Goal: Task Accomplishment & Management: Complete application form

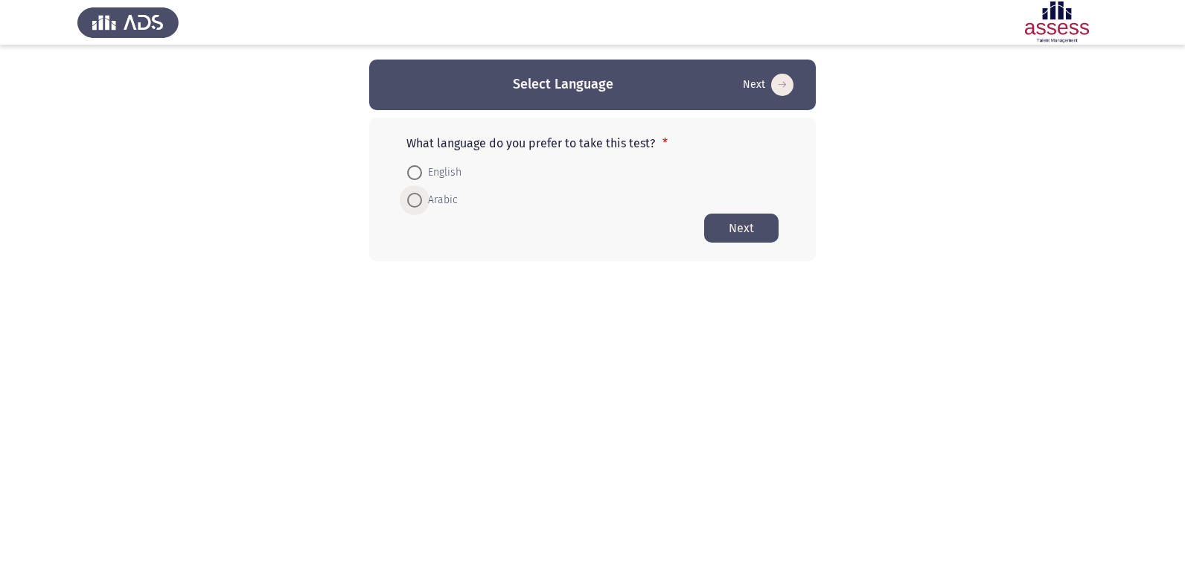
click at [410, 203] on span at bounding box center [414, 200] width 15 height 15
click at [410, 203] on input "Arabic" at bounding box center [414, 200] width 15 height 15
radio input "true"
click at [748, 235] on button "Next" at bounding box center [741, 227] width 74 height 29
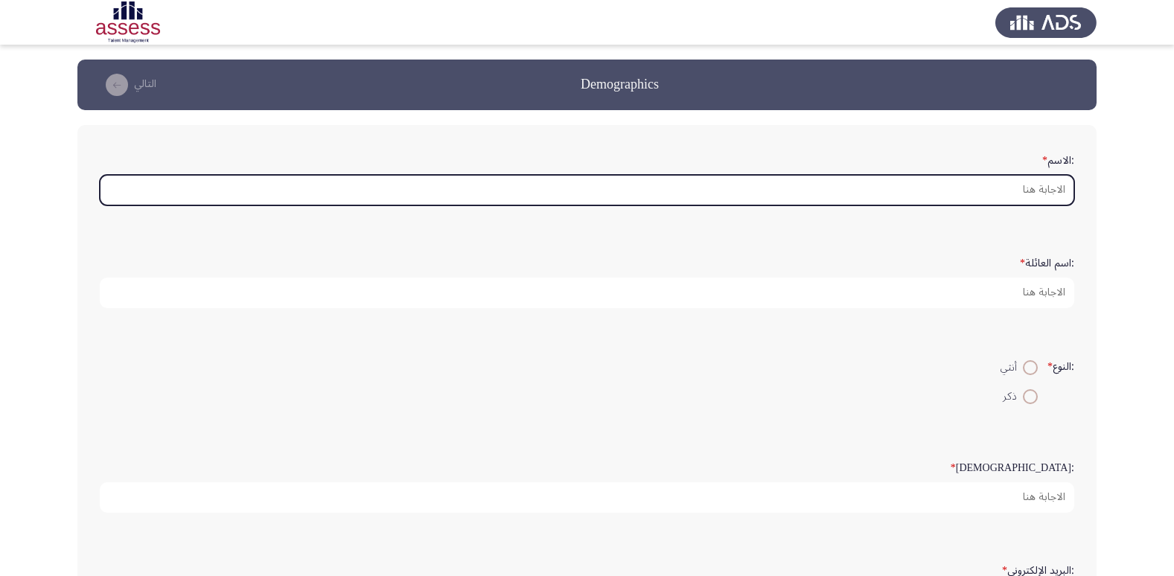
click at [1051, 197] on input ":الاسم *" at bounding box center [587, 190] width 975 height 31
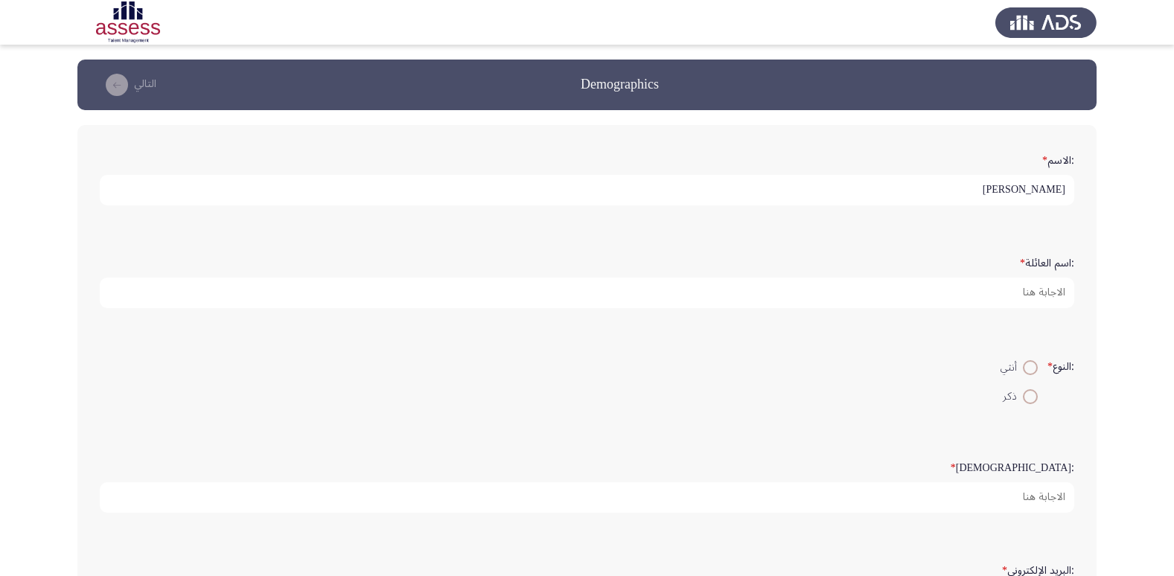
type input "[PERSON_NAME]"
click at [1023, 366] on span at bounding box center [1030, 367] width 15 height 15
click at [1023, 366] on input "أنثي" at bounding box center [1030, 367] width 15 height 15
radio input "true"
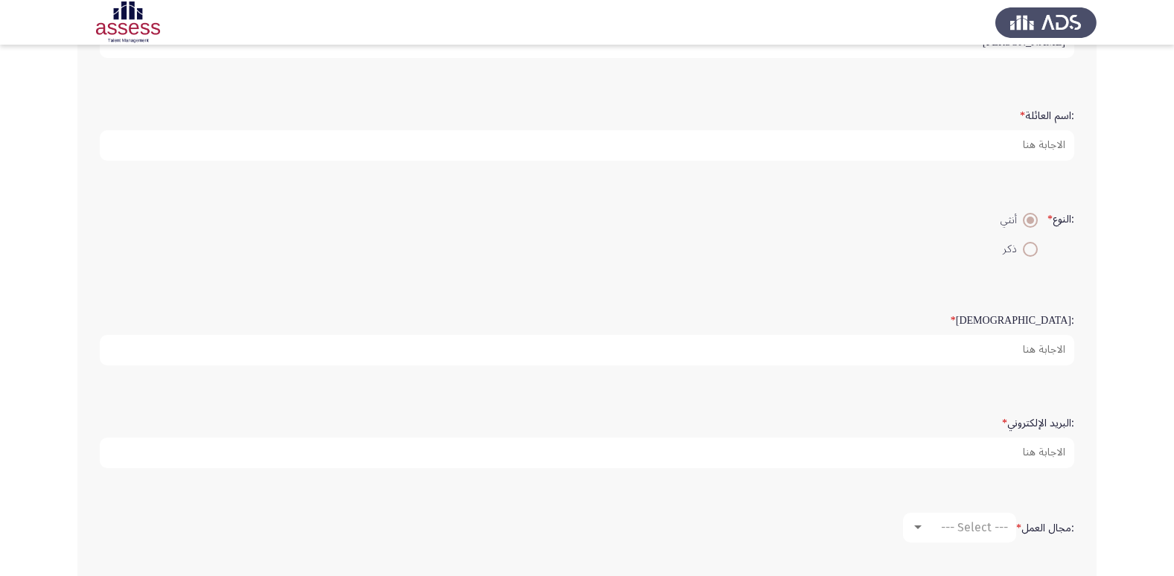
scroll to position [149, 0]
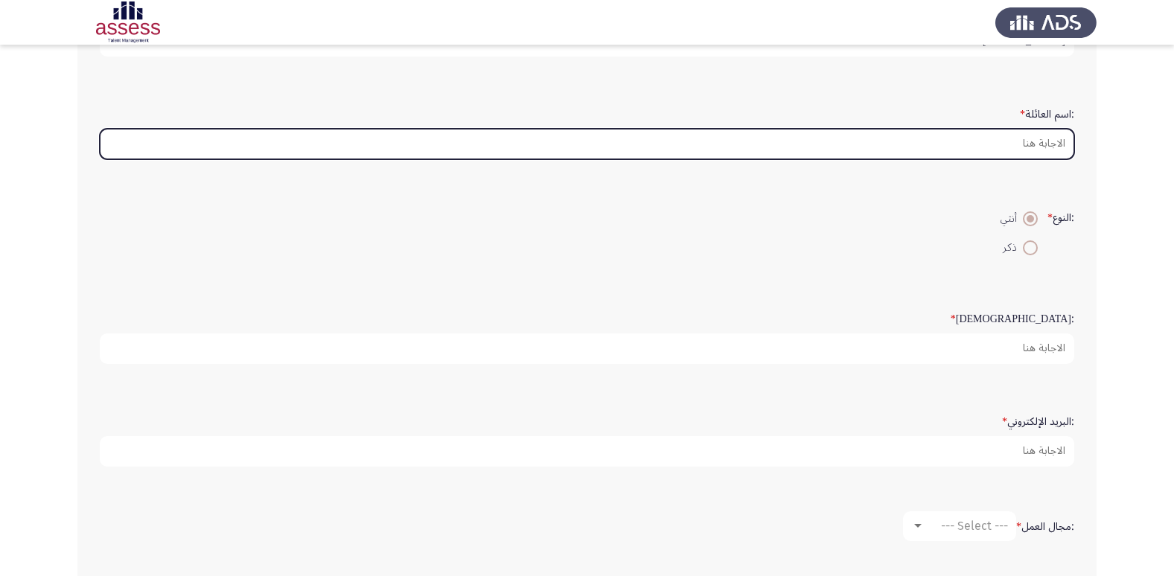
click at [1037, 142] on input ":اسم العائلة *" at bounding box center [587, 144] width 975 height 31
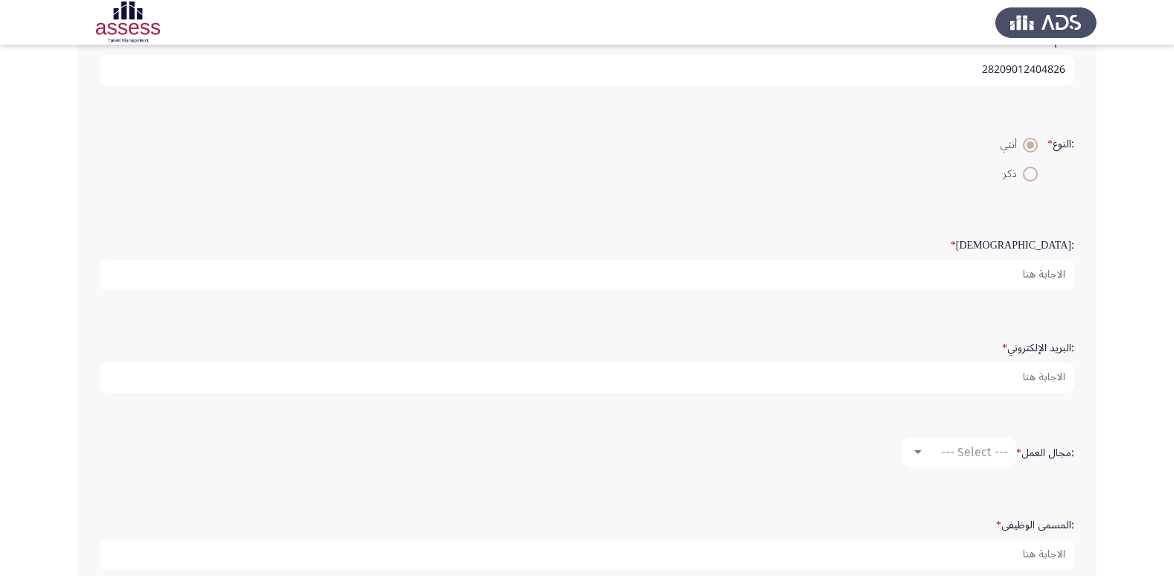
scroll to position [223, 0]
type input "28209012404826"
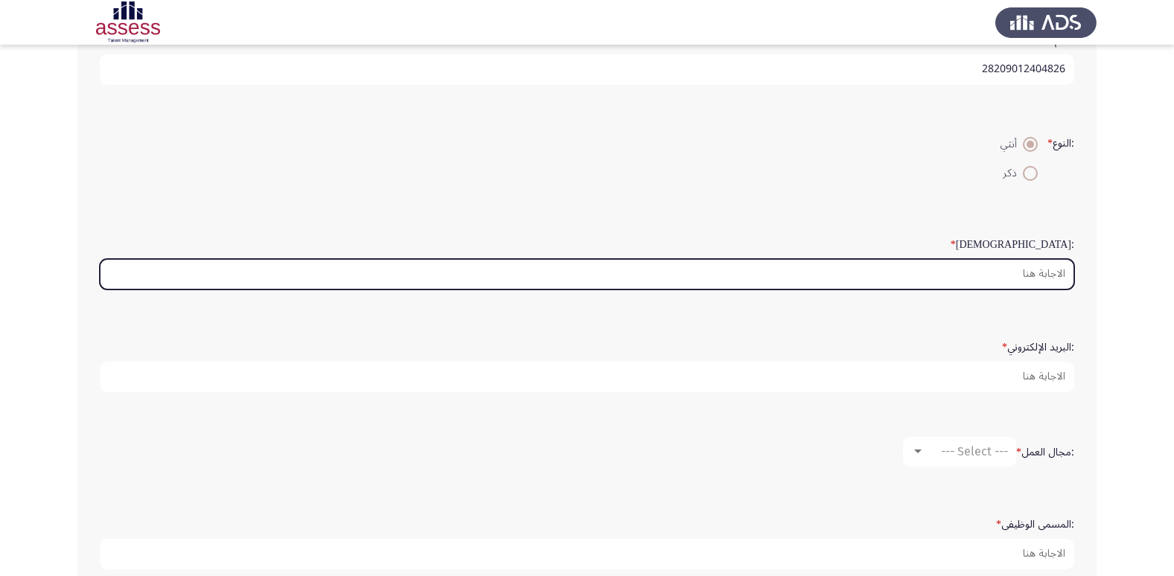
click at [1039, 268] on input ":السن *" at bounding box center [587, 274] width 975 height 31
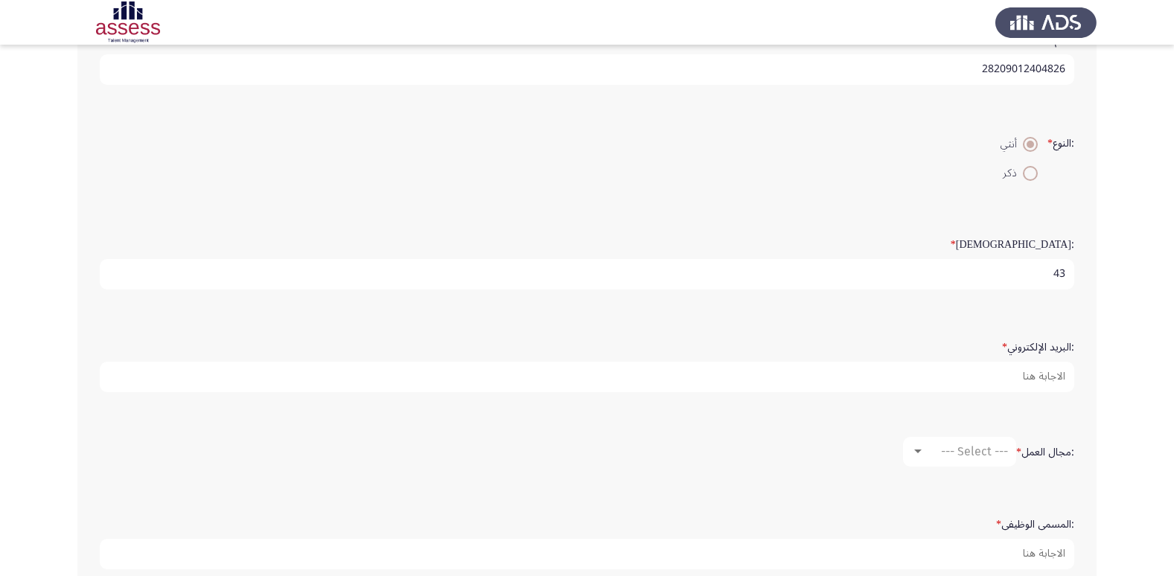
type input "43"
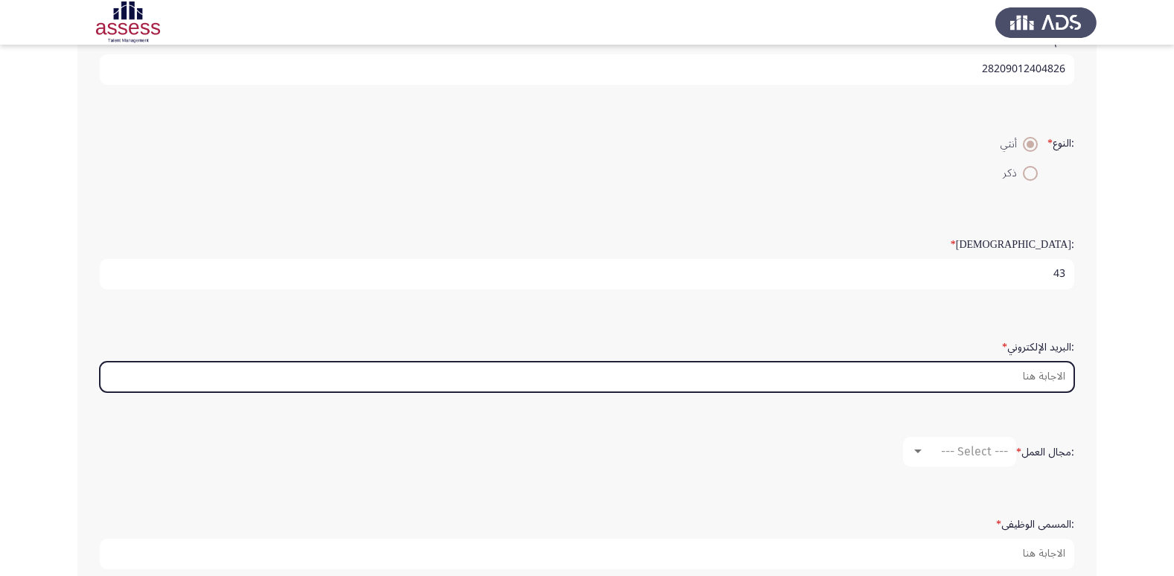
click at [1046, 378] on input ":البريد الإلكتروني *" at bounding box center [587, 377] width 975 height 31
type input "غ"
click at [917, 378] on input ":البريد الإلكتروني *" at bounding box center [587, 377] width 975 height 31
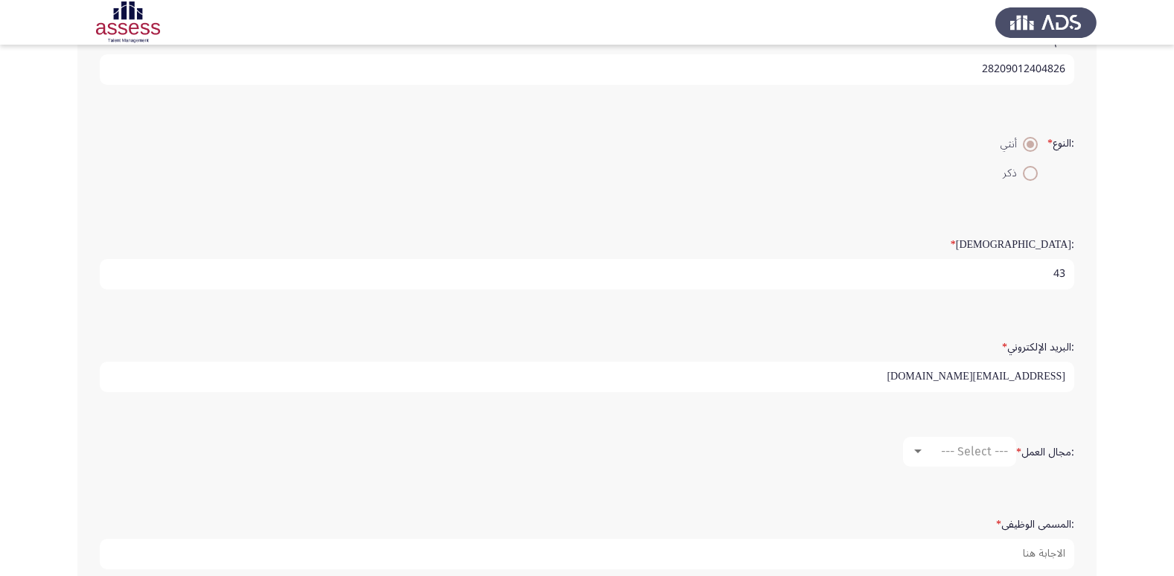
type input "[EMAIL_ADDRESS][DOMAIN_NAME]"
click at [970, 446] on span "--- Select ---" at bounding box center [974, 452] width 67 height 14
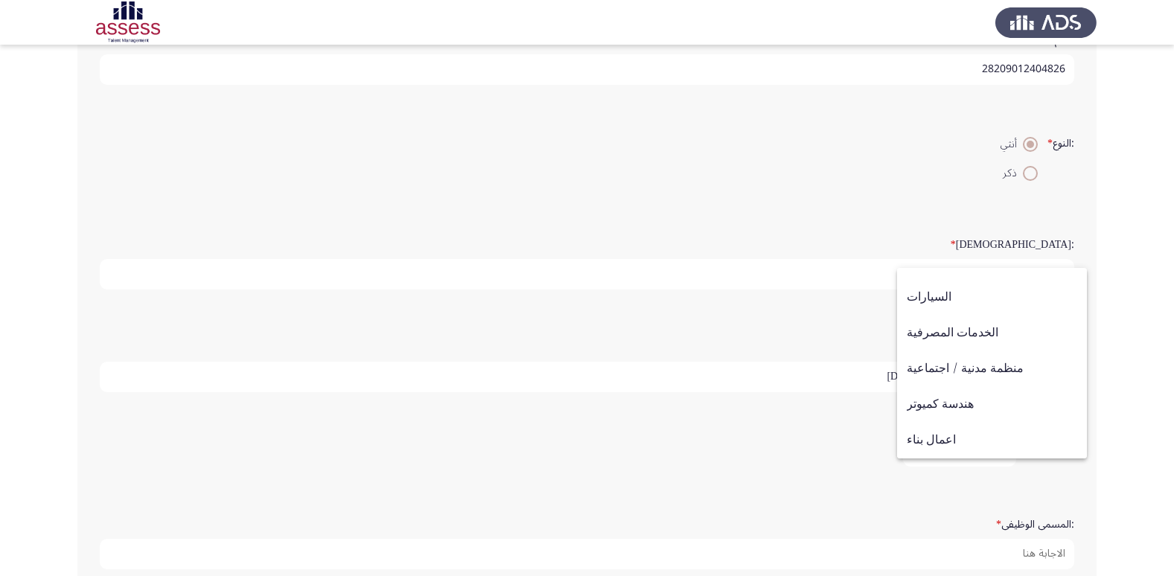
scroll to position [93, 0]
click at [815, 526] on div at bounding box center [587, 288] width 1174 height 576
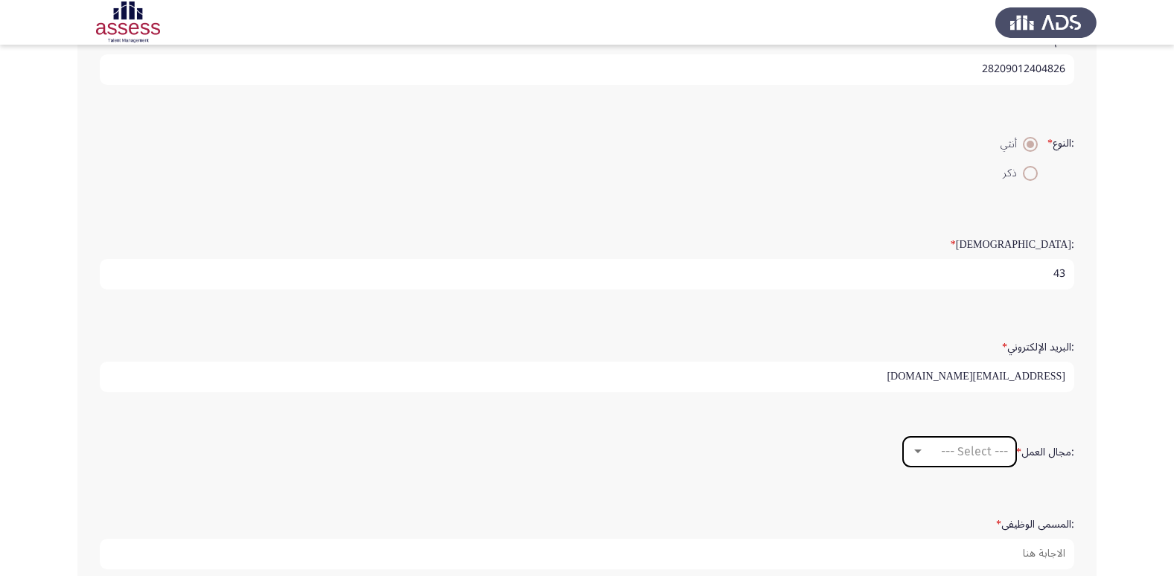
click at [960, 459] on mat-select "--- Select ---" at bounding box center [959, 452] width 113 height 30
click at [917, 456] on div at bounding box center [917, 452] width 13 height 12
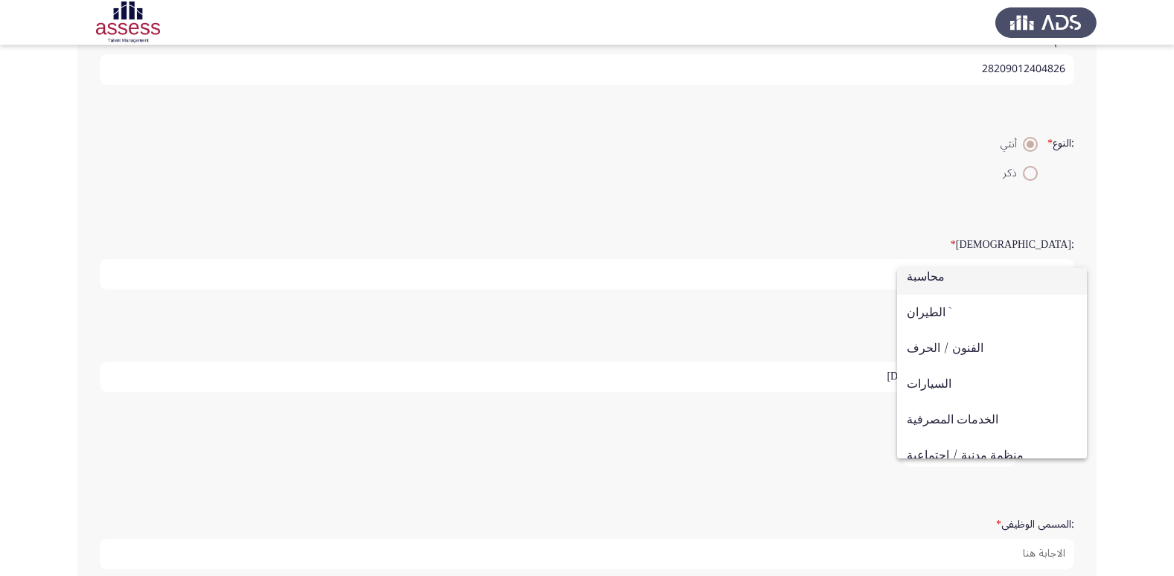
scroll to position [0, 0]
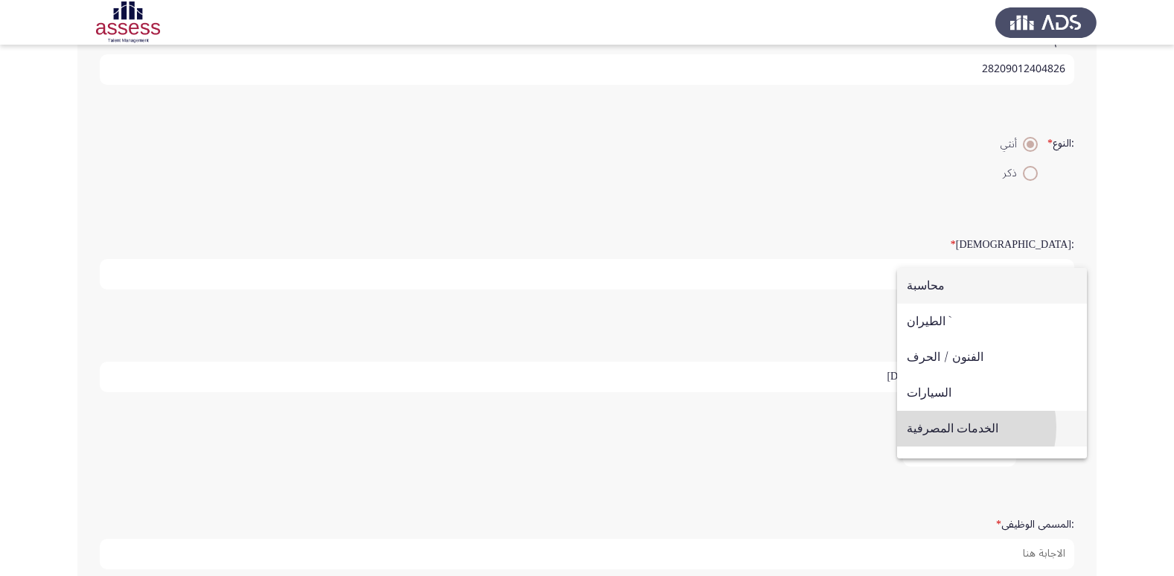
click at [953, 427] on span "الخدمات المصرفية" at bounding box center [992, 429] width 171 height 36
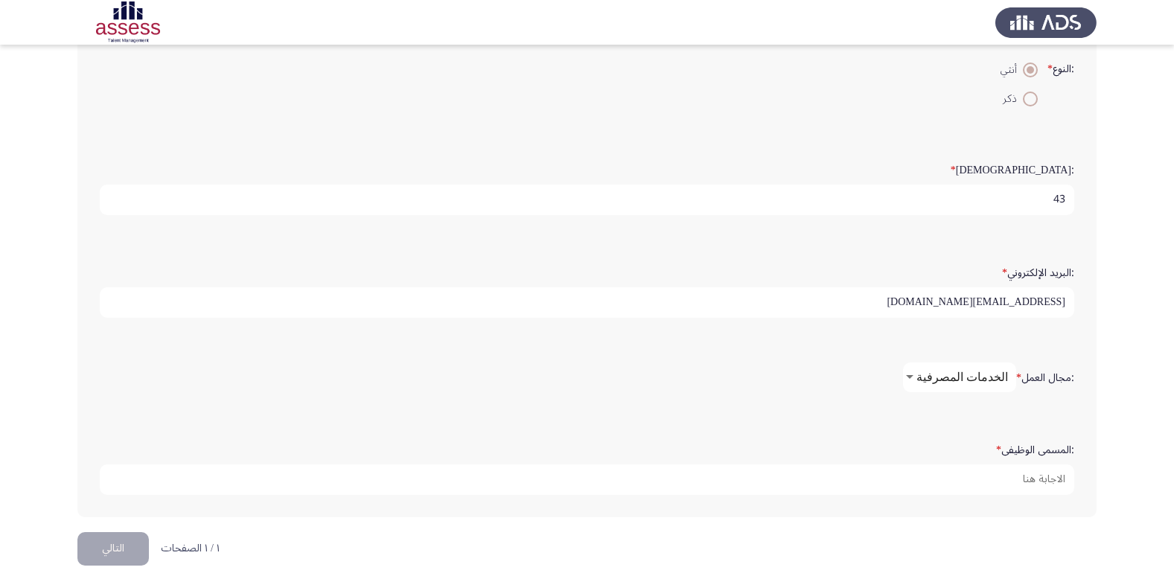
scroll to position [313, 0]
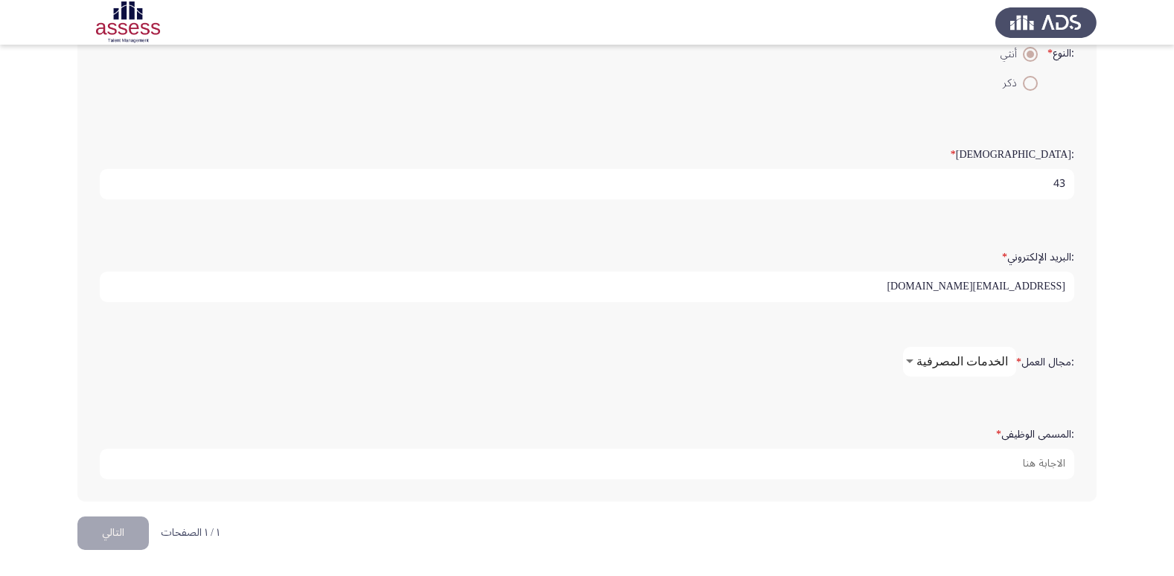
click at [1019, 437] on label ":المسمى الوظيفى *" at bounding box center [1035, 435] width 78 height 13
click at [1019, 449] on input ":المسمى الوظيفى *" at bounding box center [587, 464] width 975 height 31
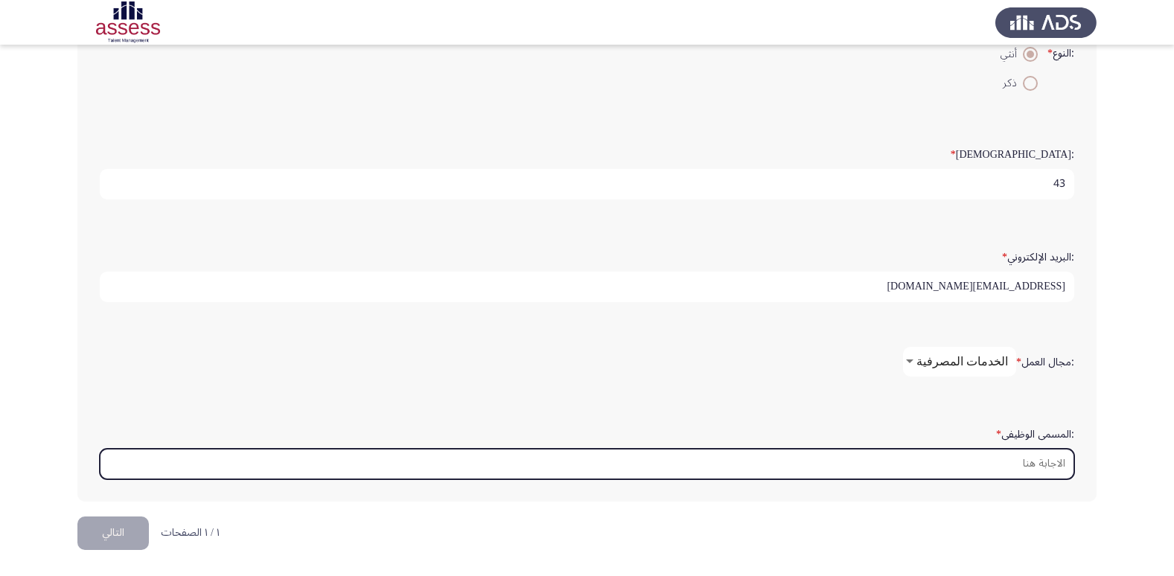
click at [1027, 460] on input ":المسمى الوظيفى *" at bounding box center [587, 464] width 975 height 31
type input "l"
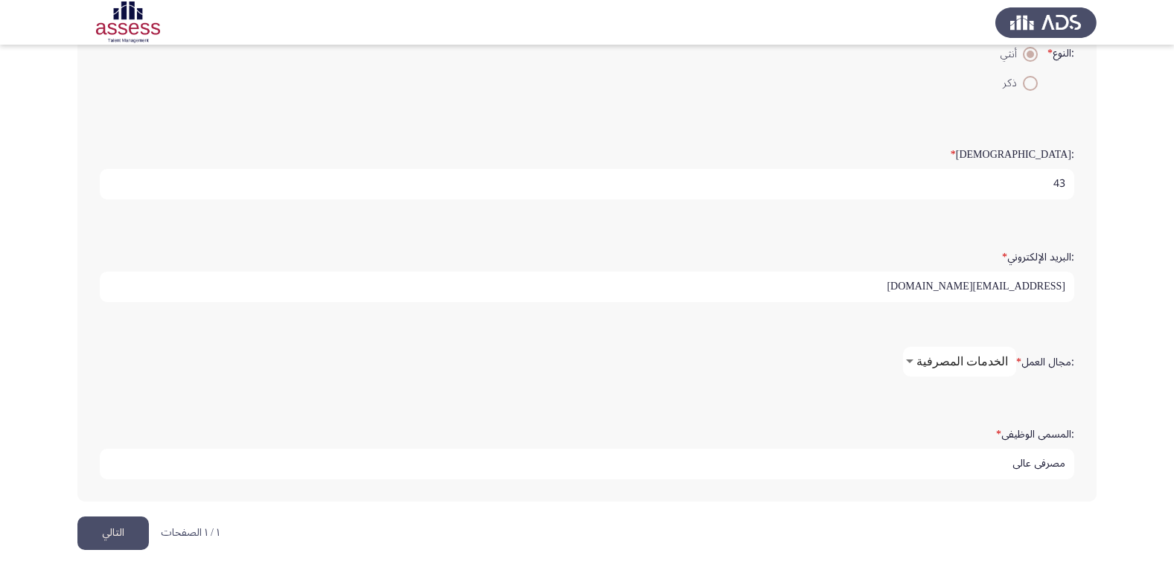
type input "مصرفي عالي"
click at [693, 524] on html "Demographics التالي :الاسم * [PERSON_NAME] :اسم العائلة * 28209012404826 :النوع…" at bounding box center [587, 132] width 1174 height 890
click at [112, 540] on button "التالي" at bounding box center [112, 534] width 71 height 34
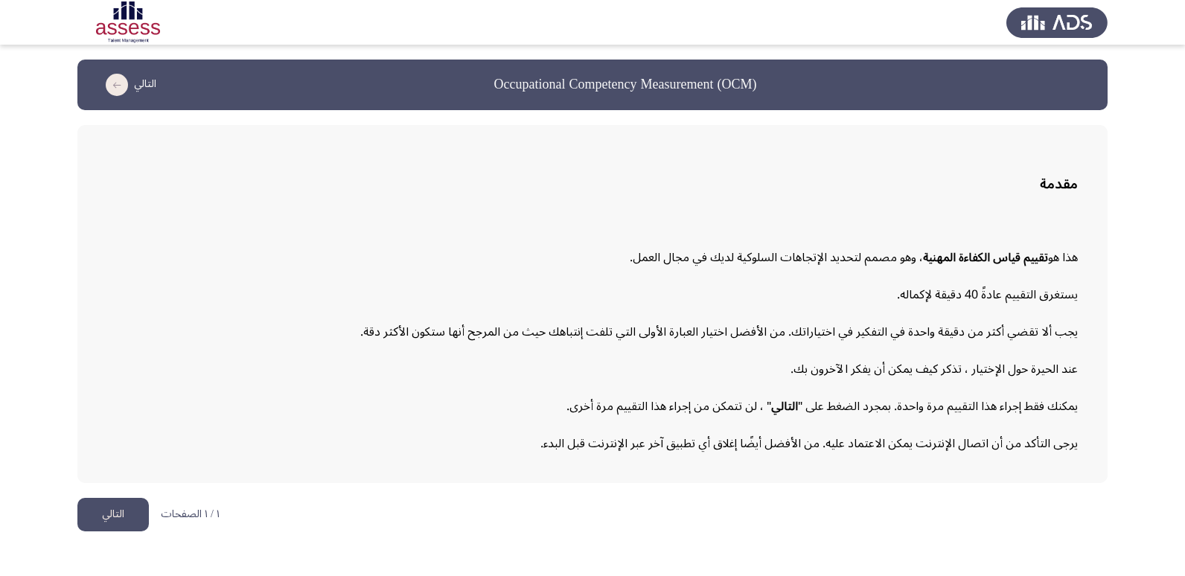
click at [128, 513] on button "التالي" at bounding box center [112, 515] width 71 height 34
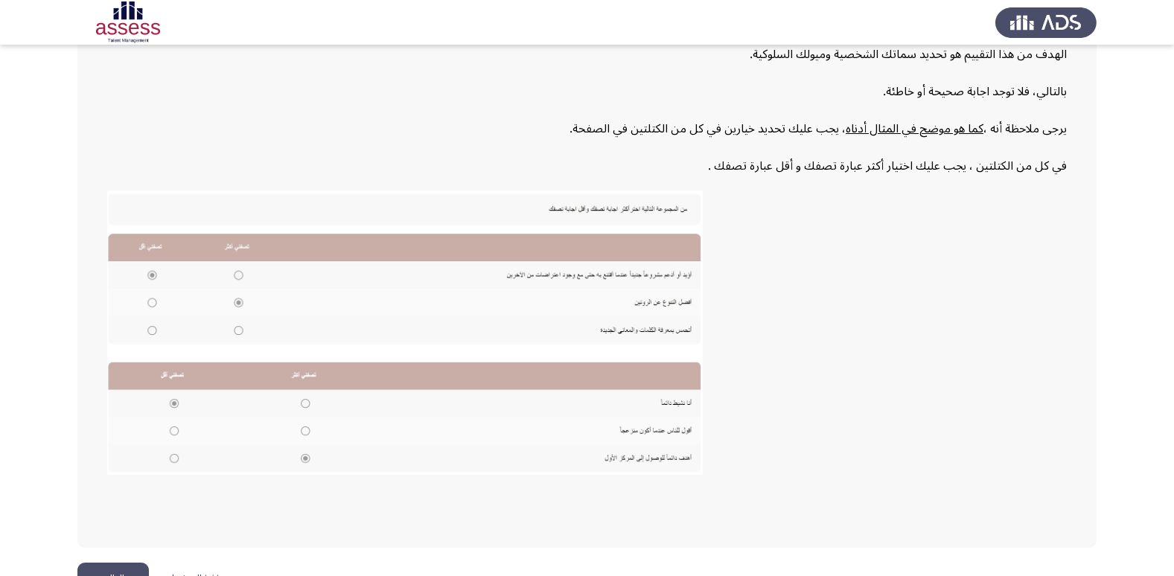
scroll to position [225, 0]
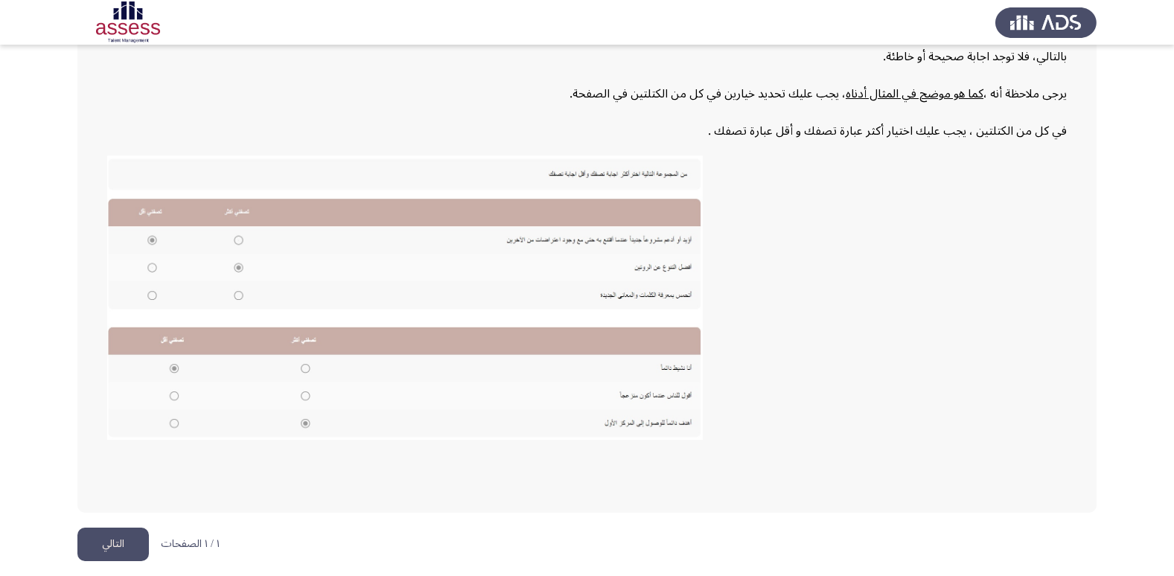
click at [102, 545] on button "التالي" at bounding box center [112, 545] width 71 height 34
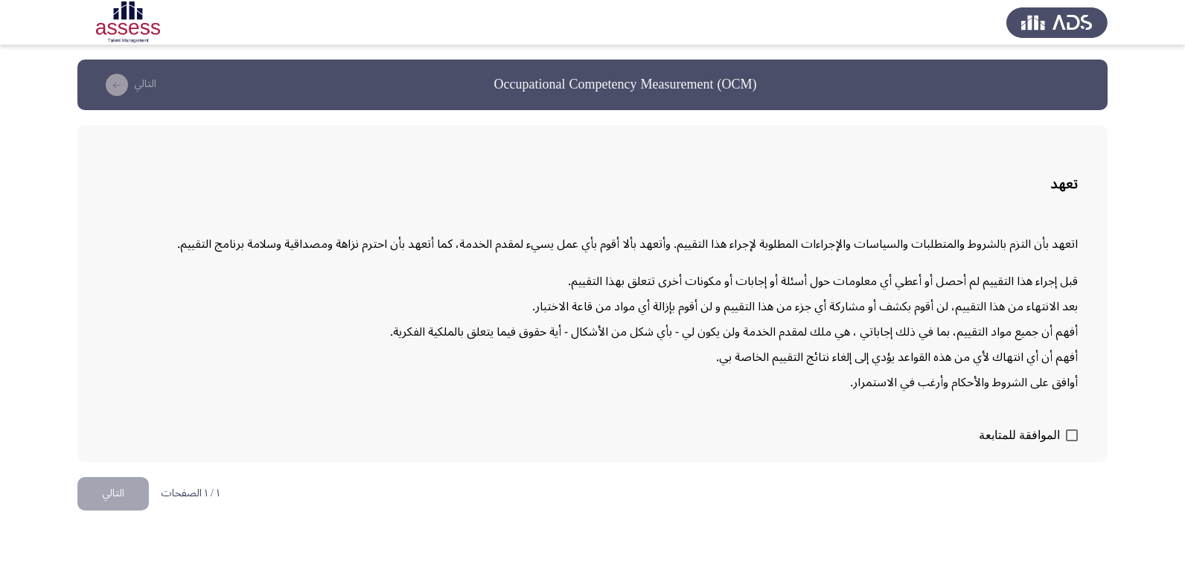
click at [479, 375] on p "قبل إجراء هذا التقييم لم أحصل أو أعطي أي معلومات حول أسئلة أو إجابات أو مكونات …" at bounding box center [592, 332] width 971 height 127
click at [1072, 432] on span at bounding box center [1072, 436] width 12 height 12
click at [1072, 442] on input "الموافقة للمتابعة" at bounding box center [1072, 442] width 1 height 1
checkbox input "true"
click at [113, 500] on button "التالي" at bounding box center [112, 494] width 71 height 34
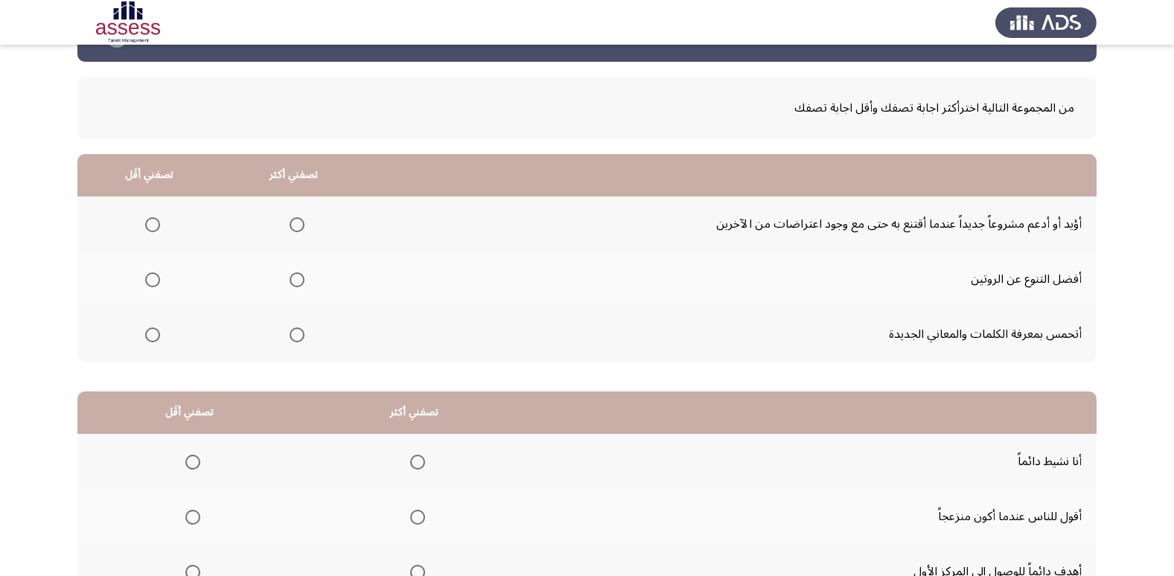
scroll to position [74, 0]
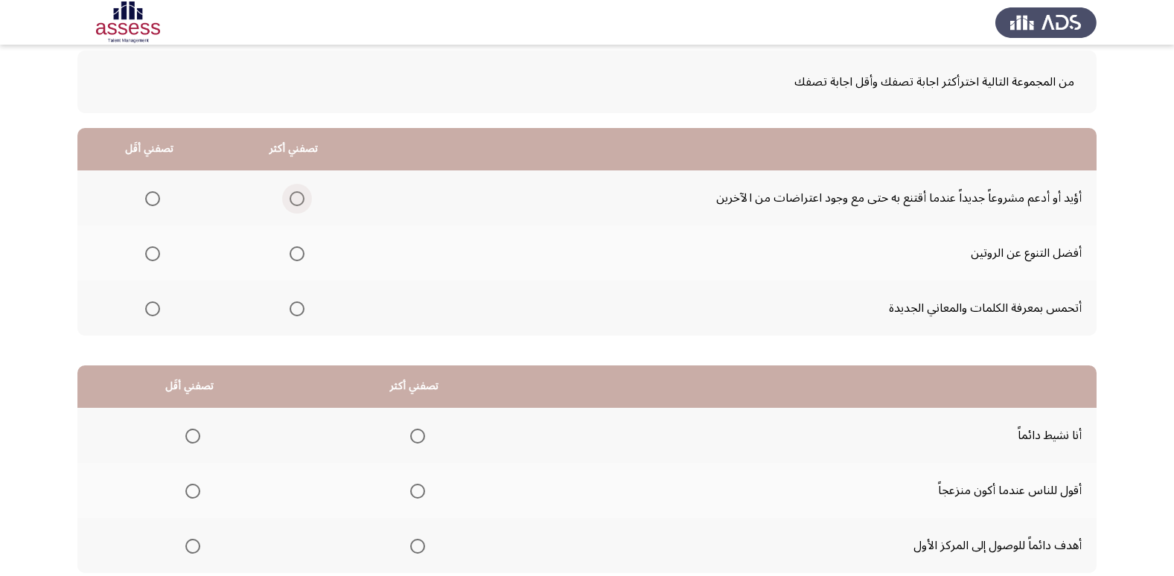
click at [295, 195] on span "Select an option" at bounding box center [297, 198] width 15 height 15
click at [295, 195] on input "Select an option" at bounding box center [297, 198] width 15 height 15
click at [297, 252] on span "Select an option" at bounding box center [297, 253] width 15 height 15
click at [297, 252] on input "Select an option" at bounding box center [297, 253] width 15 height 15
click at [296, 199] on span "Select an option" at bounding box center [297, 198] width 15 height 15
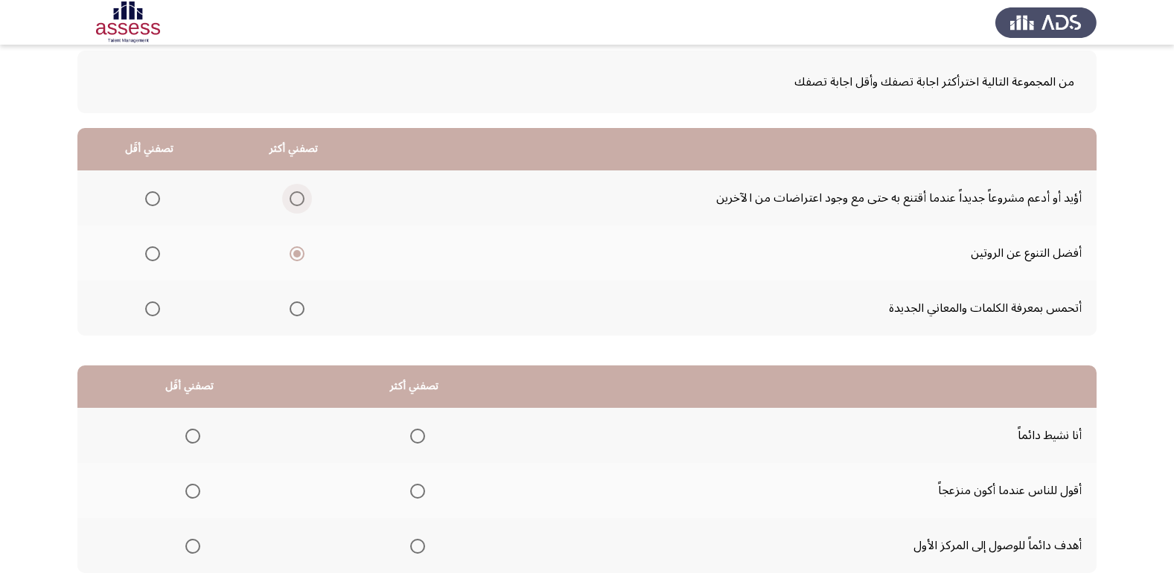
click at [296, 199] on input "Select an option" at bounding box center [297, 198] width 15 height 15
click at [298, 254] on span "Select an option" at bounding box center [297, 253] width 15 height 15
click at [298, 254] on input "Select an option" at bounding box center [297, 253] width 15 height 15
click at [153, 313] on span "Select an option" at bounding box center [152, 309] width 15 height 15
click at [153, 313] on input "Select an option" at bounding box center [152, 309] width 15 height 15
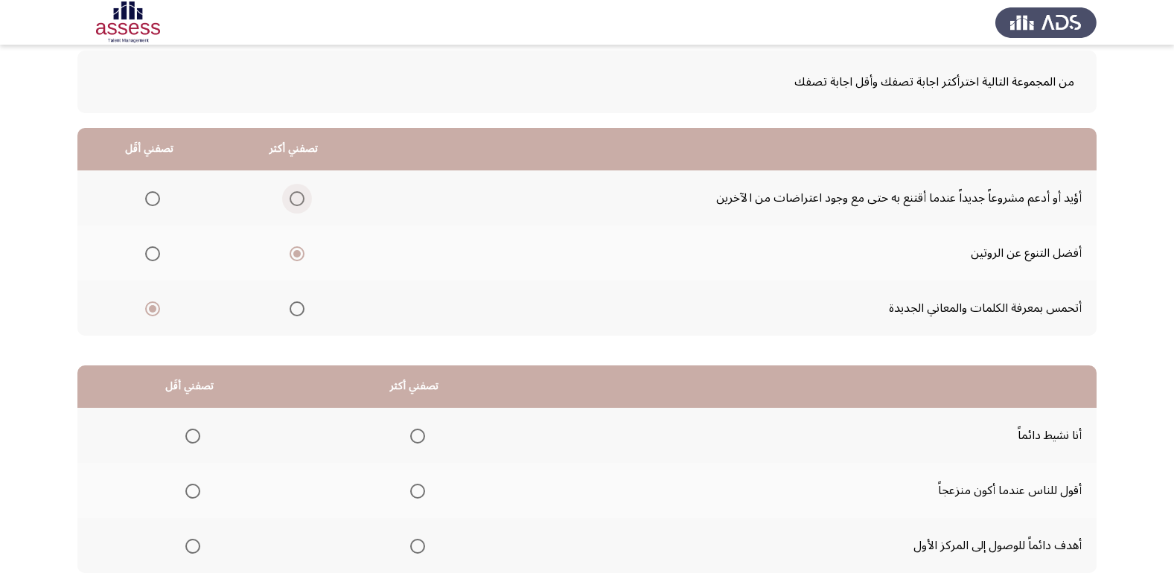
click at [294, 198] on span "Select an option" at bounding box center [297, 198] width 15 height 15
click at [294, 198] on input "Select an option" at bounding box center [297, 198] width 15 height 15
click at [294, 252] on span "Select an option" at bounding box center [297, 253] width 15 height 15
click at [294, 252] on input "Select an option" at bounding box center [297, 253] width 15 height 15
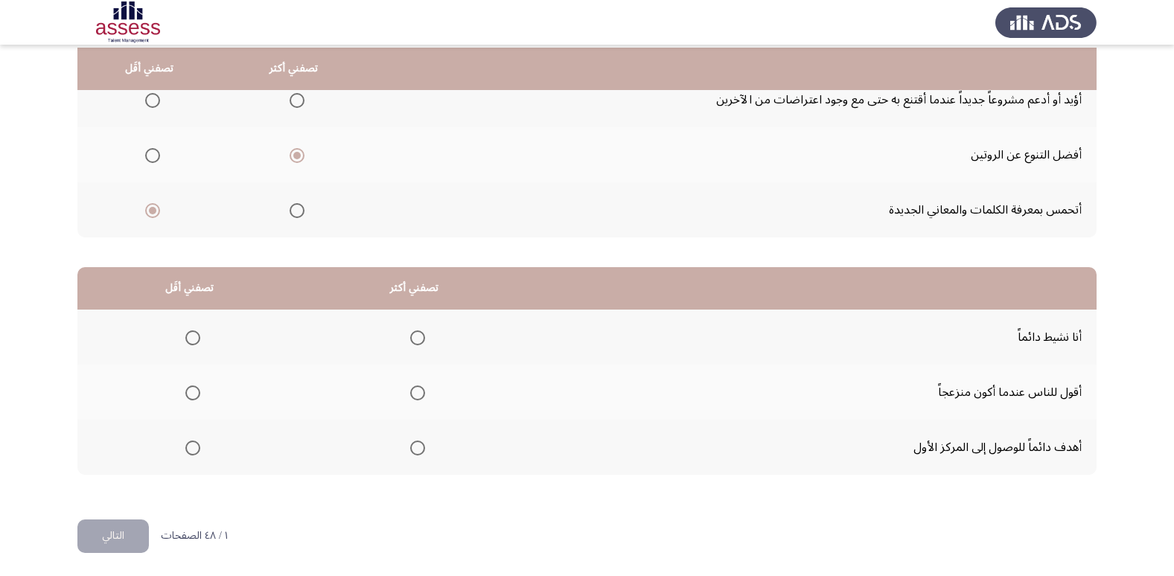
scroll to position [176, 0]
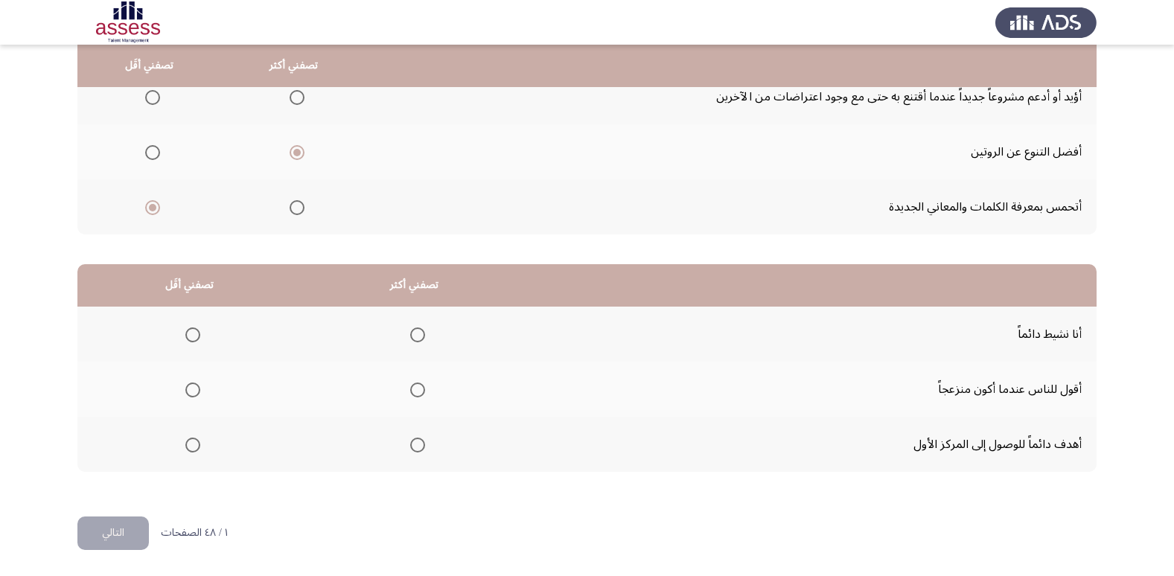
click at [197, 335] on span "Select an option" at bounding box center [192, 335] width 15 height 15
click at [197, 335] on input "Select an option" at bounding box center [192, 335] width 15 height 15
click at [418, 445] on span "Select an option" at bounding box center [418, 445] width 0 height 0
click at [414, 445] on input "Select an option" at bounding box center [417, 445] width 15 height 15
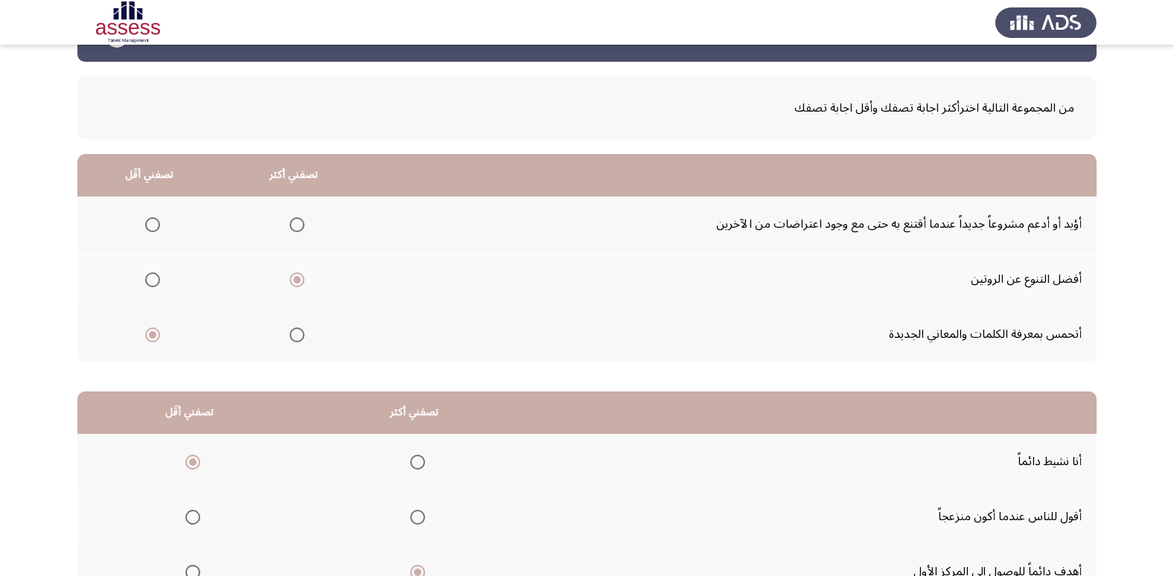
scroll to position [74, 0]
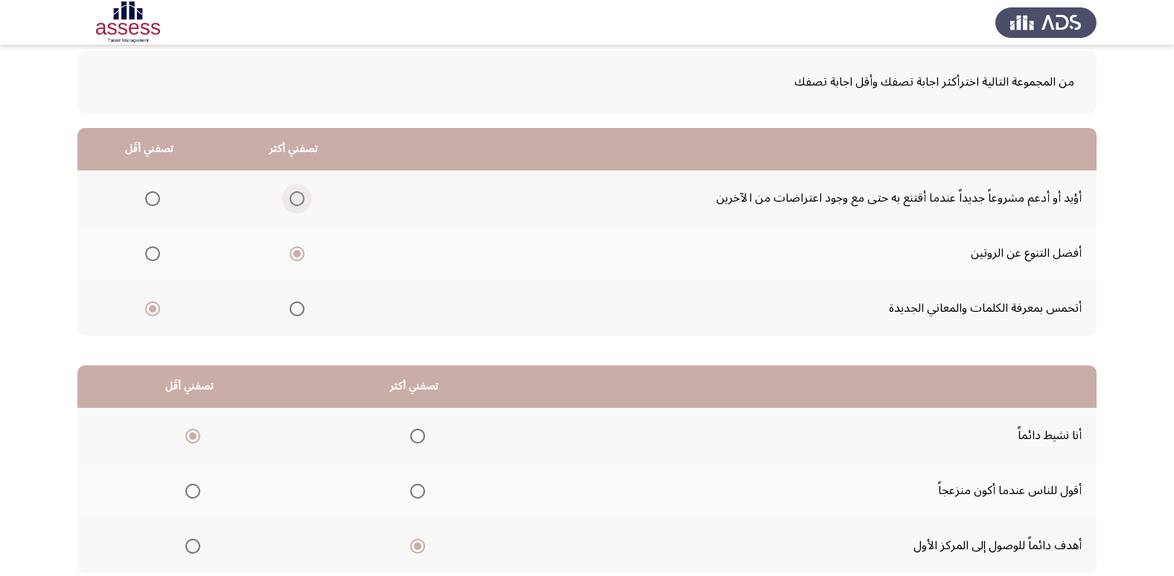
click at [292, 196] on span "Select an option" at bounding box center [297, 198] width 15 height 15
click at [292, 196] on input "Select an option" at bounding box center [297, 198] width 15 height 15
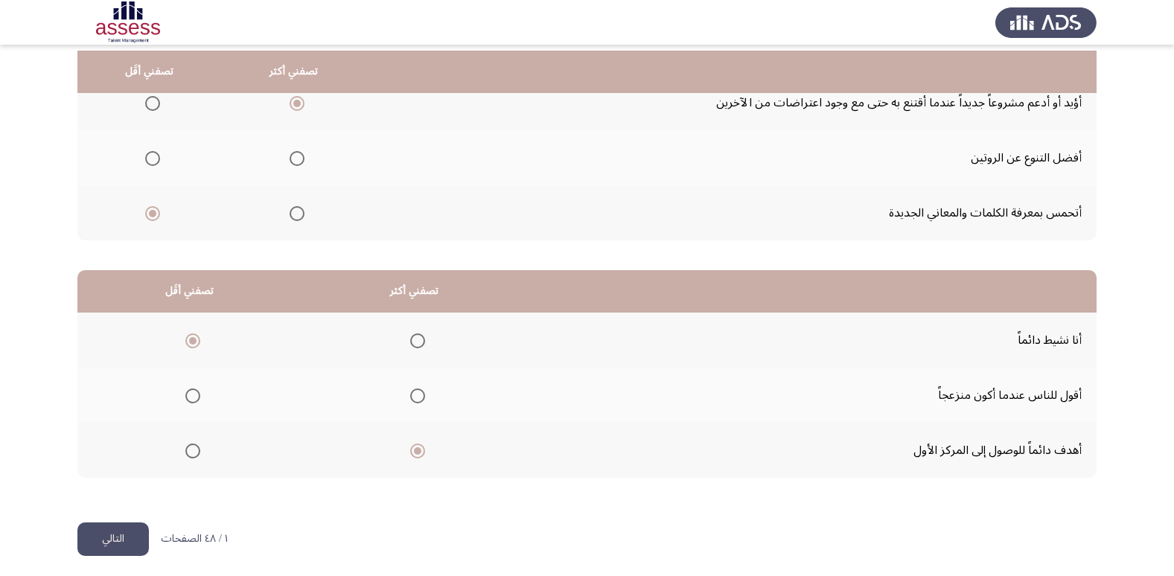
scroll to position [176, 0]
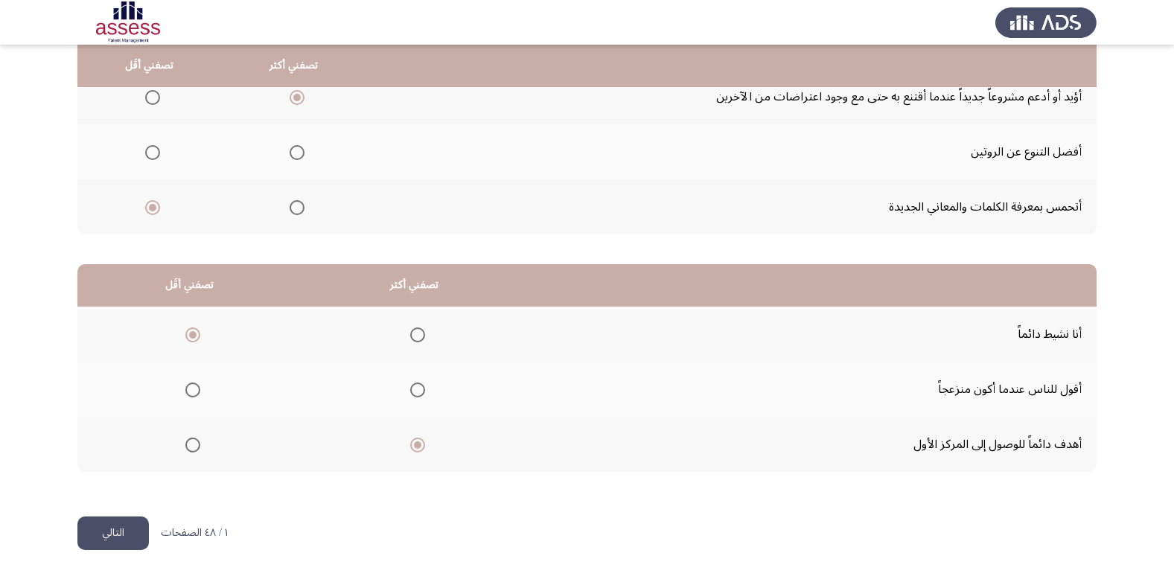
click at [129, 524] on button "التالي" at bounding box center [112, 534] width 71 height 34
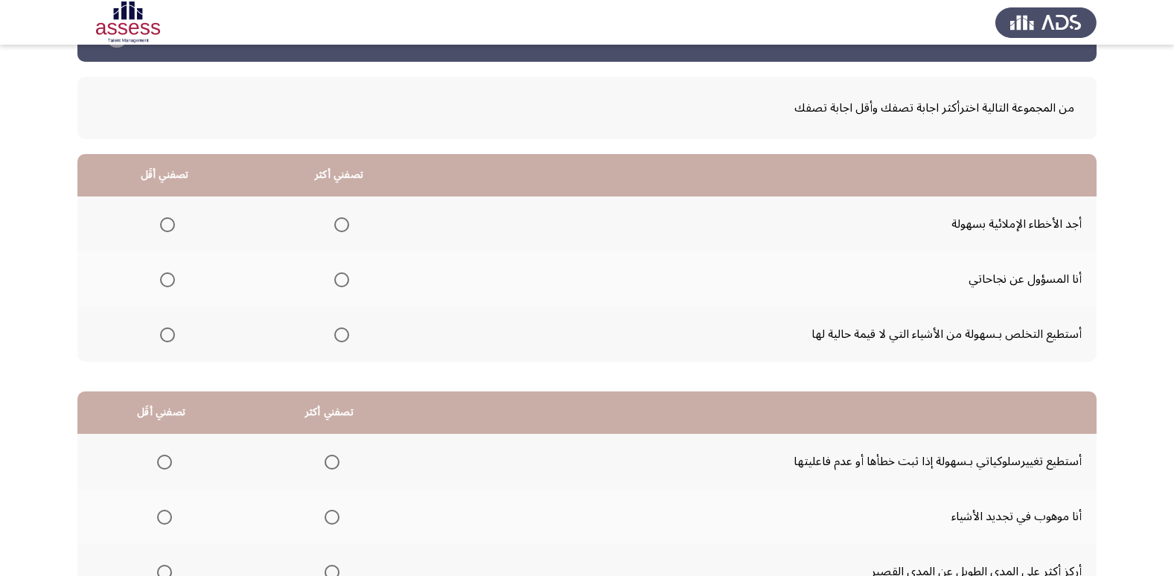
scroll to position [74, 0]
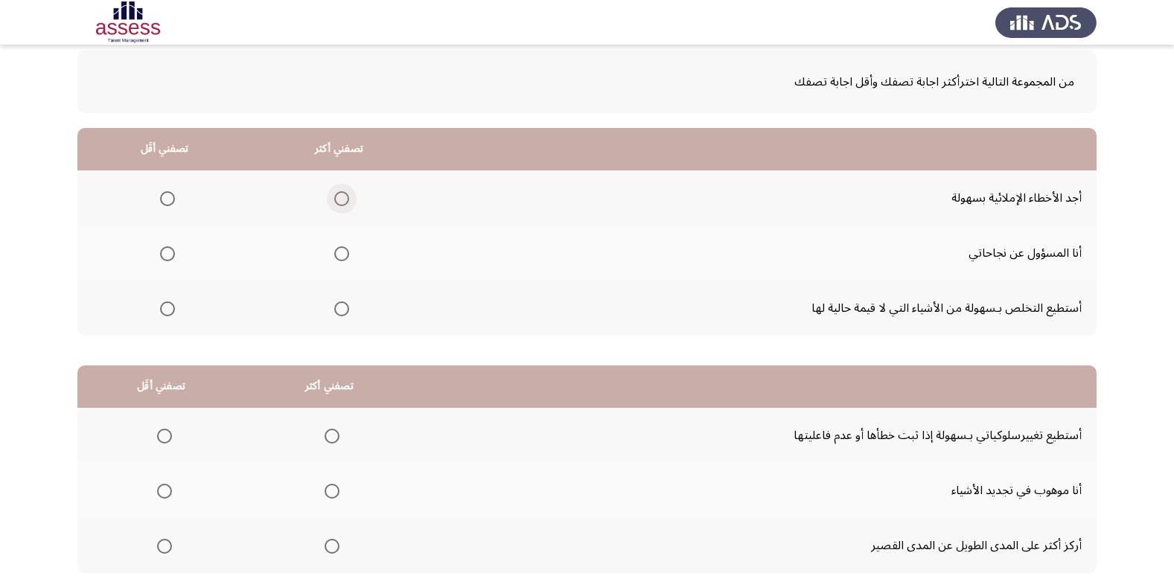
click at [343, 199] on span "Select an option" at bounding box center [341, 198] width 15 height 15
click at [343, 199] on input "Select an option" at bounding box center [341, 198] width 15 height 15
click at [167, 307] on span "Select an option" at bounding box center [167, 309] width 15 height 15
click at [167, 307] on input "Select an option" at bounding box center [167, 309] width 15 height 15
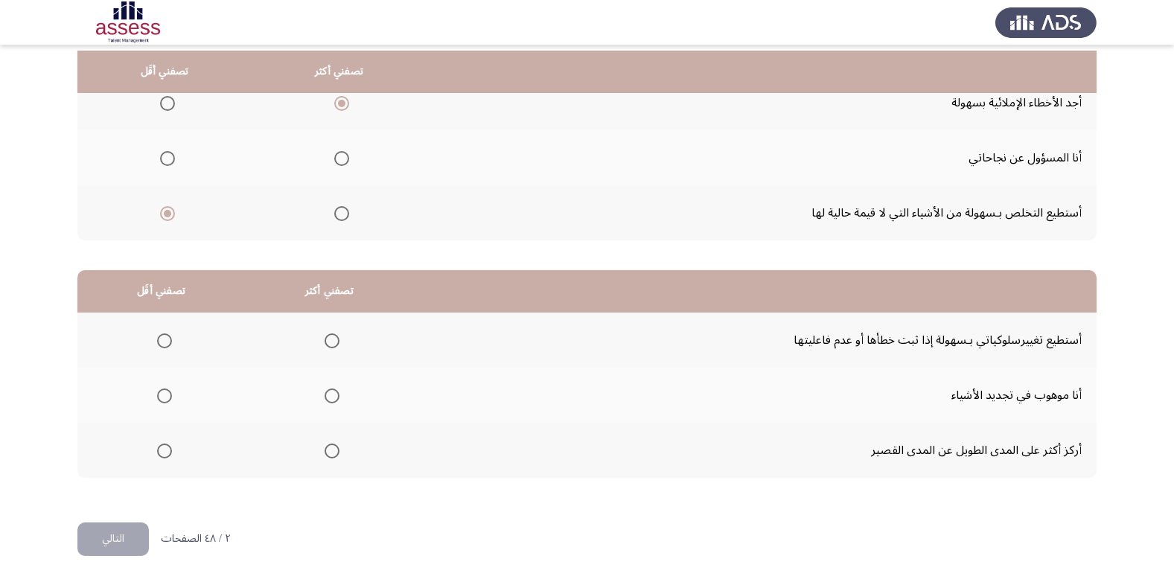
scroll to position [176, 0]
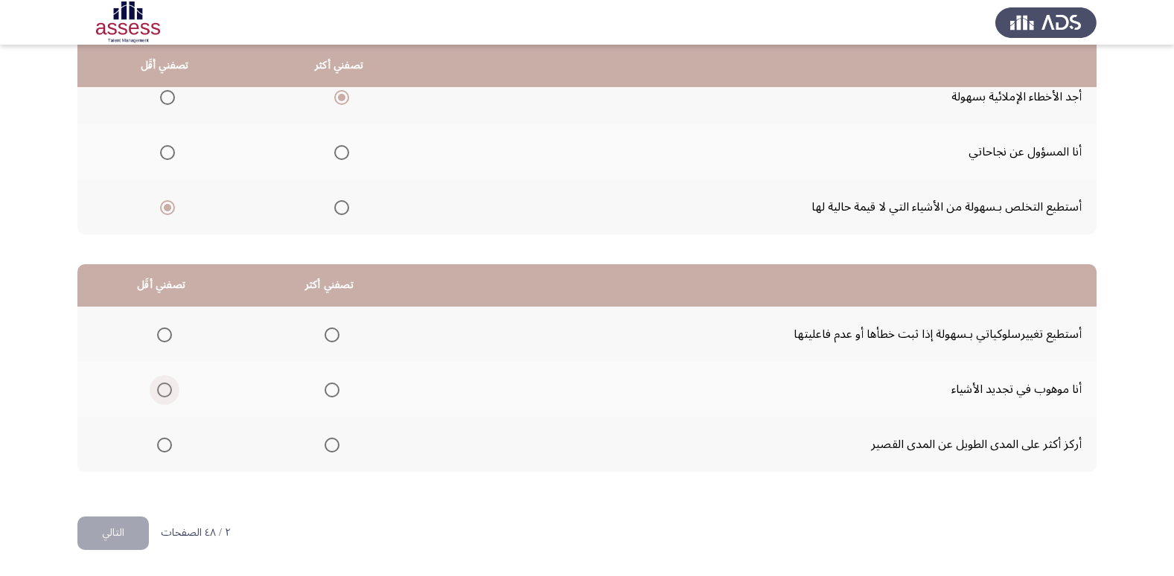
click at [164, 388] on span "Select an option" at bounding box center [164, 390] width 15 height 15
click at [164, 388] on input "Select an option" at bounding box center [164, 390] width 15 height 15
click at [330, 440] on span "Select an option" at bounding box center [332, 445] width 15 height 15
click at [330, 440] on input "Select an option" at bounding box center [332, 445] width 15 height 15
click at [118, 537] on button "التالي" at bounding box center [112, 534] width 71 height 34
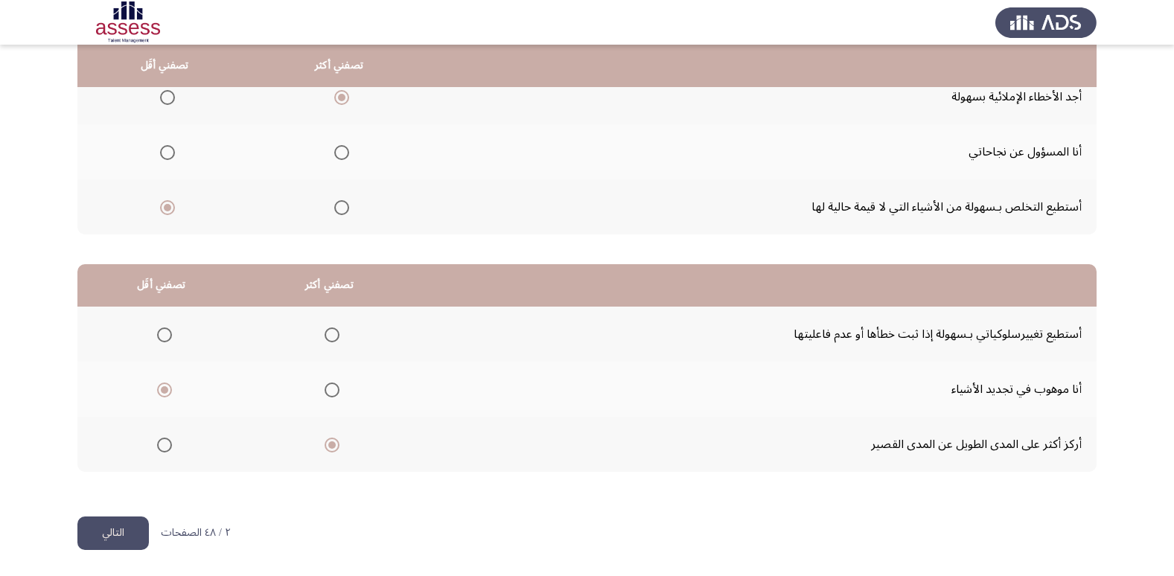
scroll to position [0, 0]
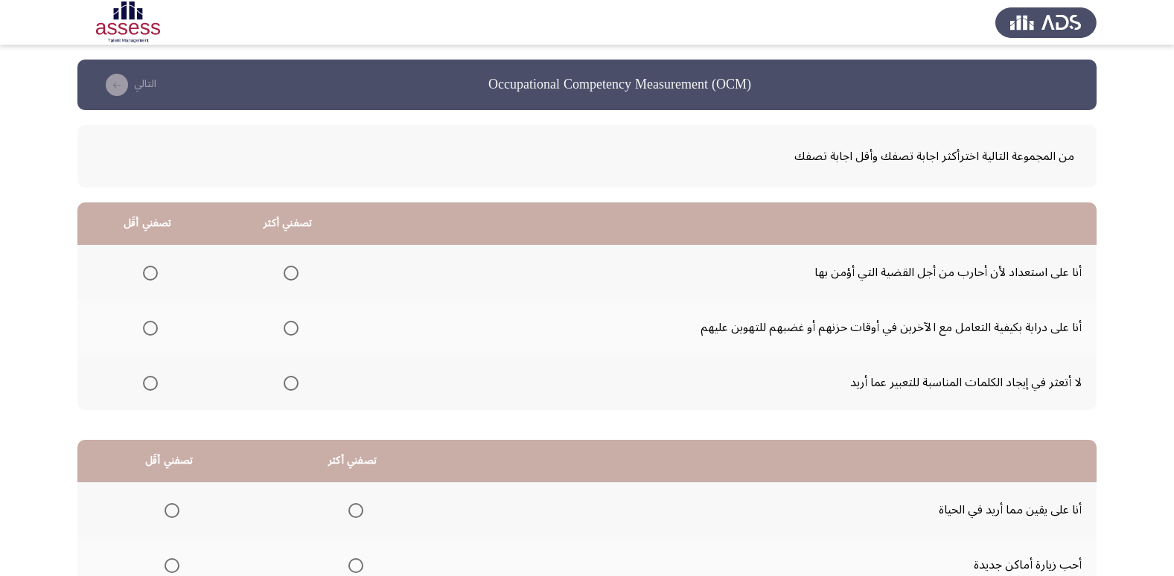
click at [288, 380] on span "Select an option" at bounding box center [291, 383] width 15 height 15
click at [288, 380] on input "Select an option" at bounding box center [291, 383] width 15 height 15
click at [290, 267] on span "Select an option" at bounding box center [291, 273] width 15 height 15
click at [290, 267] on input "Select an option" at bounding box center [291, 273] width 15 height 15
click at [152, 326] on span "Select an option" at bounding box center [150, 328] width 15 height 15
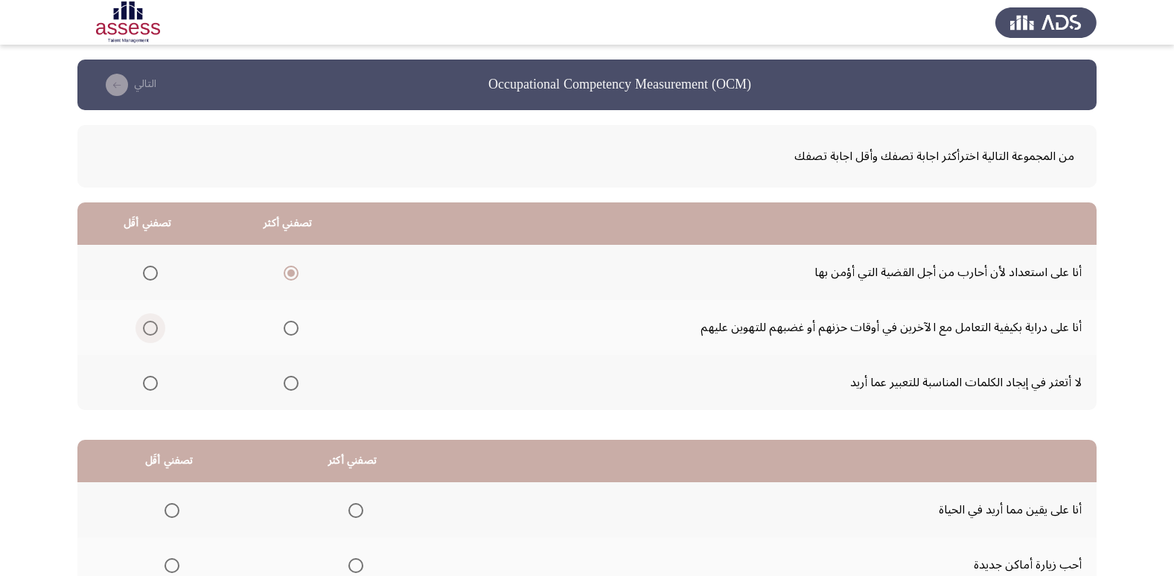
click at [152, 326] on input "Select an option" at bounding box center [150, 328] width 15 height 15
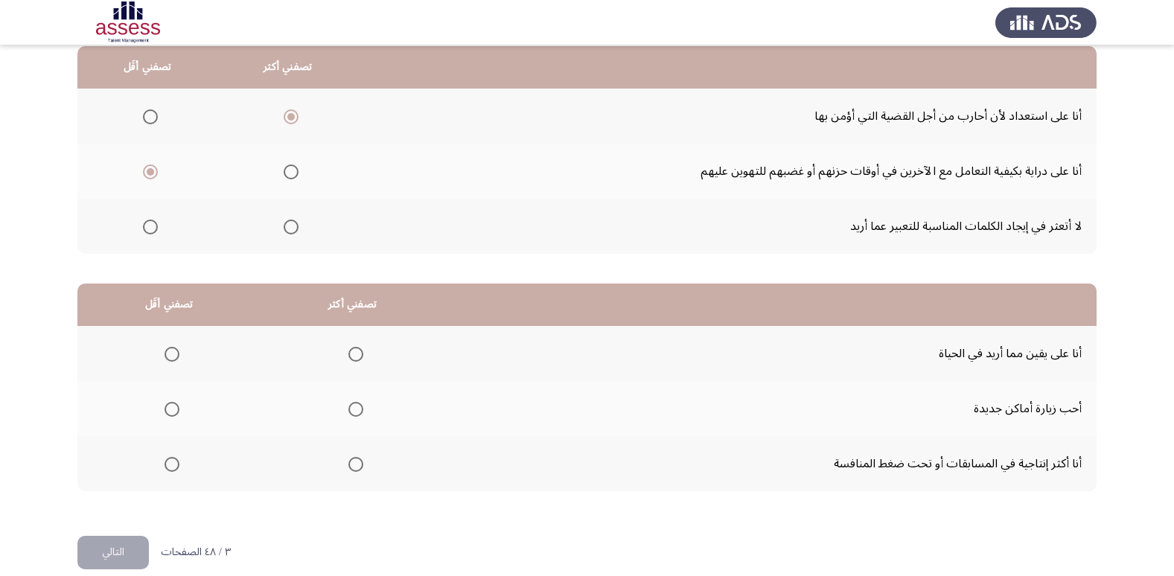
scroll to position [176, 0]
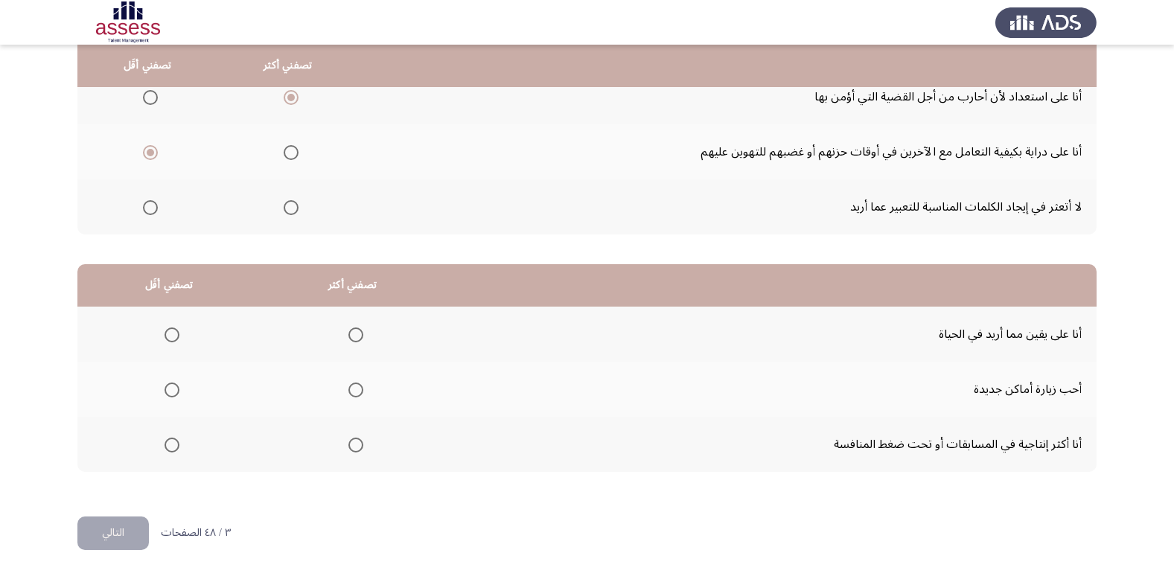
click at [352, 449] on span "Select an option" at bounding box center [355, 445] width 15 height 15
click at [352, 449] on input "Select an option" at bounding box center [355, 445] width 15 height 15
click at [175, 392] on span "Select an option" at bounding box center [172, 390] width 15 height 15
click at [175, 392] on input "Select an option" at bounding box center [172, 390] width 15 height 15
click at [136, 533] on button "التالي" at bounding box center [112, 534] width 71 height 34
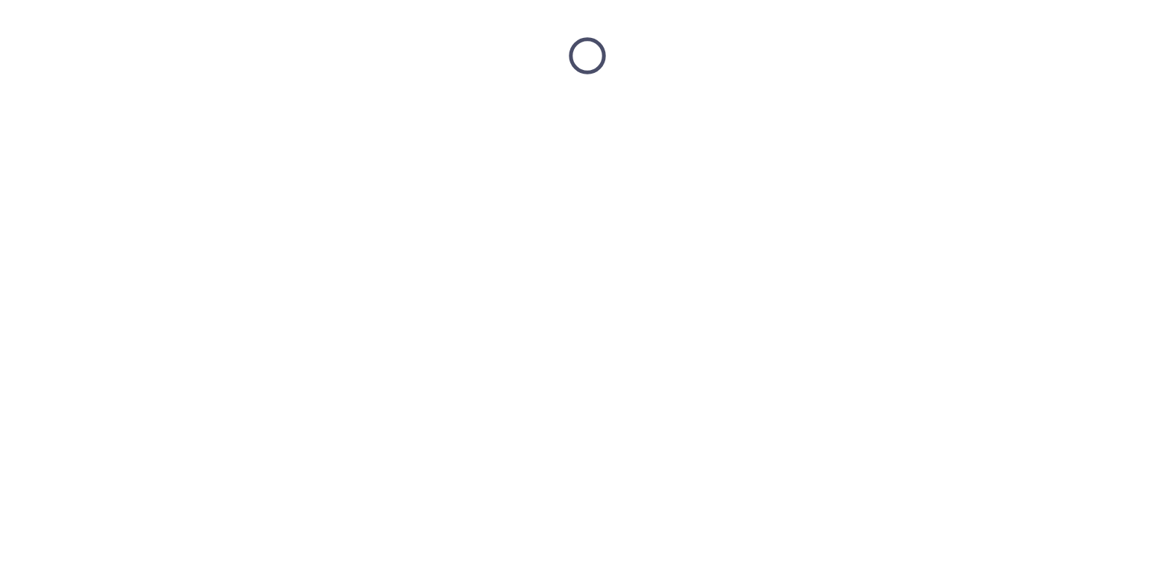
scroll to position [0, 0]
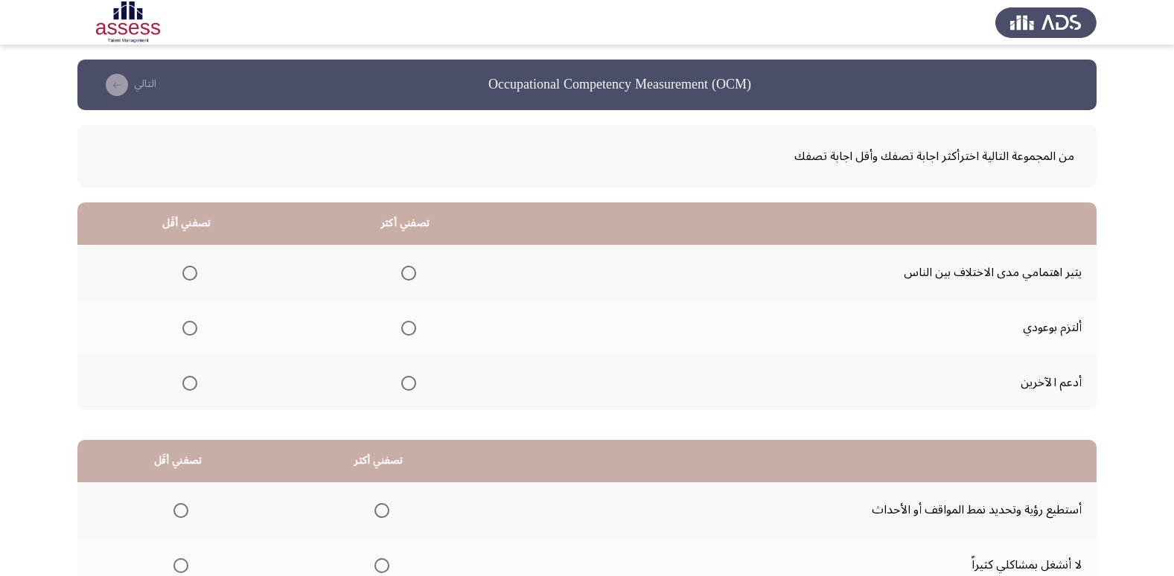
click at [409, 328] on span "Select an option" at bounding box center [409, 328] width 0 height 0
click at [405, 328] on input "Select an option" at bounding box center [408, 328] width 15 height 15
click at [184, 273] on span "Select an option" at bounding box center [189, 273] width 15 height 15
click at [184, 273] on input "Select an option" at bounding box center [189, 273] width 15 height 15
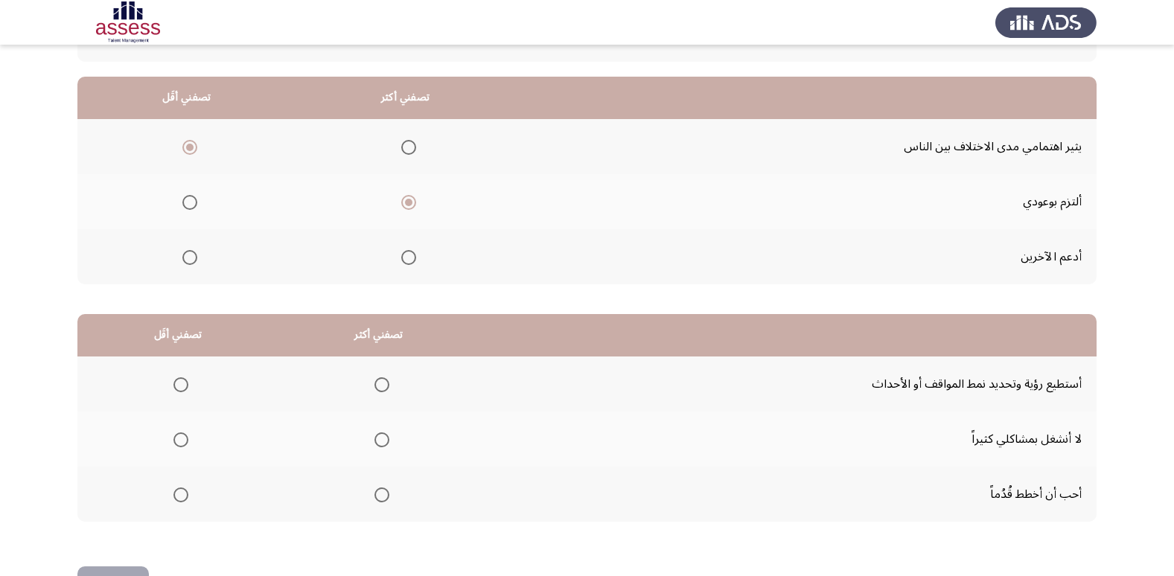
scroll to position [149, 0]
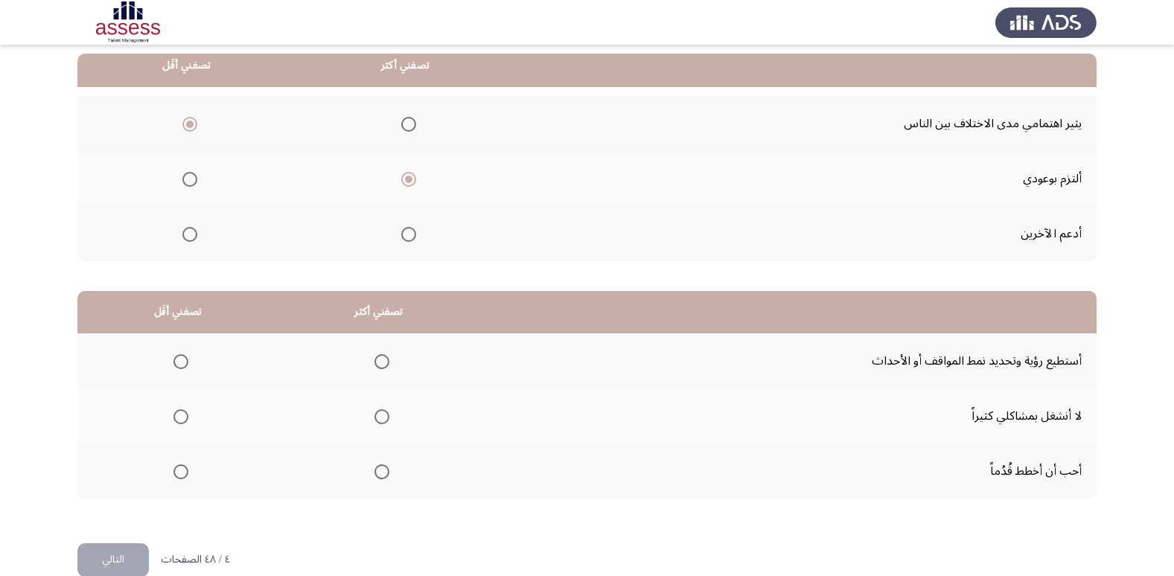
click at [376, 473] on span "Select an option" at bounding box center [382, 472] width 15 height 15
click at [376, 473] on input "Select an option" at bounding box center [382, 472] width 15 height 15
click at [177, 418] on span "Select an option" at bounding box center [180, 417] width 15 height 15
click at [177, 418] on input "Select an option" at bounding box center [180, 417] width 15 height 15
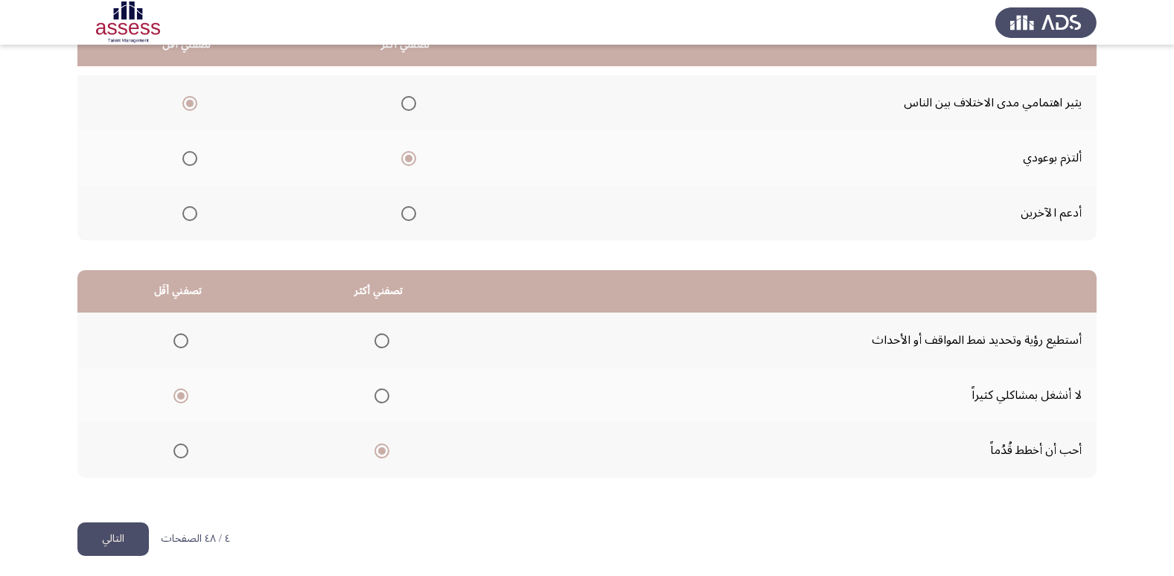
scroll to position [176, 0]
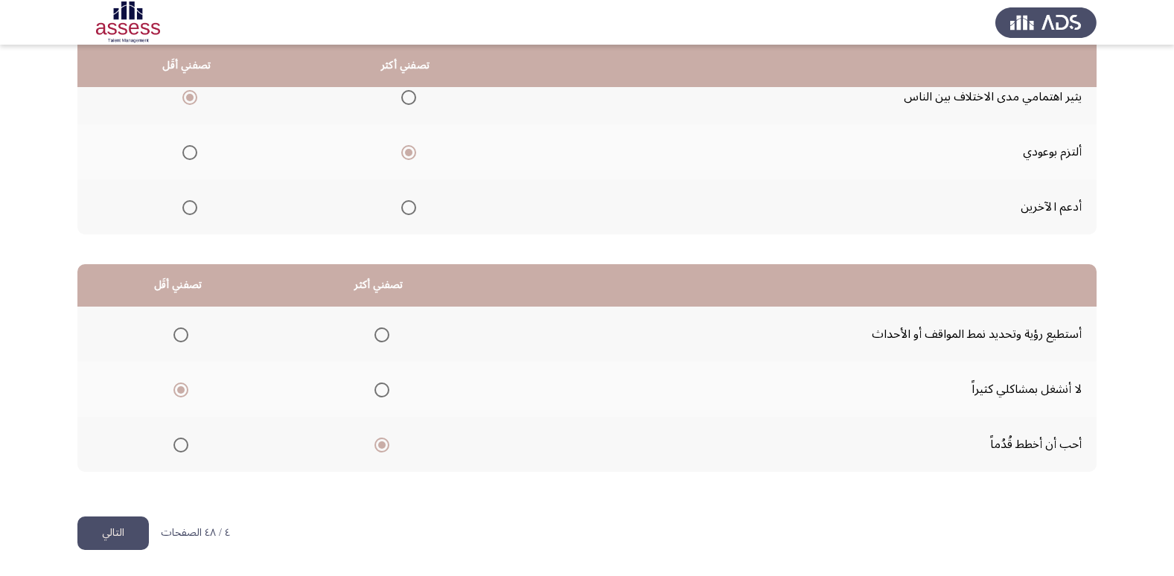
click at [110, 535] on button "التالي" at bounding box center [112, 534] width 71 height 34
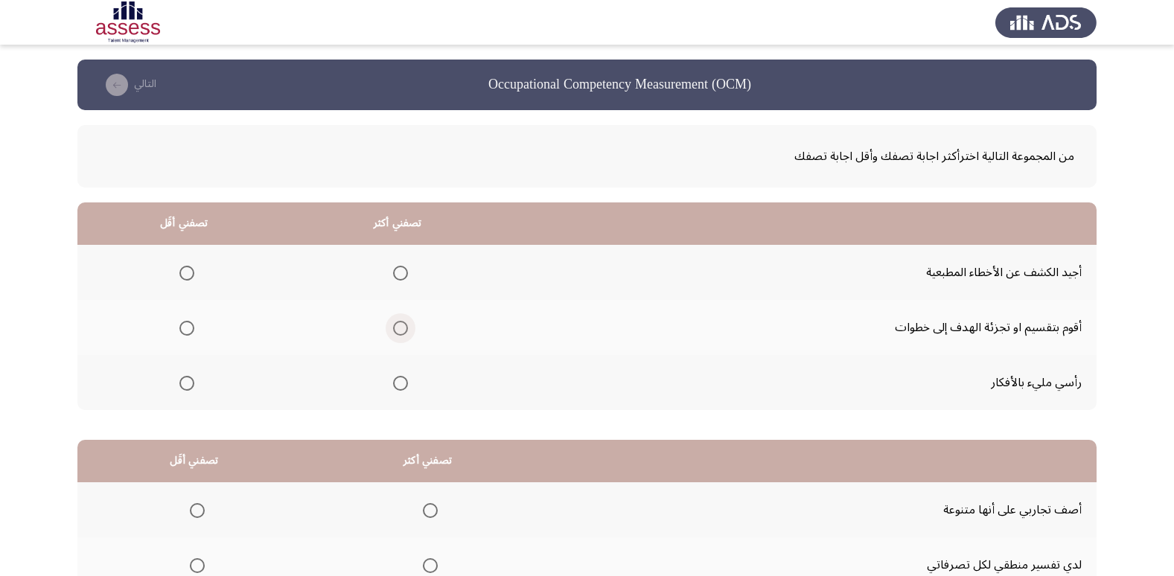
click at [398, 331] on span "Select an option" at bounding box center [400, 328] width 15 height 15
click at [398, 331] on input "Select an option" at bounding box center [400, 328] width 15 height 15
click at [186, 384] on span "Select an option" at bounding box center [186, 383] width 15 height 15
click at [186, 384] on input "Select an option" at bounding box center [186, 383] width 15 height 15
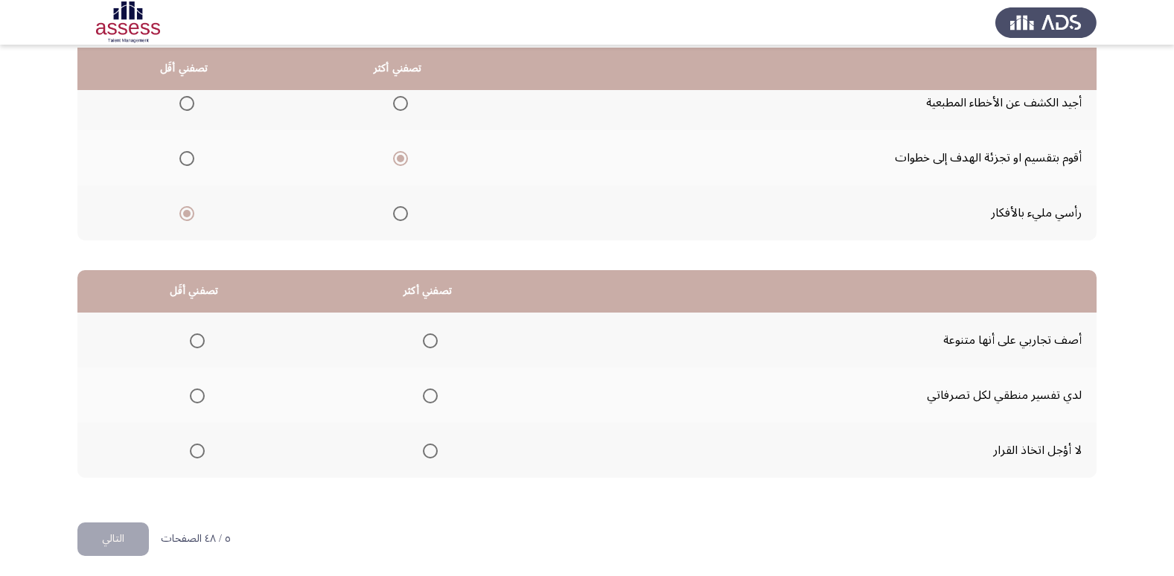
scroll to position [176, 0]
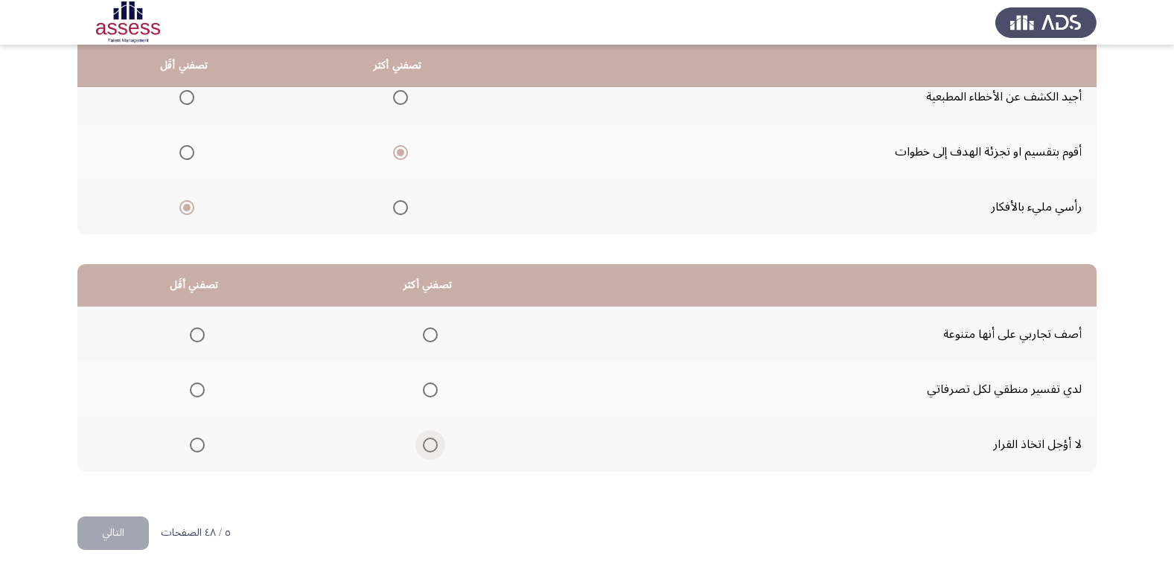
click at [433, 452] on span "Select an option" at bounding box center [430, 445] width 15 height 15
click at [433, 452] on input "Select an option" at bounding box center [430, 445] width 15 height 15
click at [198, 389] on span "Select an option" at bounding box center [197, 390] width 15 height 15
click at [198, 389] on input "Select an option" at bounding box center [197, 390] width 15 height 15
click at [201, 334] on span "Select an option" at bounding box center [197, 335] width 15 height 15
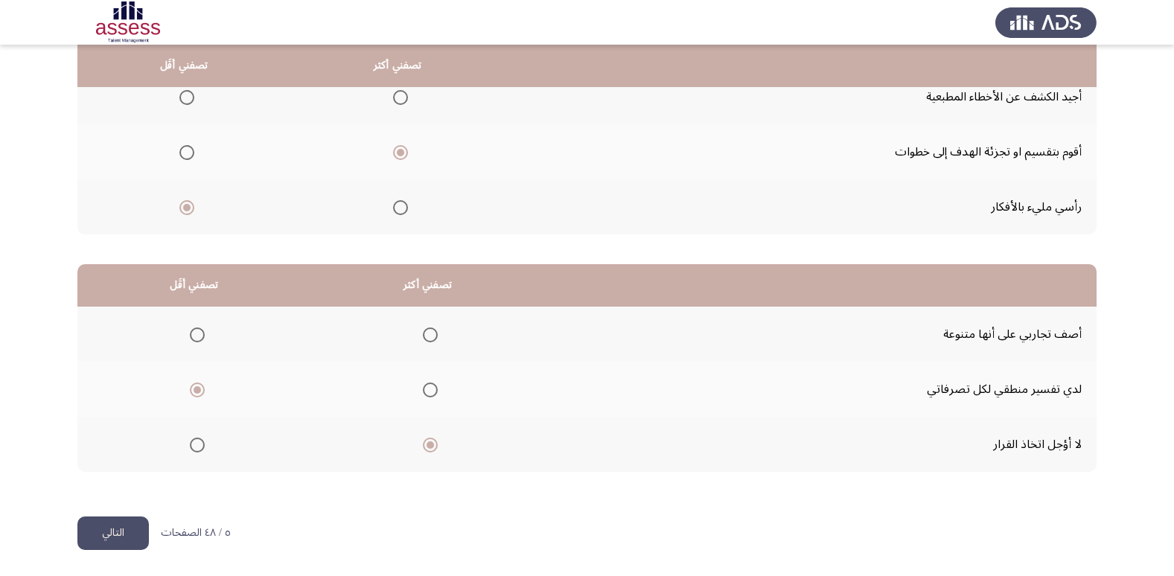
click at [201, 334] on input "Select an option" at bounding box center [197, 335] width 15 height 15
click at [136, 530] on button "التالي" at bounding box center [112, 534] width 71 height 34
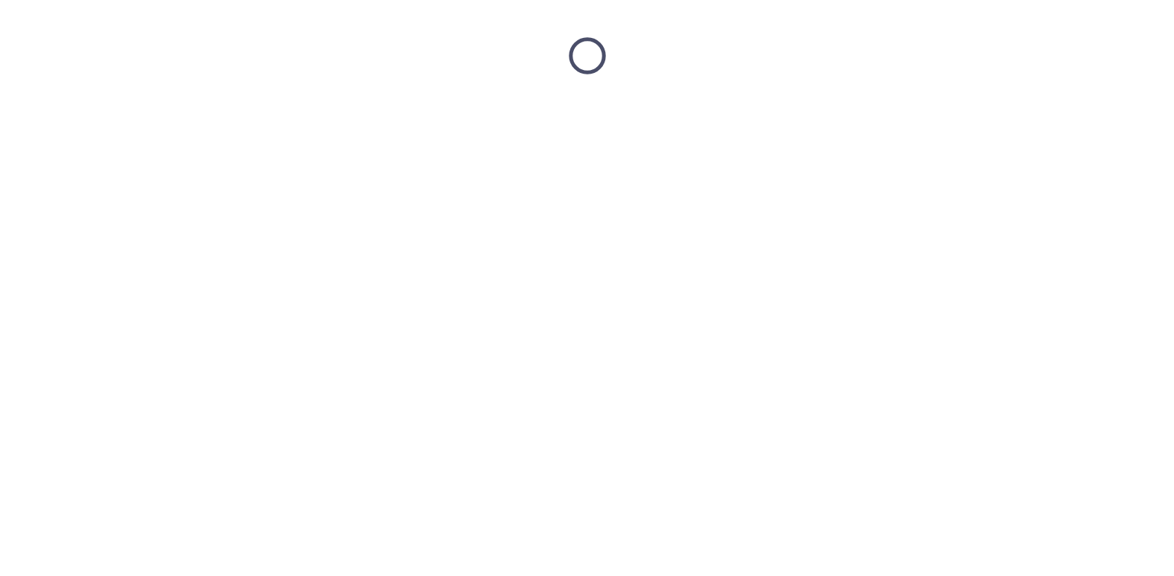
scroll to position [0, 0]
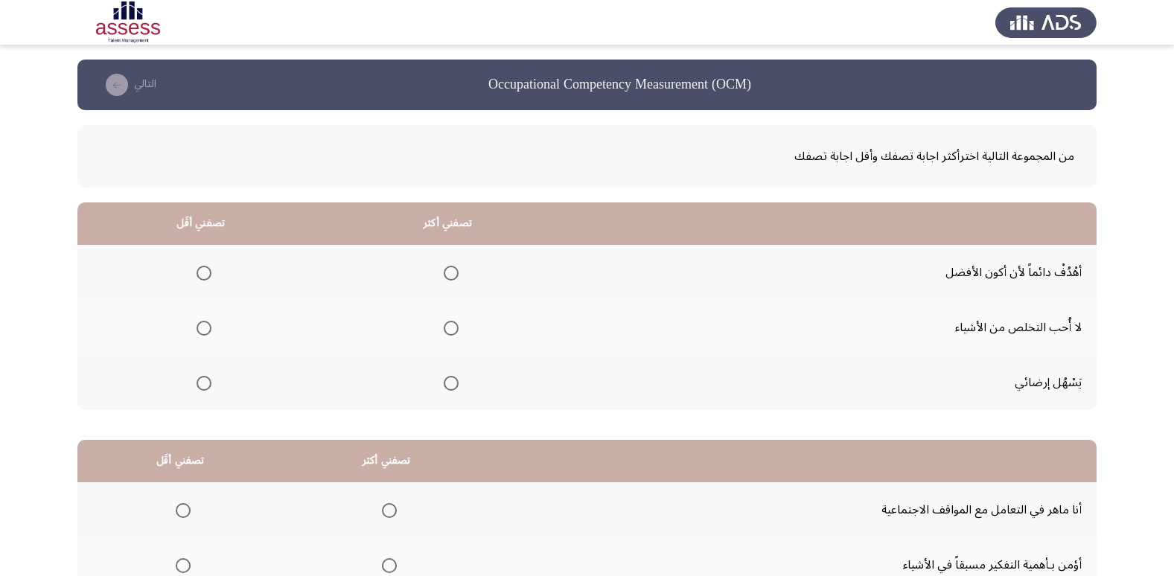
click at [449, 275] on span "Select an option" at bounding box center [451, 273] width 15 height 15
click at [449, 275] on input "Select an option" at bounding box center [451, 273] width 15 height 15
click at [204, 335] on span "Select an option" at bounding box center [204, 328] width 15 height 15
click at [204, 335] on input "Select an option" at bounding box center [204, 328] width 15 height 15
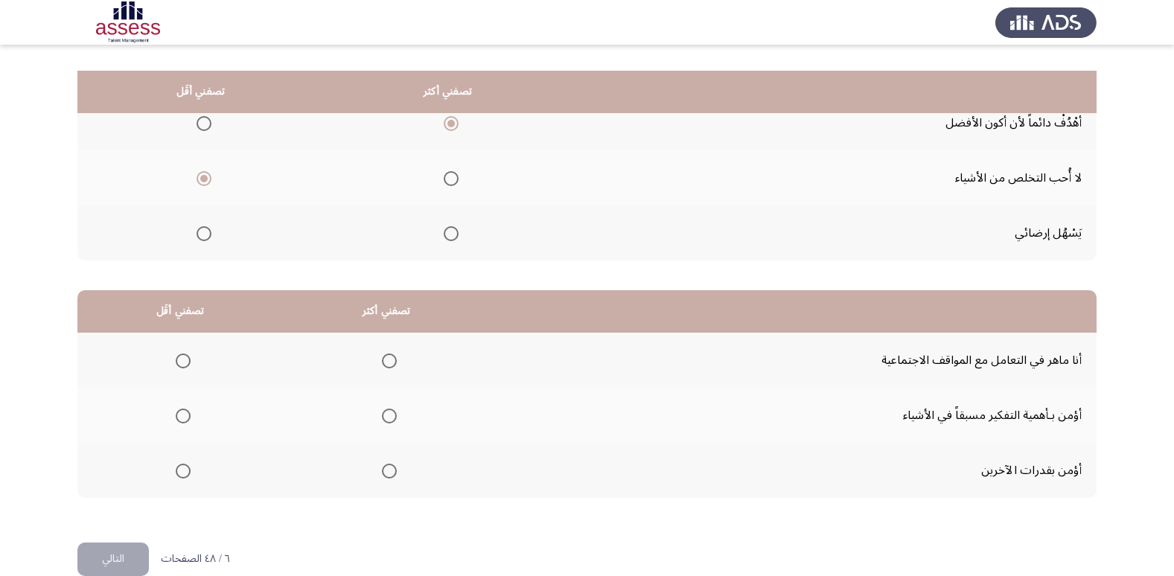
scroll to position [176, 0]
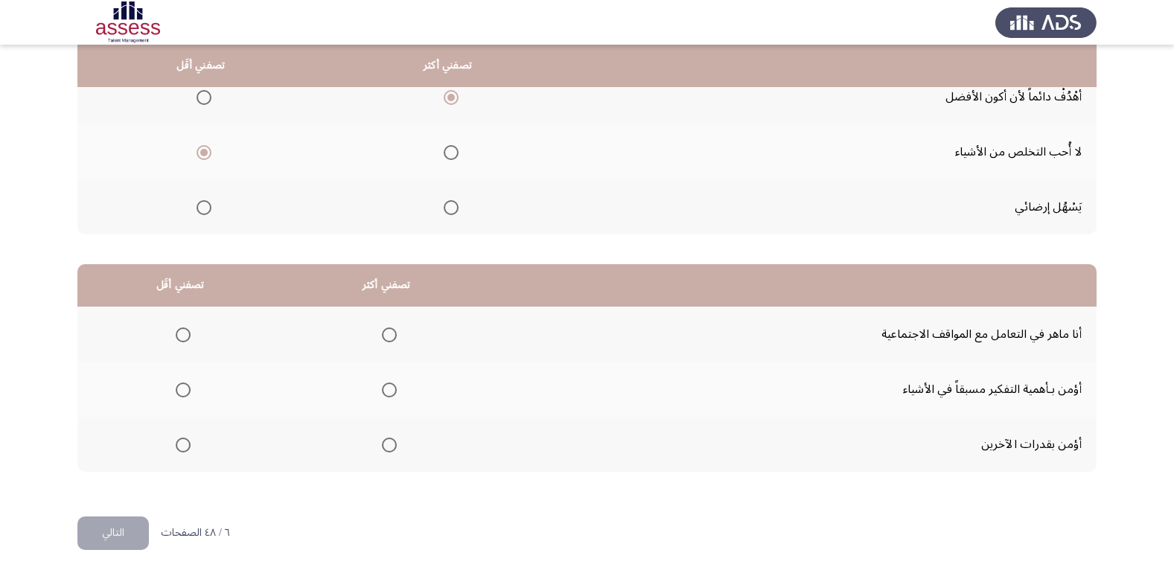
click at [386, 386] on span "Select an option" at bounding box center [389, 390] width 15 height 15
click at [386, 386] on input "Select an option" at bounding box center [389, 390] width 15 height 15
click at [188, 338] on span "Select an option" at bounding box center [183, 335] width 15 height 15
click at [188, 338] on input "Select an option" at bounding box center [183, 335] width 15 height 15
click at [94, 533] on button "التالي" at bounding box center [112, 534] width 71 height 34
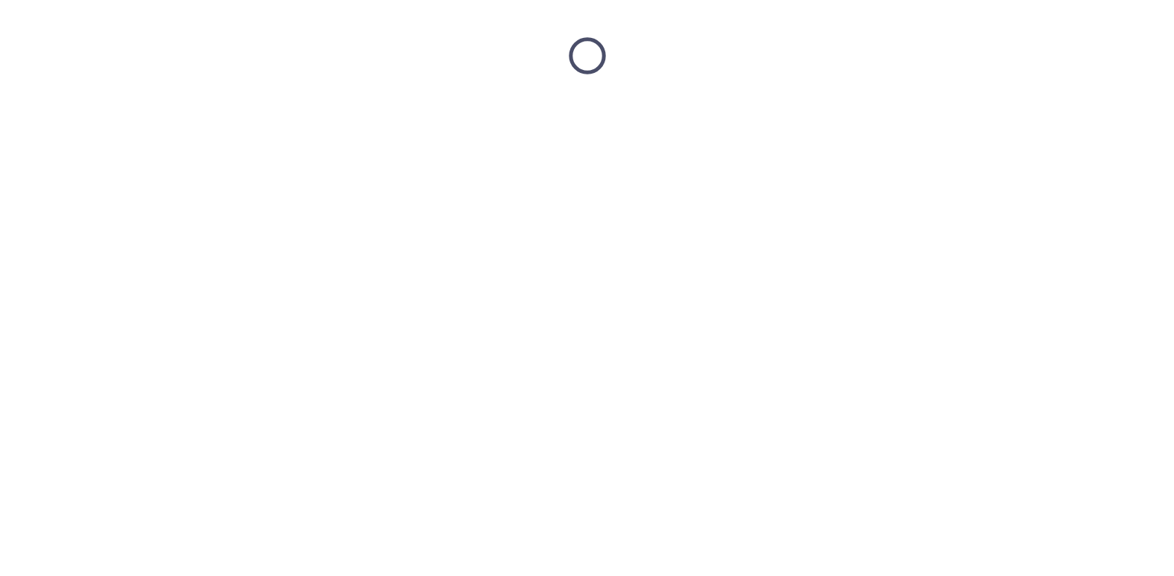
scroll to position [0, 0]
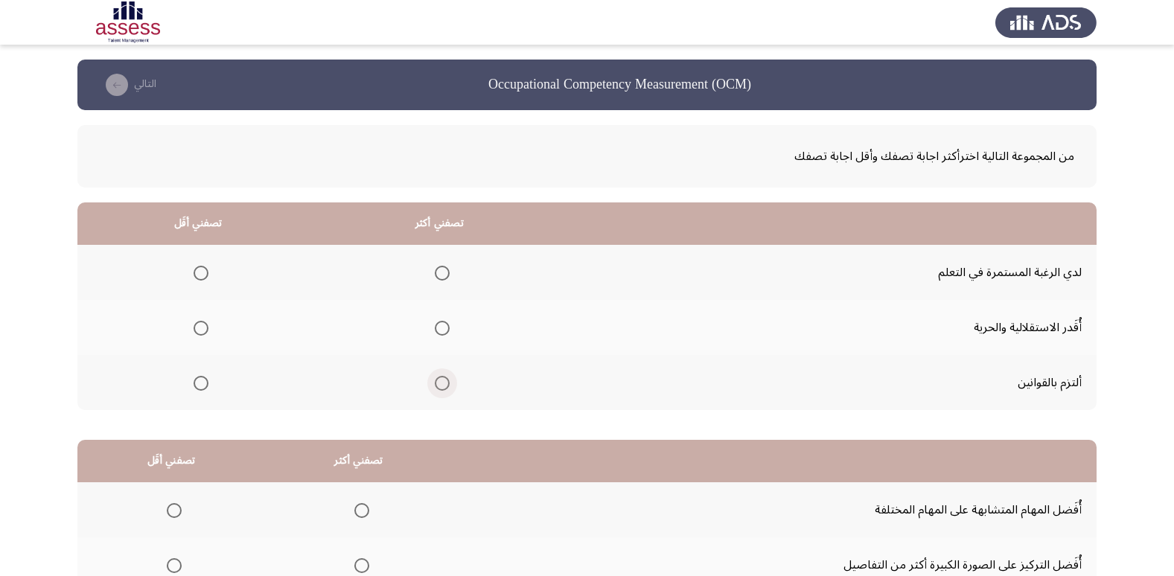
click at [439, 383] on span "Select an option" at bounding box center [442, 383] width 15 height 15
click at [439, 383] on input "Select an option" at bounding box center [442, 383] width 15 height 15
click at [198, 325] on span "Select an option" at bounding box center [201, 328] width 15 height 15
click at [198, 325] on input "Select an option" at bounding box center [201, 328] width 15 height 15
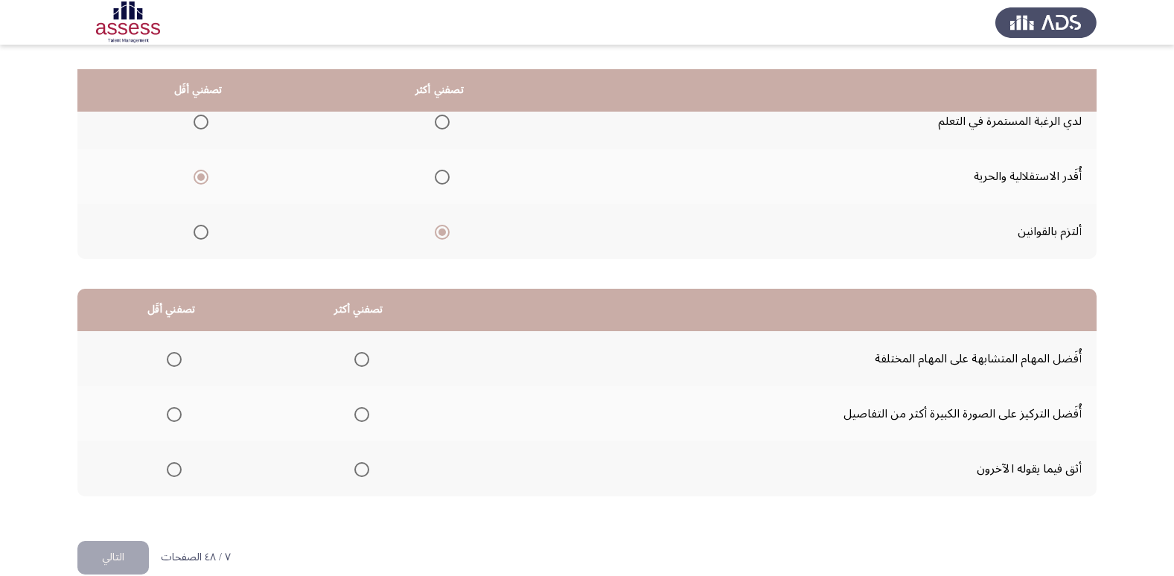
scroll to position [176, 0]
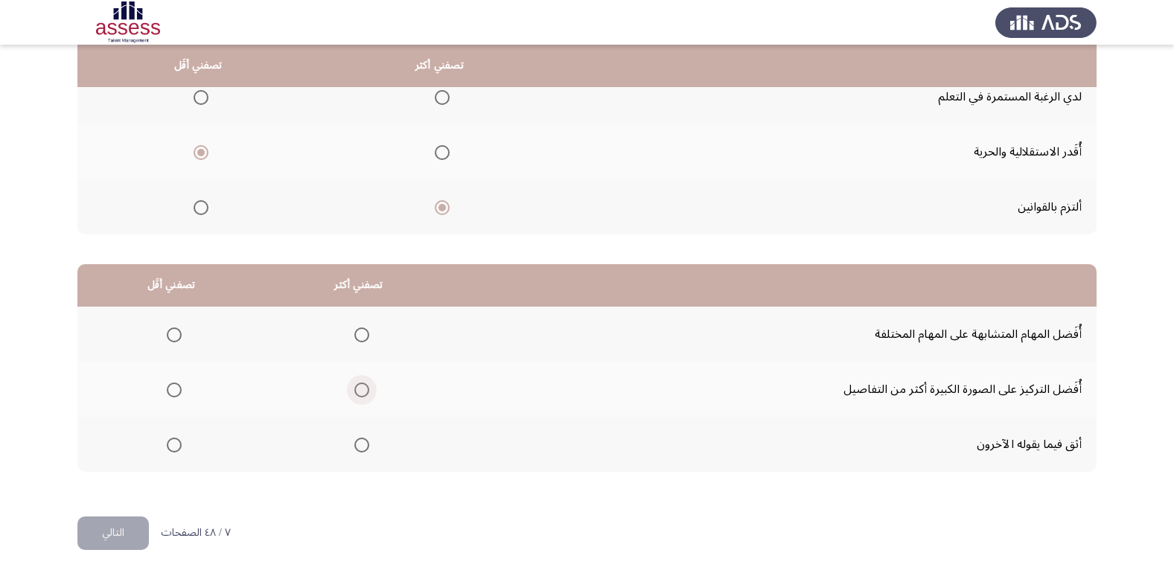
click at [362, 389] on span "Select an option" at bounding box center [361, 390] width 15 height 15
click at [362, 389] on input "Select an option" at bounding box center [361, 390] width 15 height 15
click at [176, 335] on span "Select an option" at bounding box center [174, 335] width 15 height 15
click at [176, 335] on input "Select an option" at bounding box center [174, 335] width 15 height 15
click at [133, 531] on button "التالي" at bounding box center [112, 534] width 71 height 34
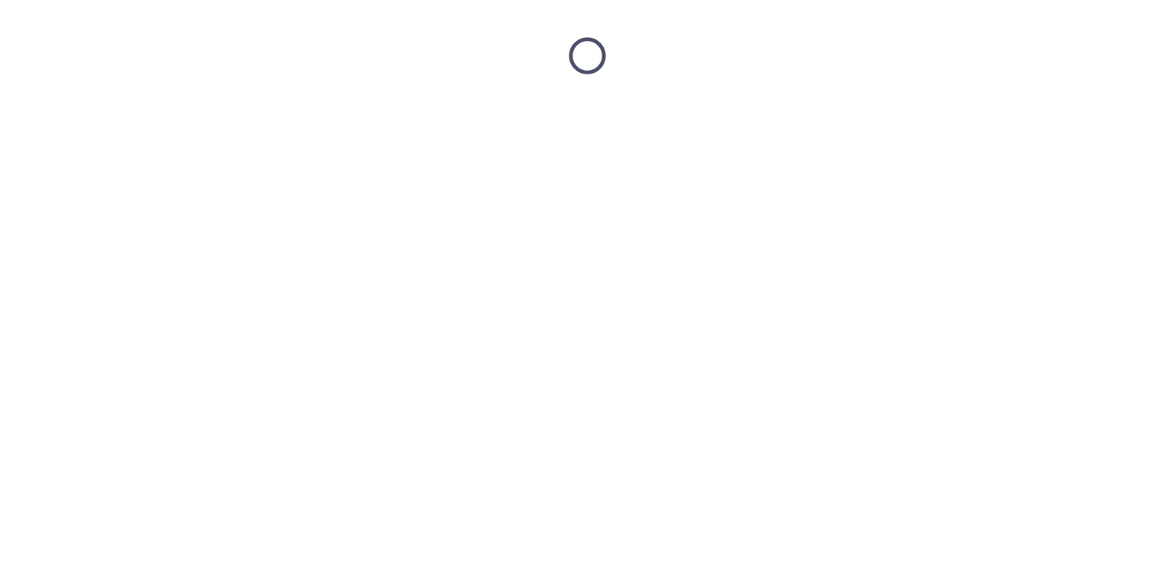
scroll to position [0, 0]
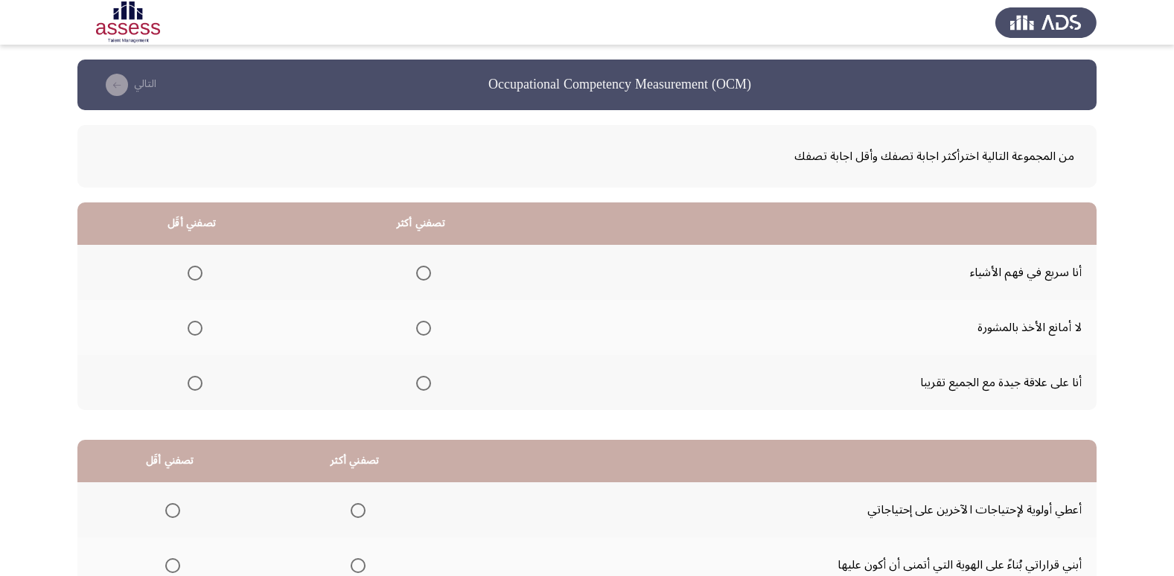
click at [421, 332] on span "Select an option" at bounding box center [423, 328] width 15 height 15
click at [421, 332] on input "Select an option" at bounding box center [423, 328] width 15 height 15
click at [195, 383] on span "Select an option" at bounding box center [195, 383] width 15 height 15
click at [195, 383] on input "Select an option" at bounding box center [195, 383] width 15 height 15
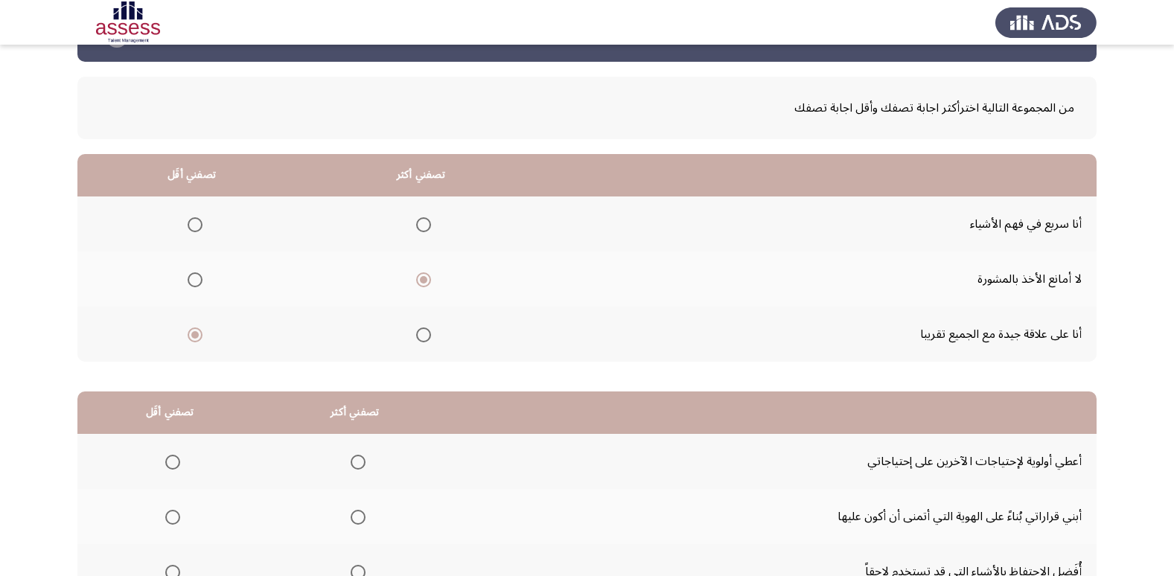
scroll to position [74, 0]
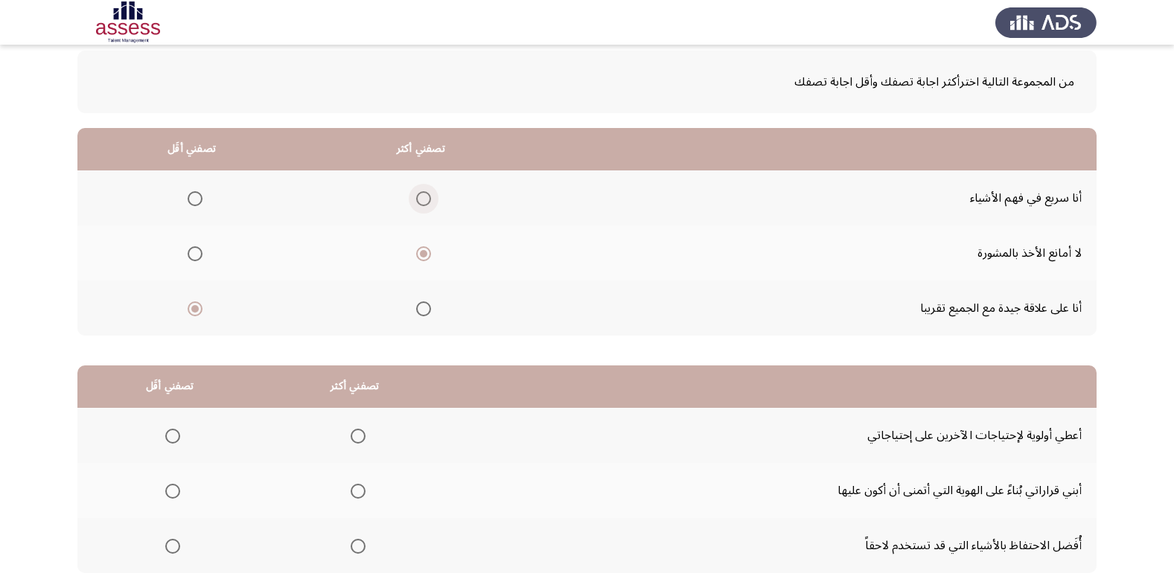
click at [416, 199] on span "Select an option" at bounding box center [423, 198] width 15 height 15
click at [416, 199] on input "Select an option" at bounding box center [423, 198] width 15 height 15
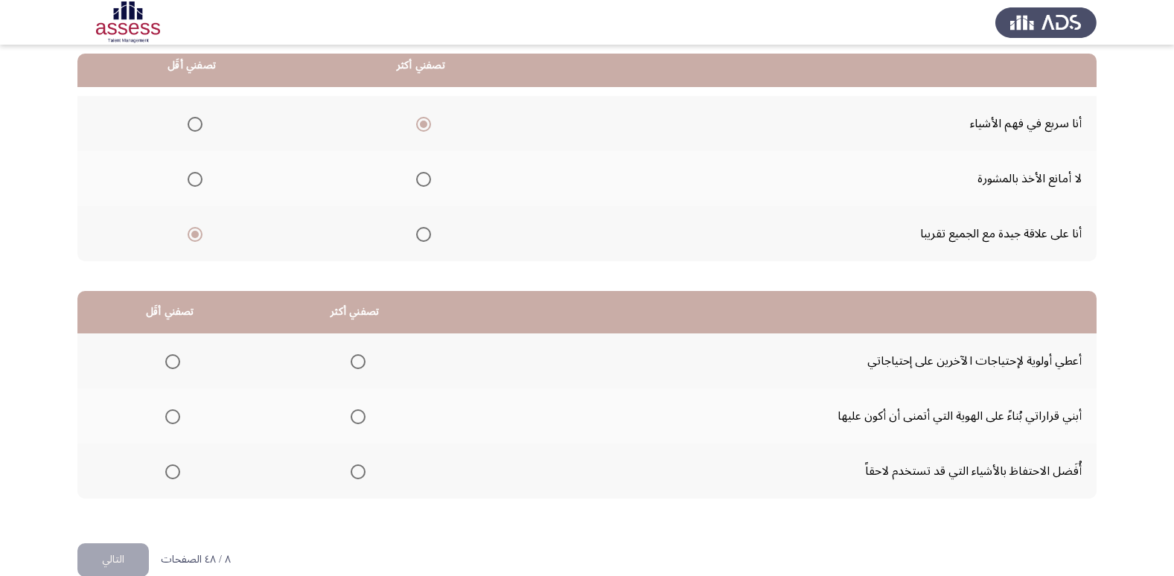
click at [175, 359] on span "Select an option" at bounding box center [172, 361] width 15 height 15
click at [175, 359] on input "Select an option" at bounding box center [172, 361] width 15 height 15
click at [360, 424] on span "Select an option" at bounding box center [358, 417] width 15 height 15
click at [360, 424] on input "Select an option" at bounding box center [358, 417] width 15 height 15
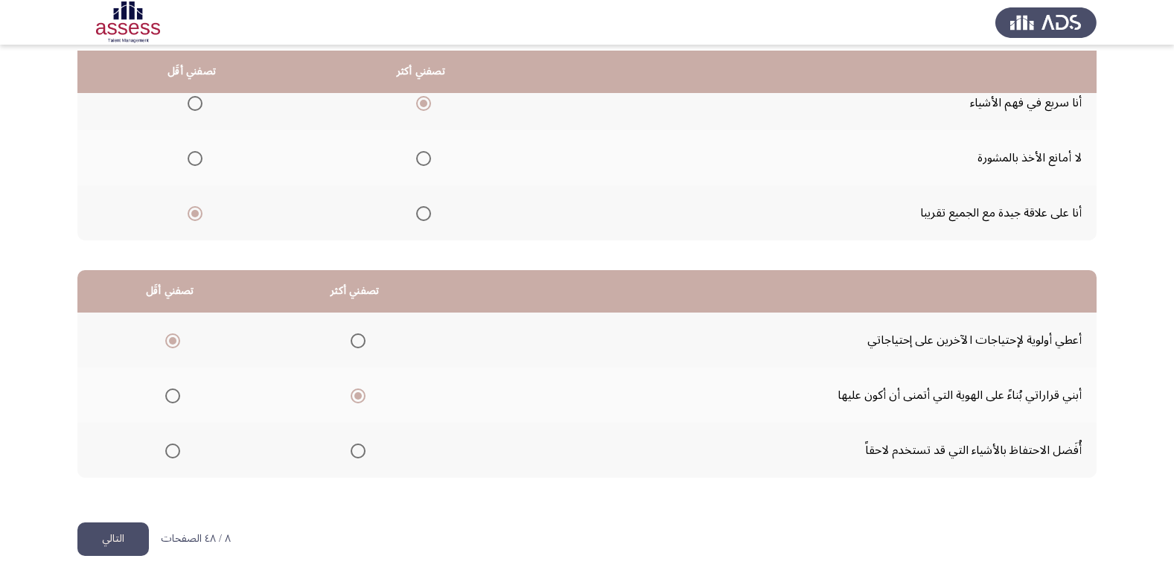
scroll to position [176, 0]
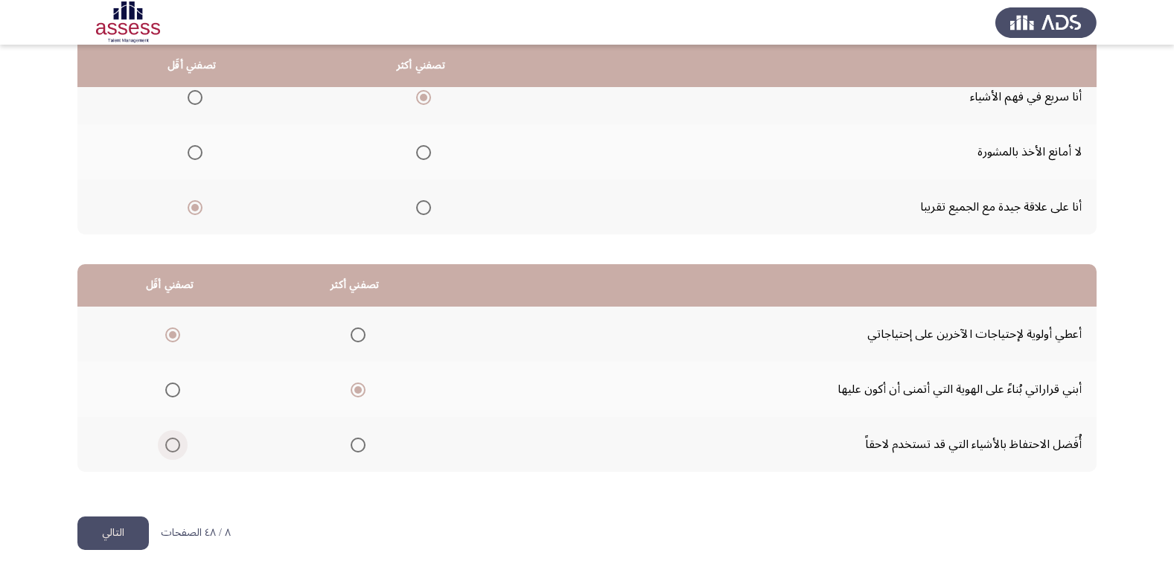
click at [174, 448] on span "Select an option" at bounding box center [172, 445] width 15 height 15
click at [174, 448] on input "Select an option" at bounding box center [172, 445] width 15 height 15
click at [174, 332] on span "Select an option" at bounding box center [172, 335] width 15 height 15
click at [174, 332] on input "Select an option" at bounding box center [172, 335] width 15 height 15
click at [135, 535] on button "التالي" at bounding box center [112, 534] width 71 height 34
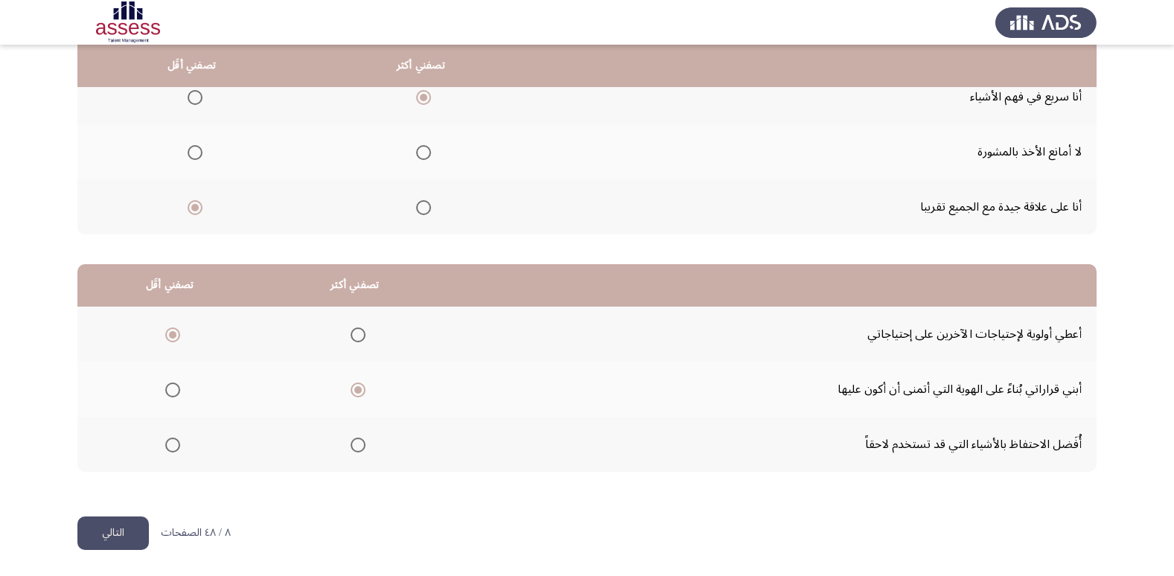
scroll to position [0, 0]
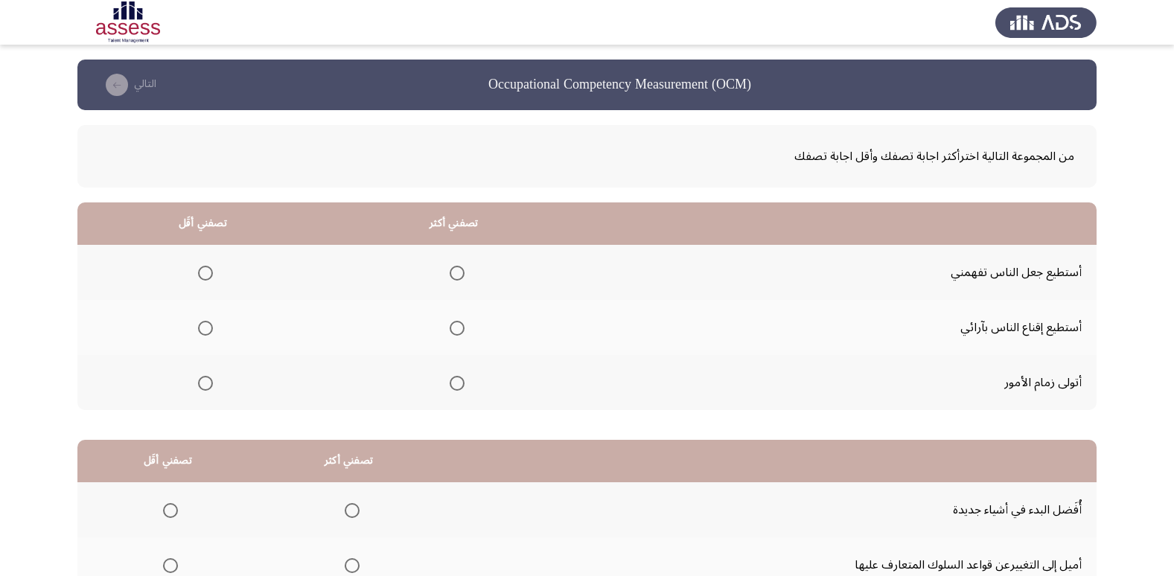
click at [453, 380] on span "Select an option" at bounding box center [457, 383] width 15 height 15
click at [453, 380] on input "Select an option" at bounding box center [457, 383] width 15 height 15
click at [207, 325] on span "Select an option" at bounding box center [205, 328] width 15 height 15
click at [207, 325] on input "Select an option" at bounding box center [205, 328] width 15 height 15
click at [205, 272] on span "Select an option" at bounding box center [205, 273] width 15 height 15
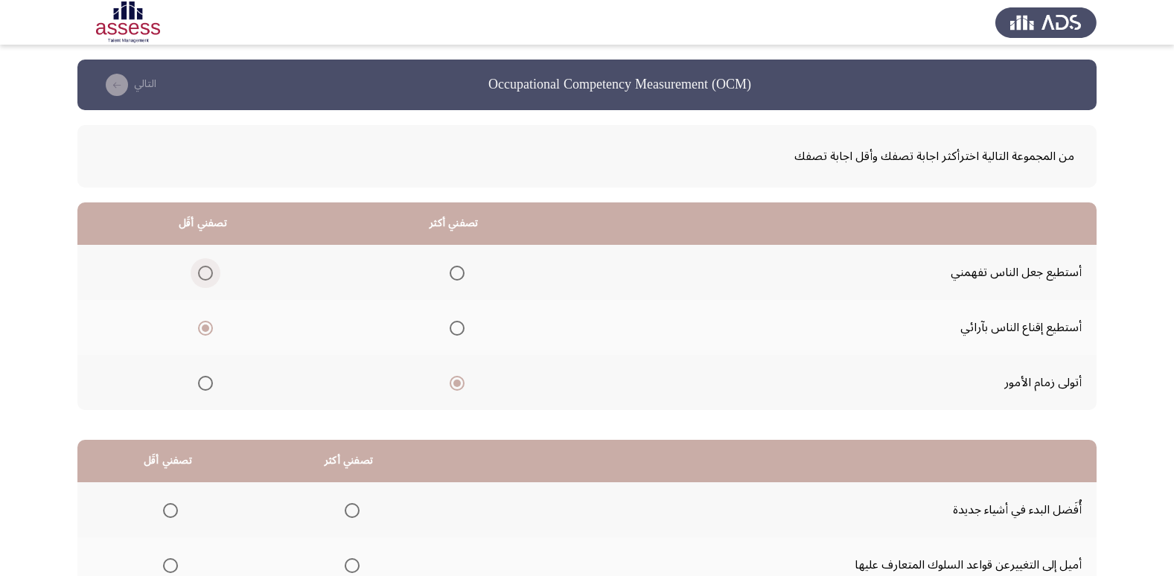
click at [205, 272] on input "Select an option" at bounding box center [205, 273] width 15 height 15
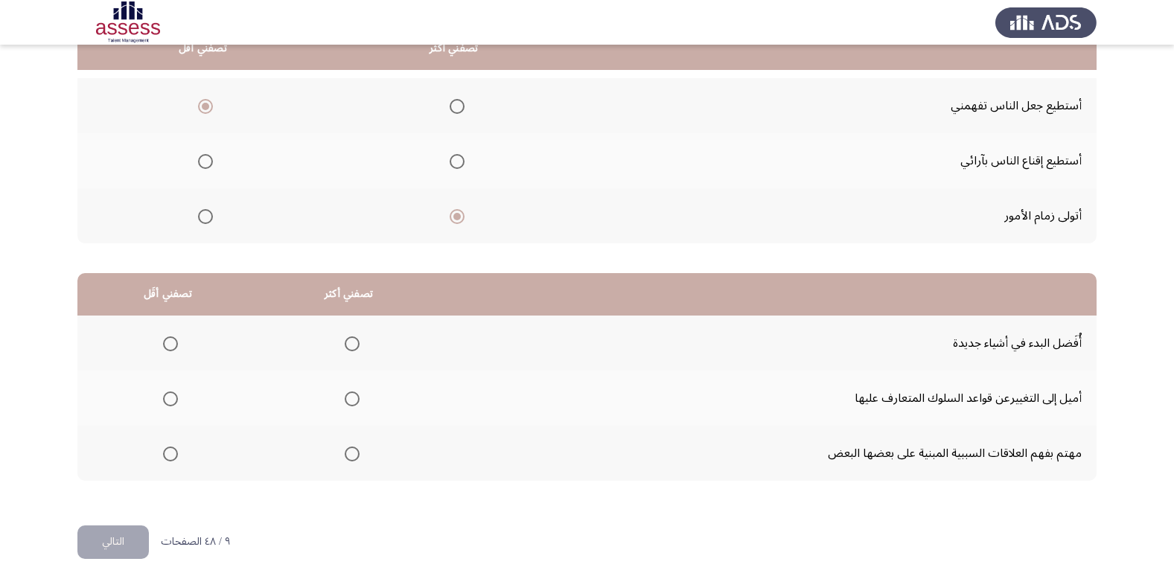
scroll to position [176, 0]
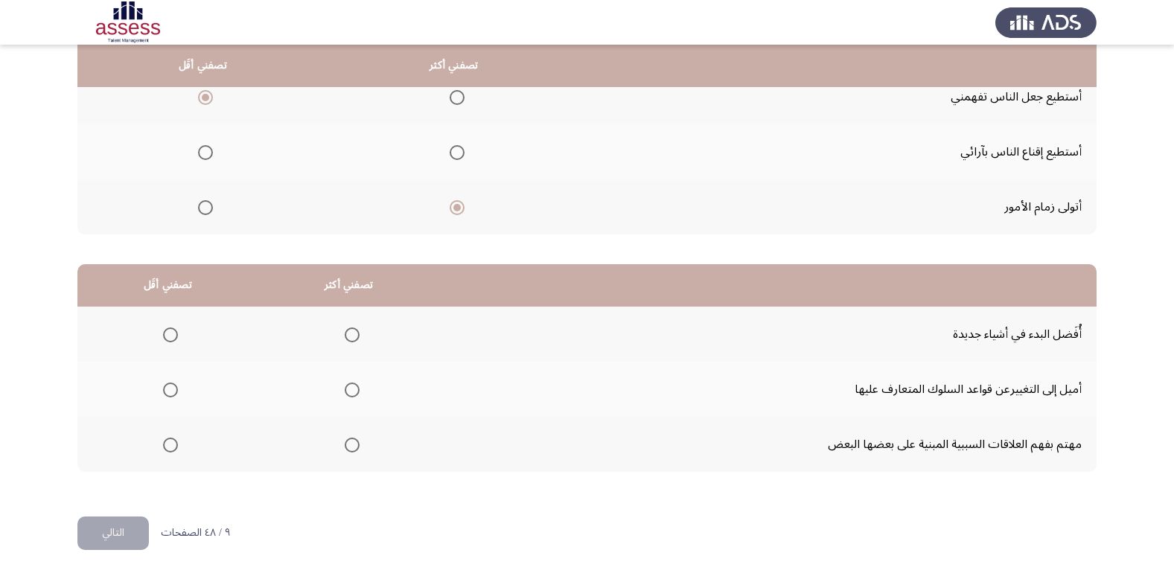
click at [354, 445] on span "Select an option" at bounding box center [352, 445] width 15 height 15
click at [354, 445] on input "Select an option" at bounding box center [352, 445] width 15 height 15
click at [352, 336] on span "Select an option" at bounding box center [352, 335] width 15 height 15
click at [352, 336] on input "Select an option" at bounding box center [352, 335] width 15 height 15
click at [173, 387] on span "Select an option" at bounding box center [170, 390] width 15 height 15
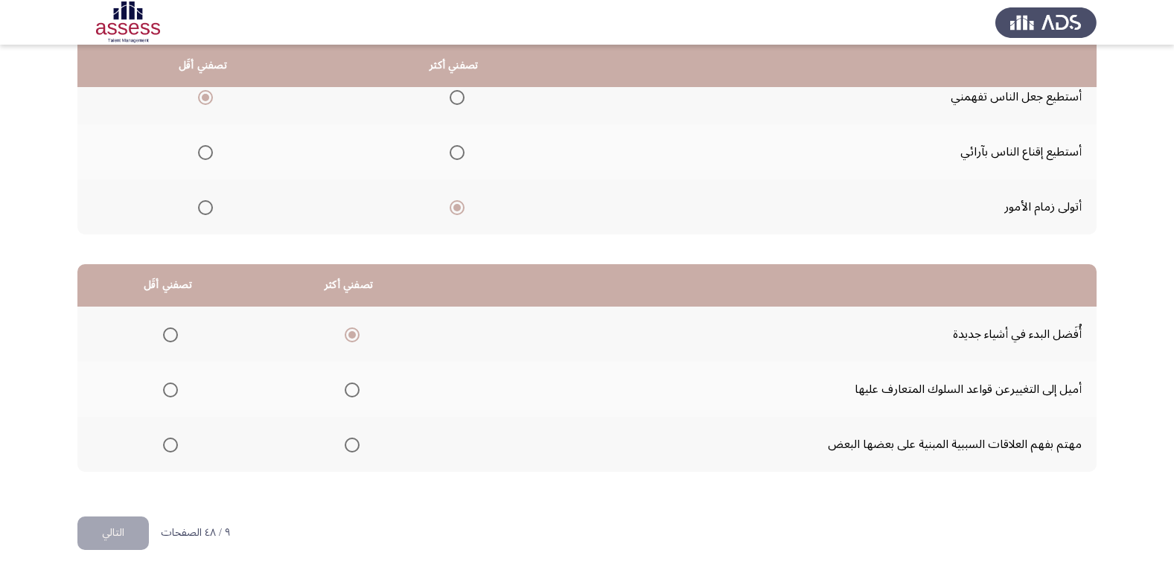
click at [173, 387] on input "Select an option" at bounding box center [170, 390] width 15 height 15
click at [138, 531] on button "التالي" at bounding box center [112, 534] width 71 height 34
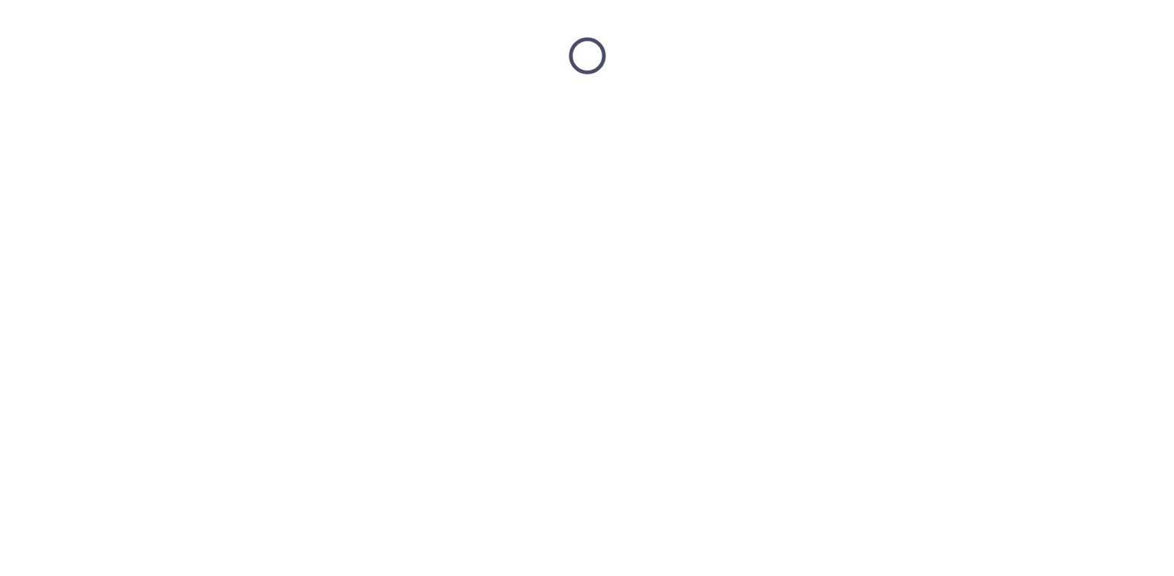
scroll to position [0, 0]
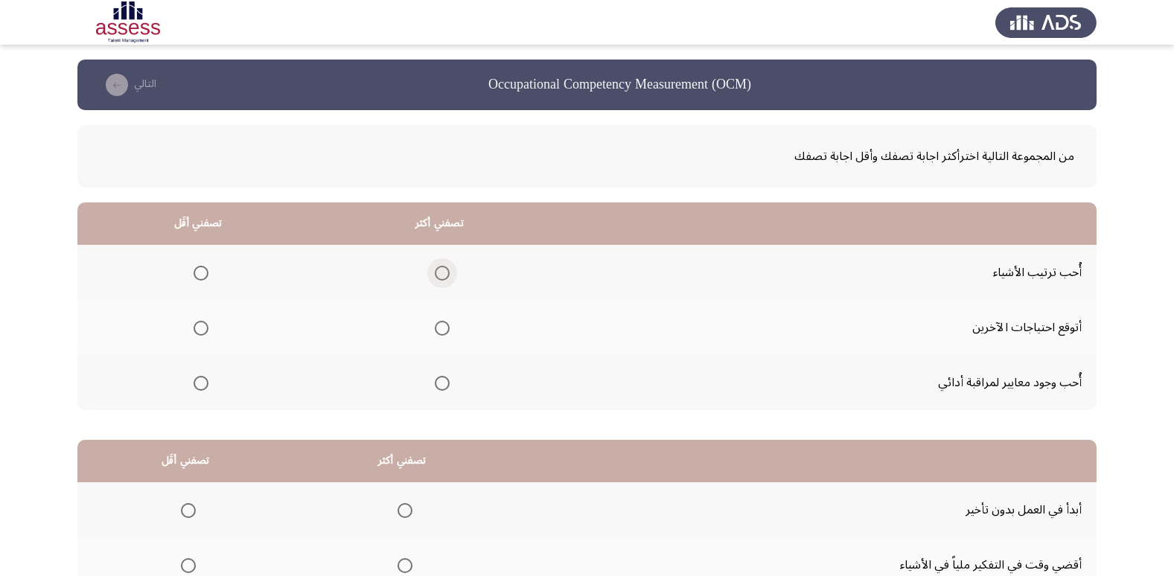
click at [439, 276] on span "Select an option" at bounding box center [442, 273] width 15 height 15
click at [439, 276] on input "Select an option" at bounding box center [442, 273] width 15 height 15
click at [206, 331] on span "Select an option" at bounding box center [201, 328] width 15 height 15
click at [206, 331] on input "Select an option" at bounding box center [201, 328] width 15 height 15
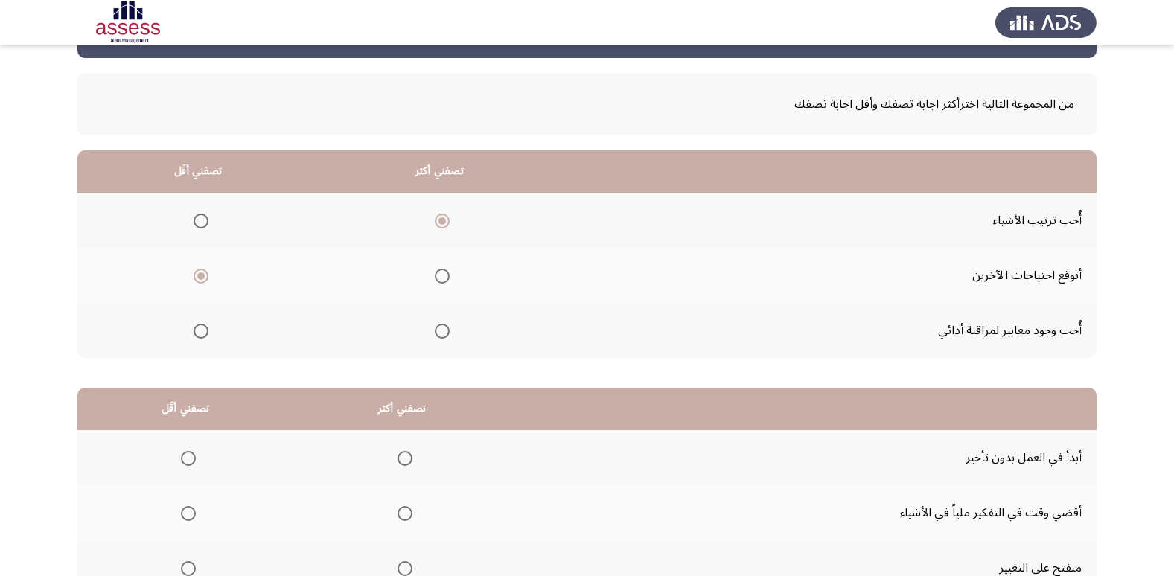
scroll to position [74, 0]
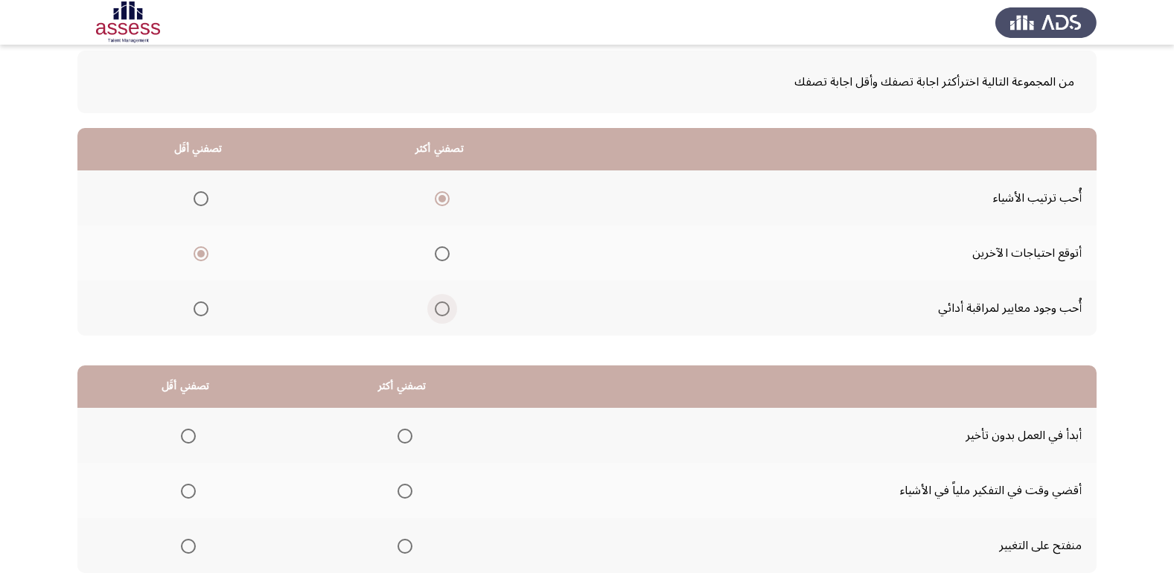
click at [435, 313] on span "Select an option" at bounding box center [442, 309] width 15 height 15
click at [435, 313] on input "Select an option" at bounding box center [442, 309] width 15 height 15
click at [438, 195] on span "Select an option" at bounding box center [442, 198] width 15 height 15
click at [438, 195] on input "Select an option" at bounding box center [442, 198] width 15 height 15
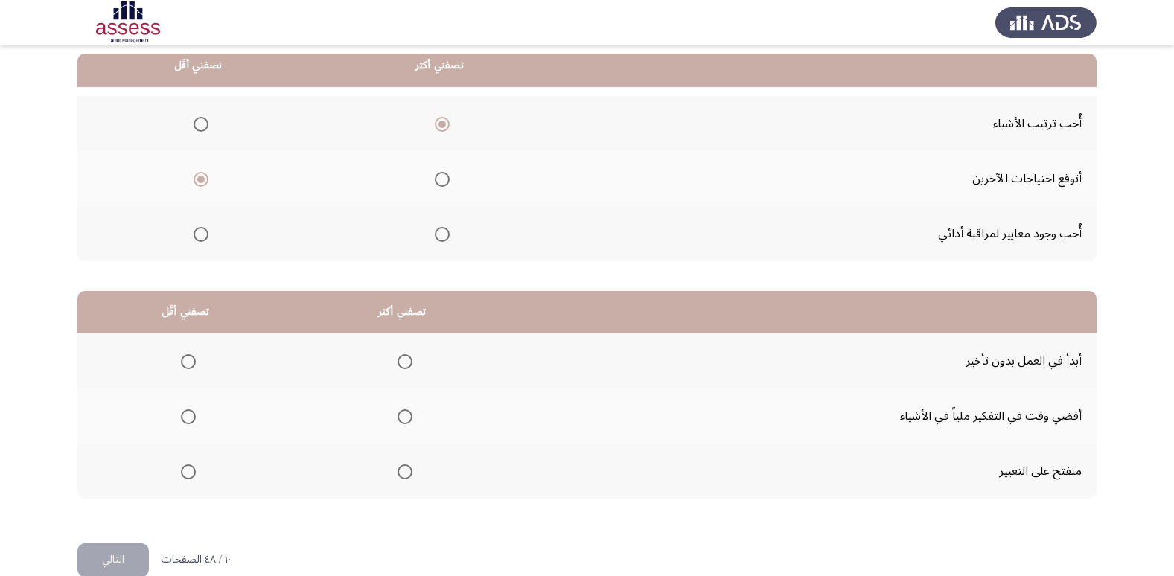
click at [437, 236] on span "Select an option" at bounding box center [442, 234] width 15 height 15
click at [437, 236] on input "Select an option" at bounding box center [442, 234] width 15 height 15
click at [443, 131] on span "Select an option" at bounding box center [442, 124] width 15 height 15
click at [443, 131] on input "Select an option" at bounding box center [442, 124] width 15 height 15
click at [406, 364] on span "Select an option" at bounding box center [405, 361] width 15 height 15
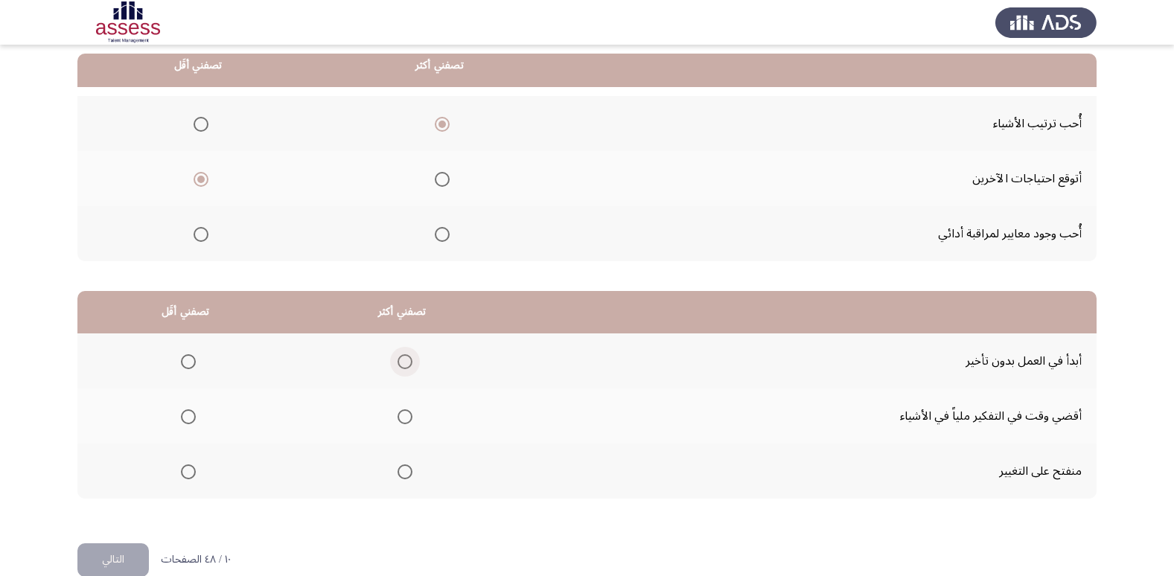
click at [406, 364] on input "Select an option" at bounding box center [405, 361] width 15 height 15
click at [187, 421] on span "Select an option" at bounding box center [188, 417] width 15 height 15
click at [187, 421] on input "Select an option" at bounding box center [188, 417] width 15 height 15
click at [98, 559] on button "التالي" at bounding box center [112, 561] width 71 height 34
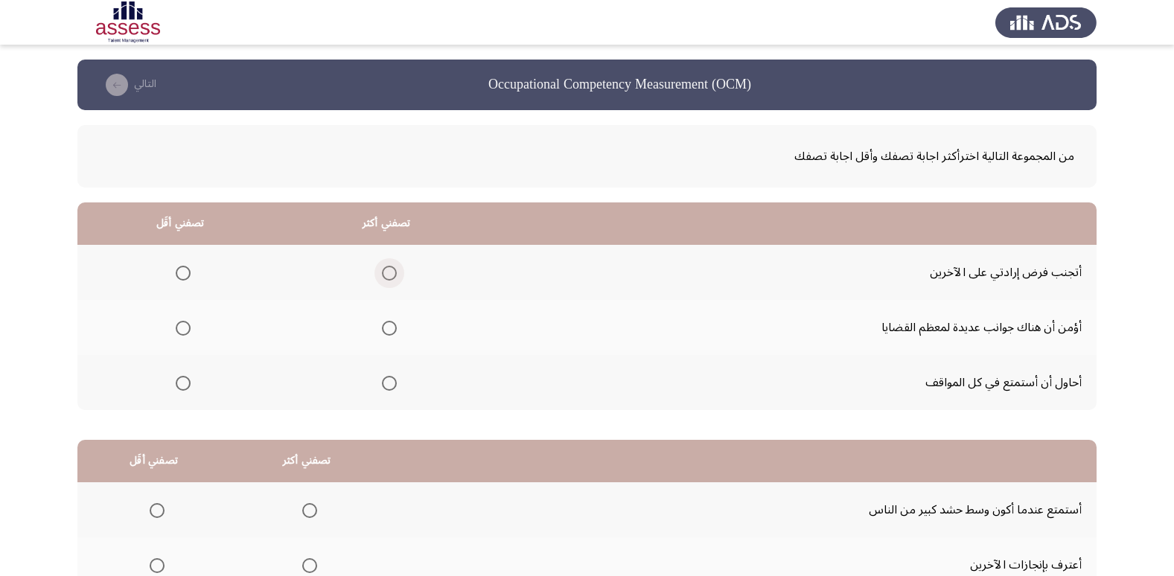
click at [383, 273] on span "Select an option" at bounding box center [389, 273] width 15 height 15
click at [383, 273] on input "Select an option" at bounding box center [389, 273] width 15 height 15
click at [396, 331] on th at bounding box center [387, 327] width 206 height 55
click at [382, 328] on span "Select an option" at bounding box center [389, 328] width 15 height 15
click at [382, 328] on input "Select an option" at bounding box center [389, 328] width 15 height 15
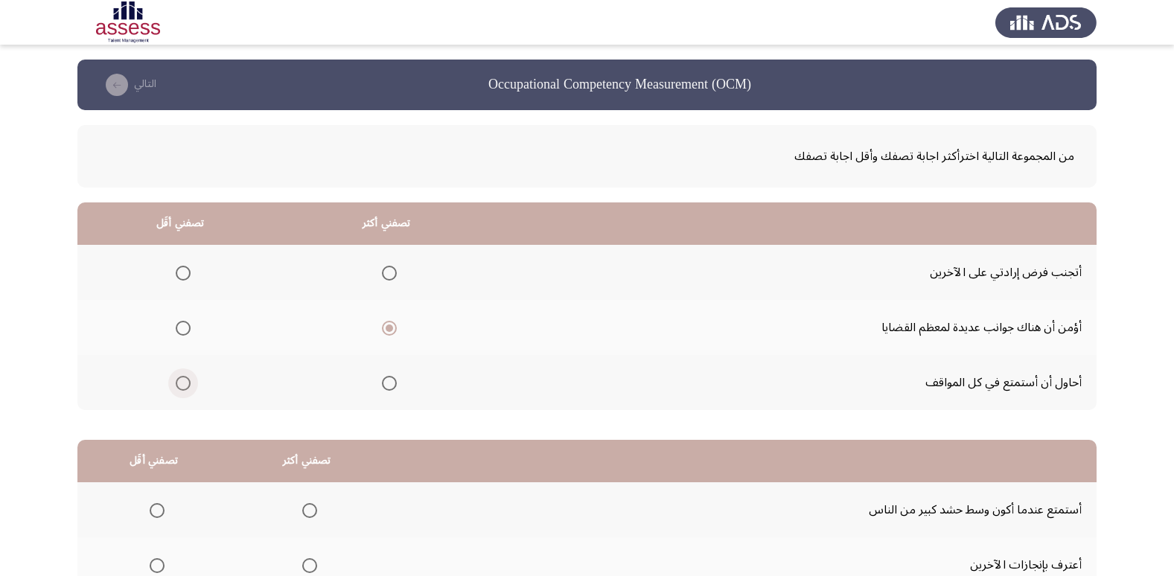
click at [176, 384] on span "Select an option" at bounding box center [183, 383] width 15 height 15
click at [176, 384] on input "Select an option" at bounding box center [183, 383] width 15 height 15
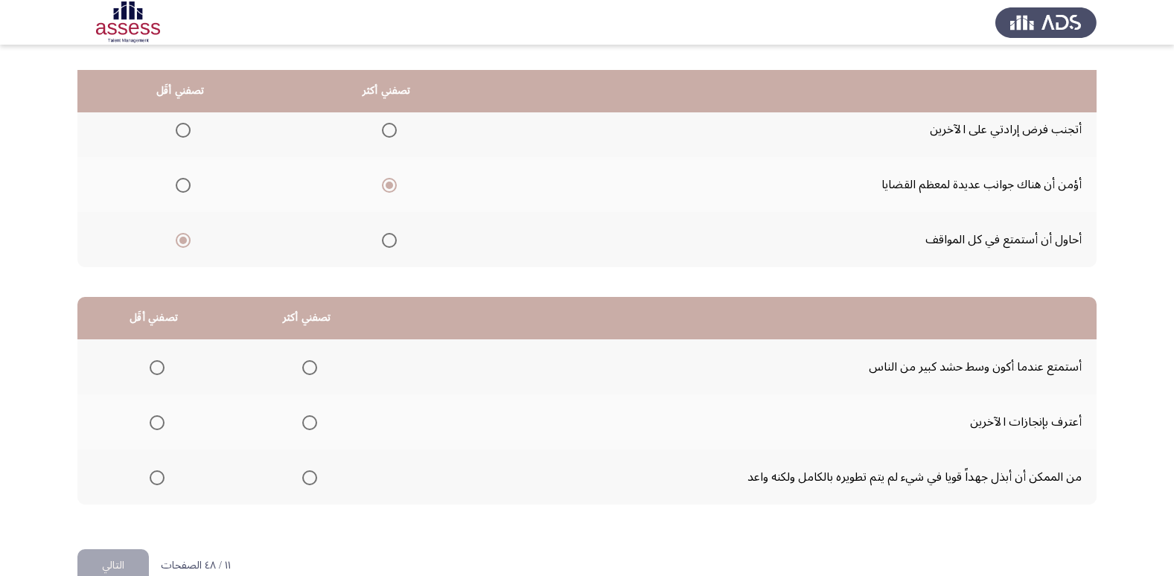
scroll to position [176, 0]
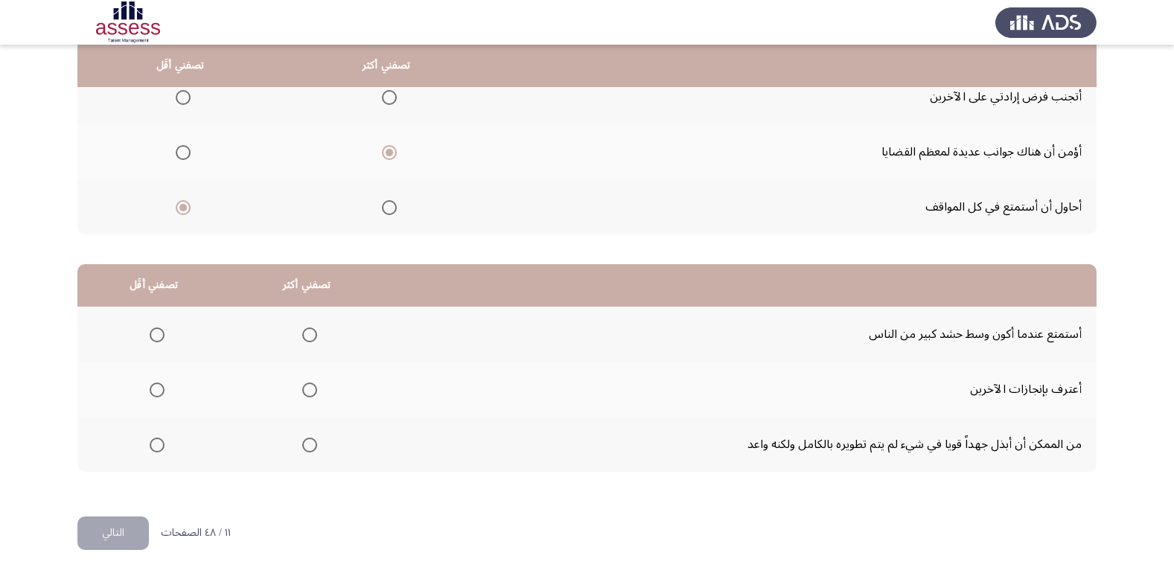
click at [308, 388] on span "Select an option" at bounding box center [309, 390] width 15 height 15
click at [308, 388] on input "Select an option" at bounding box center [309, 390] width 15 height 15
click at [310, 451] on span "Select an option" at bounding box center [309, 445] width 15 height 15
click at [310, 451] on input "Select an option" at bounding box center [309, 445] width 15 height 15
click at [160, 340] on span "Select an option" at bounding box center [157, 335] width 15 height 15
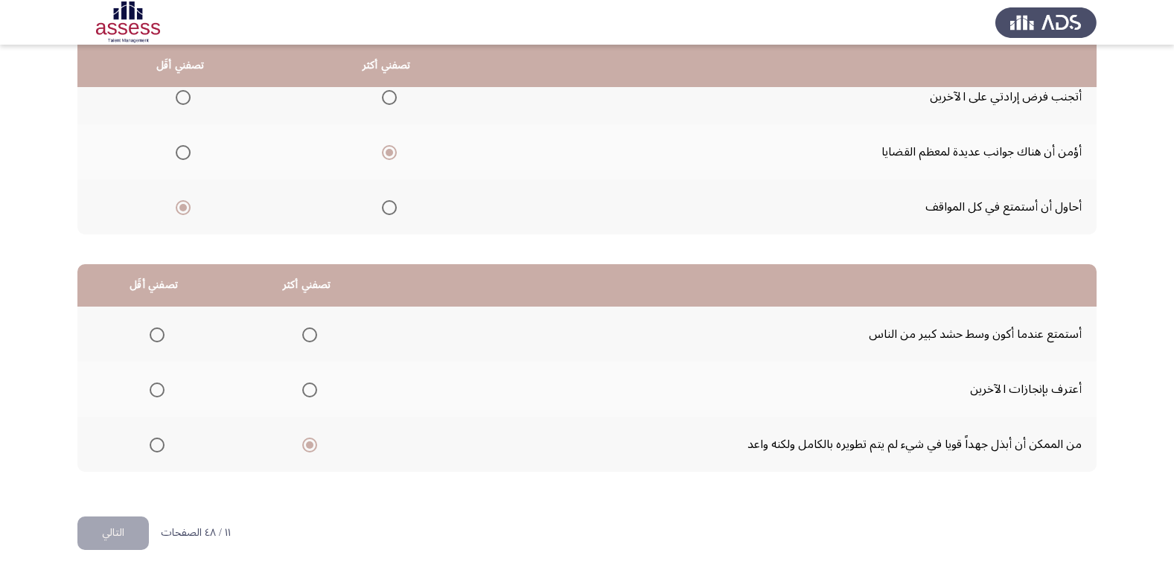
click at [160, 340] on input "Select an option" at bounding box center [157, 335] width 15 height 15
click at [127, 531] on button "التالي" at bounding box center [112, 534] width 71 height 34
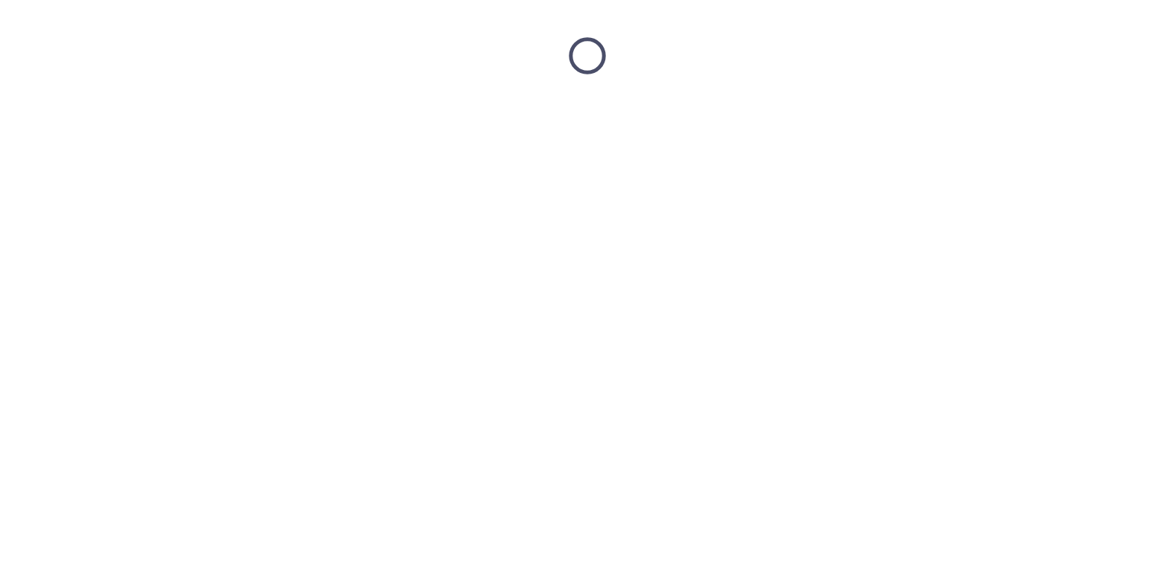
scroll to position [0, 0]
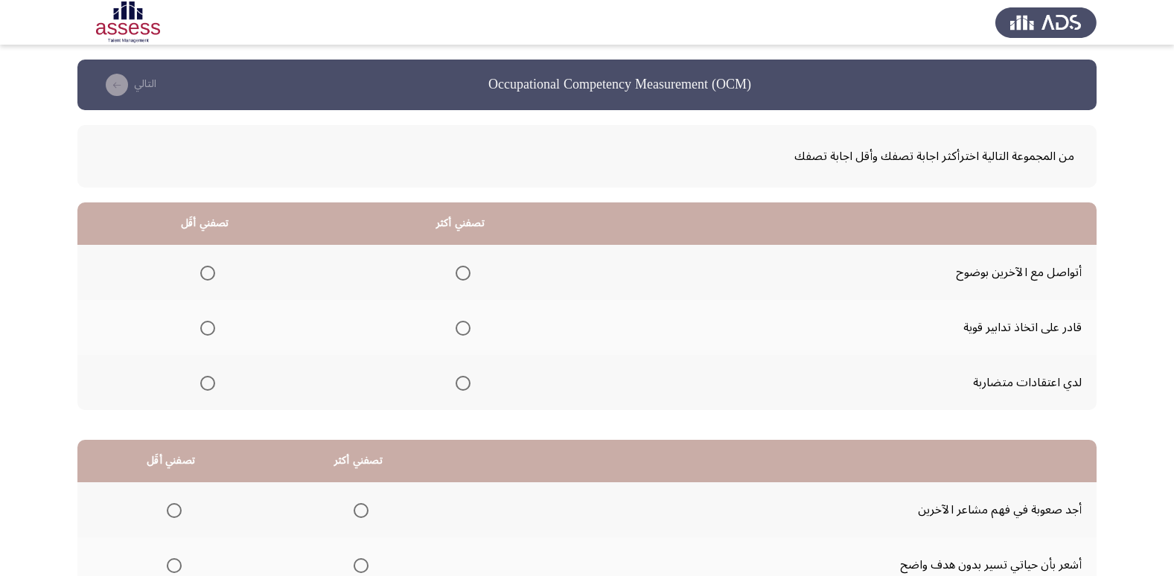
click at [462, 331] on span "Select an option" at bounding box center [463, 328] width 15 height 15
click at [462, 331] on input "Select an option" at bounding box center [463, 328] width 15 height 15
click at [201, 386] on span "Select an option" at bounding box center [207, 383] width 15 height 15
click at [201, 386] on input "Select an option" at bounding box center [207, 383] width 15 height 15
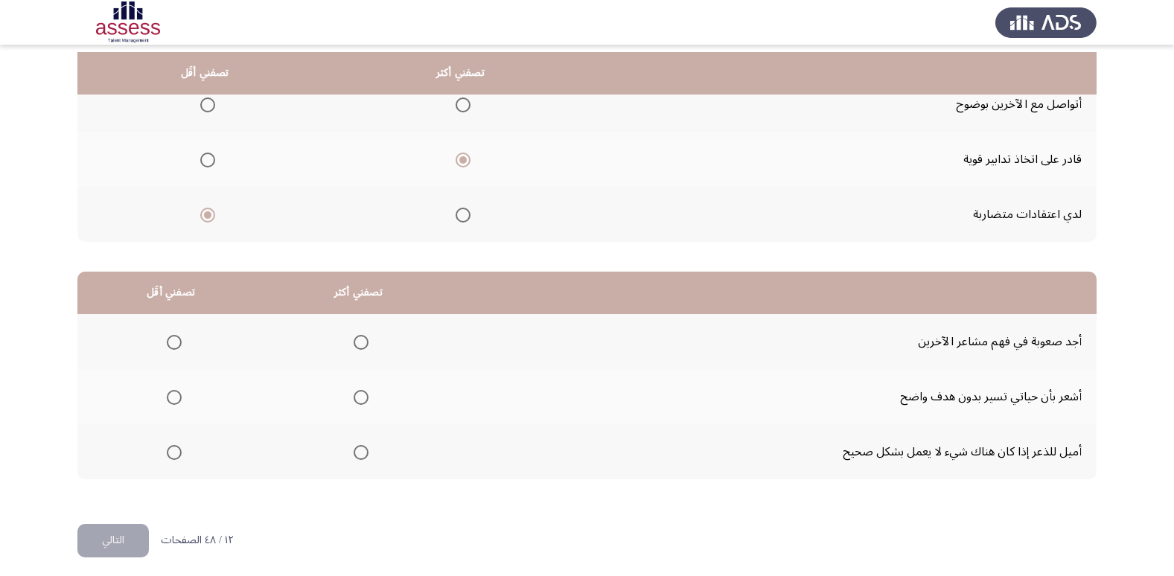
scroll to position [176, 0]
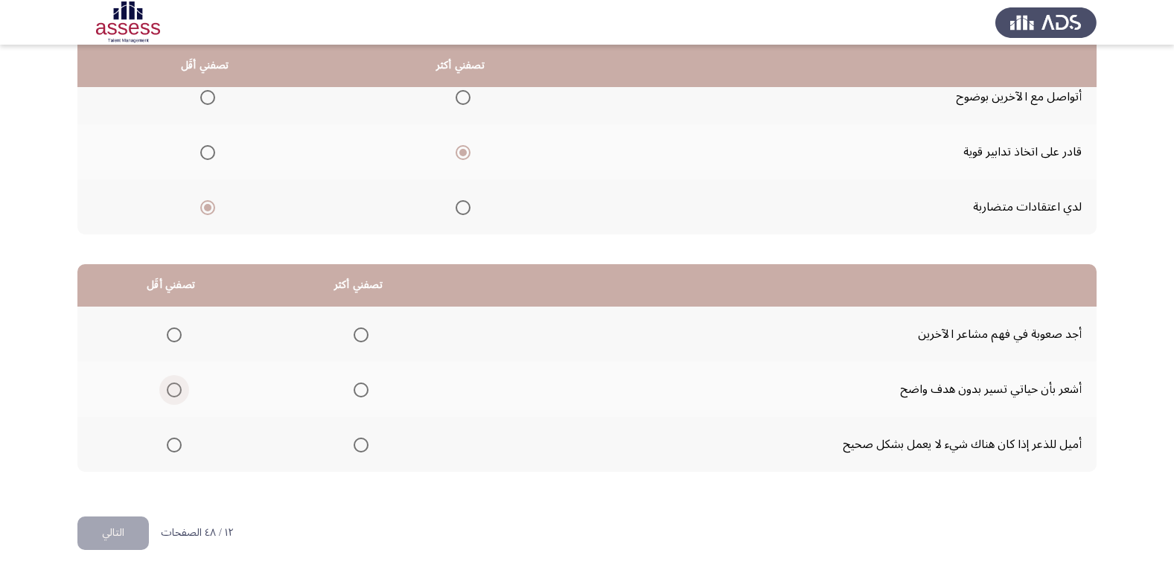
click at [171, 392] on span "Select an option" at bounding box center [174, 390] width 15 height 15
click at [171, 392] on input "Select an option" at bounding box center [174, 390] width 15 height 15
click at [359, 334] on span "Select an option" at bounding box center [361, 335] width 15 height 15
click at [359, 334] on input "Select an option" at bounding box center [361, 335] width 15 height 15
click at [178, 335] on span "Select an option" at bounding box center [174, 335] width 15 height 15
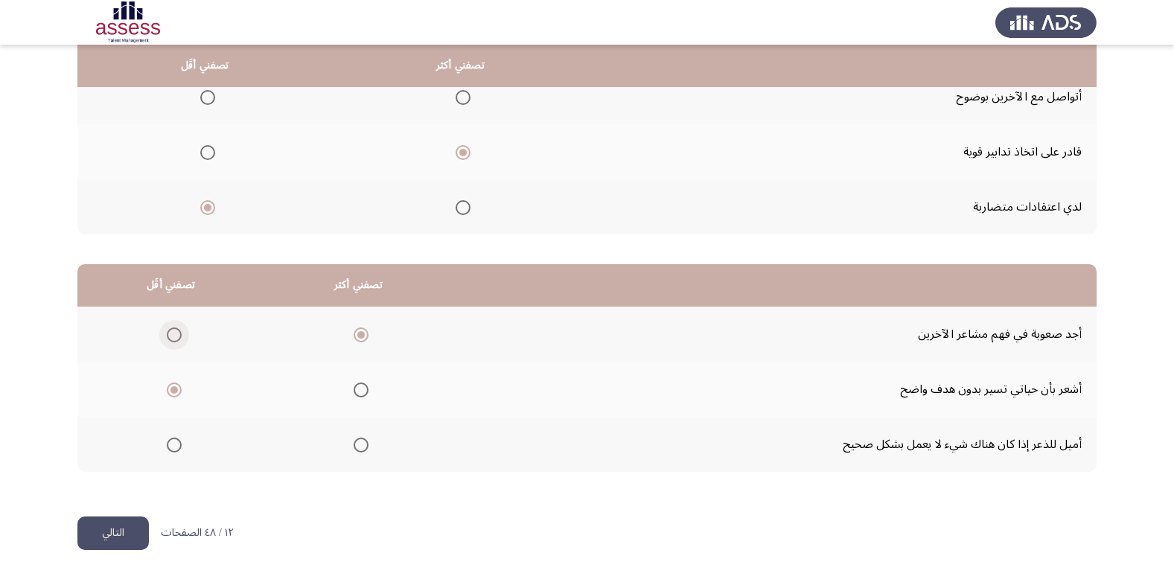
click at [178, 335] on input "Select an option" at bounding box center [174, 335] width 15 height 15
click at [179, 388] on span "Select an option" at bounding box center [174, 390] width 15 height 15
click at [179, 388] on input "Select an option" at bounding box center [174, 390] width 15 height 15
click at [356, 444] on span "Select an option" at bounding box center [361, 445] width 15 height 15
click at [356, 444] on input "Select an option" at bounding box center [361, 445] width 15 height 15
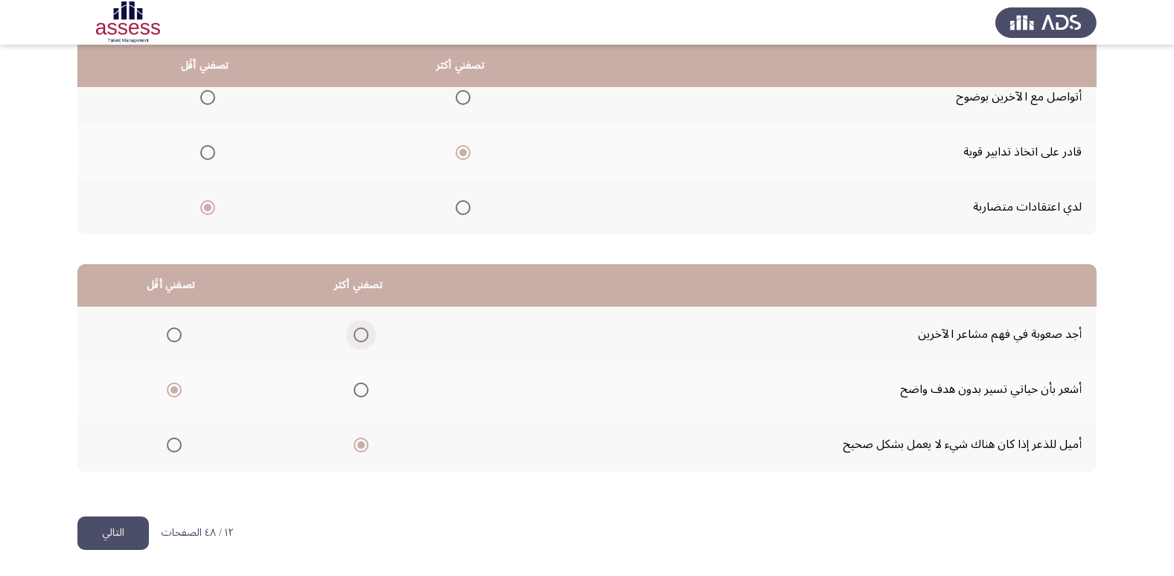
click at [358, 336] on span "Select an option" at bounding box center [361, 335] width 15 height 15
click at [358, 336] on input "Select an option" at bounding box center [361, 335] width 15 height 15
click at [132, 538] on button "التالي" at bounding box center [112, 534] width 71 height 34
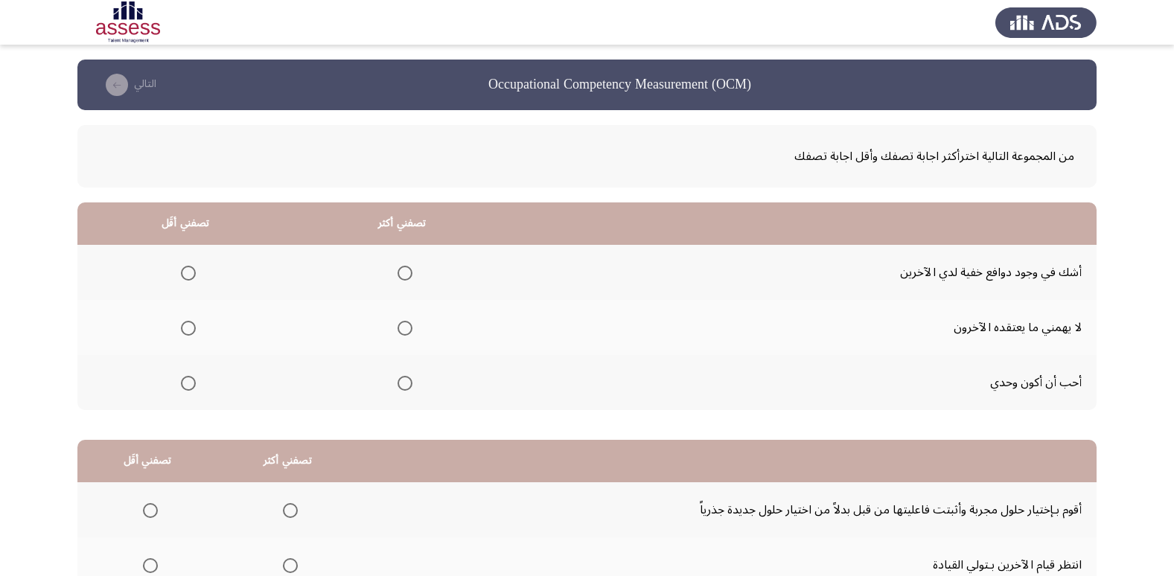
click at [409, 330] on span "Select an option" at bounding box center [405, 328] width 15 height 15
click at [409, 330] on input "Select an option" at bounding box center [405, 328] width 15 height 15
click at [190, 384] on span "Select an option" at bounding box center [188, 383] width 15 height 15
click at [190, 384] on input "Select an option" at bounding box center [188, 383] width 15 height 15
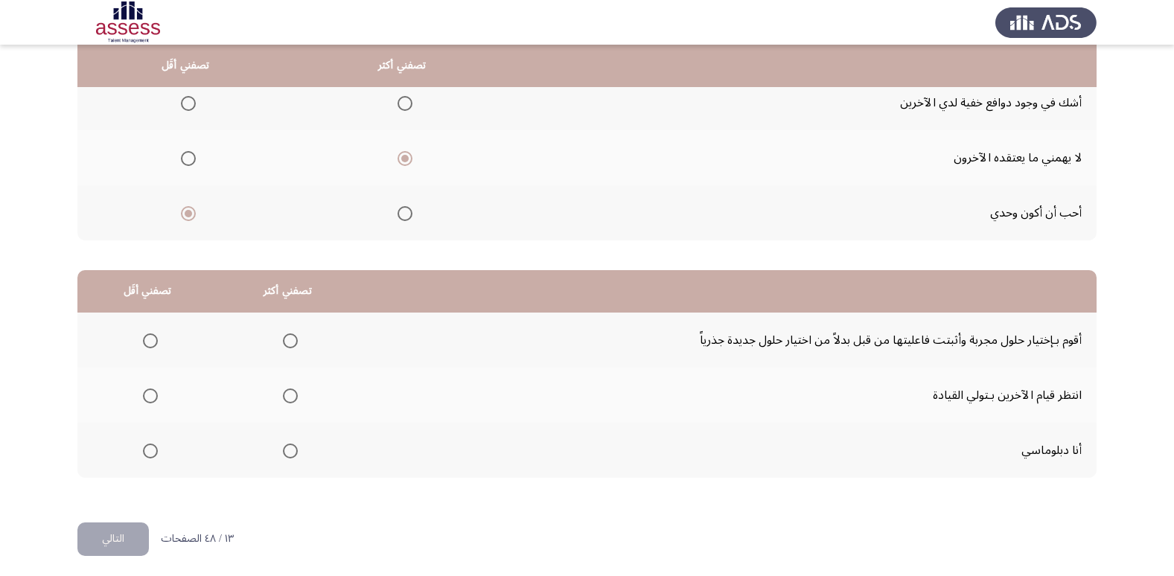
scroll to position [176, 0]
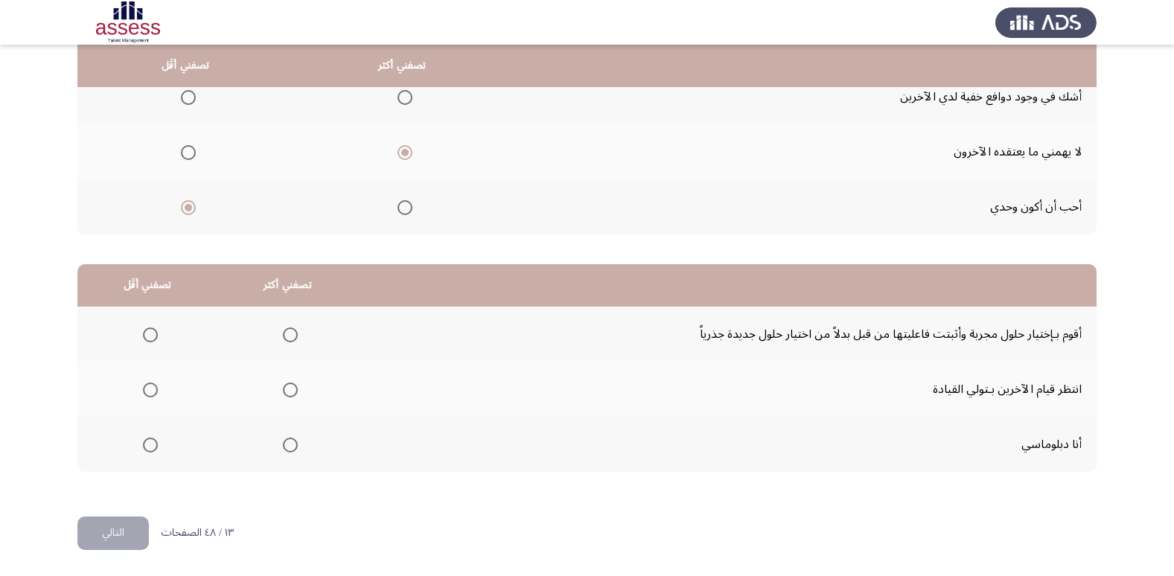
click at [290, 333] on span "Select an option" at bounding box center [290, 335] width 15 height 15
click at [290, 333] on input "Select an option" at bounding box center [290, 335] width 15 height 15
click at [150, 447] on span "Select an option" at bounding box center [150, 445] width 15 height 15
click at [150, 447] on input "Select an option" at bounding box center [150, 445] width 15 height 15
click at [153, 389] on span "Select an option" at bounding box center [150, 390] width 15 height 15
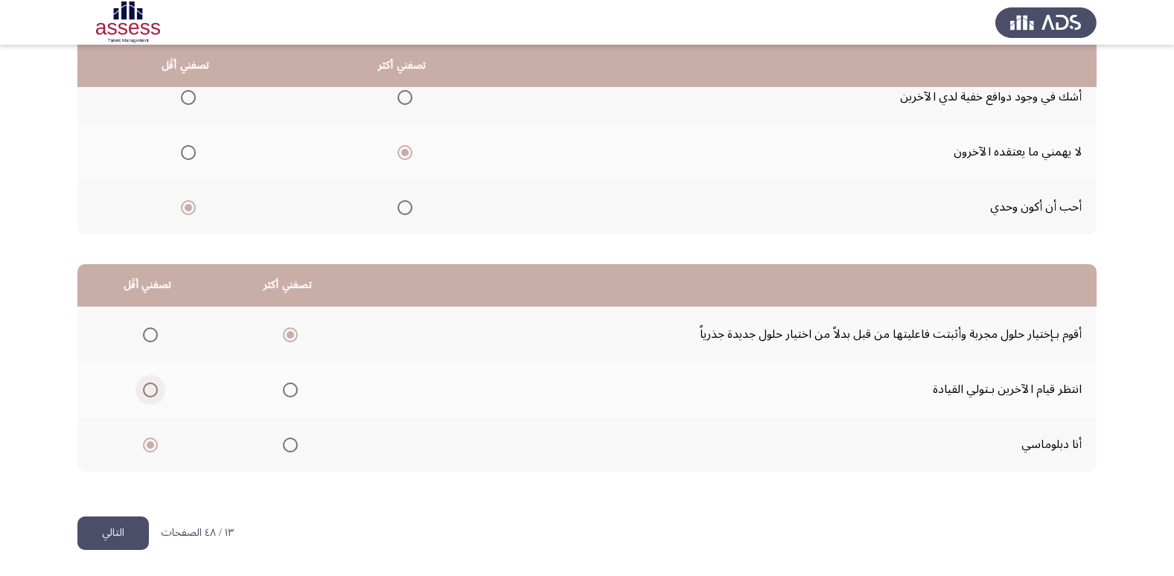
click at [153, 389] on input "Select an option" at bounding box center [150, 390] width 15 height 15
click at [127, 535] on button "التالي" at bounding box center [112, 534] width 71 height 34
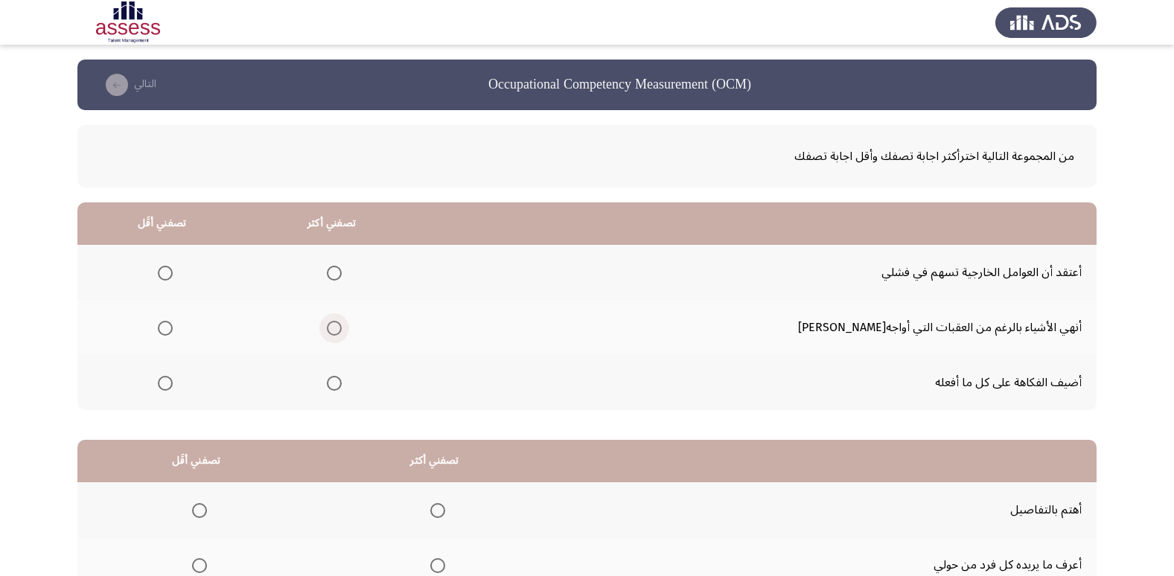
click at [342, 329] on span "Select an option" at bounding box center [334, 328] width 15 height 15
click at [342, 329] on input "Select an option" at bounding box center [334, 328] width 15 height 15
click at [173, 384] on span "Select an option" at bounding box center [165, 383] width 15 height 15
click at [173, 384] on input "Select an option" at bounding box center [165, 383] width 15 height 15
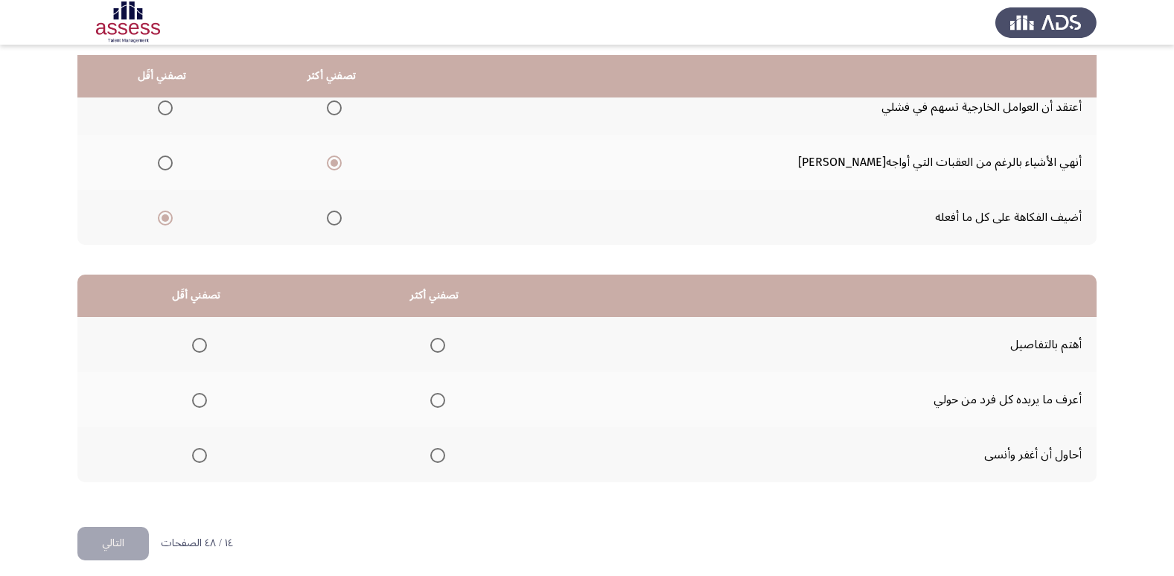
scroll to position [176, 0]
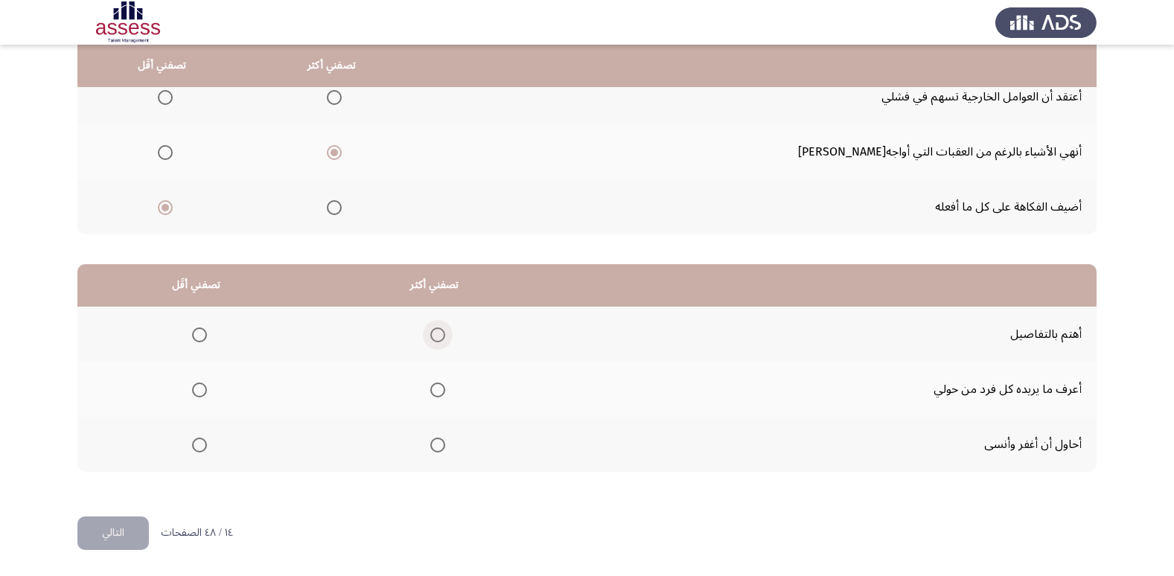
click at [435, 334] on span "Select an option" at bounding box center [437, 335] width 15 height 15
click at [435, 334] on input "Select an option" at bounding box center [437, 335] width 15 height 15
click at [200, 446] on span "Select an option" at bounding box center [199, 445] width 15 height 15
click at [200, 446] on input "Select an option" at bounding box center [199, 445] width 15 height 15
drag, startPoint x: 208, startPoint y: 385, endPoint x: 202, endPoint y: 389, distance: 7.7
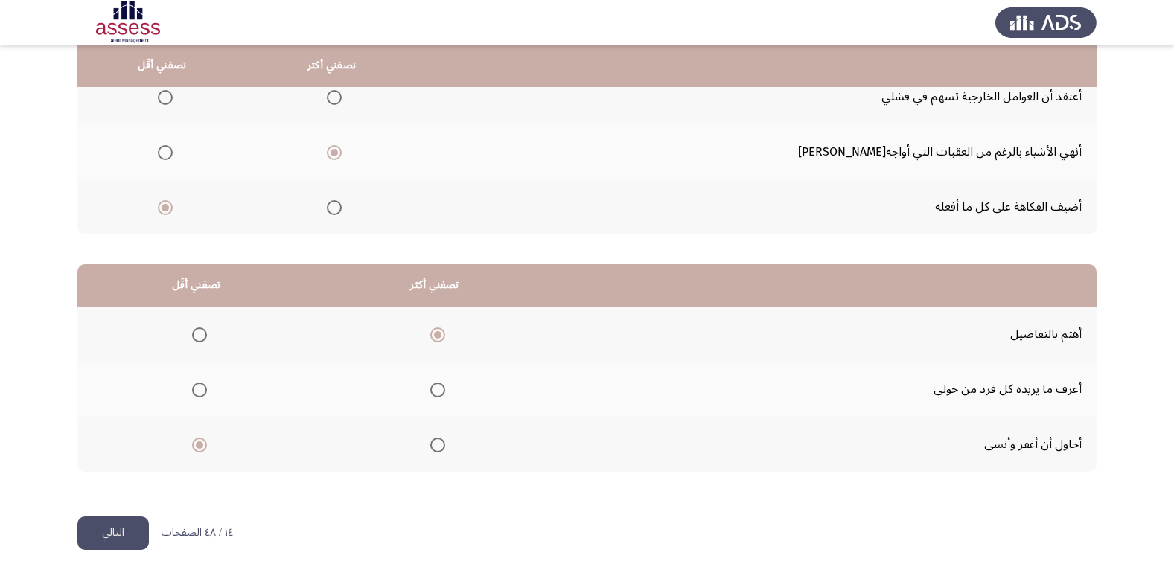
click at [202, 389] on th at bounding box center [196, 389] width 238 height 55
click at [201, 389] on span "Select an option" at bounding box center [199, 390] width 15 height 15
click at [201, 389] on input "Select an option" at bounding box center [199, 390] width 15 height 15
click at [204, 444] on span "Select an option" at bounding box center [199, 445] width 15 height 15
click at [204, 444] on input "Select an option" at bounding box center [199, 445] width 15 height 15
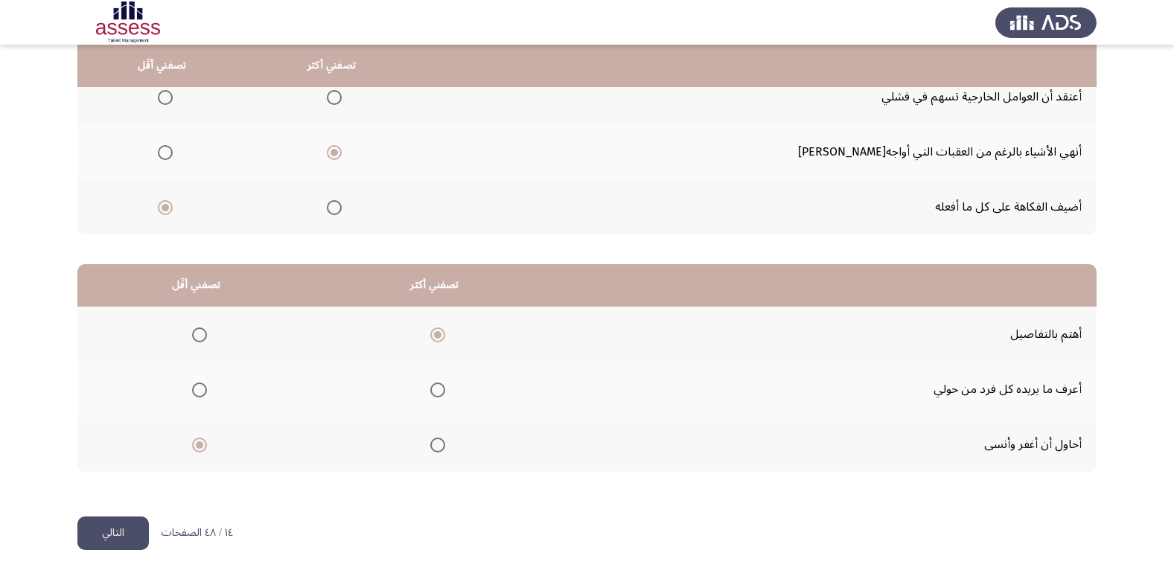
click at [123, 526] on button "التالي" at bounding box center [112, 534] width 71 height 34
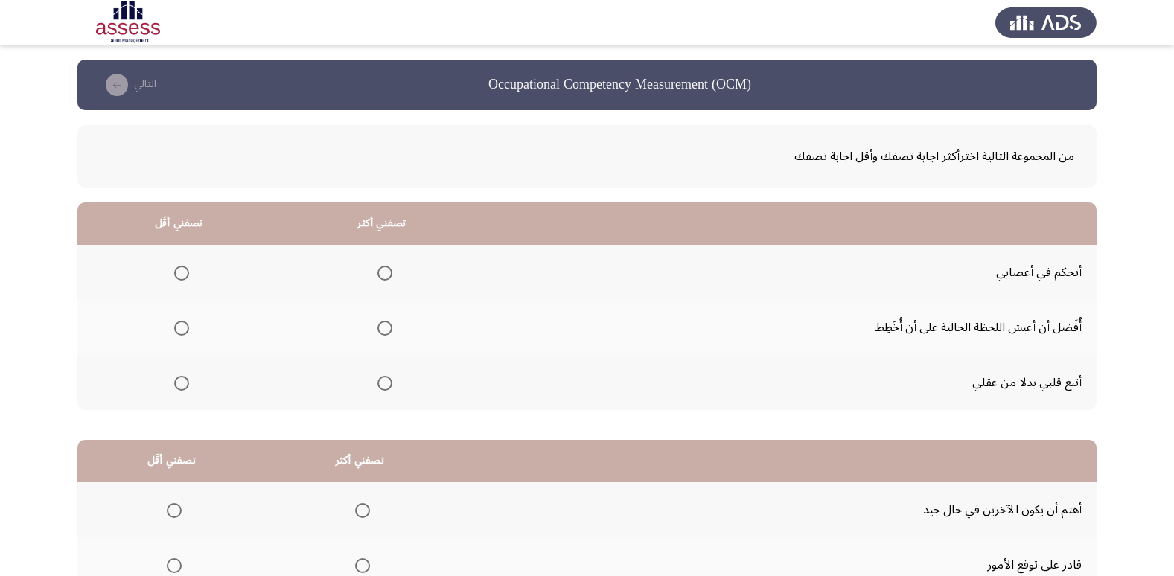
click at [378, 274] on span "Select an option" at bounding box center [385, 273] width 15 height 15
click at [378, 274] on input "Select an option" at bounding box center [385, 273] width 15 height 15
click at [176, 383] on span "Select an option" at bounding box center [181, 383] width 15 height 15
click at [176, 383] on input "Select an option" at bounding box center [181, 383] width 15 height 15
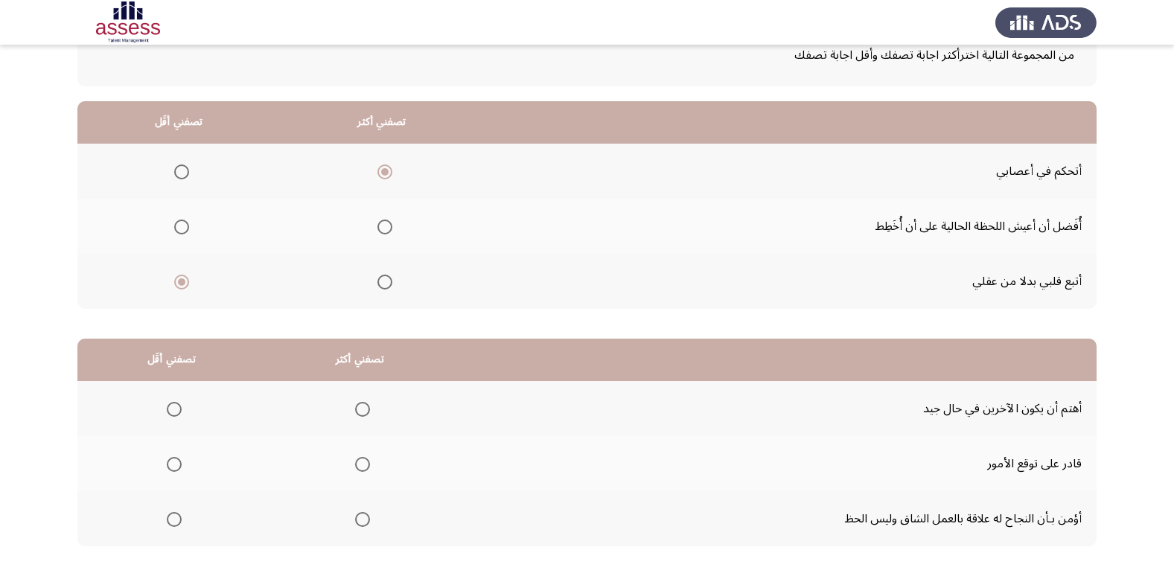
scroll to position [176, 0]
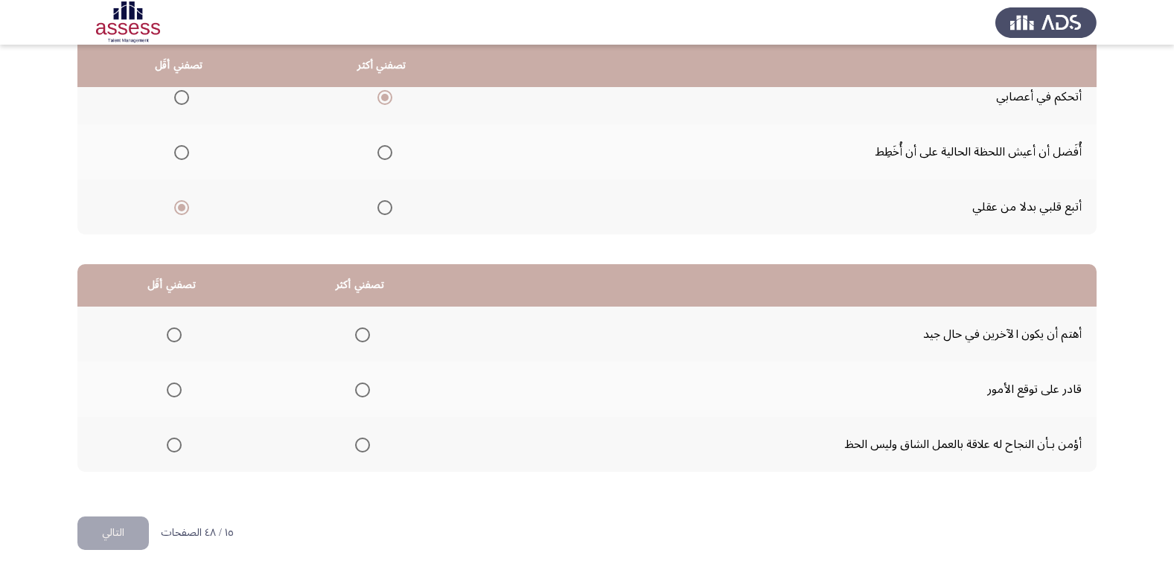
click at [356, 441] on span "Select an option" at bounding box center [362, 445] width 15 height 15
click at [356, 441] on input "Select an option" at bounding box center [362, 445] width 15 height 15
click at [174, 392] on span "Select an option" at bounding box center [174, 390] width 15 height 15
click at [174, 392] on input "Select an option" at bounding box center [174, 390] width 15 height 15
click at [176, 337] on span "Select an option" at bounding box center [174, 335] width 15 height 15
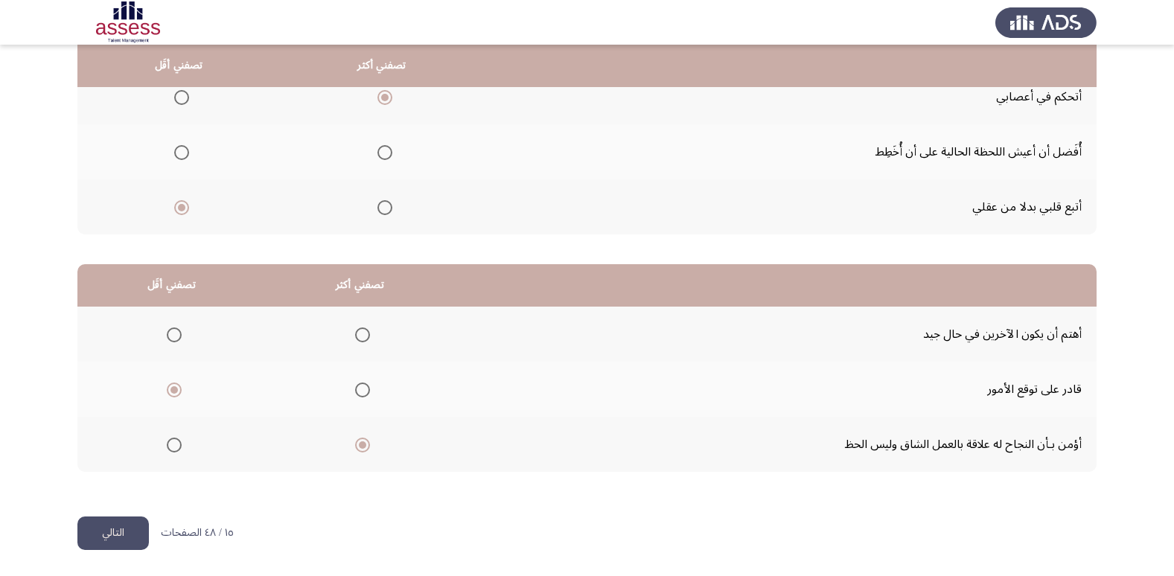
click at [176, 337] on input "Select an option" at bounding box center [174, 335] width 15 height 15
click at [168, 386] on span "Select an option" at bounding box center [174, 390] width 15 height 15
click at [168, 386] on input "Select an option" at bounding box center [174, 390] width 15 height 15
click at [106, 536] on button "التالي" at bounding box center [112, 534] width 71 height 34
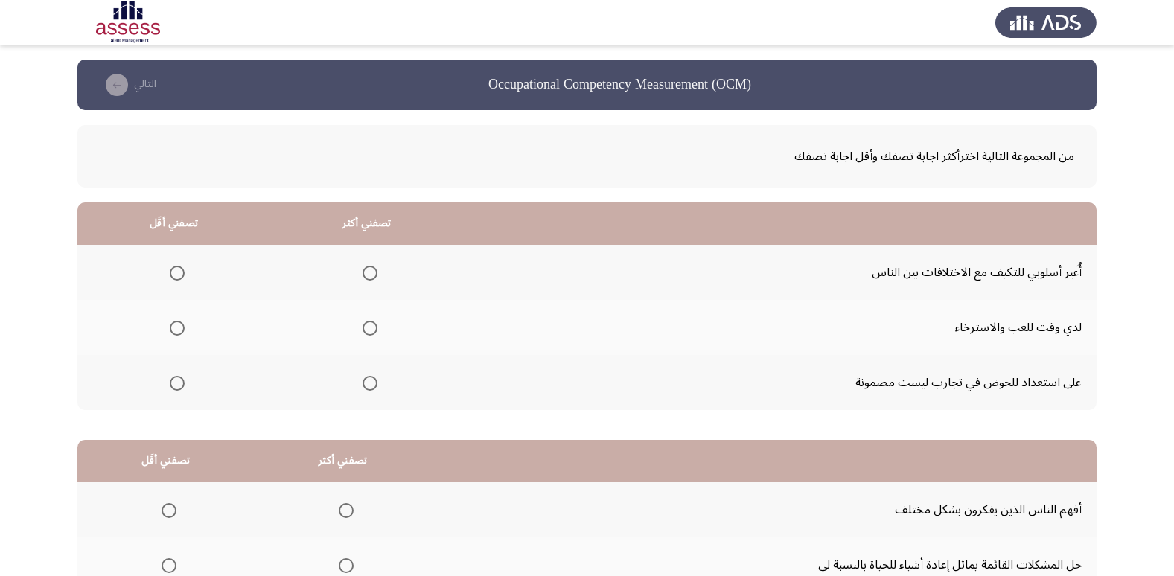
click at [373, 386] on span "Select an option" at bounding box center [370, 383] width 15 height 15
click at [373, 386] on input "Select an option" at bounding box center [370, 383] width 15 height 15
click at [179, 328] on span "Select an option" at bounding box center [177, 328] width 15 height 15
click at [179, 328] on input "Select an option" at bounding box center [177, 328] width 15 height 15
click at [372, 268] on span "Select an option" at bounding box center [370, 273] width 15 height 15
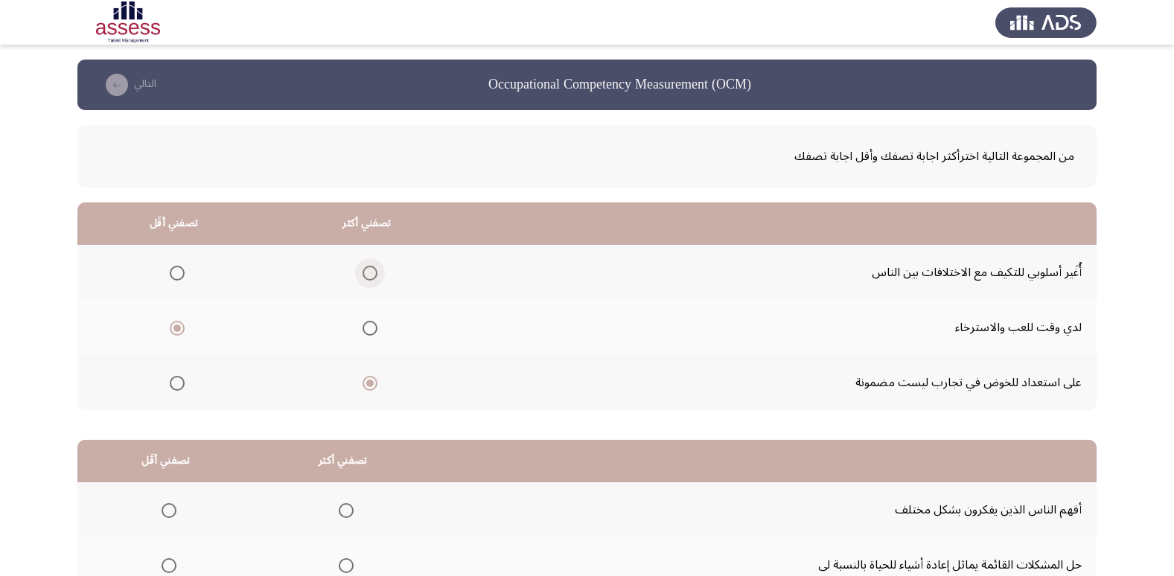
click at [372, 268] on input "Select an option" at bounding box center [370, 273] width 15 height 15
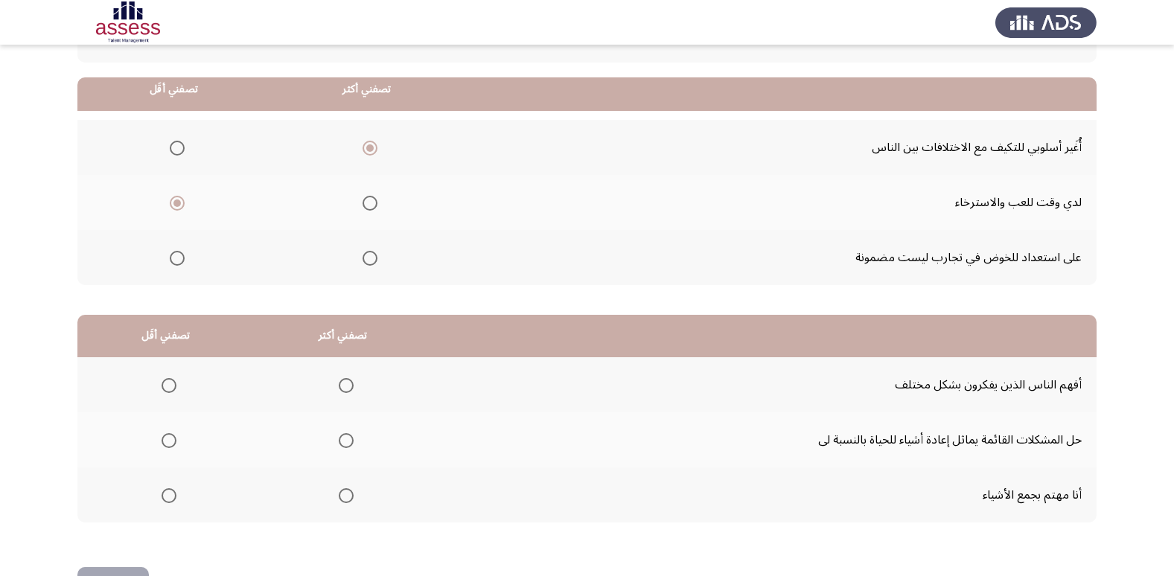
scroll to position [149, 0]
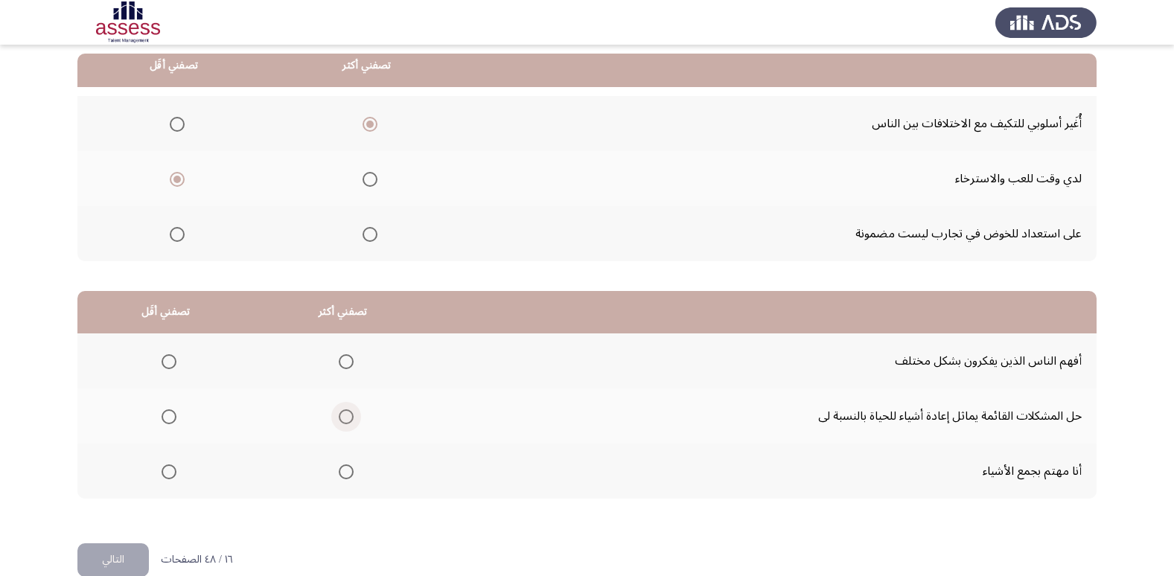
click at [340, 418] on span "Select an option" at bounding box center [346, 417] width 15 height 15
click at [340, 418] on input "Select an option" at bounding box center [346, 417] width 15 height 15
click at [169, 368] on span "Select an option" at bounding box center [169, 361] width 15 height 15
click at [169, 368] on input "Select an option" at bounding box center [169, 361] width 15 height 15
click at [169, 474] on span "Select an option" at bounding box center [169, 472] width 15 height 15
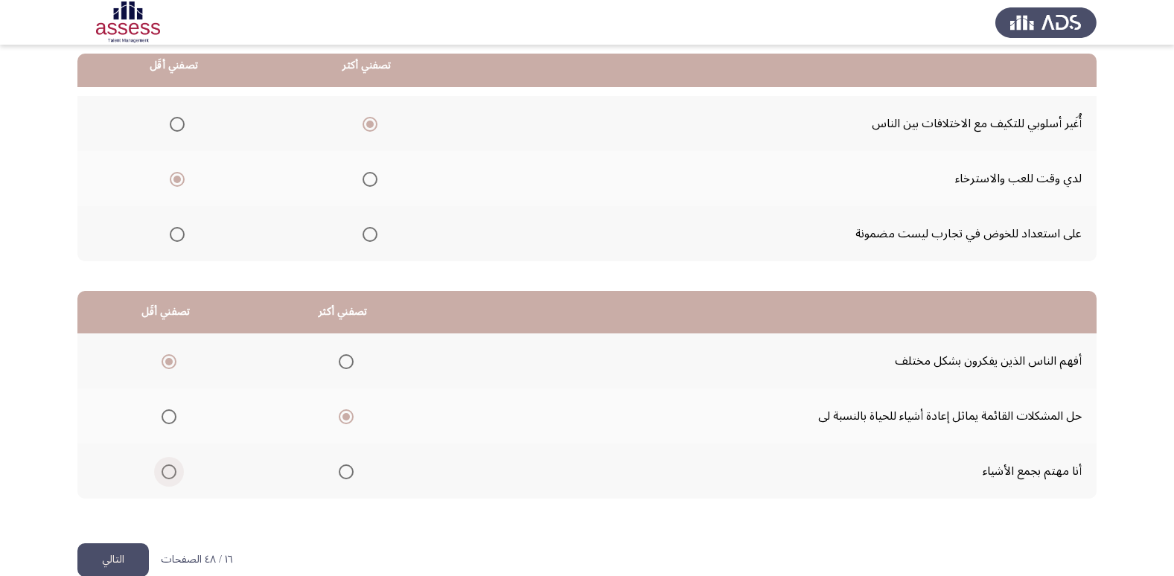
click at [169, 474] on input "Select an option" at bounding box center [169, 472] width 15 height 15
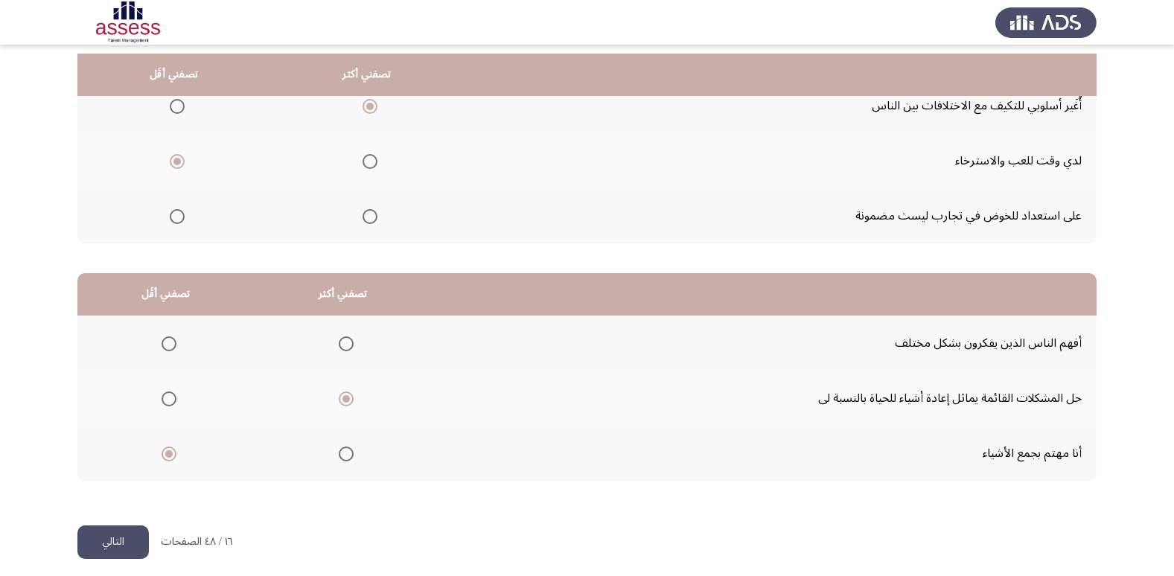
scroll to position [176, 0]
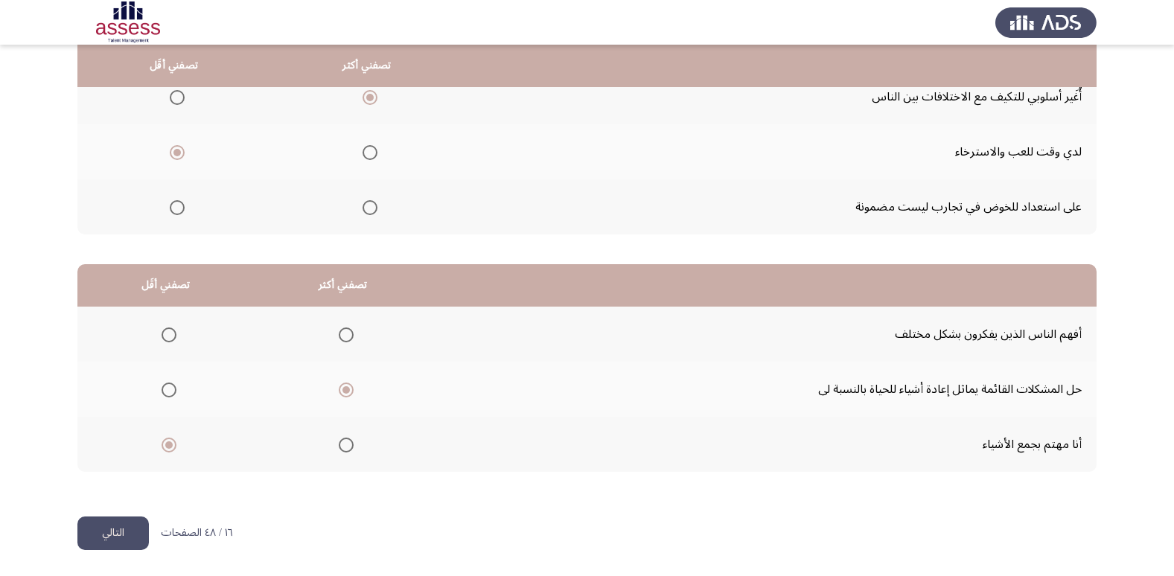
click at [110, 538] on button "التالي" at bounding box center [112, 534] width 71 height 34
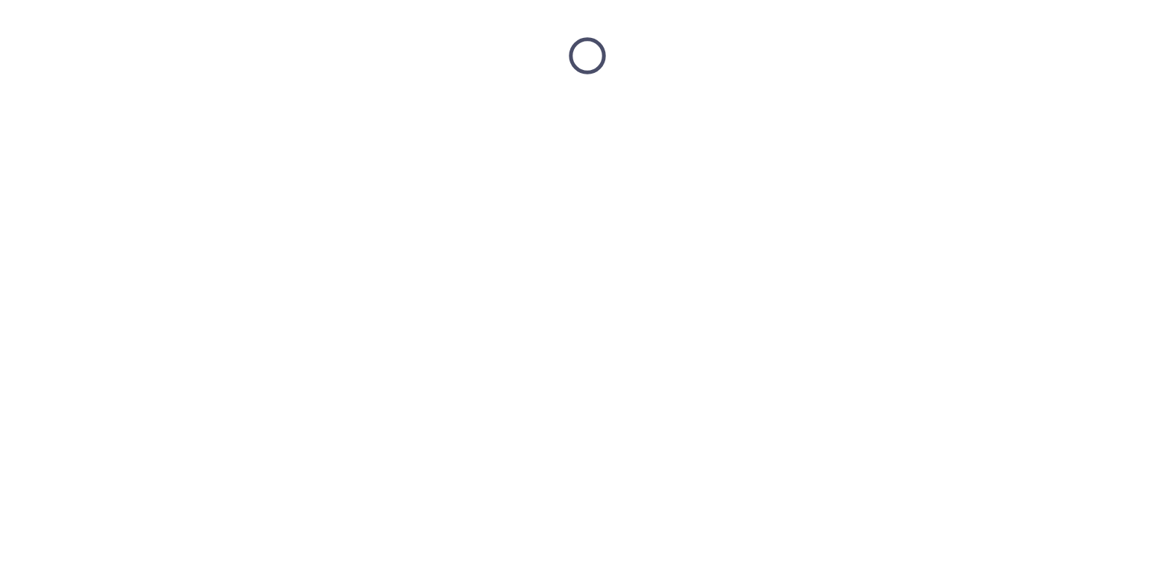
scroll to position [0, 0]
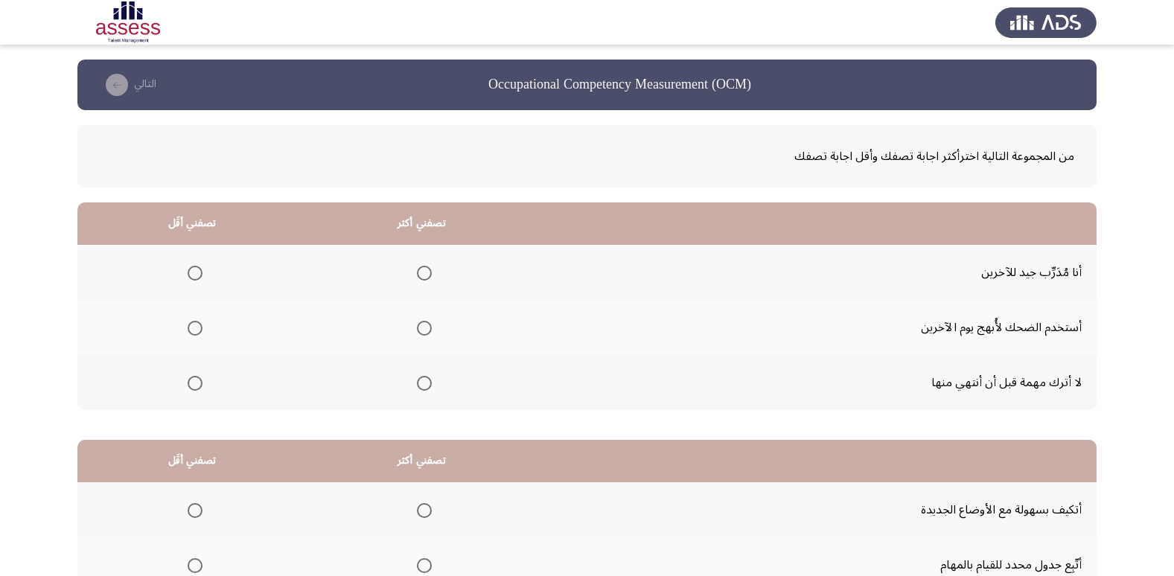
click at [418, 386] on span "Select an option" at bounding box center [424, 383] width 15 height 15
click at [418, 386] on input "Select an option" at bounding box center [424, 383] width 15 height 15
click at [194, 325] on span "Select an option" at bounding box center [195, 328] width 15 height 15
click at [194, 325] on input "Select an option" at bounding box center [195, 328] width 15 height 15
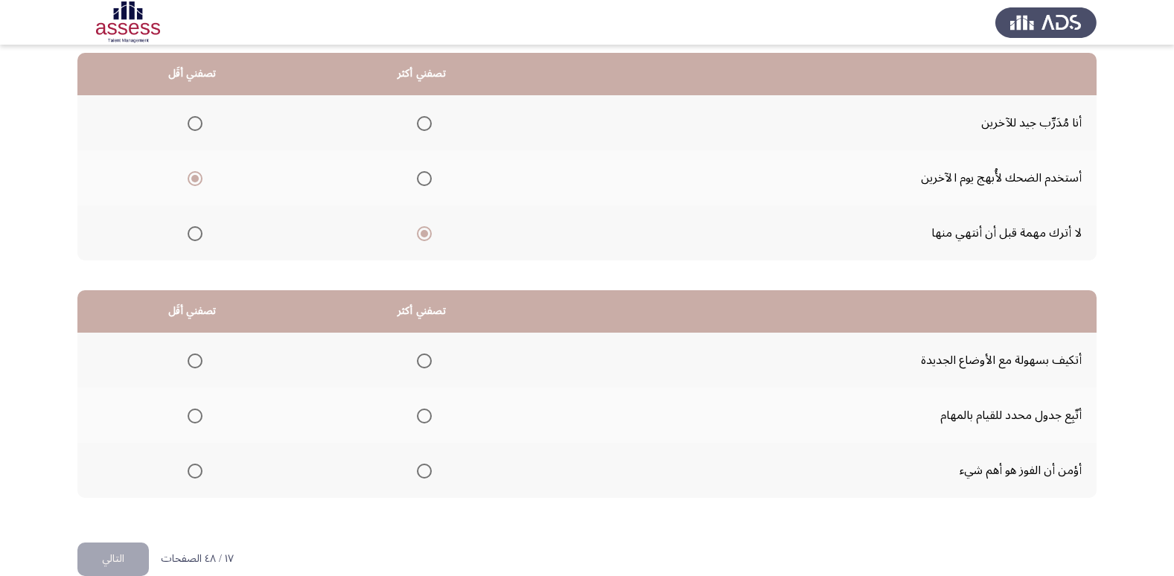
scroll to position [176, 0]
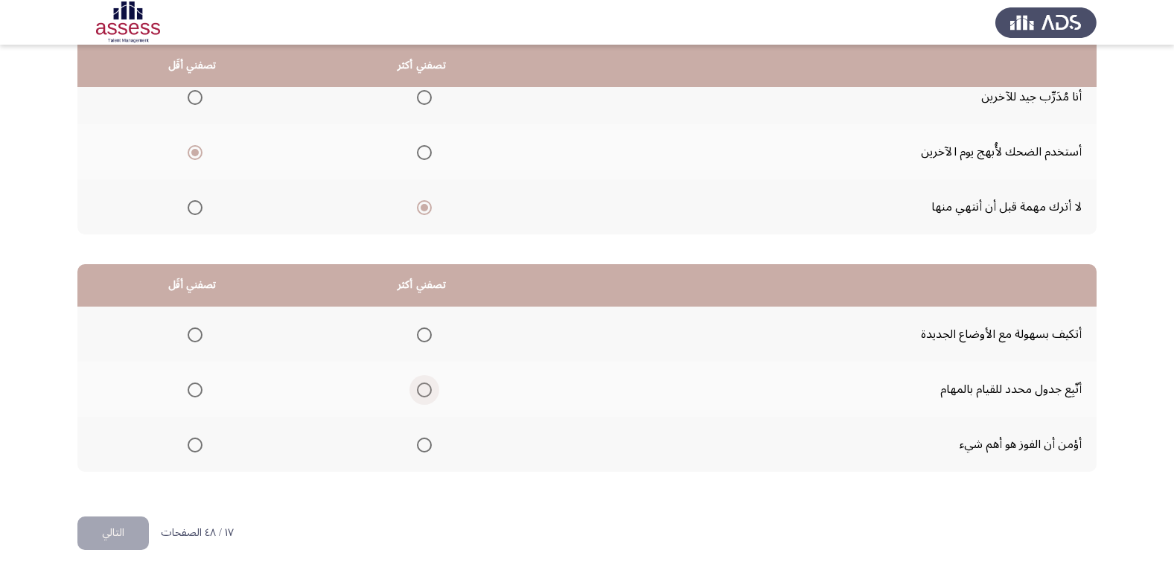
click at [427, 389] on span "Select an option" at bounding box center [424, 390] width 15 height 15
click at [427, 389] on input "Select an option" at bounding box center [424, 390] width 15 height 15
click at [197, 445] on span "Select an option" at bounding box center [195, 445] width 15 height 15
click at [197, 445] on input "Select an option" at bounding box center [195, 445] width 15 height 15
click at [95, 538] on button "التالي" at bounding box center [112, 534] width 71 height 34
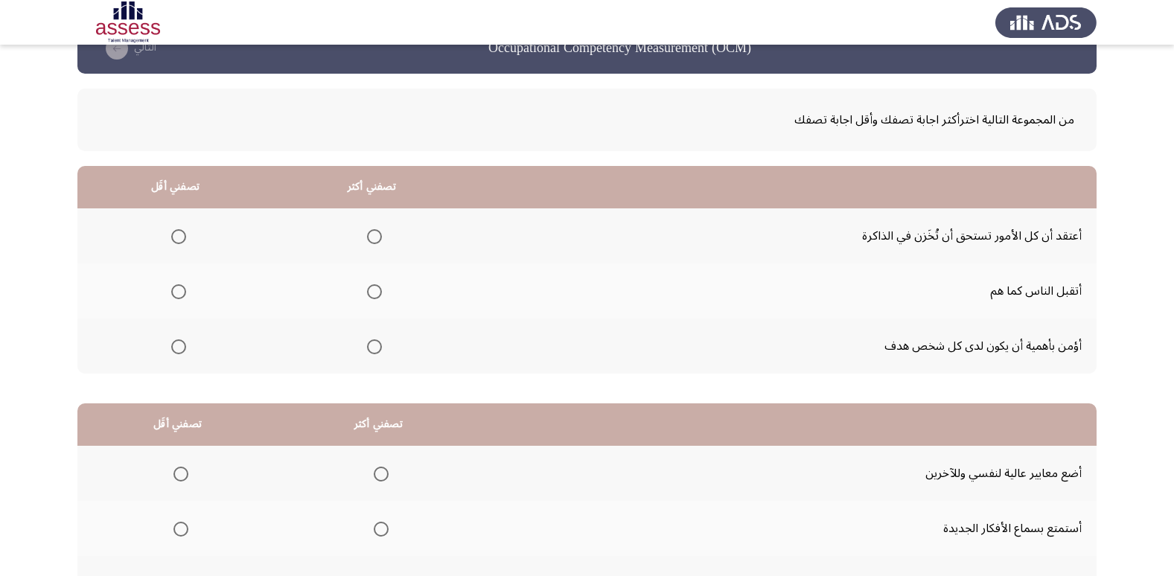
scroll to position [27, 0]
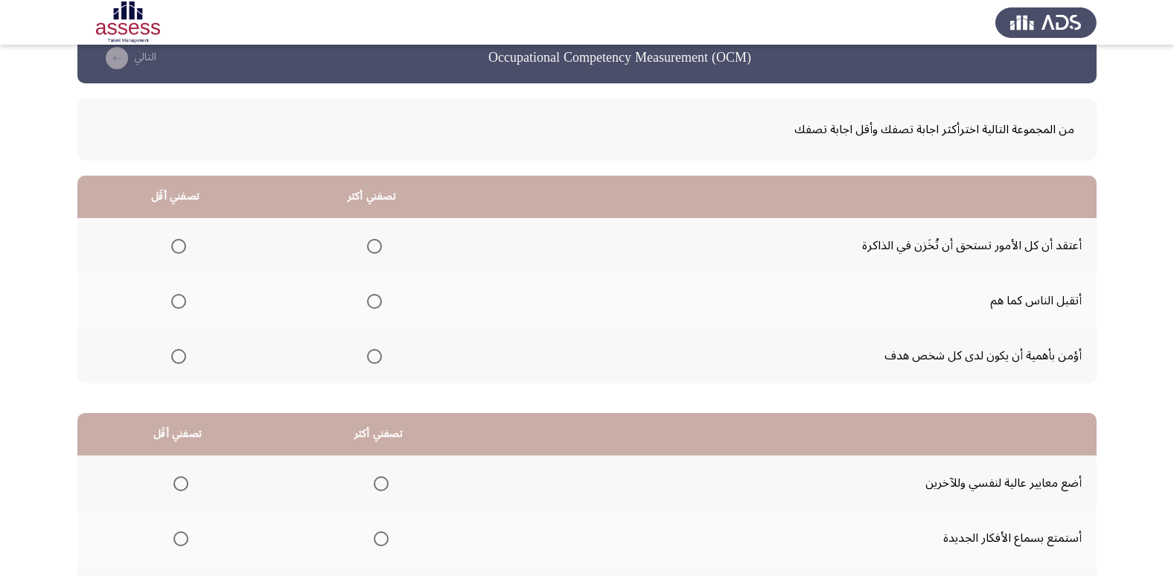
click at [378, 360] on span "Select an option" at bounding box center [374, 356] width 15 height 15
click at [378, 360] on input "Select an option" at bounding box center [374, 356] width 15 height 15
click at [182, 250] on span "Select an option" at bounding box center [178, 246] width 15 height 15
click at [182, 250] on input "Select an option" at bounding box center [178, 246] width 15 height 15
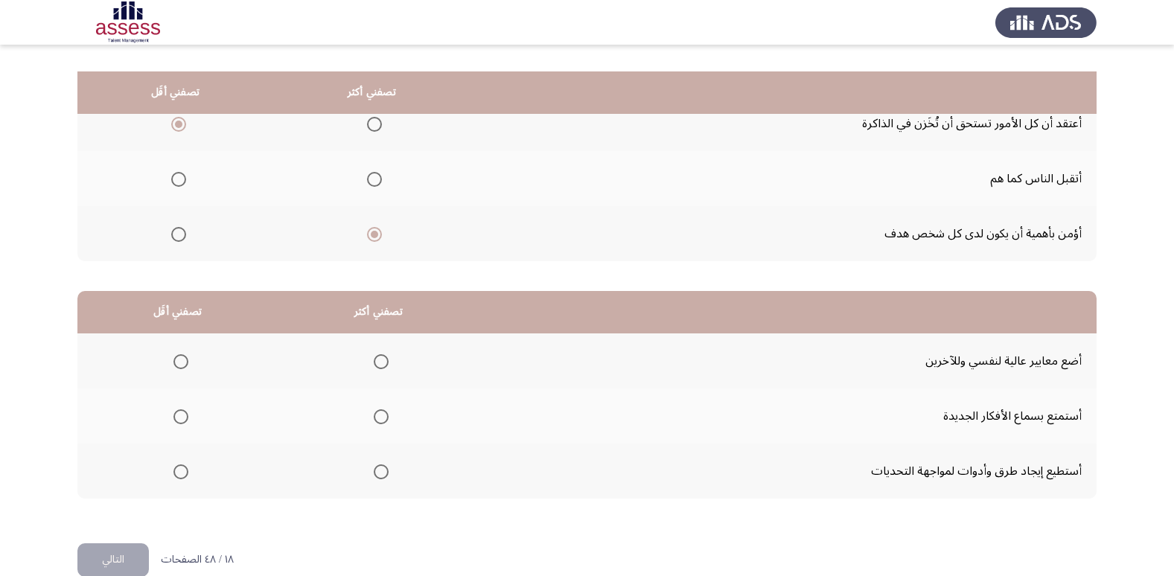
scroll to position [176, 0]
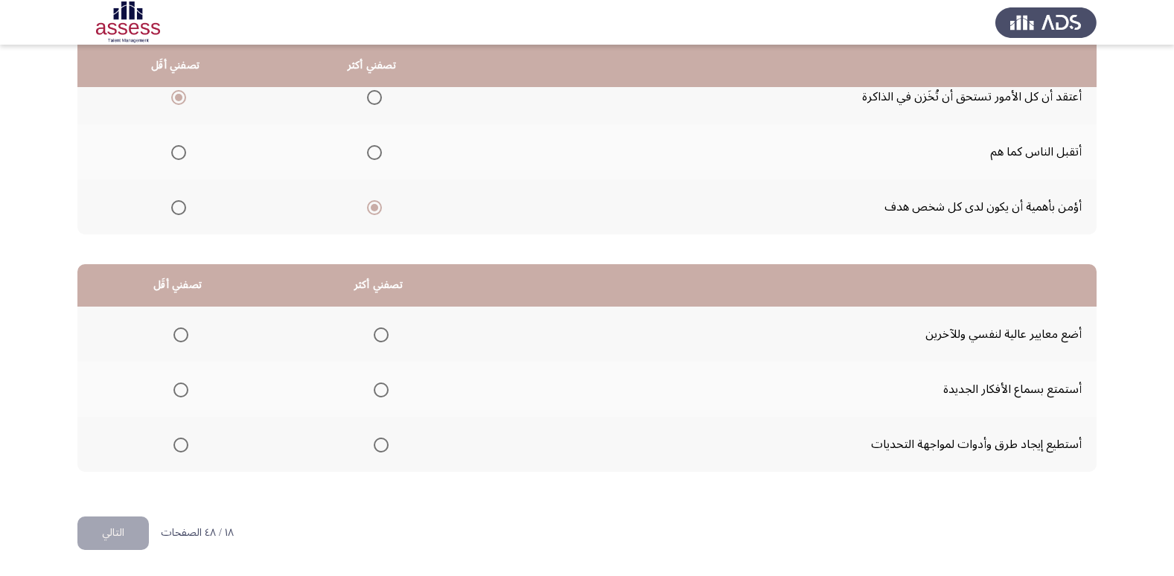
click at [381, 444] on span "Select an option" at bounding box center [381, 445] width 15 height 15
click at [381, 444] on input "Select an option" at bounding box center [381, 445] width 15 height 15
click at [182, 337] on span "Select an option" at bounding box center [180, 335] width 15 height 15
click at [182, 337] on input "Select an option" at bounding box center [180, 335] width 15 height 15
click at [118, 541] on button "التالي" at bounding box center [112, 534] width 71 height 34
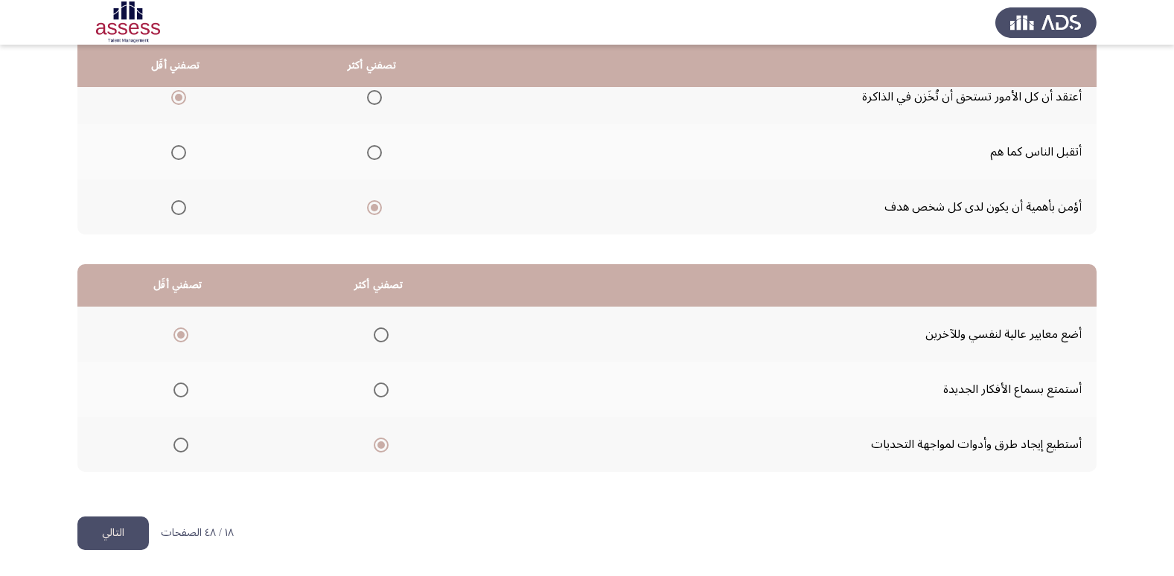
scroll to position [0, 0]
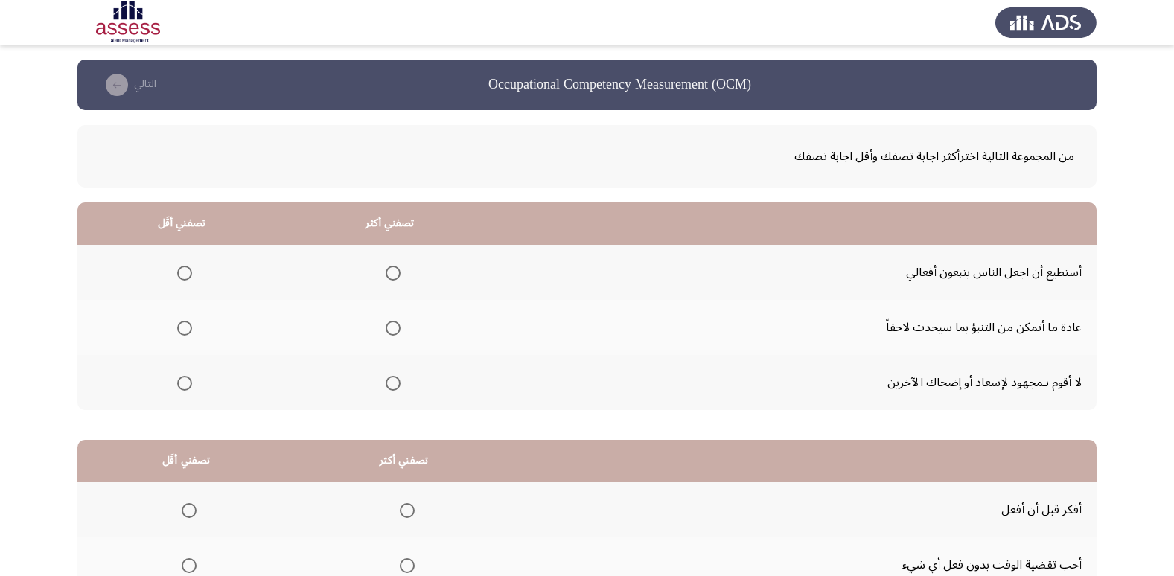
click at [183, 387] on span "Select an option" at bounding box center [184, 383] width 15 height 15
click at [183, 387] on input "Select an option" at bounding box center [184, 383] width 15 height 15
click at [393, 273] on span "Select an option" at bounding box center [393, 273] width 0 height 0
click at [389, 273] on input "Select an option" at bounding box center [393, 273] width 15 height 15
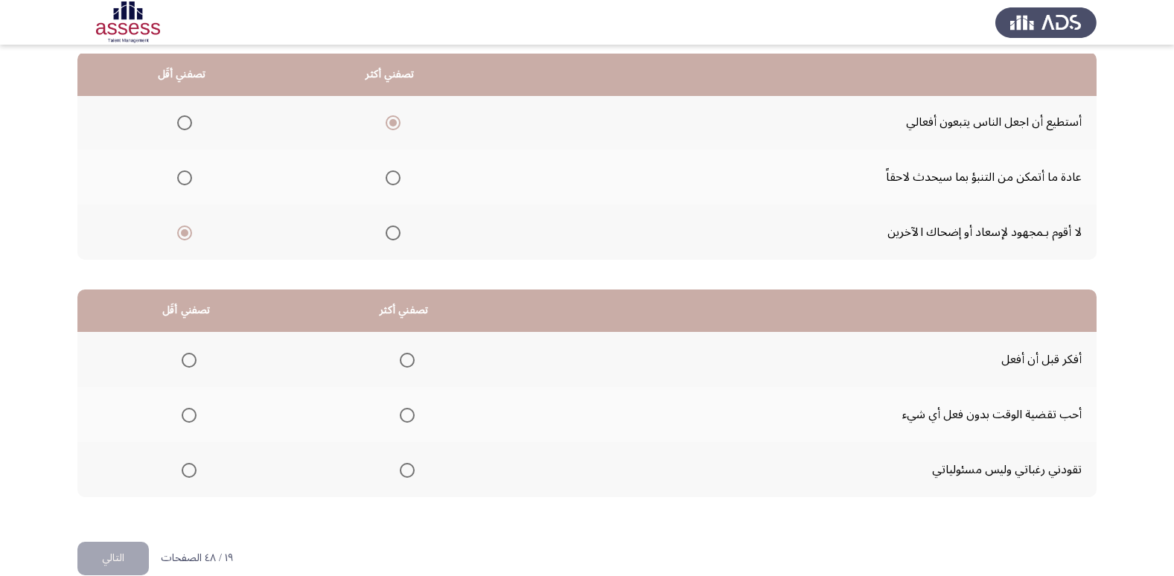
scroll to position [176, 0]
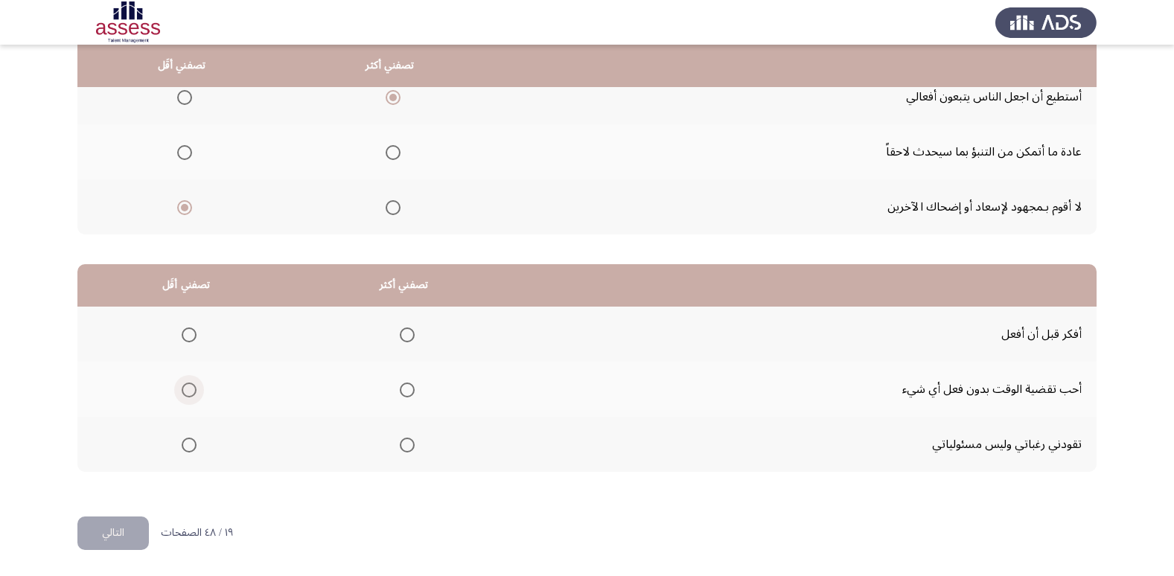
click at [182, 391] on span "Select an option" at bounding box center [189, 390] width 15 height 15
click at [182, 391] on input "Select an option" at bounding box center [189, 390] width 15 height 15
click at [401, 336] on span "Select an option" at bounding box center [407, 335] width 15 height 15
click at [401, 336] on input "Select an option" at bounding box center [407, 335] width 15 height 15
click at [191, 442] on span "Select an option" at bounding box center [189, 445] width 15 height 15
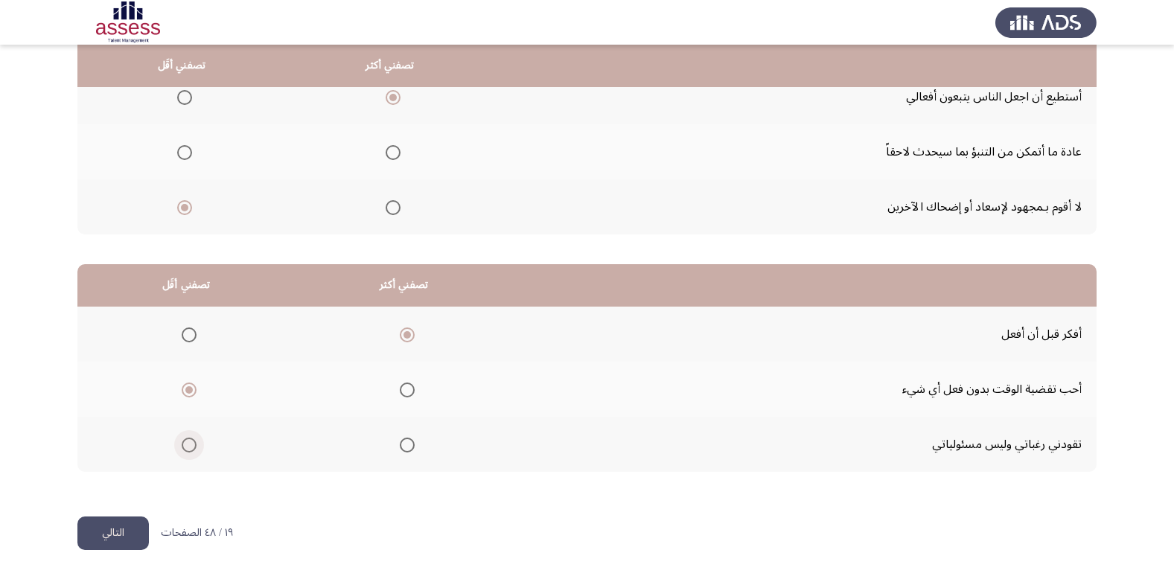
click at [191, 442] on input "Select an option" at bounding box center [189, 445] width 15 height 15
click at [118, 533] on button "التالي" at bounding box center [112, 534] width 71 height 34
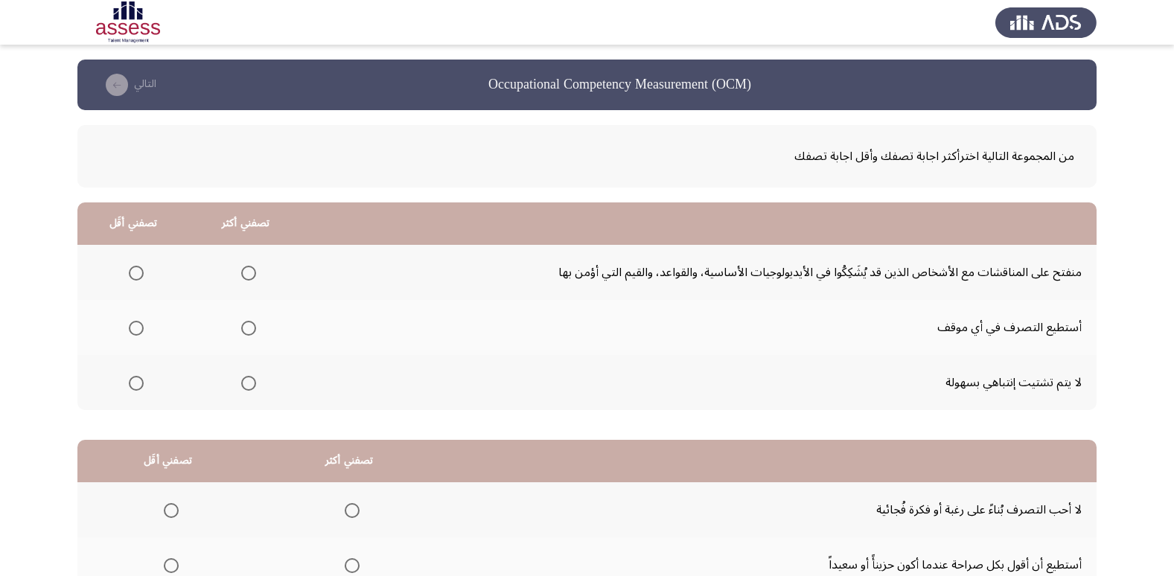
click at [249, 384] on span "Select an option" at bounding box center [248, 383] width 15 height 15
click at [249, 384] on input "Select an option" at bounding box center [248, 383] width 15 height 15
click at [140, 271] on span "Select an option" at bounding box center [136, 273] width 15 height 15
click at [140, 271] on input "Select an option" at bounding box center [136, 273] width 15 height 15
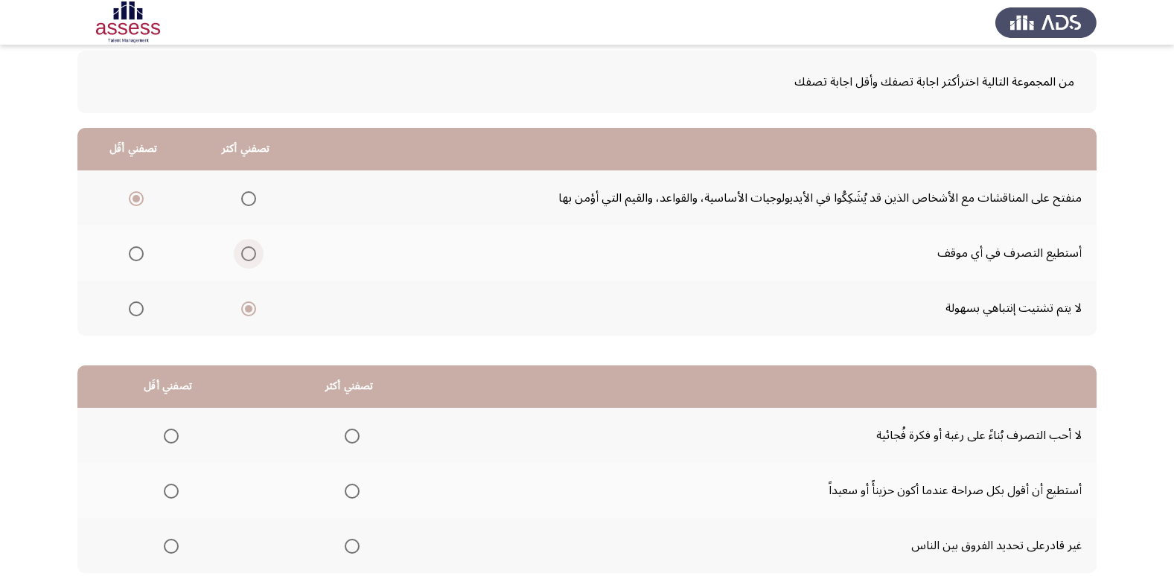
click at [251, 257] on span "Select an option" at bounding box center [248, 253] width 15 height 15
click at [251, 257] on input "Select an option" at bounding box center [248, 253] width 15 height 15
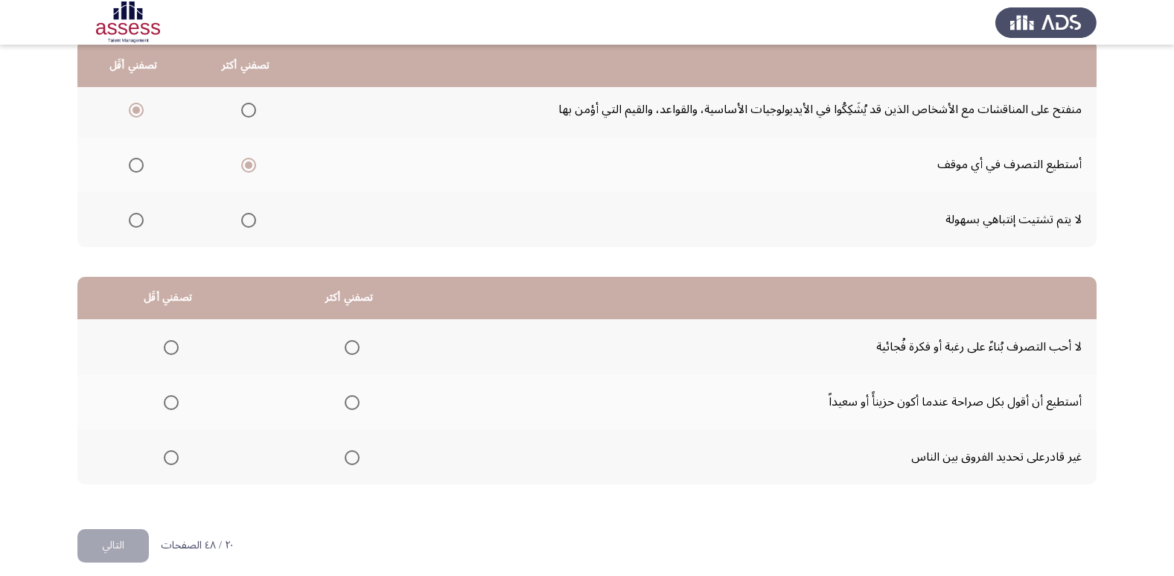
scroll to position [176, 0]
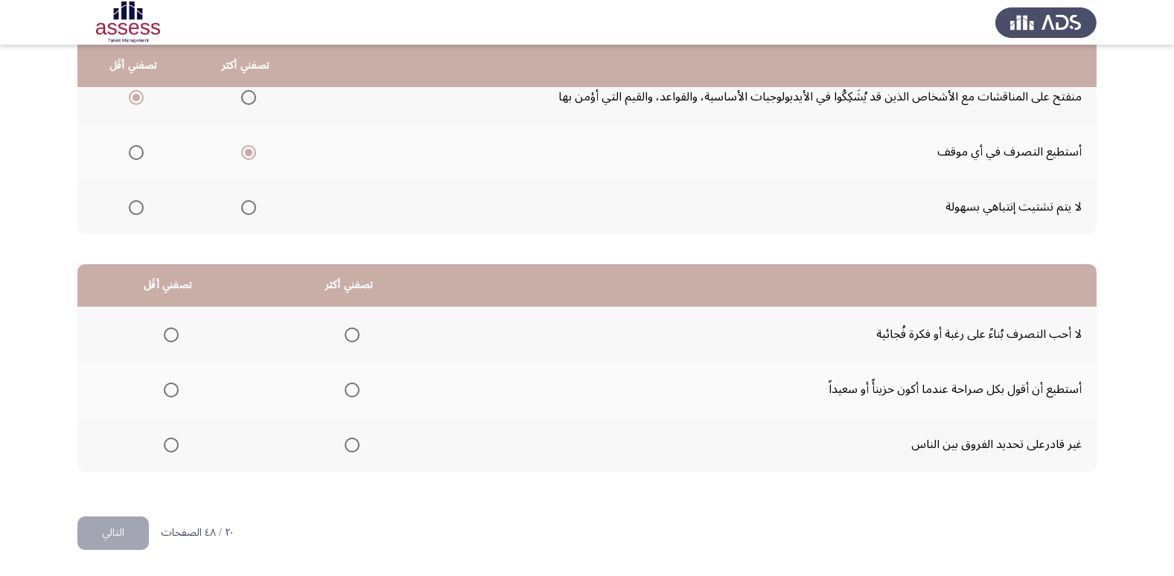
click at [173, 391] on span "Select an option" at bounding box center [171, 390] width 15 height 15
click at [173, 391] on input "Select an option" at bounding box center [171, 390] width 15 height 15
click at [353, 337] on span "Select an option" at bounding box center [352, 335] width 15 height 15
click at [353, 337] on input "Select an option" at bounding box center [352, 335] width 15 height 15
click at [121, 537] on button "التالي" at bounding box center [112, 534] width 71 height 34
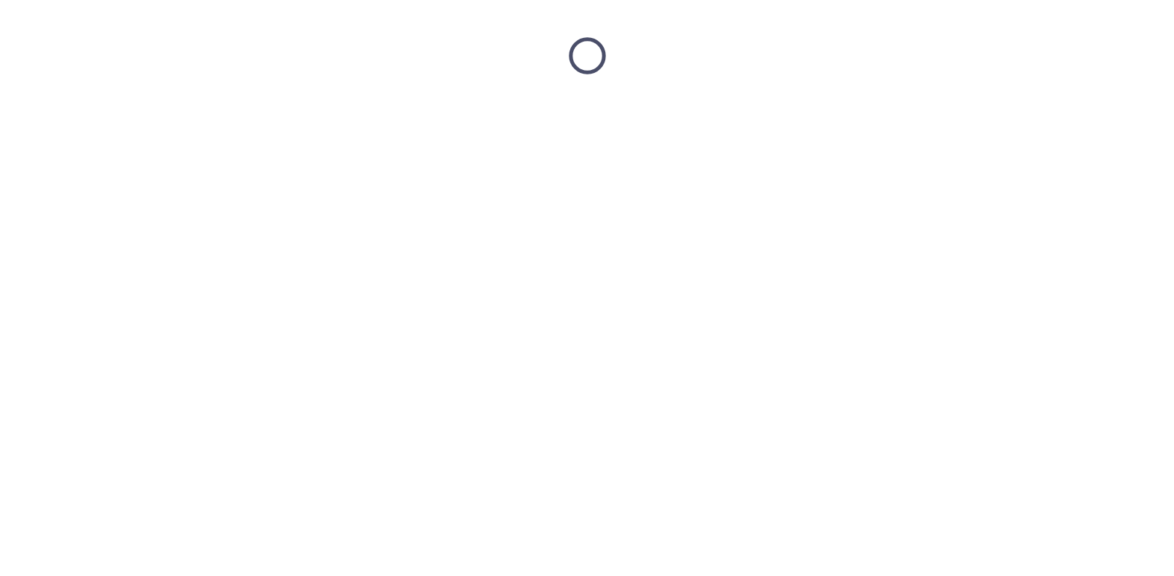
scroll to position [0, 0]
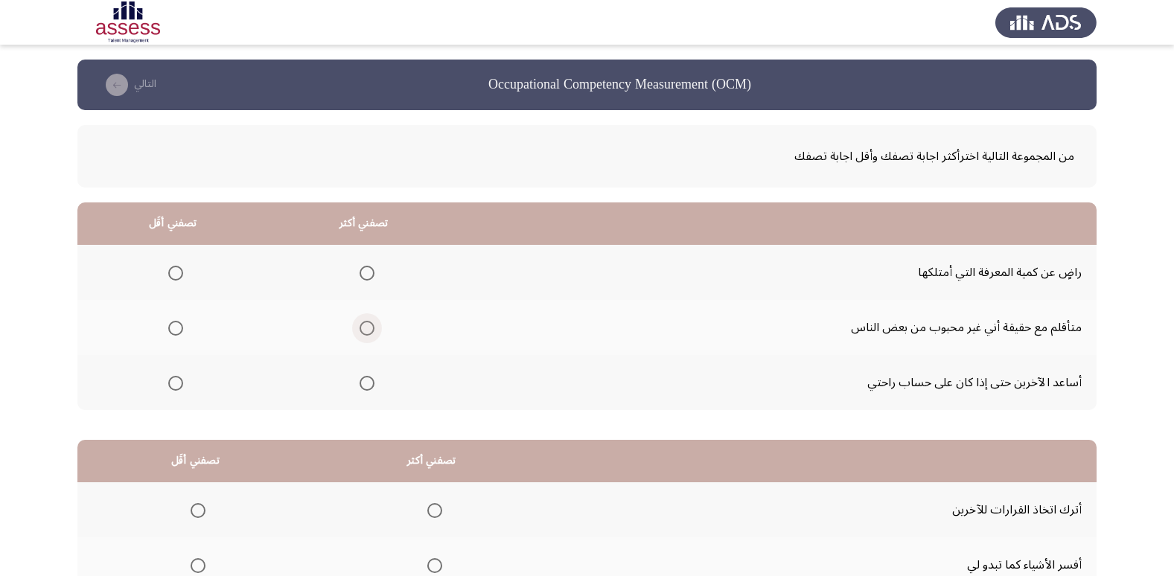
click at [367, 329] on span "Select an option" at bounding box center [367, 328] width 15 height 15
click at [367, 329] on input "Select an option" at bounding box center [367, 328] width 15 height 15
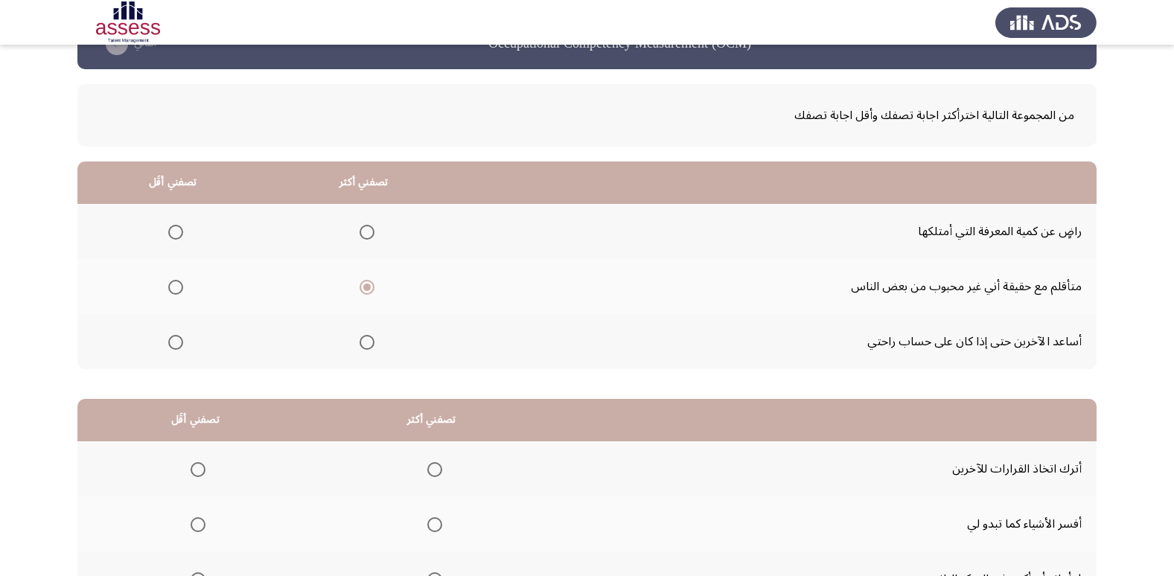
scroll to position [74, 0]
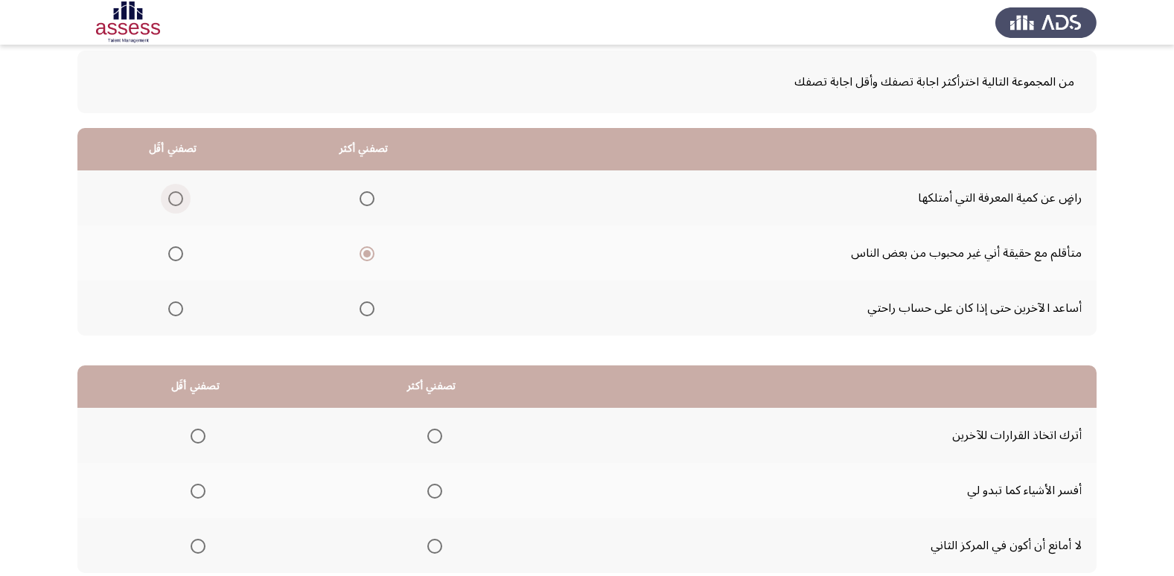
click at [179, 197] on span "Select an option" at bounding box center [175, 198] width 15 height 15
click at [179, 197] on input "Select an option" at bounding box center [175, 198] width 15 height 15
click at [369, 306] on span "Select an option" at bounding box center [367, 309] width 15 height 15
click at [369, 306] on input "Select an option" at bounding box center [367, 309] width 15 height 15
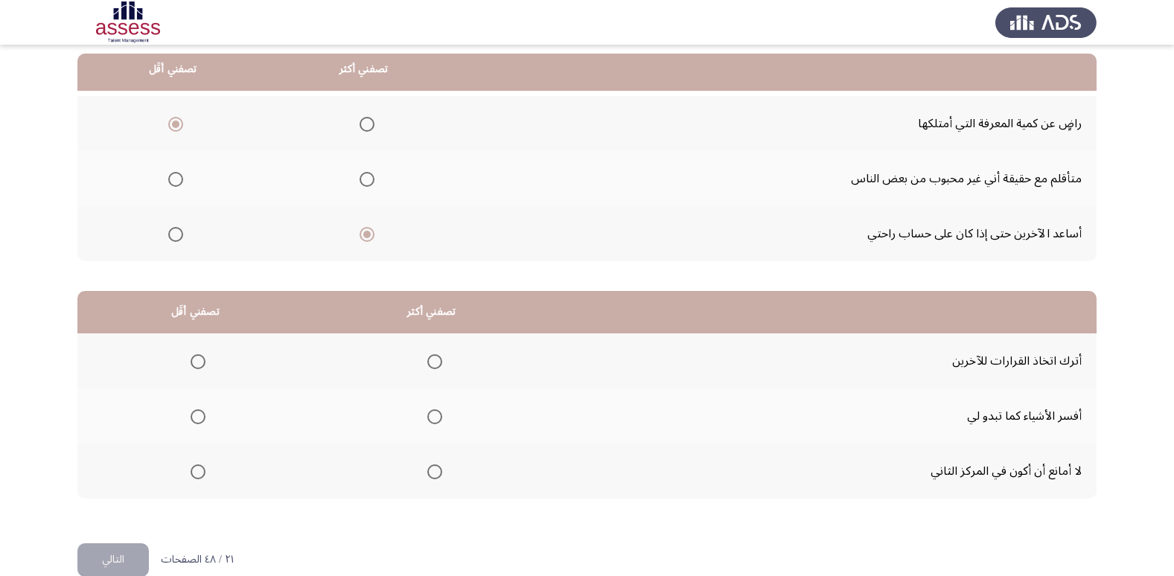
scroll to position [176, 0]
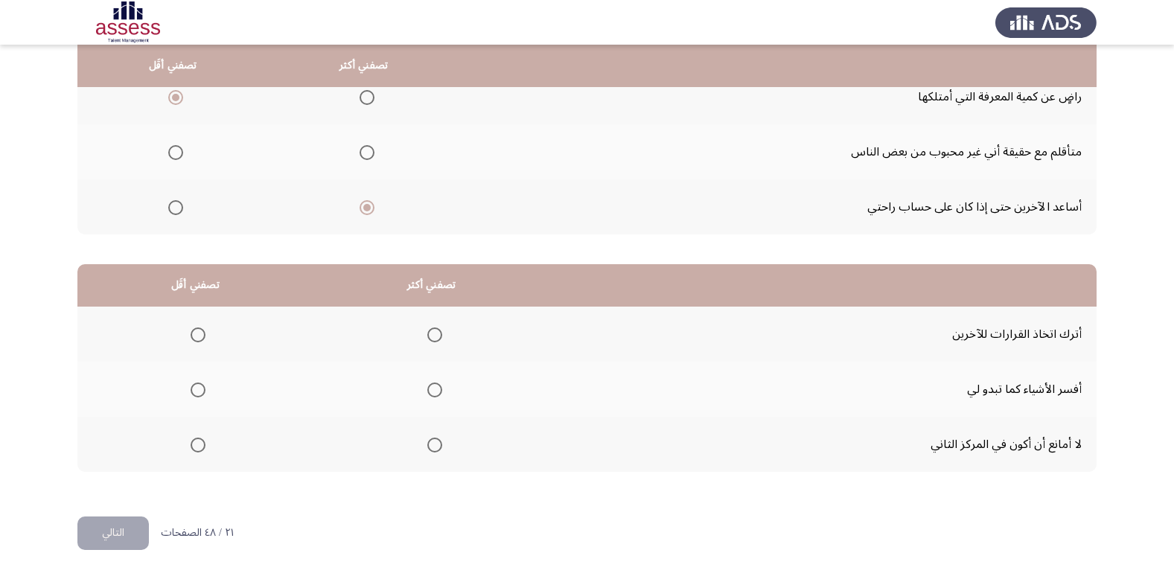
click at [441, 395] on span "Select an option" at bounding box center [434, 390] width 15 height 15
click at [441, 395] on input "Select an option" at bounding box center [434, 390] width 15 height 15
click at [200, 447] on span "Select an option" at bounding box center [198, 445] width 15 height 15
click at [200, 447] on input "Select an option" at bounding box center [198, 445] width 15 height 15
click at [111, 534] on button "التالي" at bounding box center [112, 534] width 71 height 34
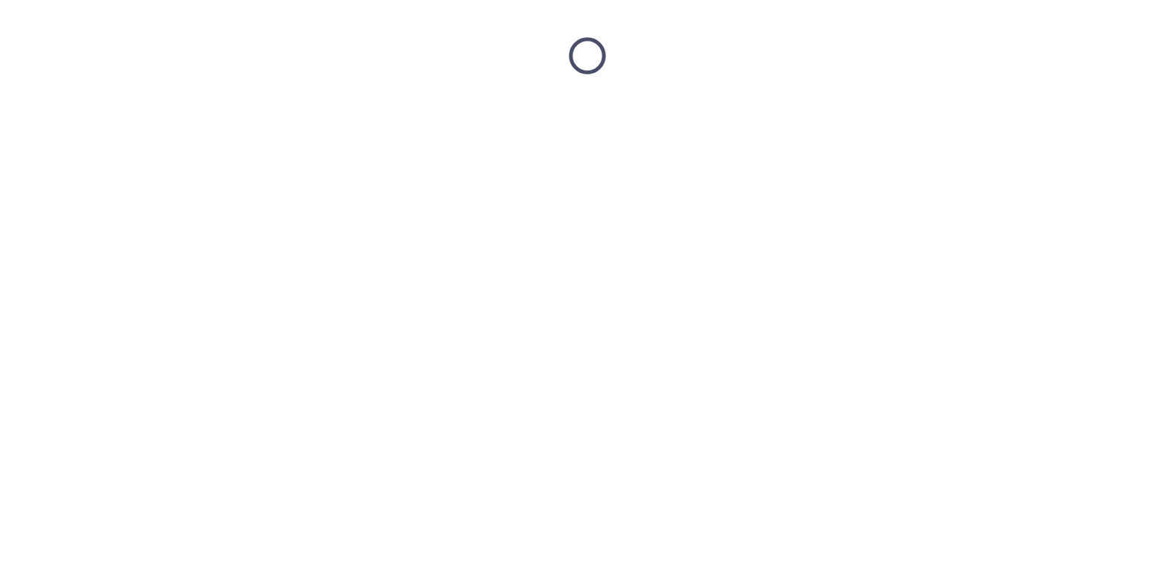
scroll to position [0, 0]
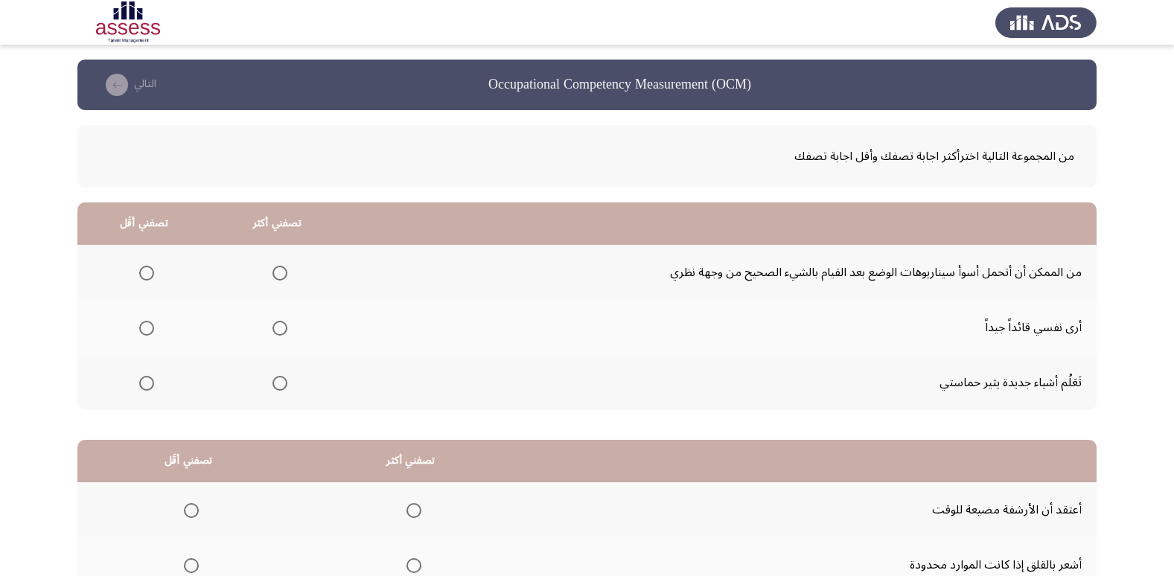
click at [279, 386] on span "Select an option" at bounding box center [280, 383] width 15 height 15
click at [279, 386] on input "Select an option" at bounding box center [280, 383] width 15 height 15
click at [276, 273] on span "Select an option" at bounding box center [280, 273] width 15 height 15
click at [276, 273] on input "Select an option" at bounding box center [280, 273] width 15 height 15
click at [149, 385] on span "Select an option" at bounding box center [146, 383] width 15 height 15
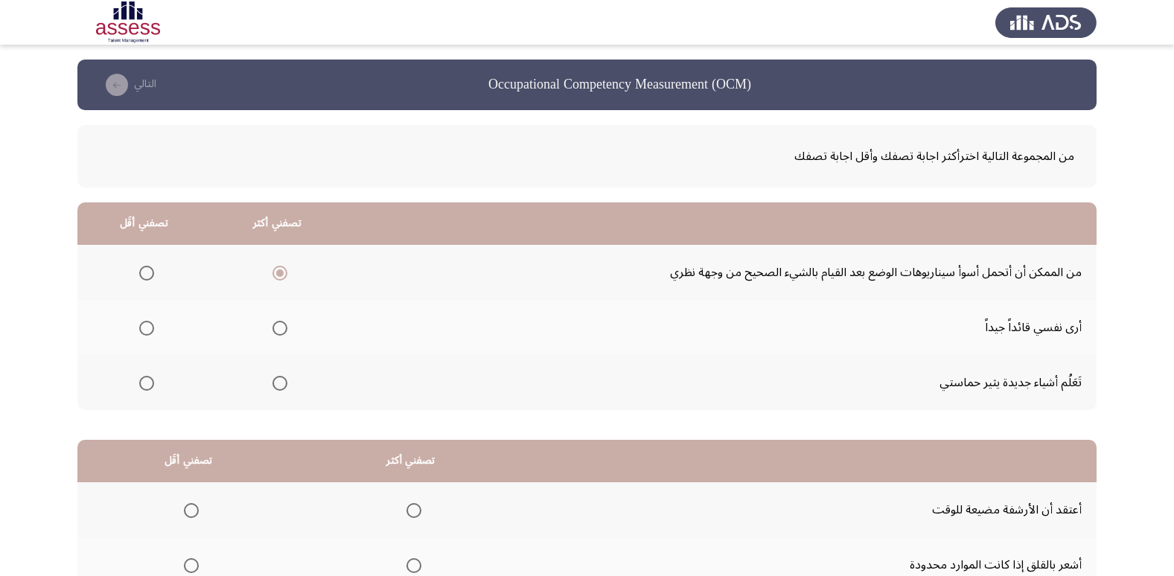
click at [149, 385] on input "Select an option" at bounding box center [146, 383] width 15 height 15
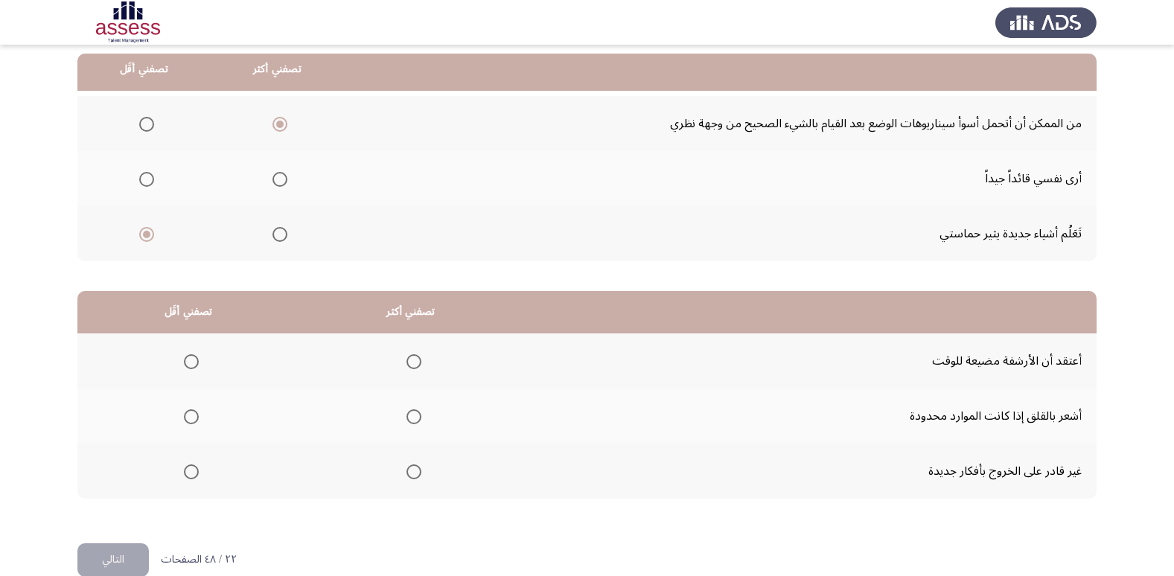
scroll to position [176, 0]
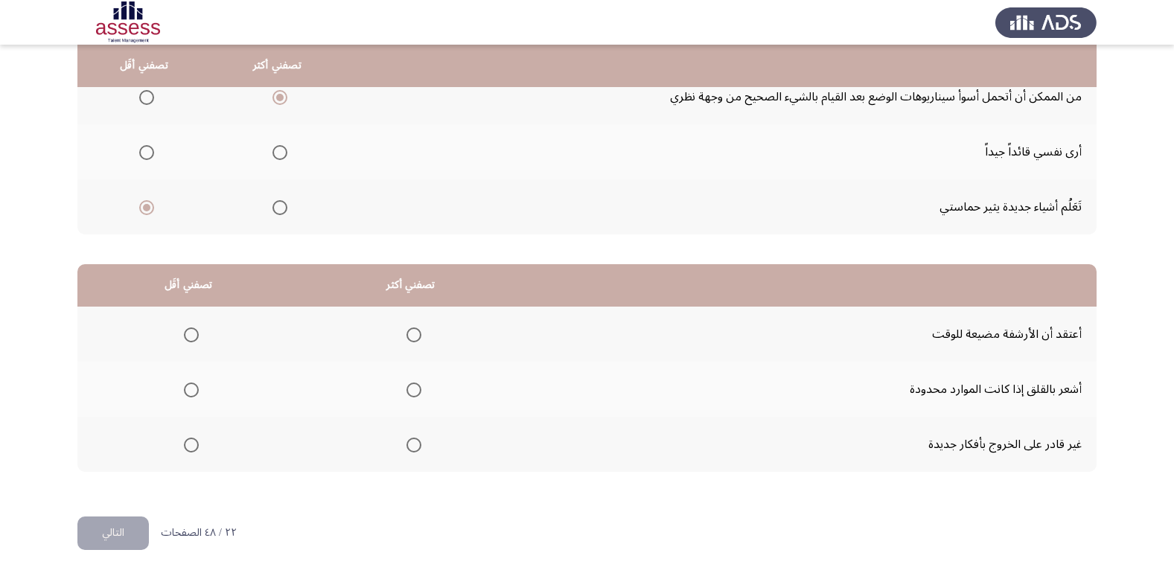
click at [191, 447] on span "Select an option" at bounding box center [191, 445] width 15 height 15
click at [191, 447] on input "Select an option" at bounding box center [191, 445] width 15 height 15
click at [410, 386] on span "Select an option" at bounding box center [414, 390] width 15 height 15
click at [410, 386] on input "Select an option" at bounding box center [414, 390] width 15 height 15
click at [134, 532] on button "التالي" at bounding box center [112, 534] width 71 height 34
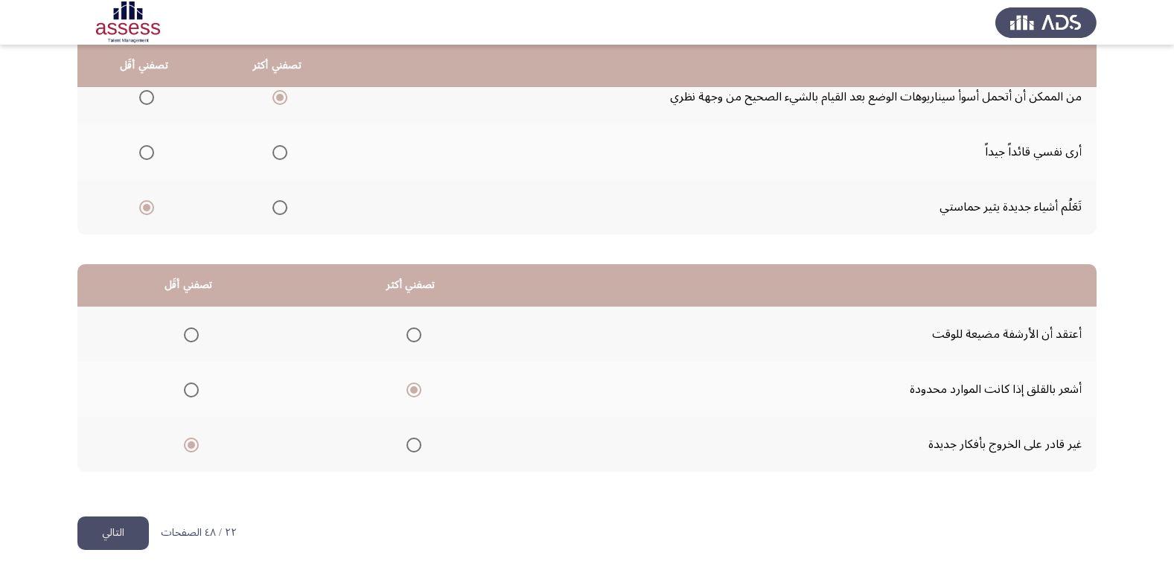
scroll to position [0, 0]
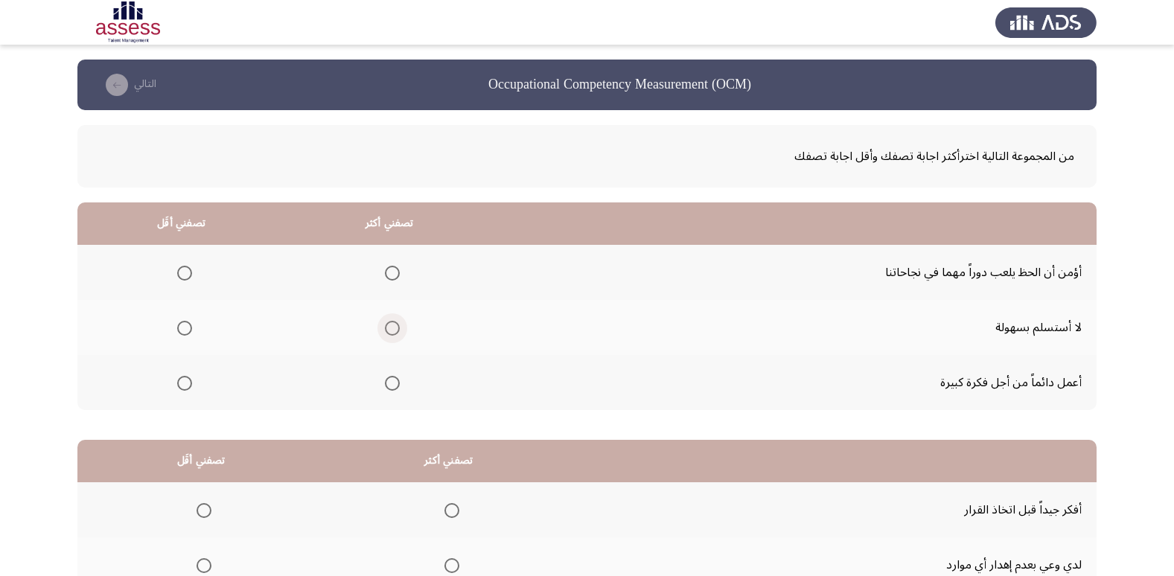
click at [389, 327] on span "Select an option" at bounding box center [392, 328] width 15 height 15
click at [389, 327] on input "Select an option" at bounding box center [392, 328] width 15 height 15
click at [181, 270] on span "Select an option" at bounding box center [184, 273] width 15 height 15
click at [181, 270] on input "Select an option" at bounding box center [184, 273] width 15 height 15
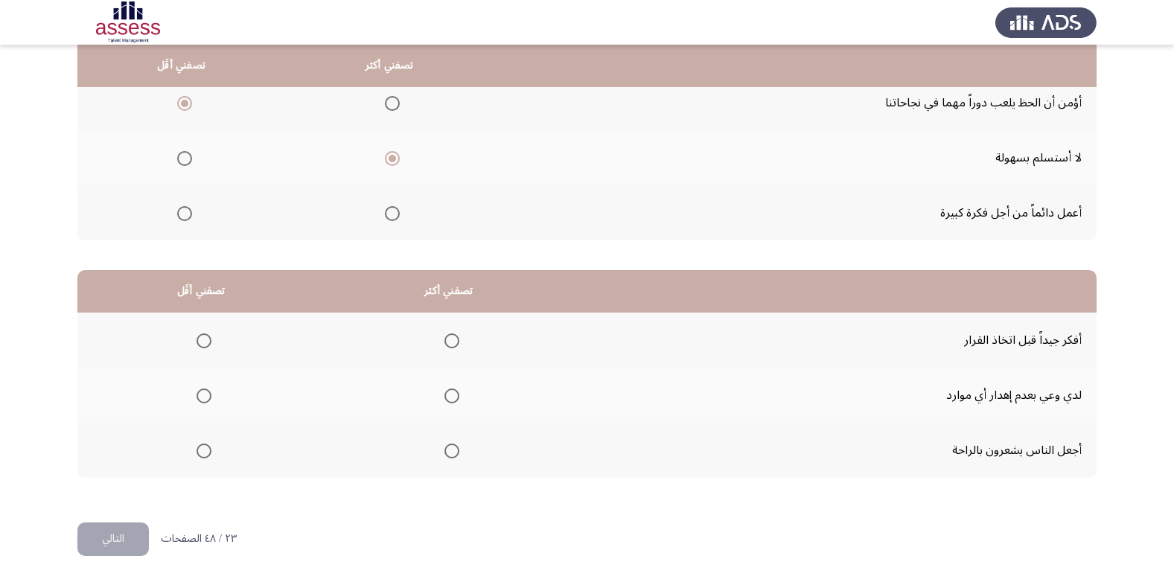
scroll to position [176, 0]
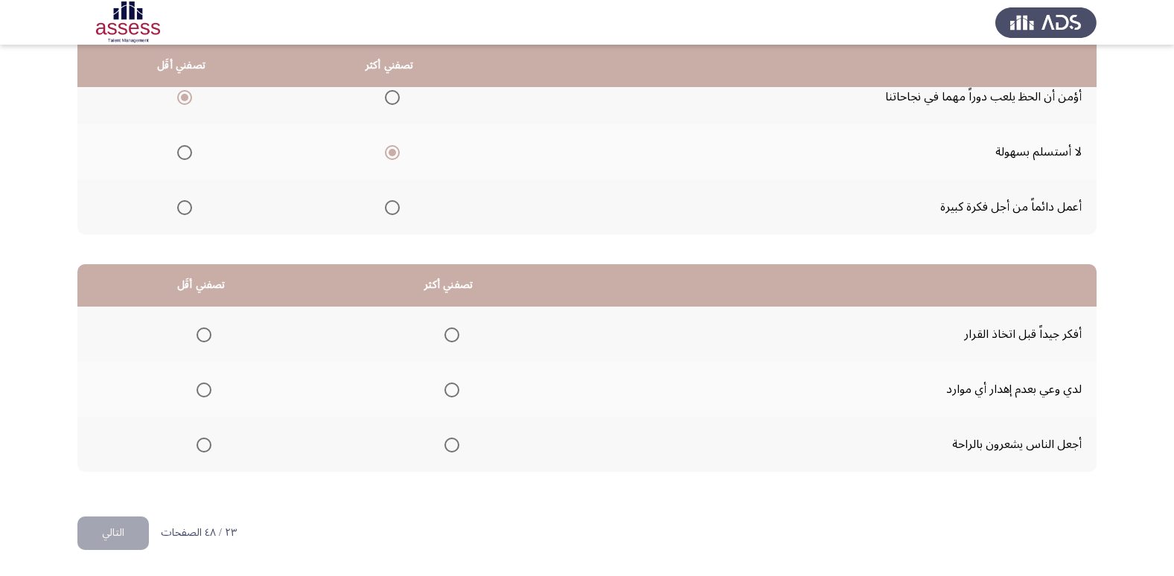
click at [453, 390] on span "Select an option" at bounding box center [452, 390] width 15 height 15
click at [453, 390] on input "Select an option" at bounding box center [452, 390] width 15 height 15
click at [453, 334] on span "Select an option" at bounding box center [452, 335] width 15 height 15
click at [453, 334] on input "Select an option" at bounding box center [452, 335] width 15 height 15
click at [203, 449] on span "Select an option" at bounding box center [204, 445] width 15 height 15
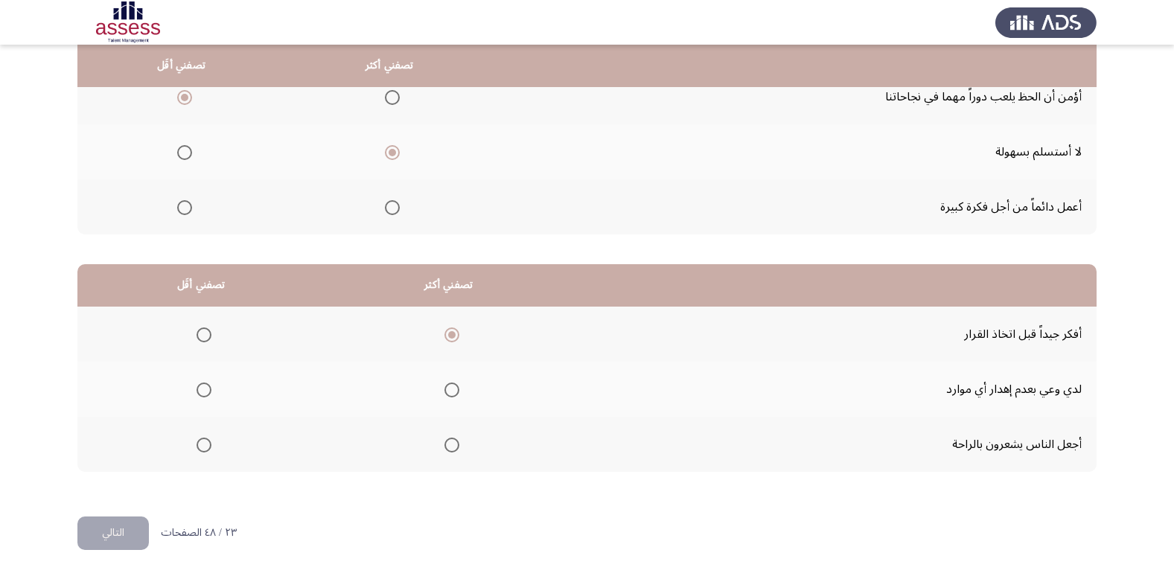
click at [203, 449] on input "Select an option" at bounding box center [204, 445] width 15 height 15
click at [445, 389] on span "Select an option" at bounding box center [452, 390] width 15 height 15
click at [445, 389] on input "Select an option" at bounding box center [452, 390] width 15 height 15
click at [445, 334] on span "Select an option" at bounding box center [452, 335] width 15 height 15
click at [445, 334] on input "Select an option" at bounding box center [452, 335] width 15 height 15
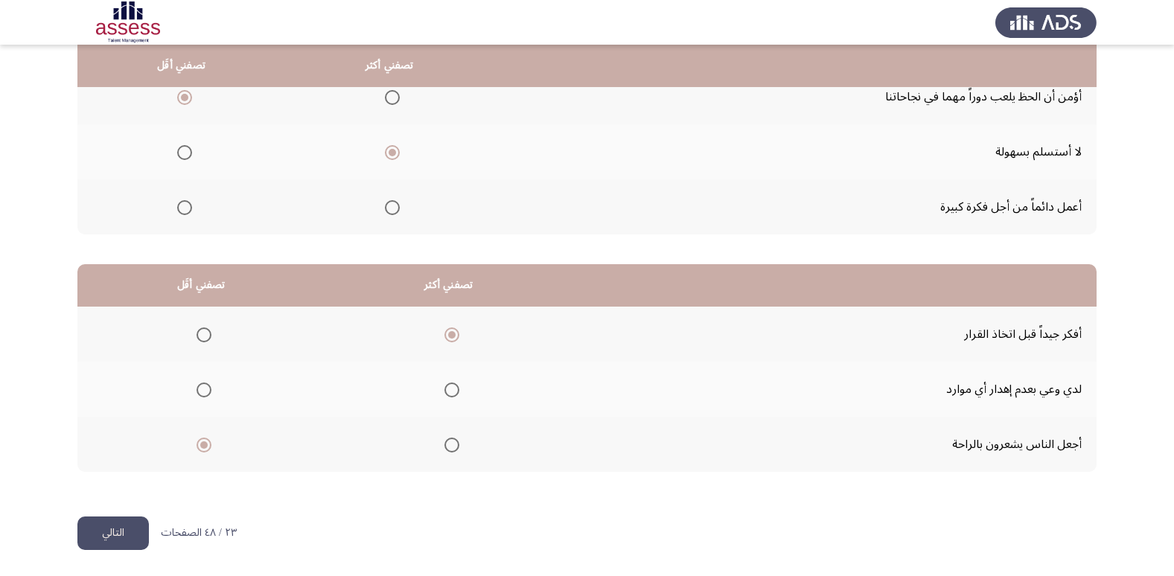
click at [116, 533] on button "التالي" at bounding box center [112, 534] width 71 height 34
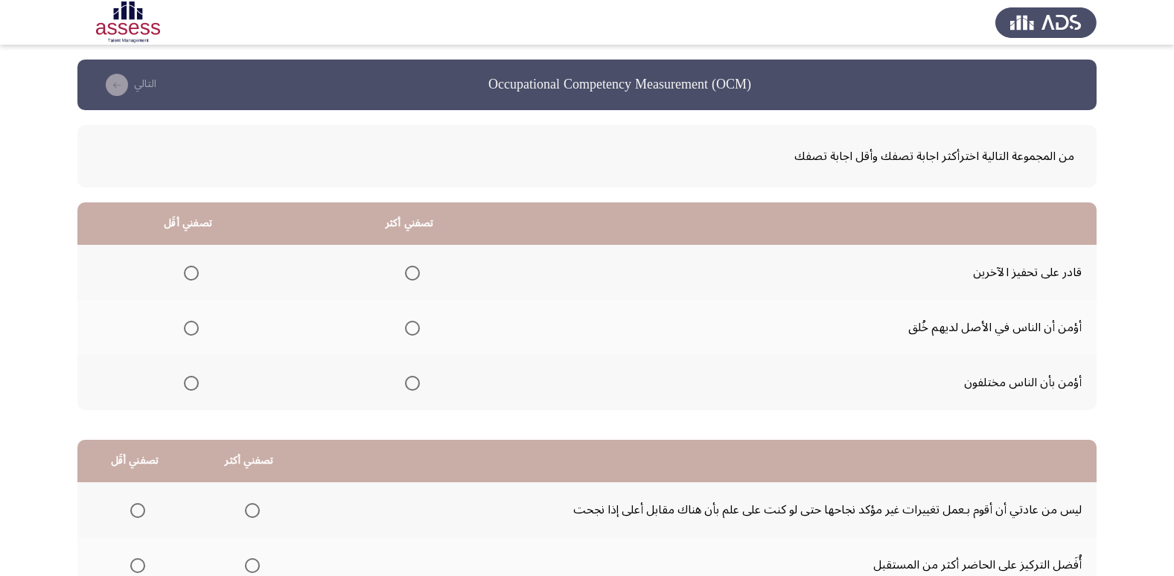
scroll to position [74, 0]
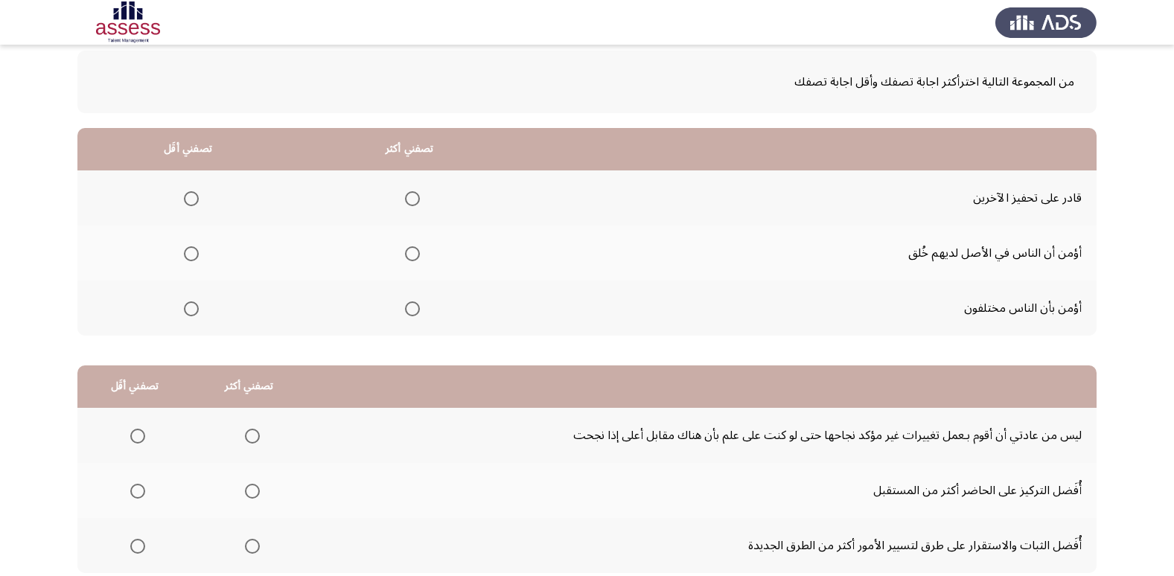
click at [413, 200] on span "Select an option" at bounding box center [412, 198] width 15 height 15
click at [413, 200] on input "Select an option" at bounding box center [412, 198] width 15 height 15
click at [194, 252] on span "Select an option" at bounding box center [191, 253] width 15 height 15
click at [194, 252] on input "Select an option" at bounding box center [191, 253] width 15 height 15
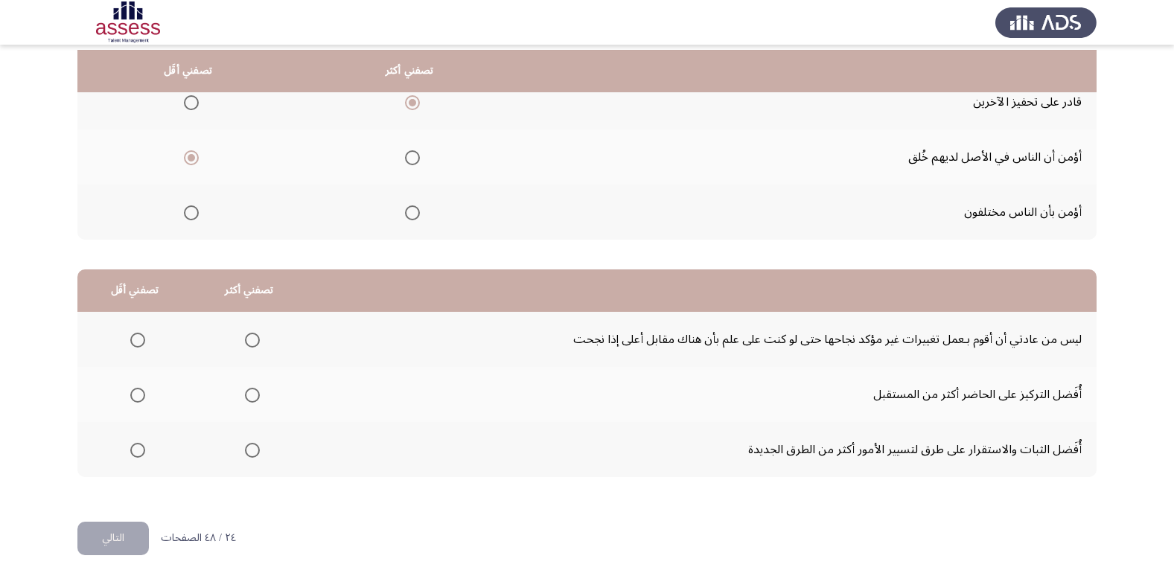
scroll to position [176, 0]
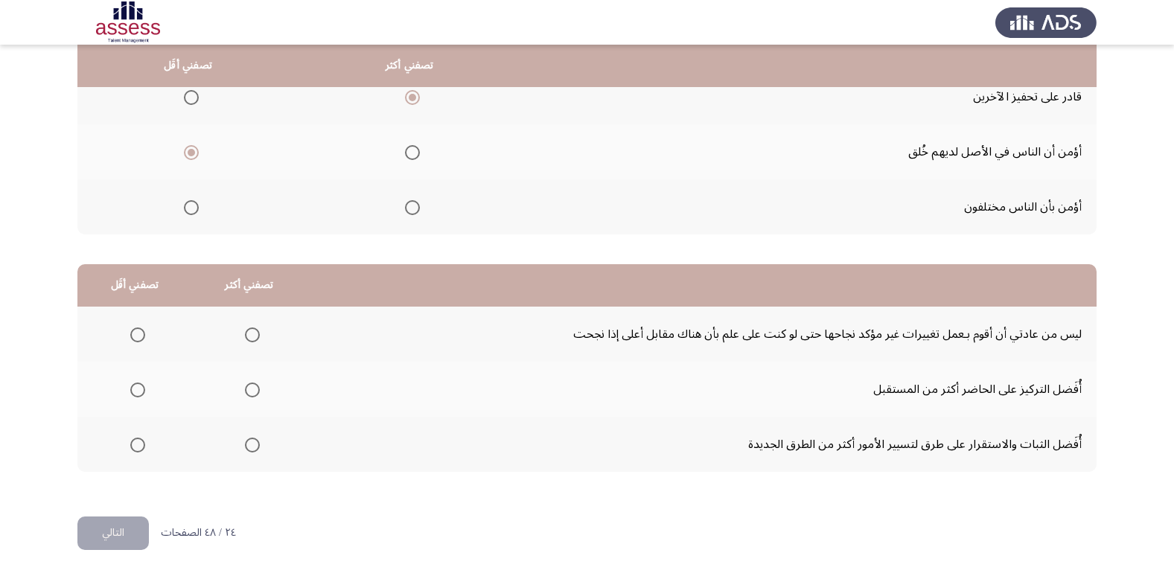
click at [252, 446] on span "Select an option" at bounding box center [252, 445] width 15 height 15
click at [252, 446] on input "Select an option" at bounding box center [252, 445] width 15 height 15
click at [137, 391] on span "Select an option" at bounding box center [137, 390] width 15 height 15
click at [137, 391] on input "Select an option" at bounding box center [137, 390] width 15 height 15
click at [135, 532] on button "التالي" at bounding box center [112, 534] width 71 height 34
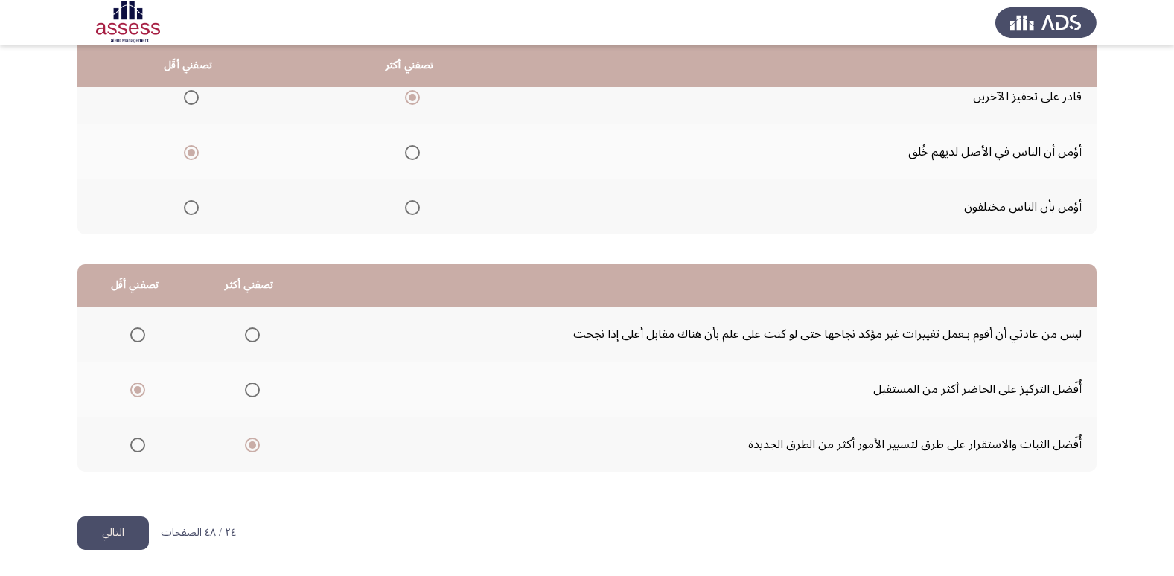
scroll to position [0, 0]
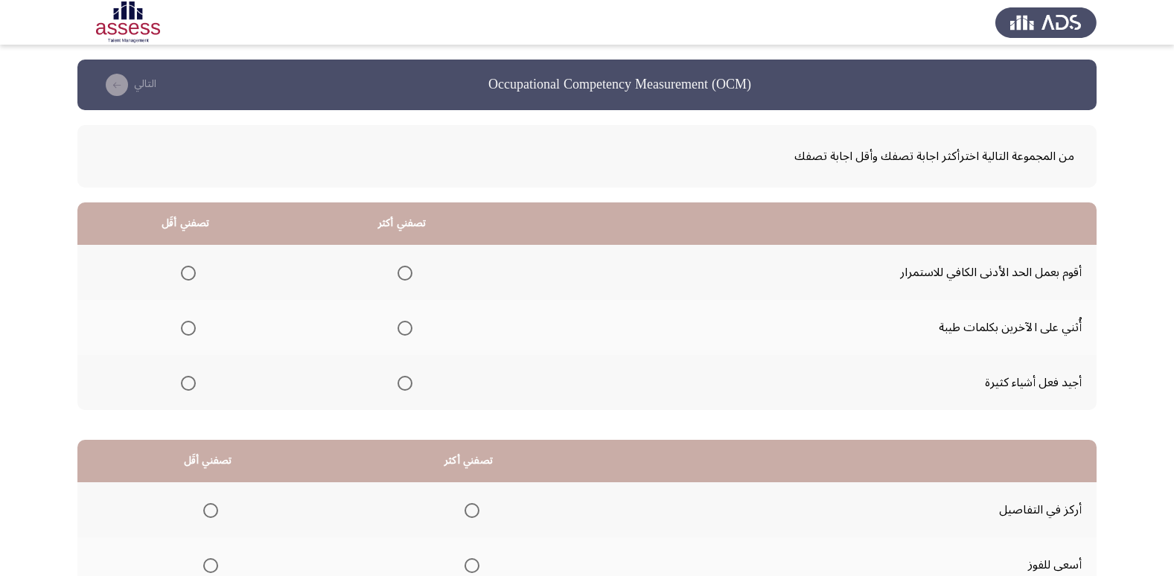
click at [405, 386] on span "Select an option" at bounding box center [405, 383] width 15 height 15
click at [405, 386] on input "Select an option" at bounding box center [405, 383] width 15 height 15
click at [192, 277] on span "Select an option" at bounding box center [188, 273] width 15 height 15
click at [192, 277] on input "Select an option" at bounding box center [188, 273] width 15 height 15
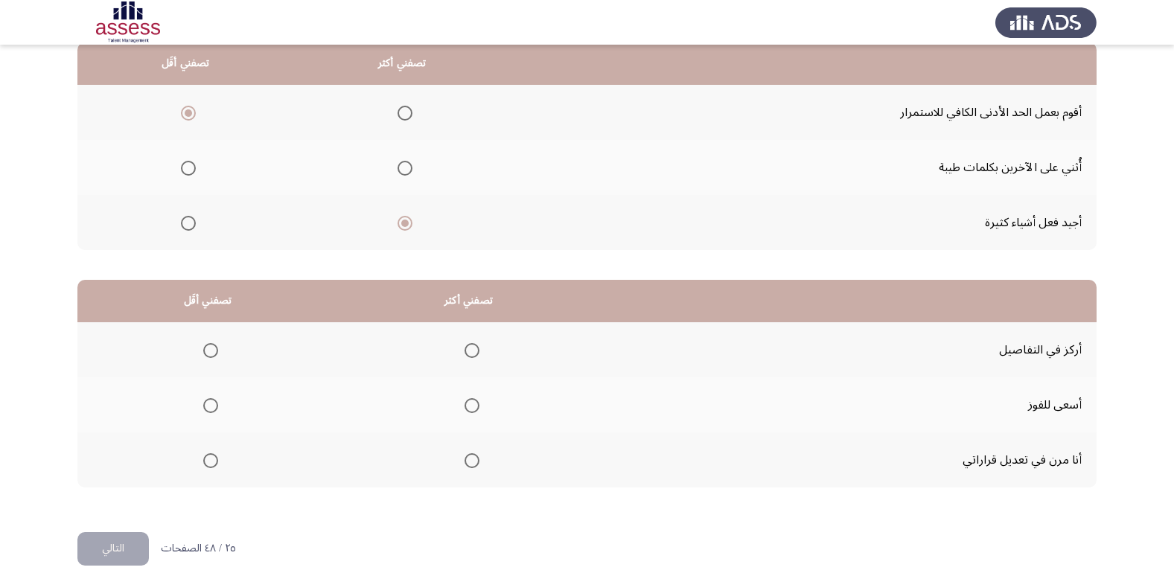
scroll to position [176, 0]
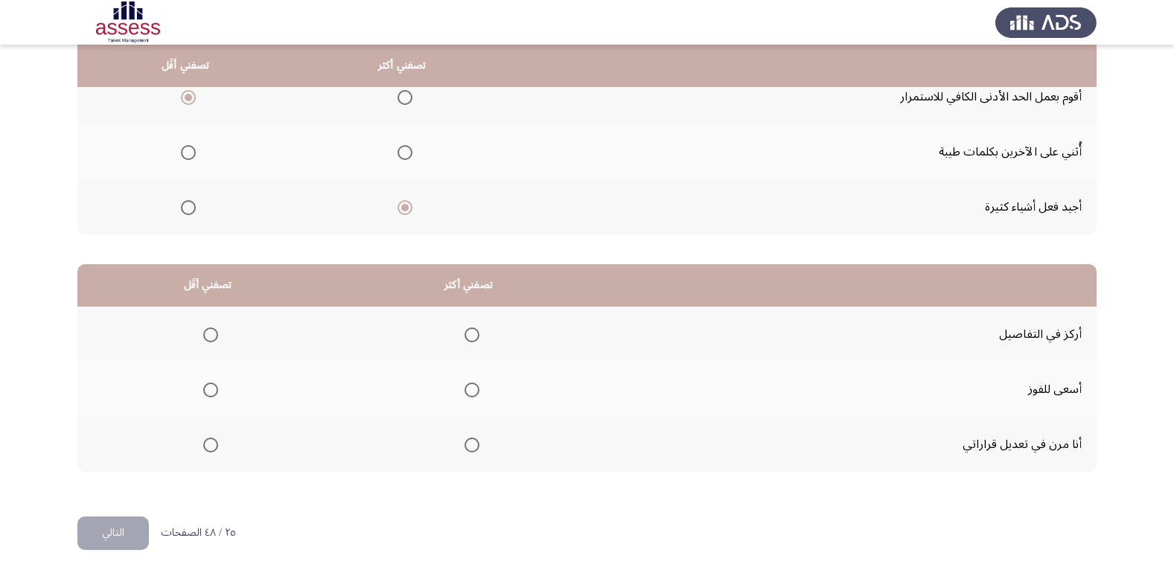
click at [468, 337] on span "Select an option" at bounding box center [472, 335] width 15 height 15
click at [468, 337] on input "Select an option" at bounding box center [472, 335] width 15 height 15
click at [210, 446] on span "Select an option" at bounding box center [210, 445] width 15 height 15
click at [210, 446] on input "Select an option" at bounding box center [210, 445] width 15 height 15
click at [211, 388] on span "Select an option" at bounding box center [210, 390] width 15 height 15
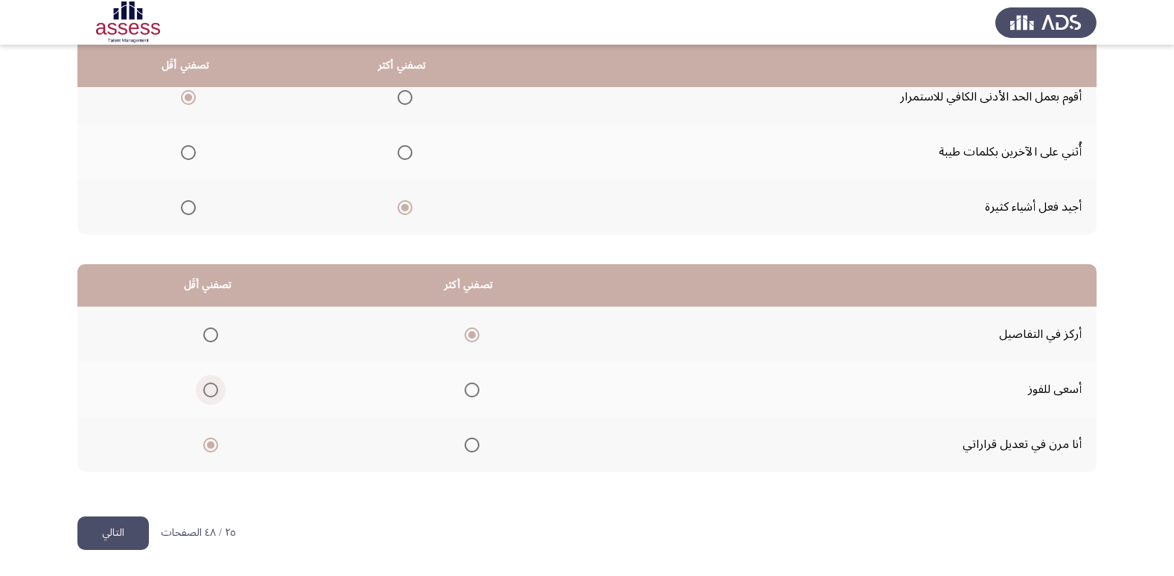
click at [211, 388] on input "Select an option" at bounding box center [210, 390] width 15 height 15
click at [134, 529] on button "التالي" at bounding box center [112, 534] width 71 height 34
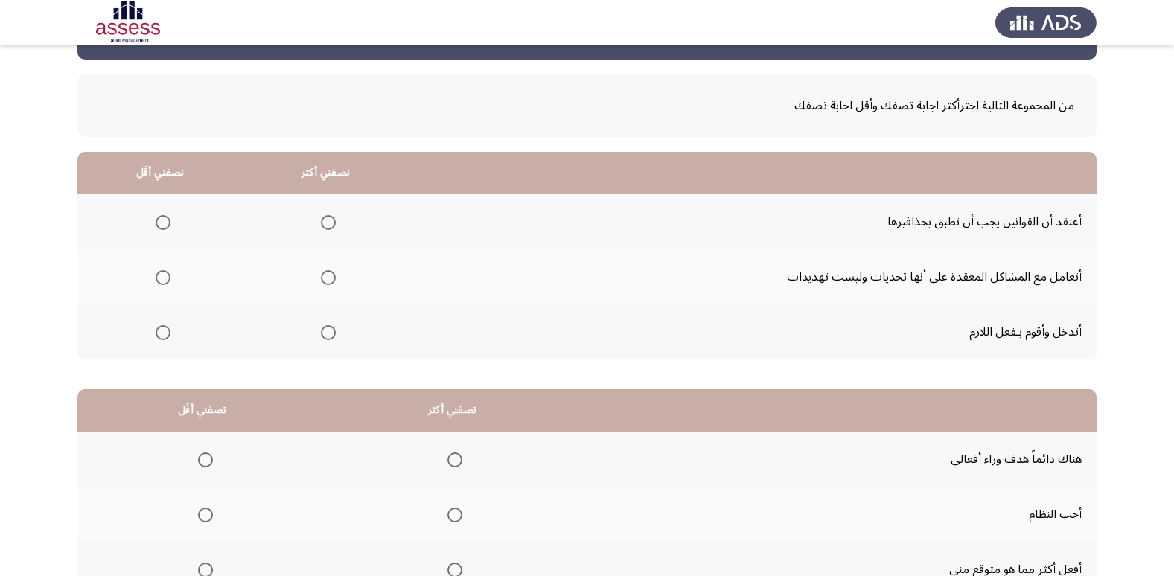
scroll to position [74, 0]
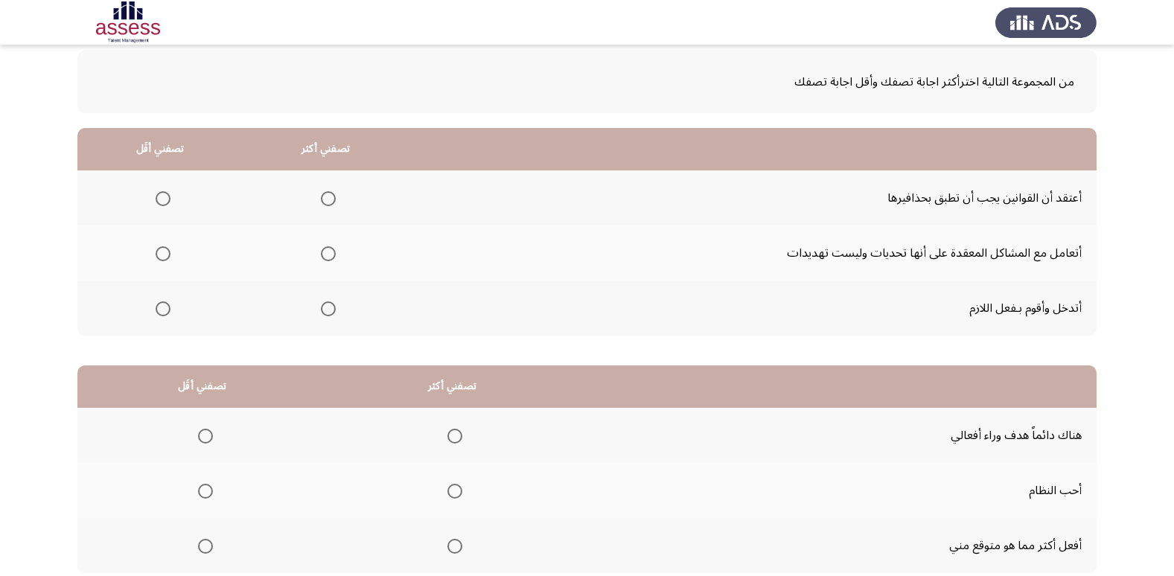
click at [331, 200] on span "Select an option" at bounding box center [328, 198] width 15 height 15
click at [331, 200] on input "Select an option" at bounding box center [328, 198] width 15 height 15
click at [159, 311] on span "Select an option" at bounding box center [163, 309] width 15 height 15
click at [159, 311] on input "Select an option" at bounding box center [163, 309] width 15 height 15
click at [159, 255] on span "Select an option" at bounding box center [163, 253] width 15 height 15
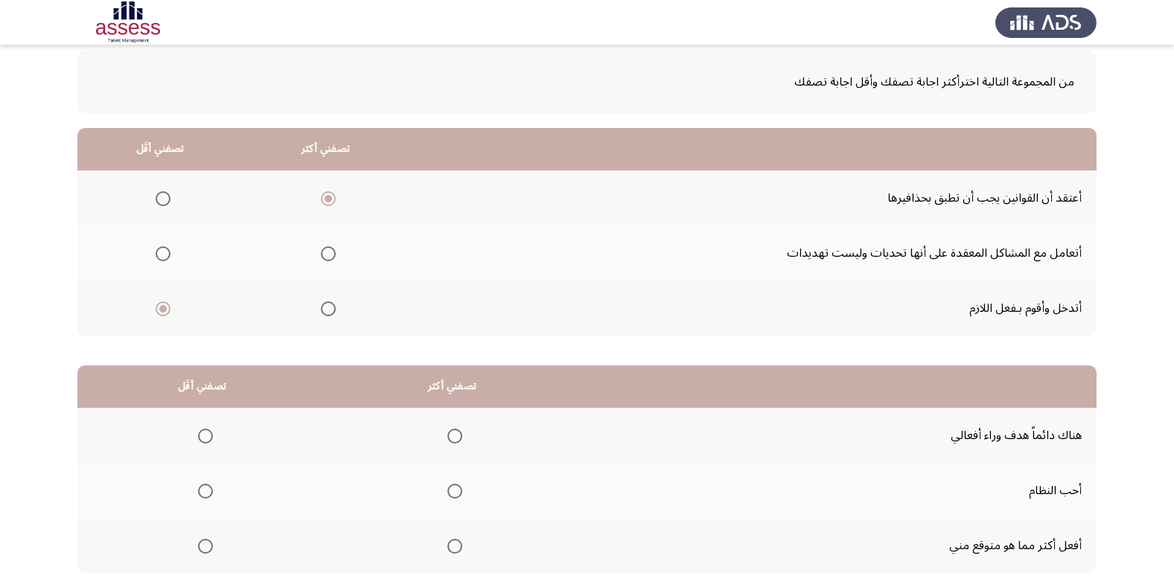
click at [159, 255] on input "Select an option" at bounding box center [163, 253] width 15 height 15
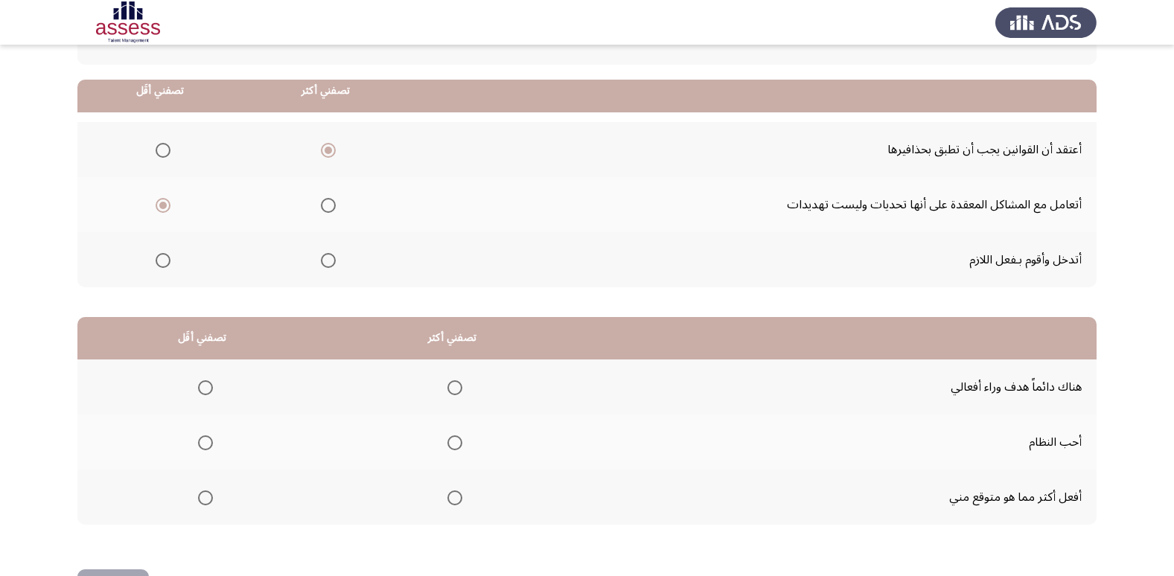
scroll to position [149, 0]
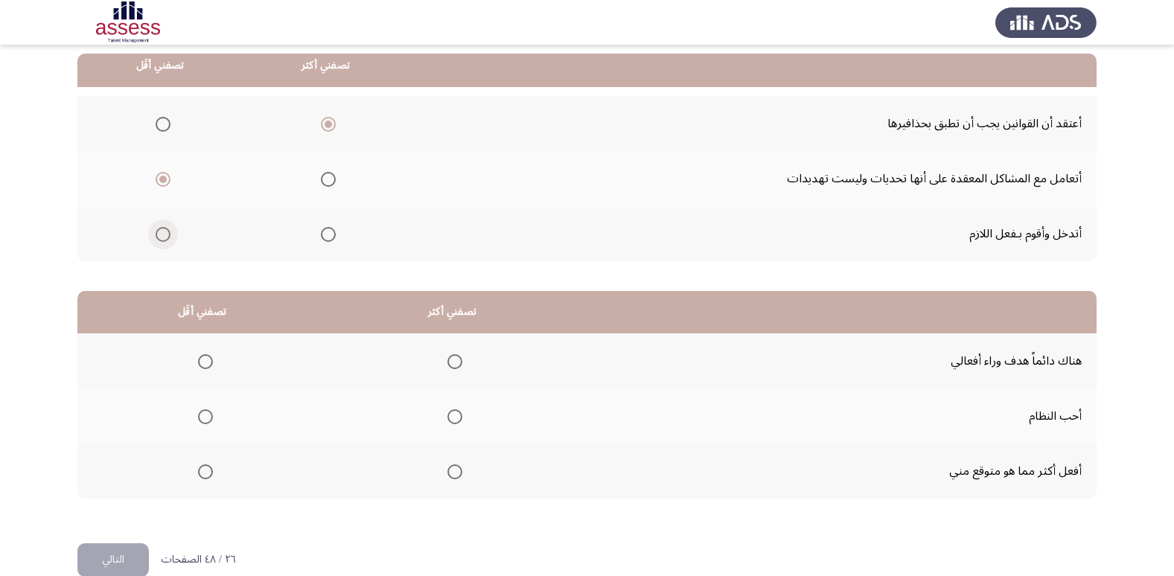
click at [169, 235] on span "Select an option" at bounding box center [163, 234] width 15 height 15
click at [169, 235] on input "Select an option" at bounding box center [163, 234] width 15 height 15
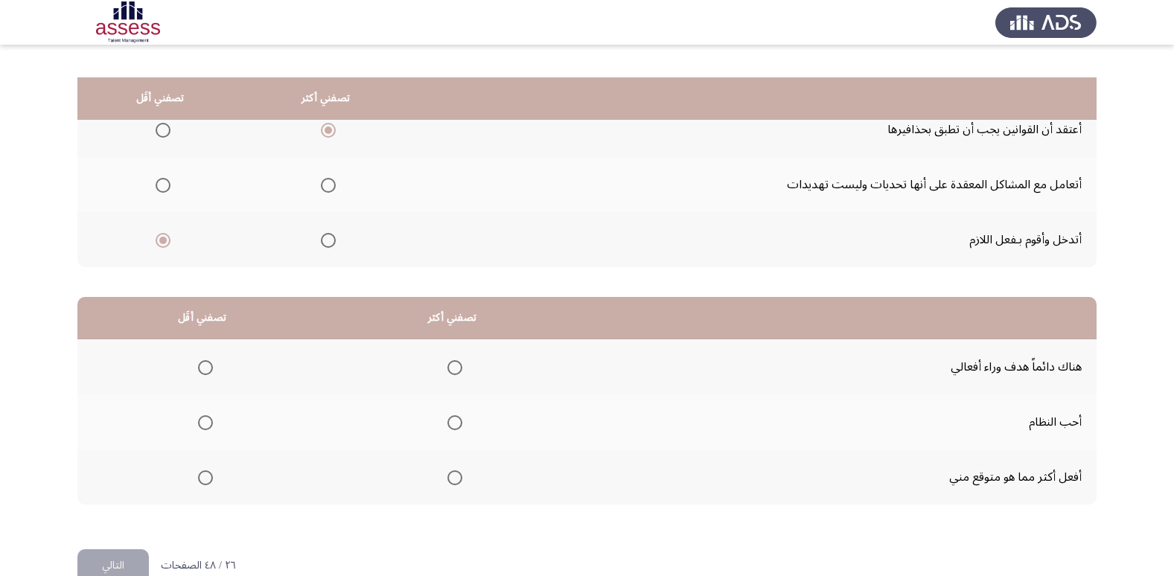
scroll to position [176, 0]
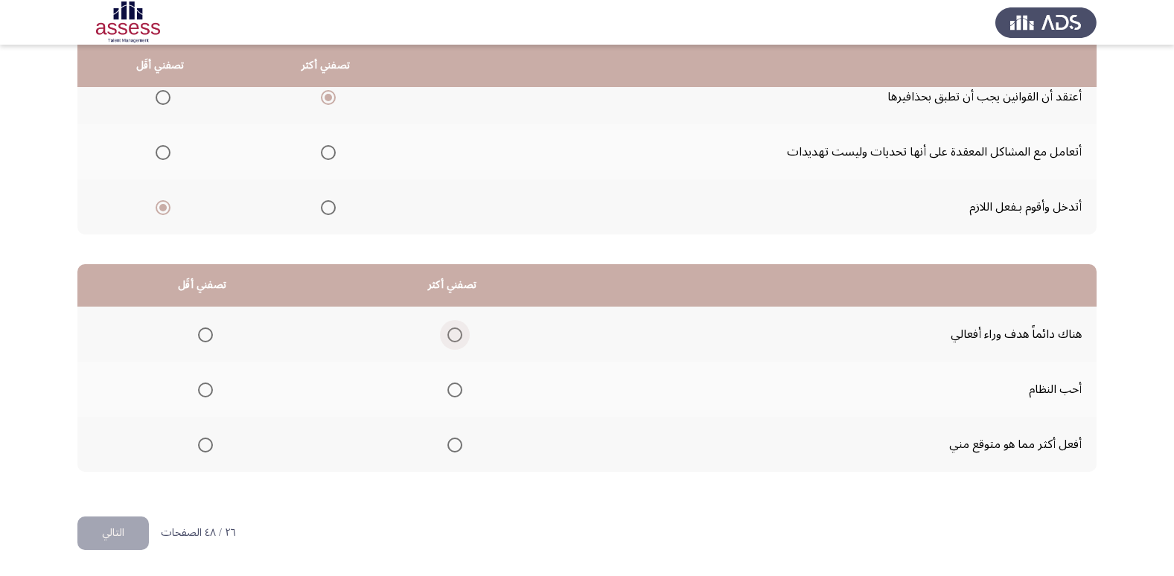
click at [454, 340] on span "Select an option" at bounding box center [455, 335] width 15 height 15
click at [454, 340] on input "Select an option" at bounding box center [455, 335] width 15 height 15
click at [456, 391] on span "Select an option" at bounding box center [455, 390] width 15 height 15
click at [456, 391] on input "Select an option" at bounding box center [455, 390] width 15 height 15
click at [203, 448] on span "Select an option" at bounding box center [205, 445] width 15 height 15
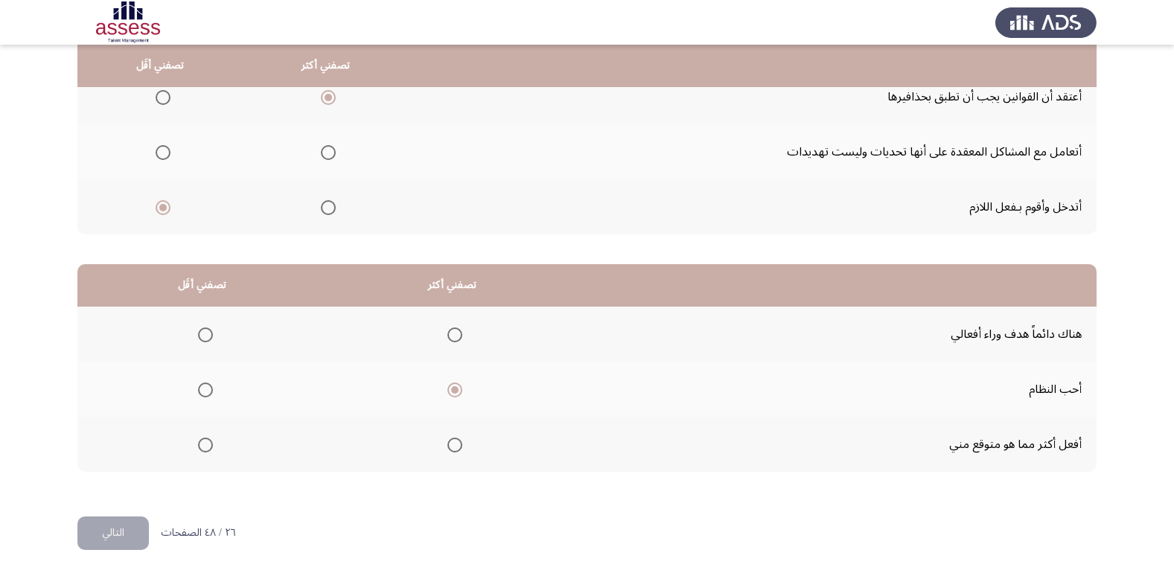
click at [203, 448] on input "Select an option" at bounding box center [205, 445] width 15 height 15
click at [456, 334] on span "Select an option" at bounding box center [455, 335] width 15 height 15
click at [456, 334] on input "Select an option" at bounding box center [455, 335] width 15 height 15
click at [104, 535] on button "التالي" at bounding box center [112, 534] width 71 height 34
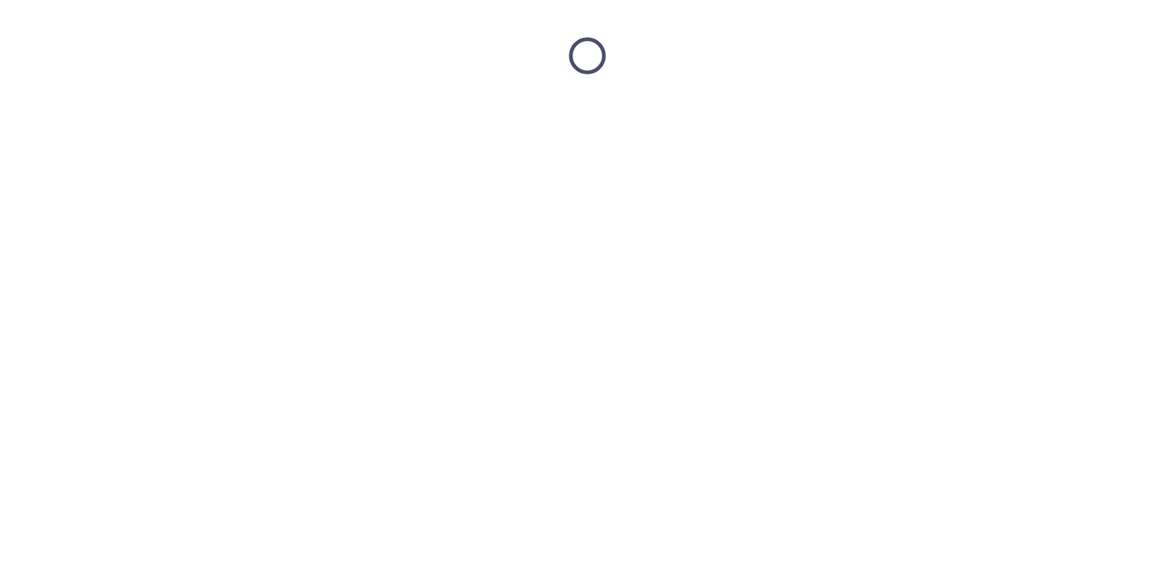
scroll to position [0, 0]
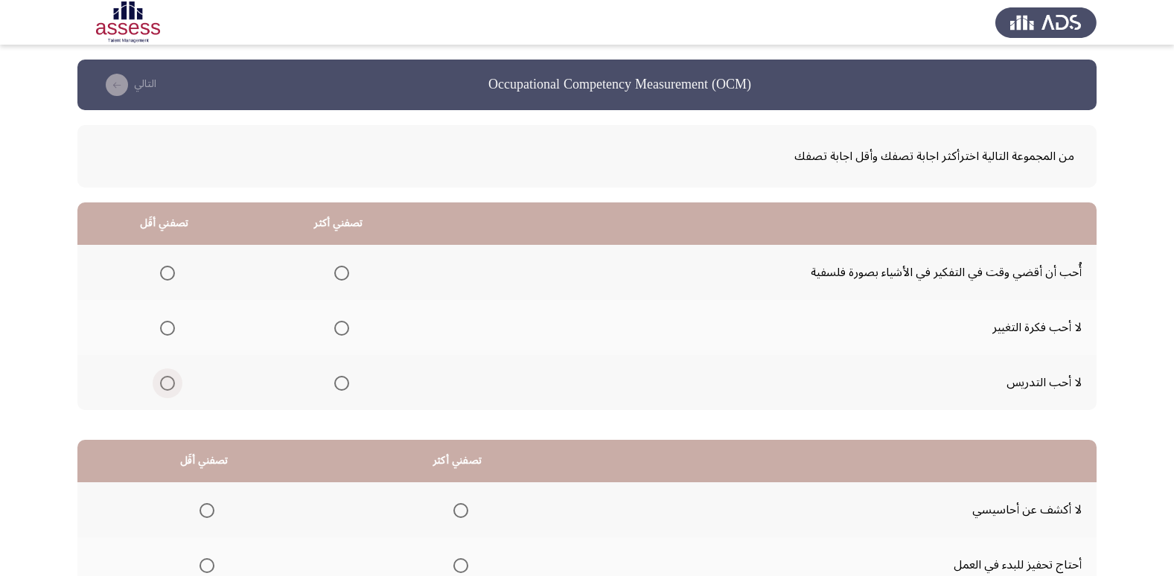
click at [163, 387] on span "Select an option" at bounding box center [167, 383] width 15 height 15
click at [163, 387] on input "Select an option" at bounding box center [167, 383] width 15 height 15
click at [343, 274] on span "Select an option" at bounding box center [341, 273] width 15 height 15
click at [343, 274] on input "Select an option" at bounding box center [341, 273] width 15 height 15
click at [172, 273] on span "Select an option" at bounding box center [167, 273] width 15 height 15
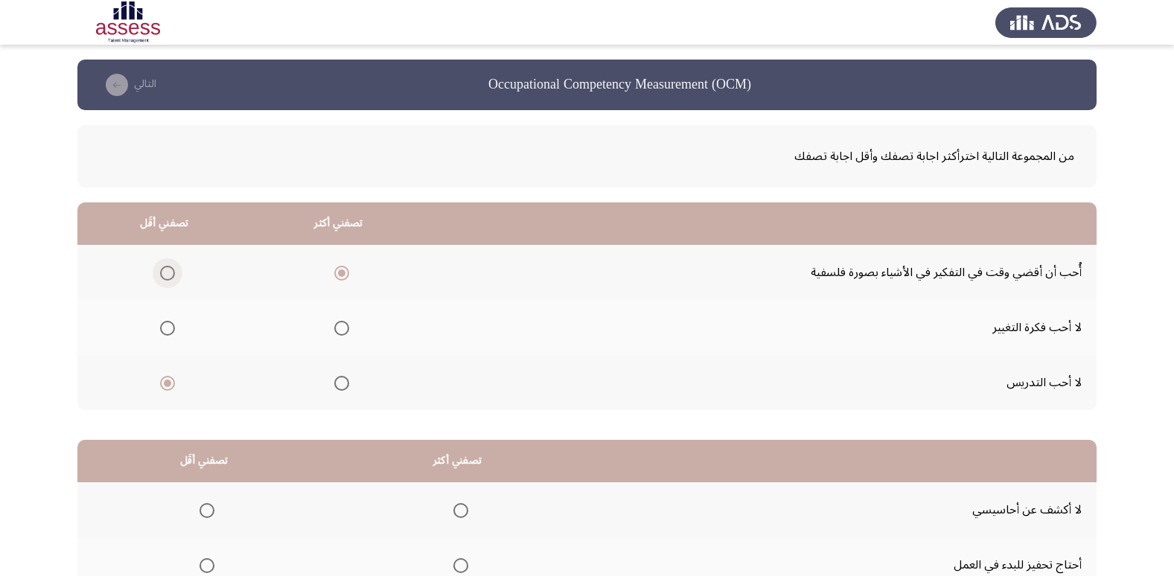
click at [172, 273] on input "Select an option" at bounding box center [167, 273] width 15 height 15
click at [162, 385] on span "Select an option" at bounding box center [167, 383] width 15 height 15
click at [162, 385] on input "Select an option" at bounding box center [167, 383] width 15 height 15
click at [343, 275] on span "Select an option" at bounding box center [341, 273] width 15 height 15
click at [343, 275] on input "Select an option" at bounding box center [341, 273] width 15 height 15
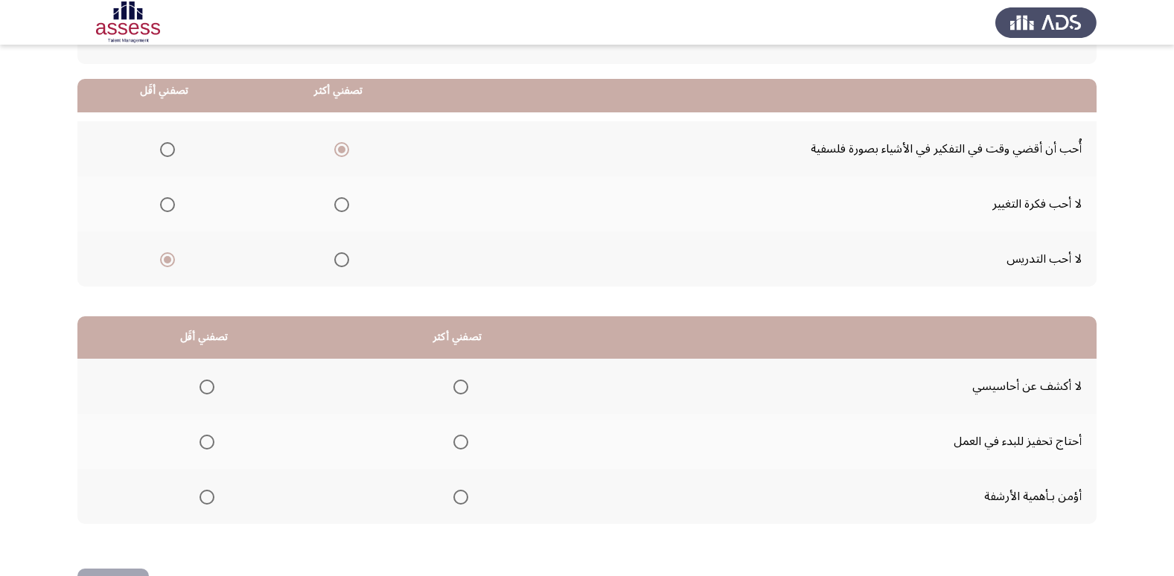
scroll to position [149, 0]
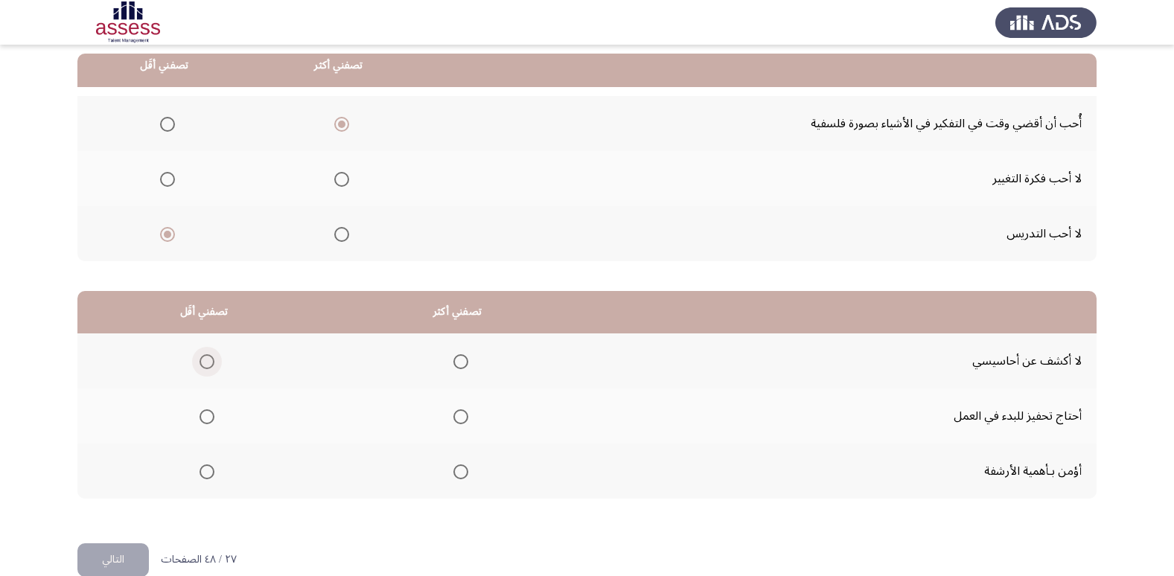
click at [208, 361] on span "Select an option" at bounding box center [207, 361] width 15 height 15
click at [208, 361] on input "Select an option" at bounding box center [207, 361] width 15 height 15
click at [459, 355] on span "Select an option" at bounding box center [460, 361] width 15 height 15
click at [459, 355] on input "Select an option" at bounding box center [460, 361] width 15 height 15
click at [206, 421] on span "Select an option" at bounding box center [207, 417] width 15 height 15
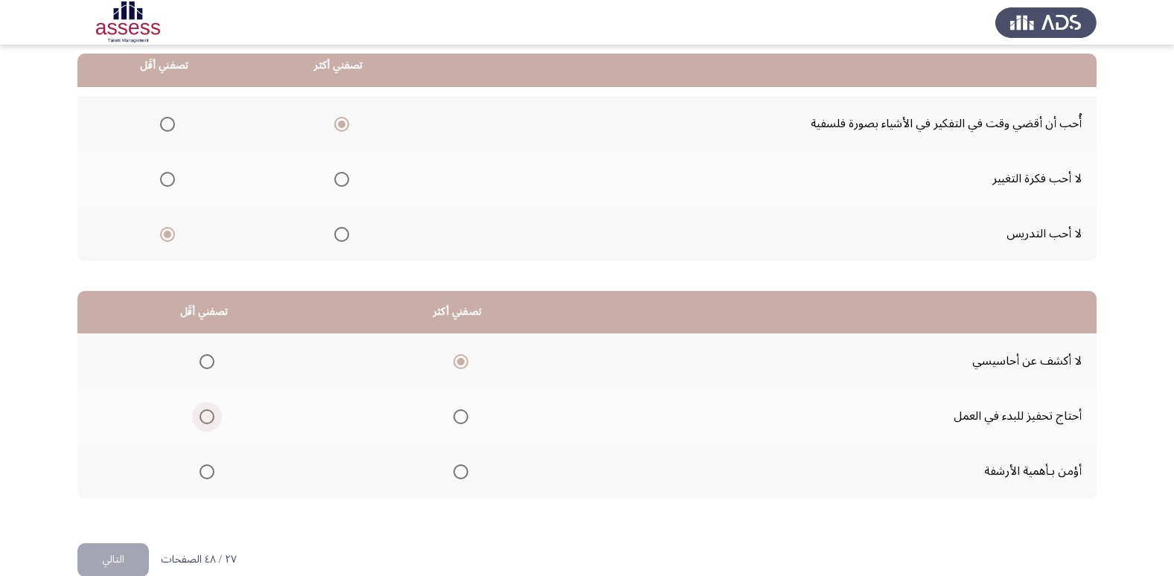
click at [206, 421] on input "Select an option" at bounding box center [207, 417] width 15 height 15
click at [121, 561] on button "التالي" at bounding box center [112, 561] width 71 height 34
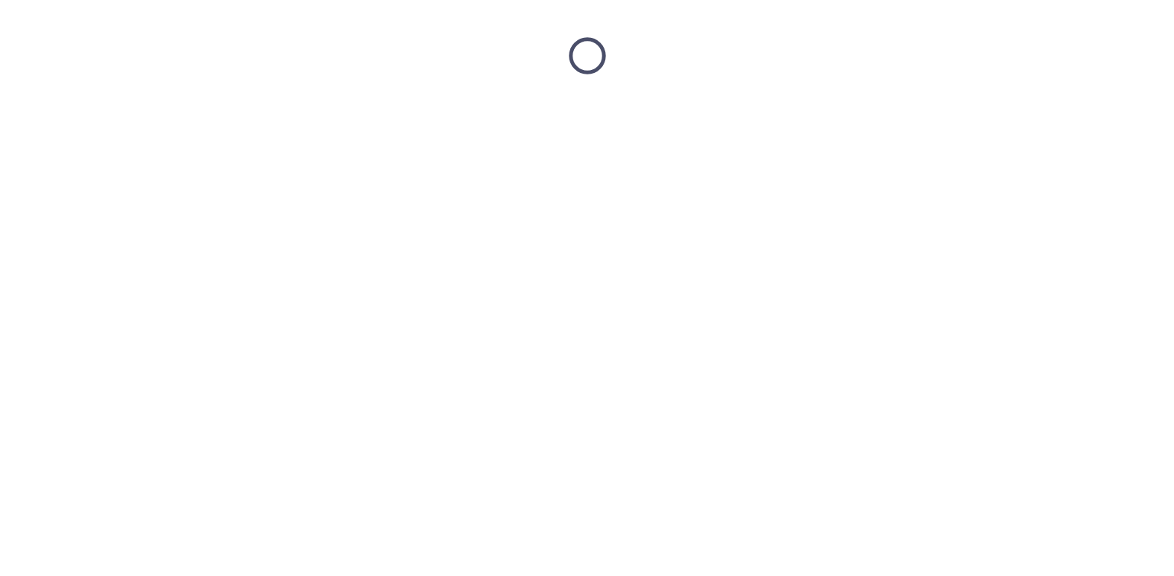
scroll to position [0, 0]
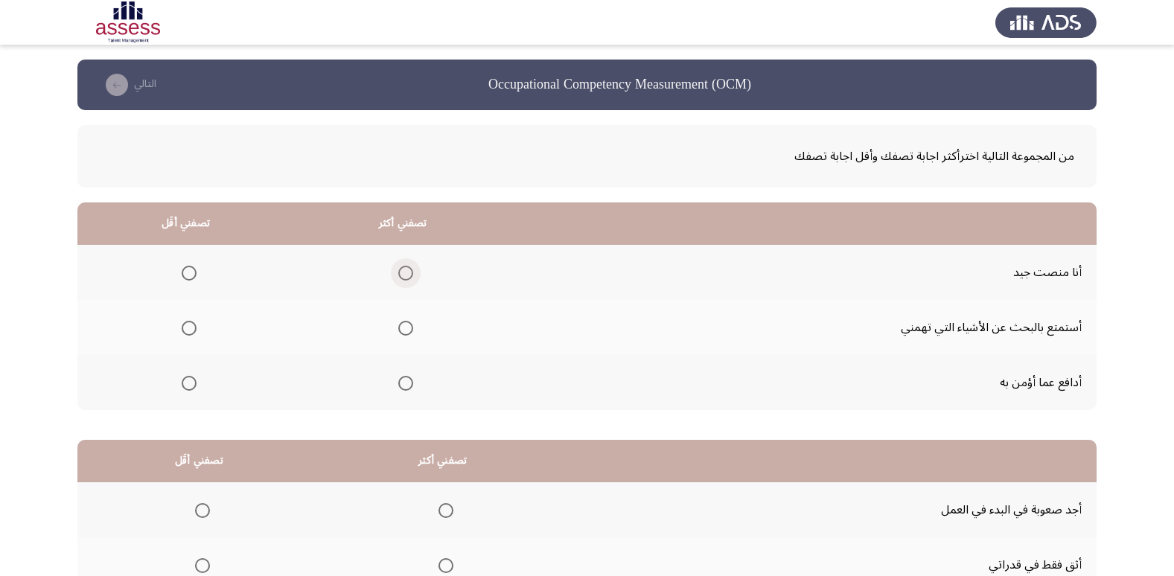
click at [406, 276] on span "Select an option" at bounding box center [405, 273] width 15 height 15
click at [406, 276] on input "Select an option" at bounding box center [405, 273] width 15 height 15
click at [187, 325] on span "Select an option" at bounding box center [189, 328] width 15 height 15
click at [187, 325] on input "Select an option" at bounding box center [189, 328] width 15 height 15
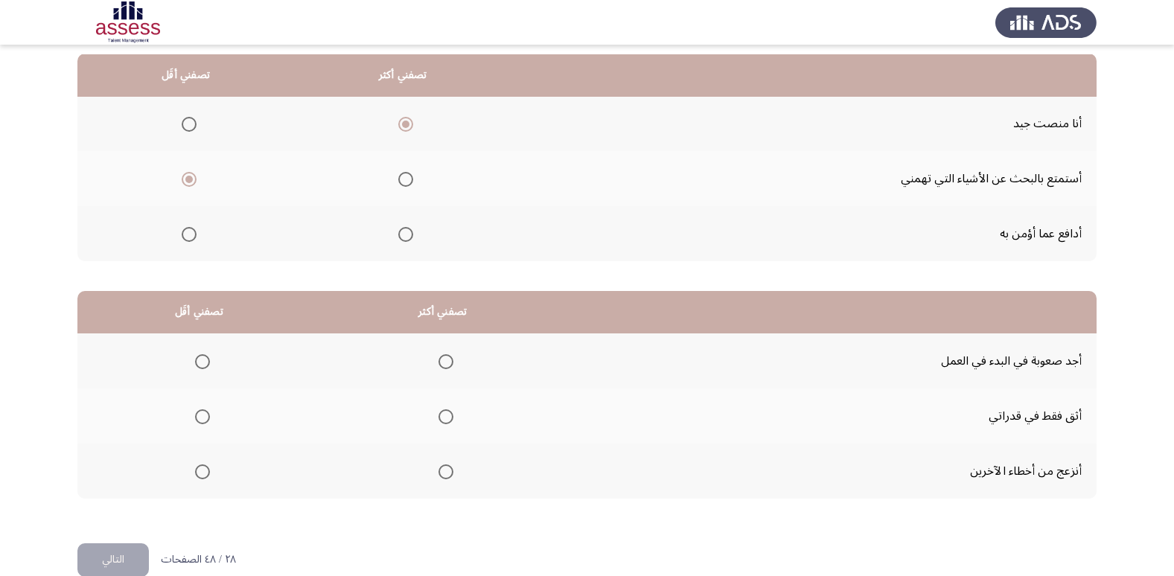
scroll to position [176, 0]
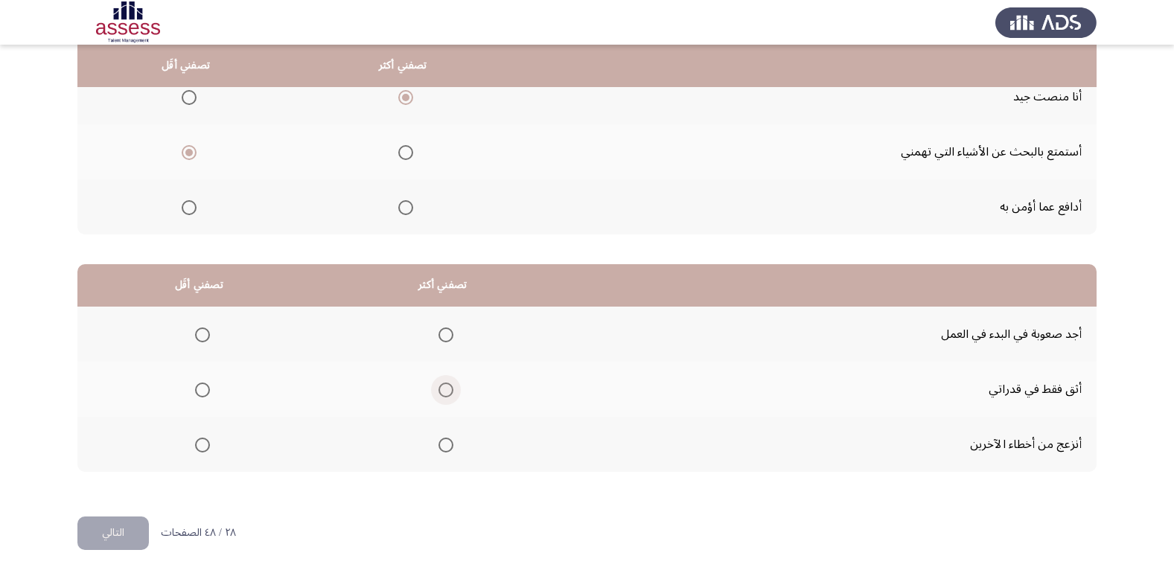
click at [442, 386] on span "Select an option" at bounding box center [446, 390] width 15 height 15
click at [442, 386] on input "Select an option" at bounding box center [446, 390] width 15 height 15
click at [207, 336] on span "Select an option" at bounding box center [202, 335] width 15 height 15
click at [207, 336] on input "Select an option" at bounding box center [202, 335] width 15 height 15
click at [98, 524] on button "التالي" at bounding box center [112, 534] width 71 height 34
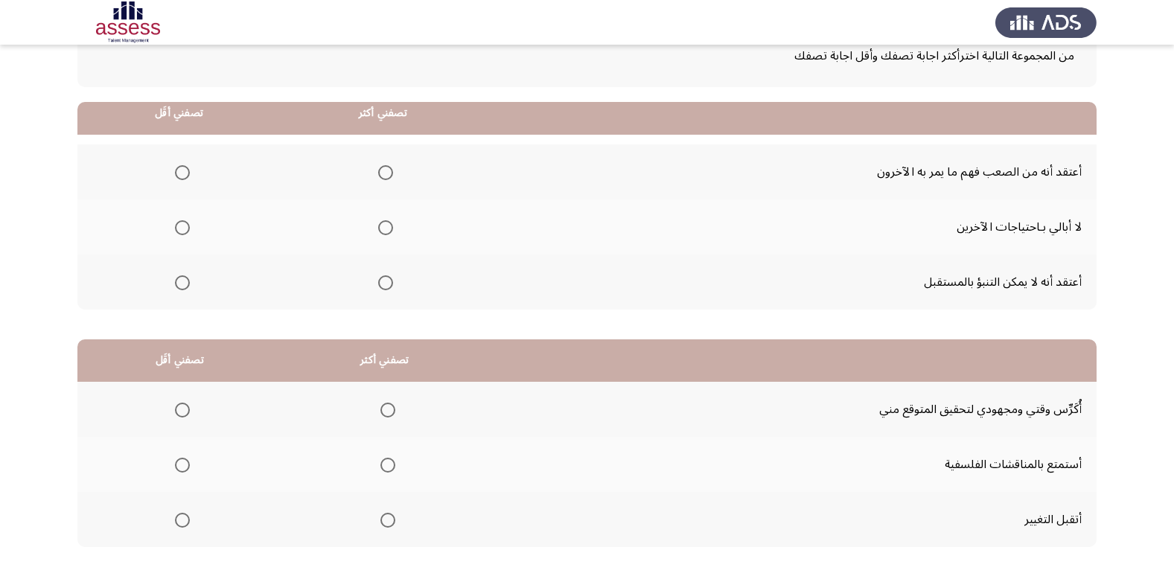
scroll to position [74, 0]
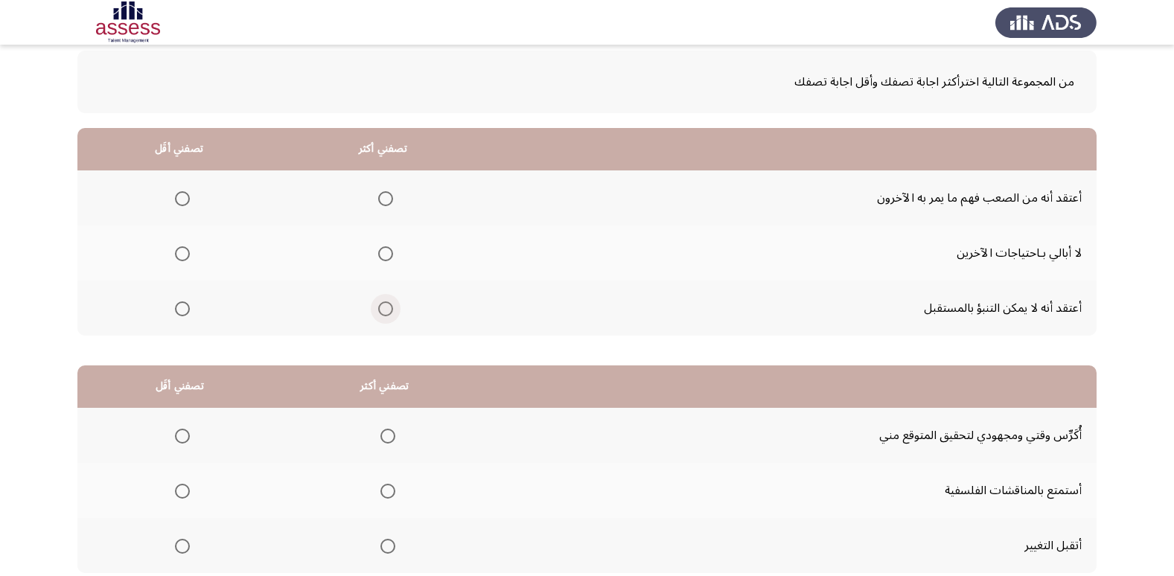
click at [386, 306] on span "Select an option" at bounding box center [385, 309] width 15 height 15
click at [386, 306] on input "Select an option" at bounding box center [385, 309] width 15 height 15
click at [391, 198] on span "Select an option" at bounding box center [385, 198] width 15 height 15
click at [391, 198] on input "Select an option" at bounding box center [385, 198] width 15 height 15
click at [181, 257] on span "Select an option" at bounding box center [182, 253] width 15 height 15
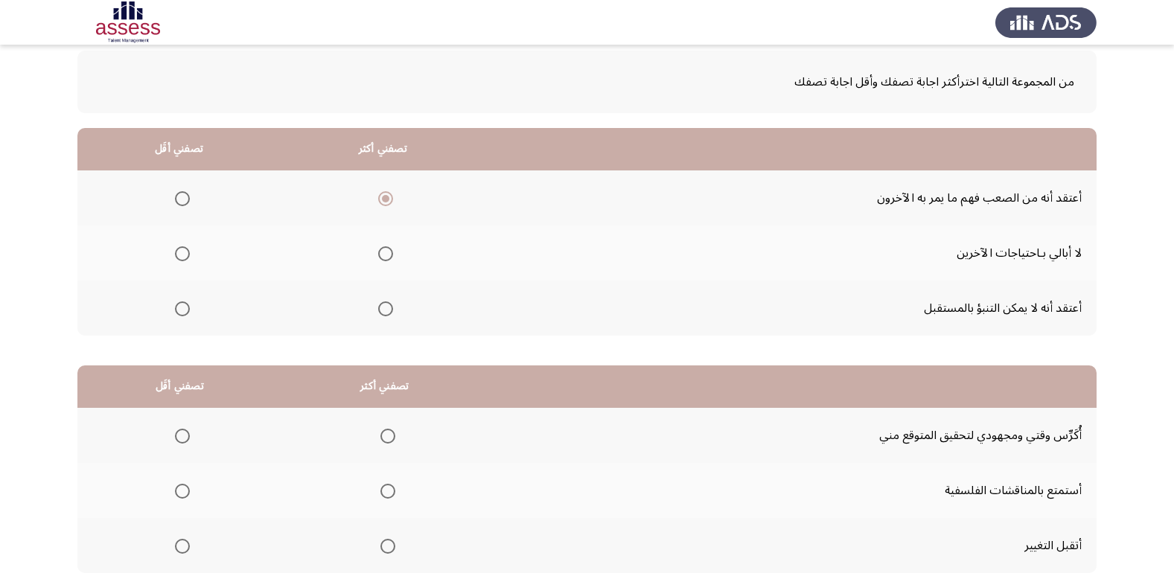
click at [181, 257] on input "Select an option" at bounding box center [182, 253] width 15 height 15
click at [183, 199] on span "Select an option" at bounding box center [182, 198] width 15 height 15
click at [183, 199] on input "Select an option" at bounding box center [182, 198] width 15 height 15
click at [390, 308] on span "Select an option" at bounding box center [385, 309] width 15 height 15
click at [390, 308] on input "Select an option" at bounding box center [385, 309] width 15 height 15
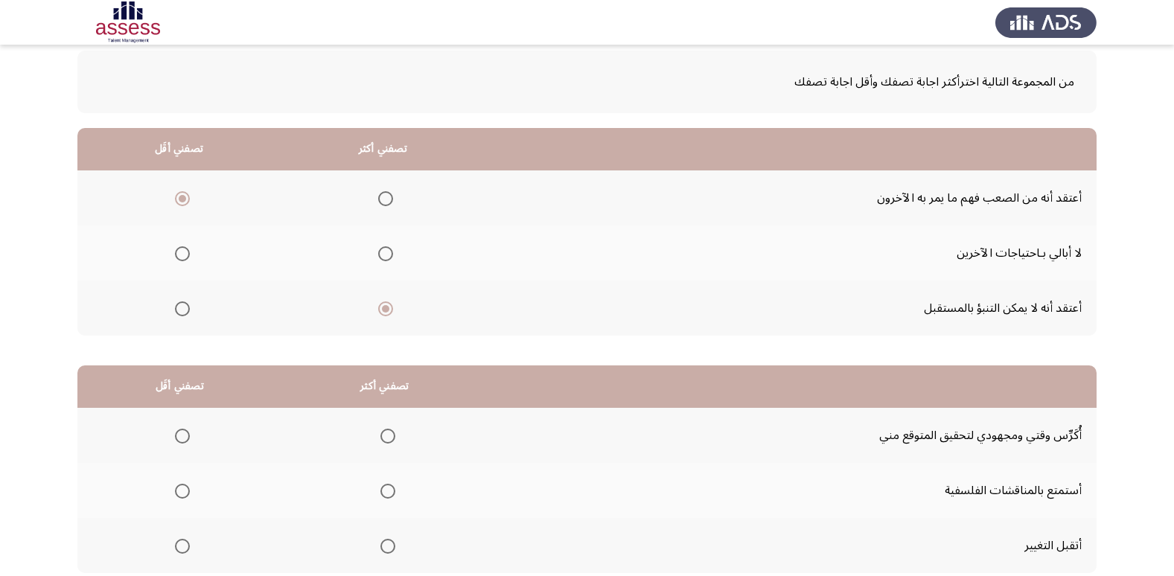
click at [185, 249] on span "Select an option" at bounding box center [182, 253] width 15 height 15
click at [185, 249] on input "Select an option" at bounding box center [182, 253] width 15 height 15
click at [186, 199] on span "Select an option" at bounding box center [182, 198] width 15 height 15
click at [186, 199] on input "Select an option" at bounding box center [182, 198] width 15 height 15
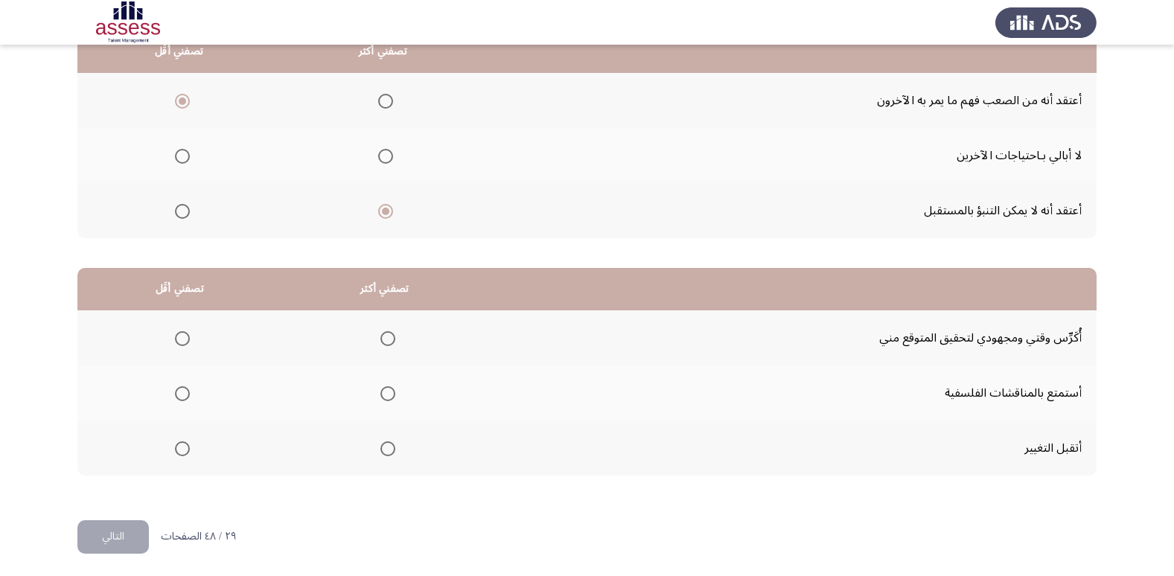
scroll to position [176, 0]
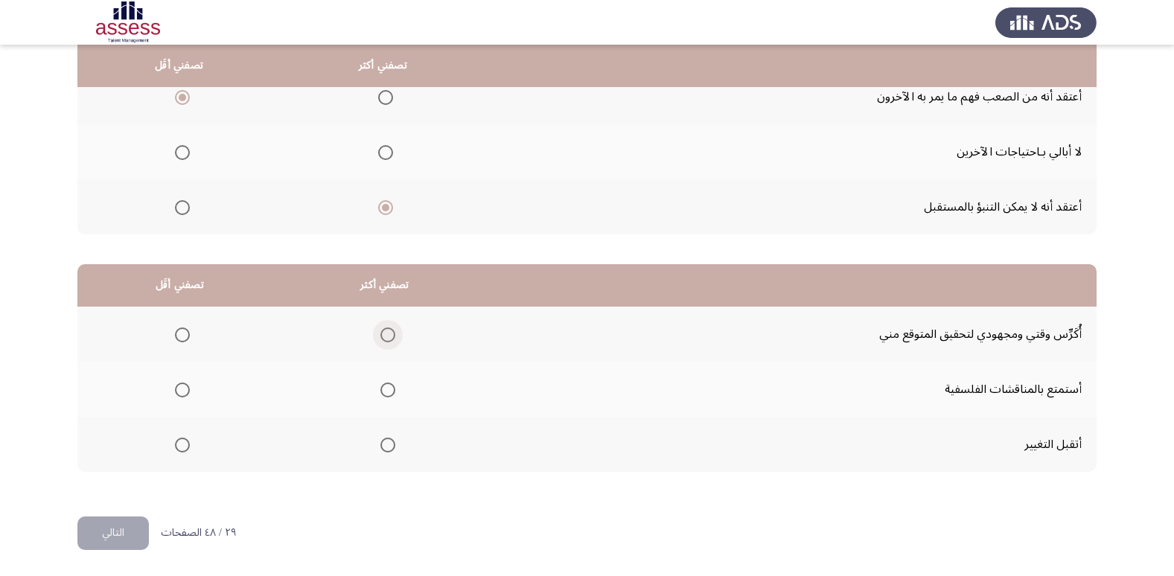
click at [390, 339] on span "Select an option" at bounding box center [387, 335] width 15 height 15
click at [390, 339] on input "Select an option" at bounding box center [387, 335] width 15 height 15
click at [183, 386] on span "Select an option" at bounding box center [182, 390] width 15 height 15
click at [183, 386] on input "Select an option" at bounding box center [182, 390] width 15 height 15
click at [121, 532] on button "التالي" at bounding box center [112, 534] width 71 height 34
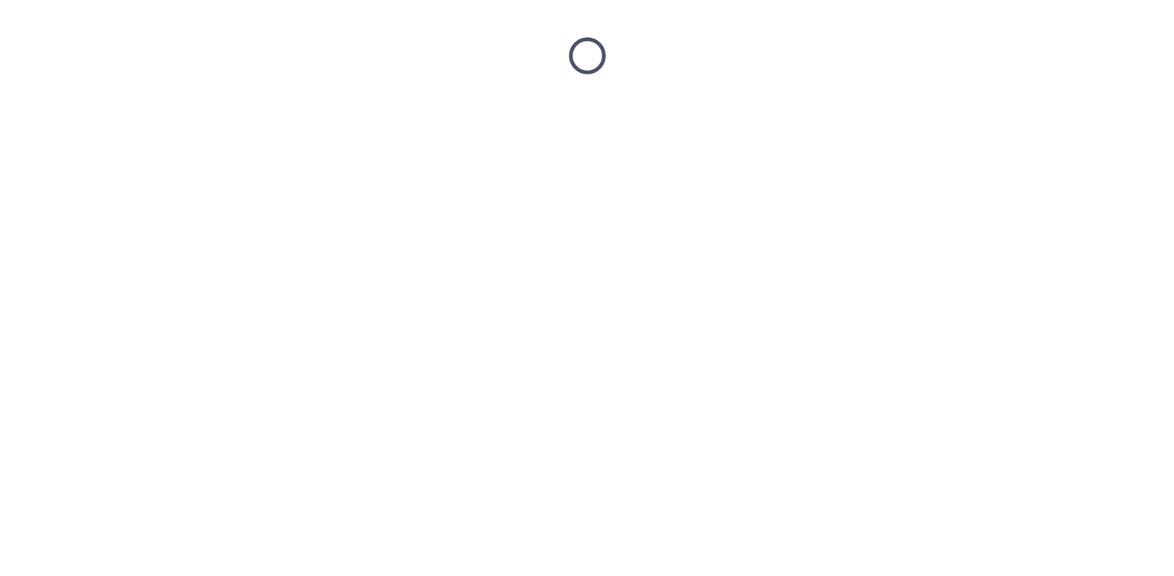
scroll to position [0, 0]
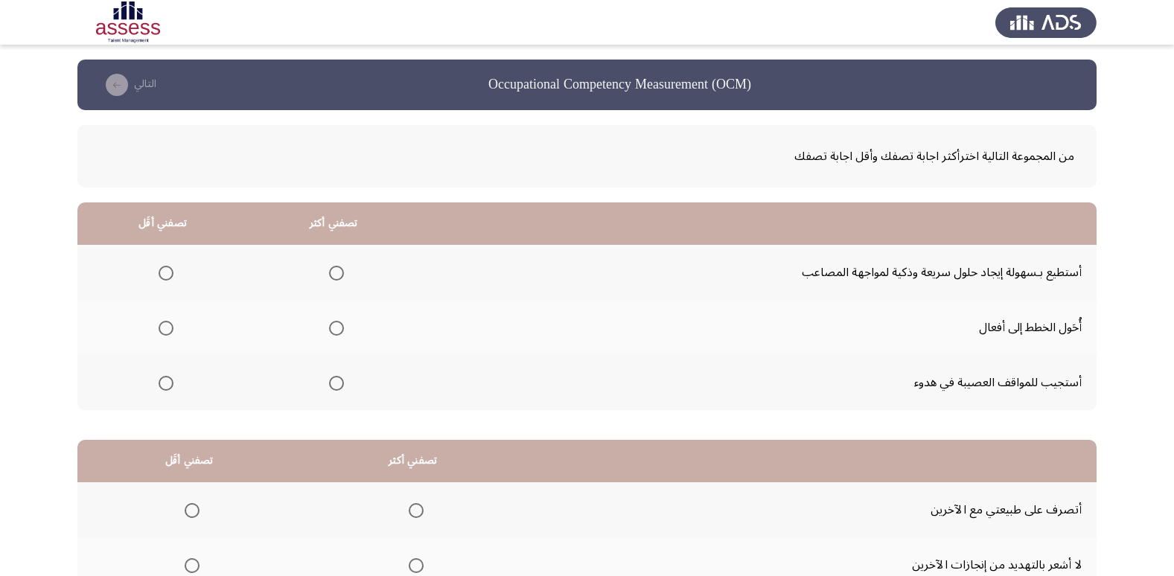
click at [334, 331] on span "Select an option" at bounding box center [336, 328] width 15 height 15
click at [334, 331] on input "Select an option" at bounding box center [336, 328] width 15 height 15
click at [333, 276] on span "Select an option" at bounding box center [336, 273] width 15 height 15
click at [333, 276] on input "Select an option" at bounding box center [336, 273] width 15 height 15
click at [165, 386] on span "Select an option" at bounding box center [166, 383] width 15 height 15
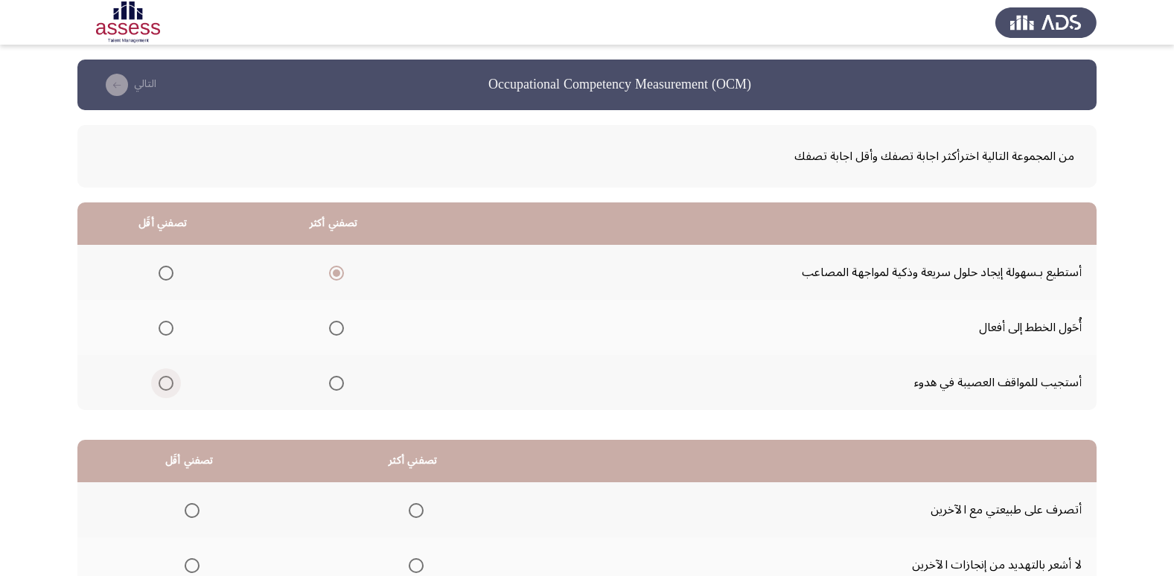
click at [165, 386] on input "Select an option" at bounding box center [166, 383] width 15 height 15
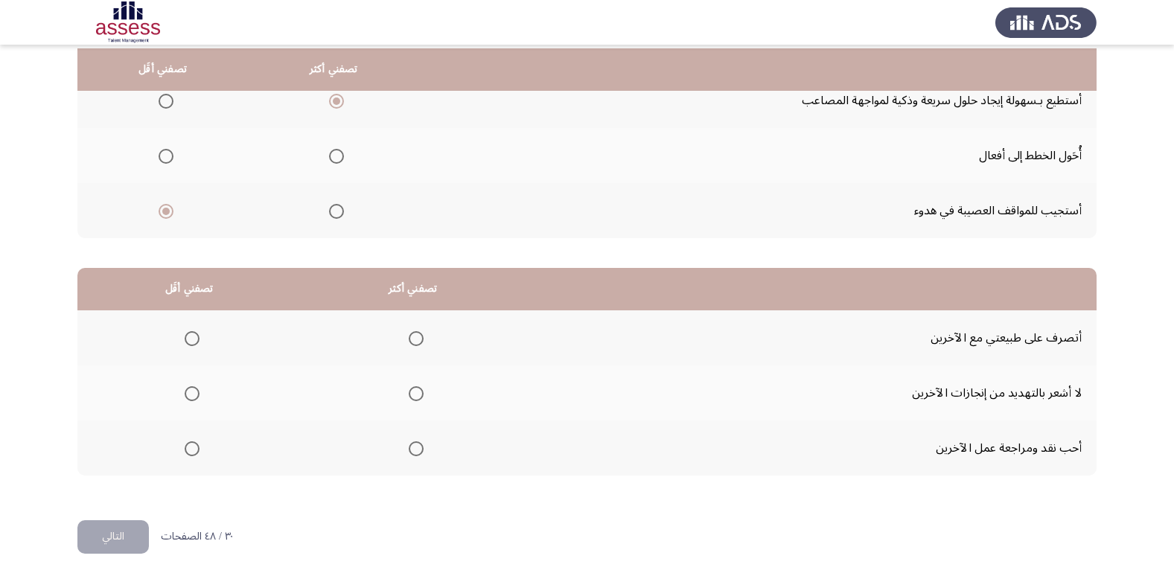
scroll to position [176, 0]
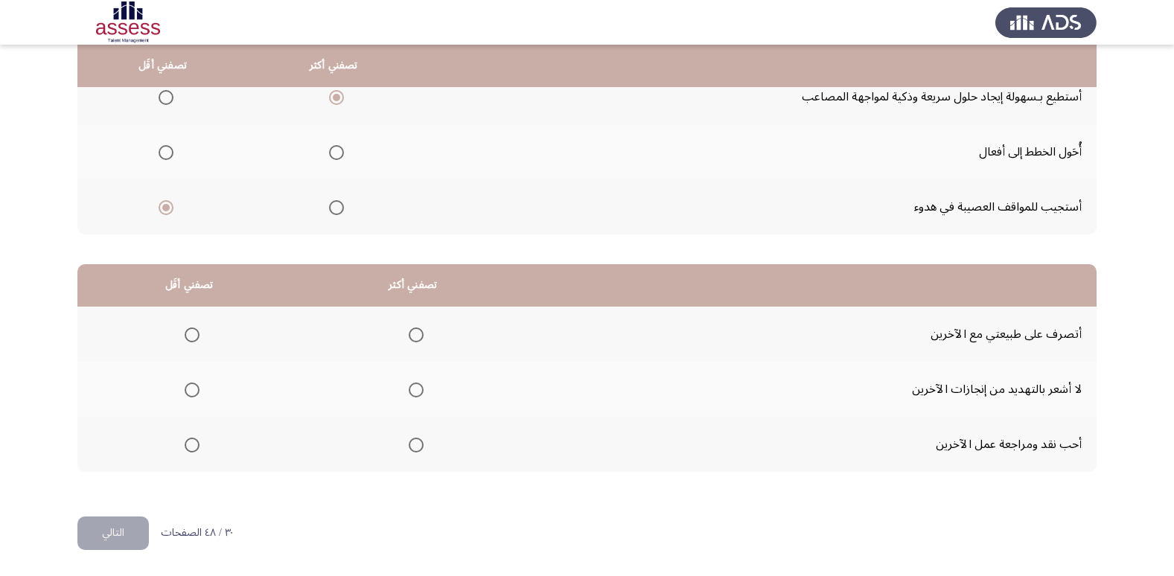
click at [418, 387] on span "Select an option" at bounding box center [416, 390] width 15 height 15
click at [418, 387] on input "Select an option" at bounding box center [416, 390] width 15 height 15
click at [417, 448] on span "Select an option" at bounding box center [416, 445] width 15 height 15
click at [417, 448] on input "Select an option" at bounding box center [416, 445] width 15 height 15
click at [195, 336] on span "Select an option" at bounding box center [192, 335] width 15 height 15
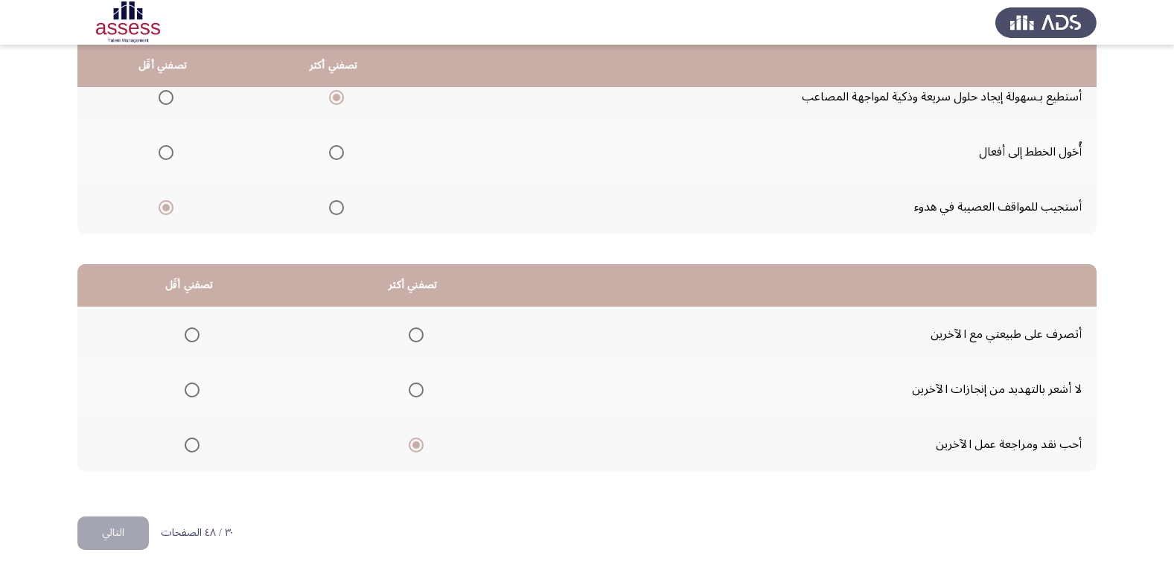
click at [195, 336] on input "Select an option" at bounding box center [192, 335] width 15 height 15
click at [136, 532] on button "التالي" at bounding box center [112, 534] width 71 height 34
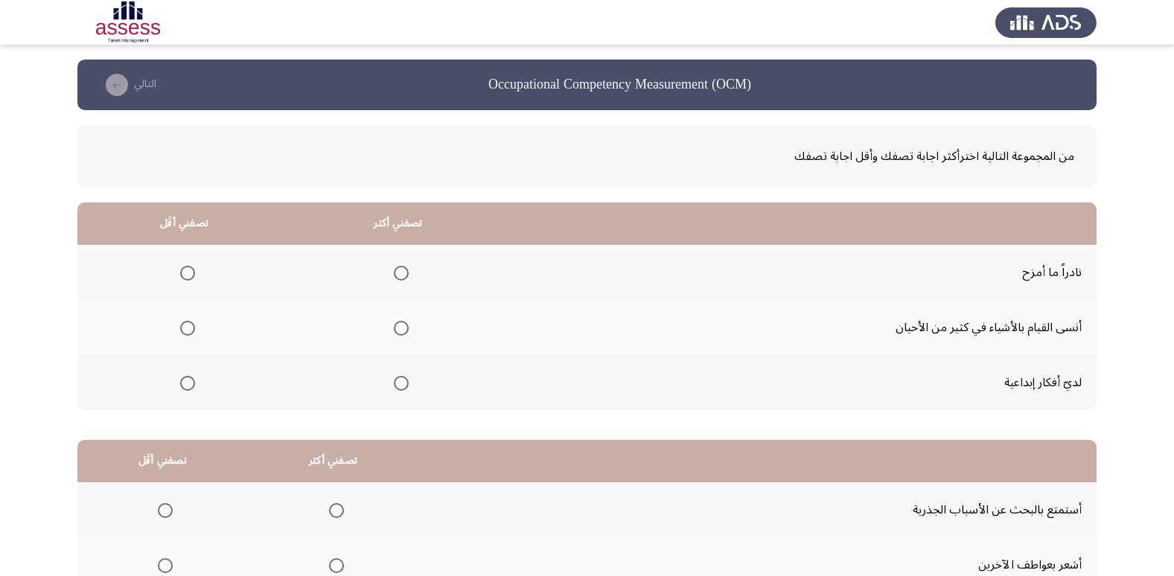
click at [395, 385] on span "Select an option" at bounding box center [401, 383] width 15 height 15
click at [395, 385] on input "Select an option" at bounding box center [401, 383] width 15 height 15
click at [180, 276] on span "Select an option" at bounding box center [187, 273] width 15 height 15
click at [180, 276] on input "Select an option" at bounding box center [187, 273] width 15 height 15
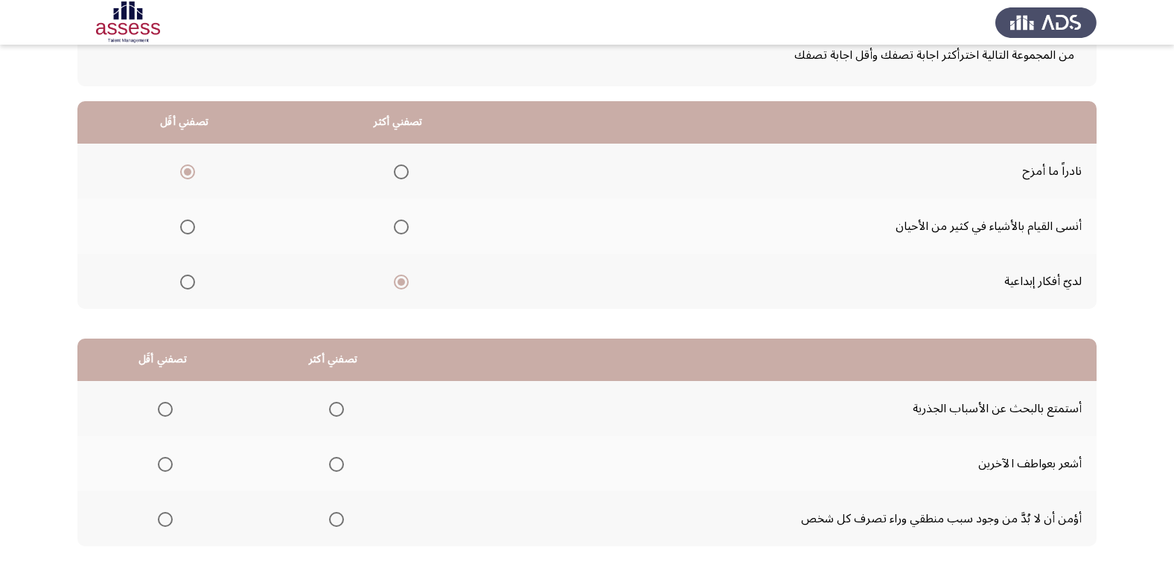
scroll to position [149, 0]
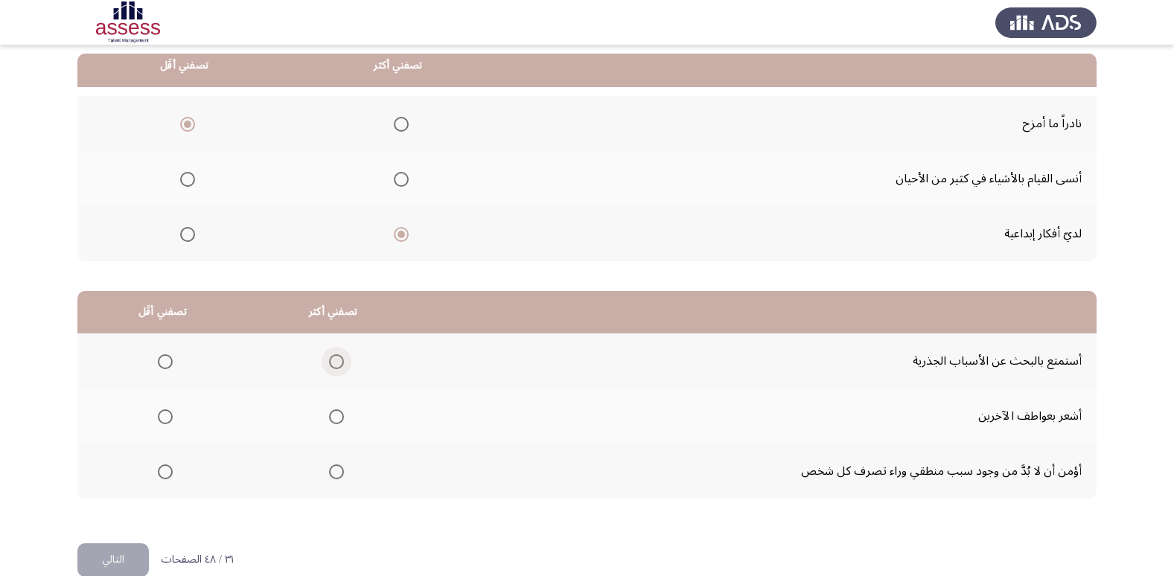
click at [340, 365] on span "Select an option" at bounding box center [336, 361] width 15 height 15
click at [340, 365] on input "Select an option" at bounding box center [336, 361] width 15 height 15
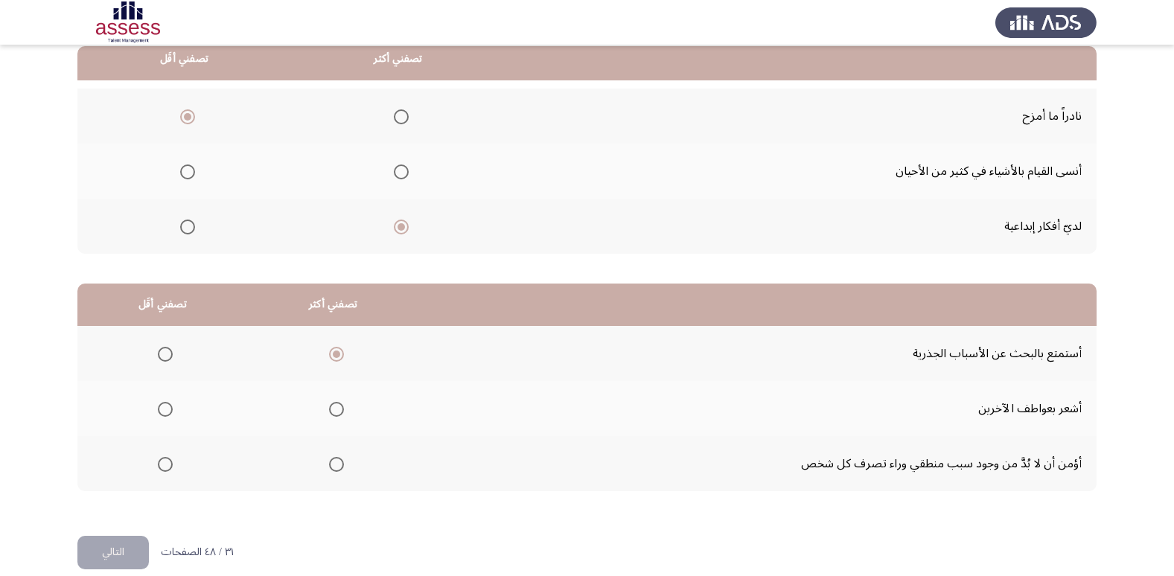
scroll to position [176, 0]
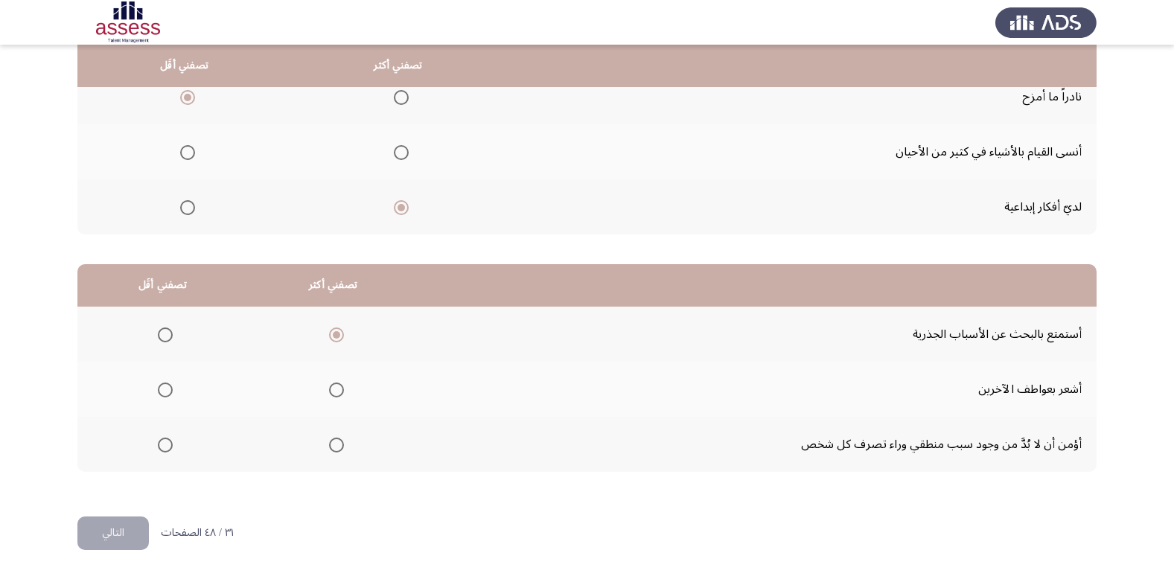
click at [167, 388] on span "Select an option" at bounding box center [165, 390] width 15 height 15
click at [167, 388] on input "Select an option" at bounding box center [165, 390] width 15 height 15
click at [130, 534] on button "التالي" at bounding box center [112, 534] width 71 height 34
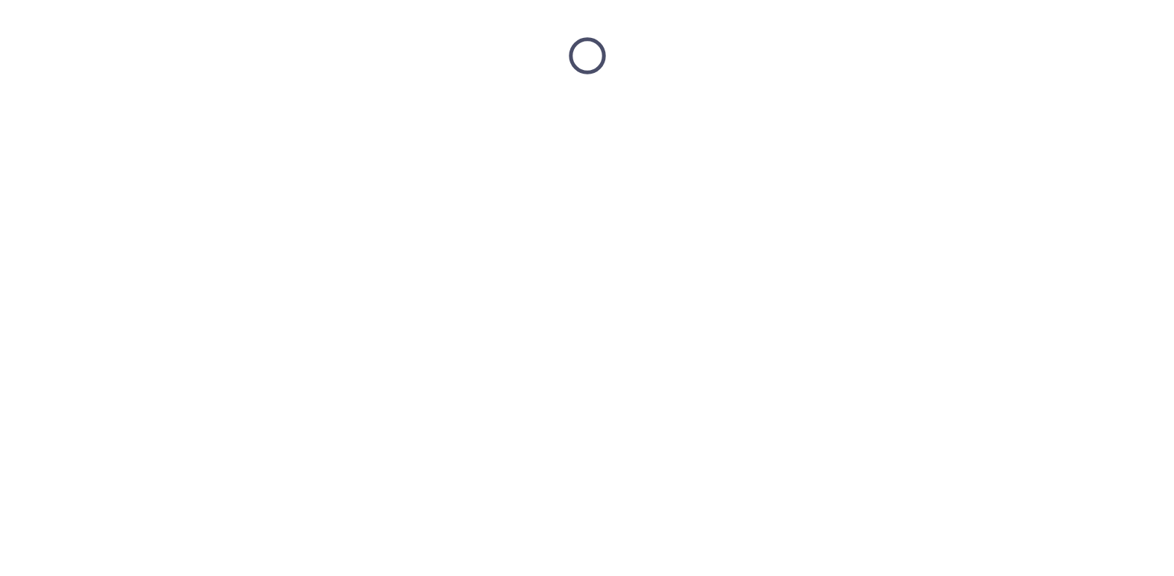
scroll to position [0, 0]
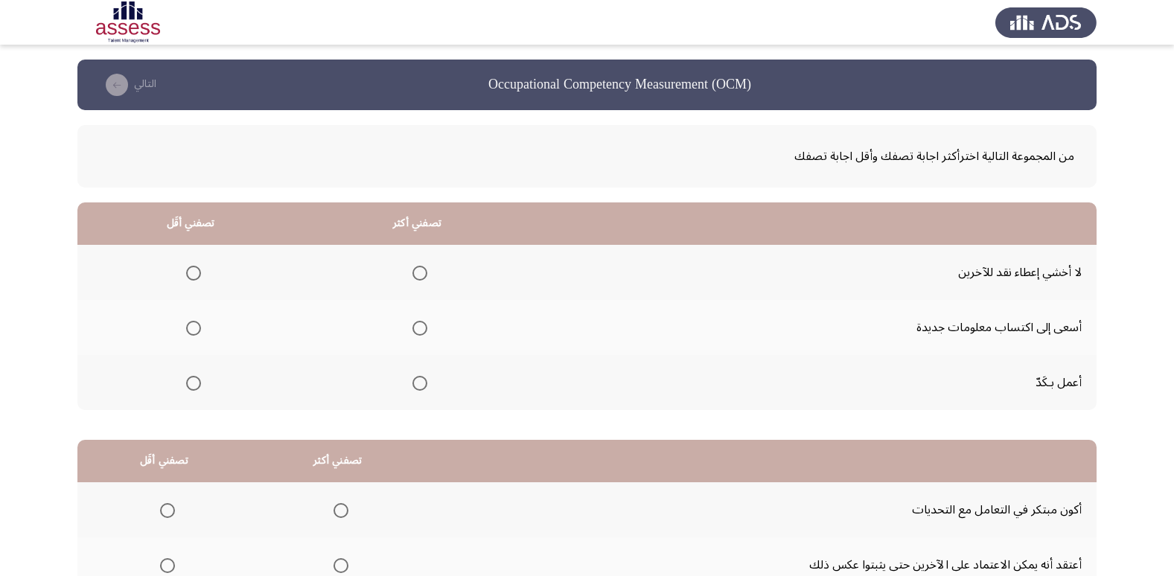
click at [420, 271] on span "Select an option" at bounding box center [420, 273] width 15 height 15
click at [420, 271] on input "Select an option" at bounding box center [420, 273] width 15 height 15
click at [421, 380] on span "Select an option" at bounding box center [420, 383] width 15 height 15
click at [421, 380] on input "Select an option" at bounding box center [420, 383] width 15 height 15
click at [196, 278] on span "Select an option" at bounding box center [193, 273] width 15 height 15
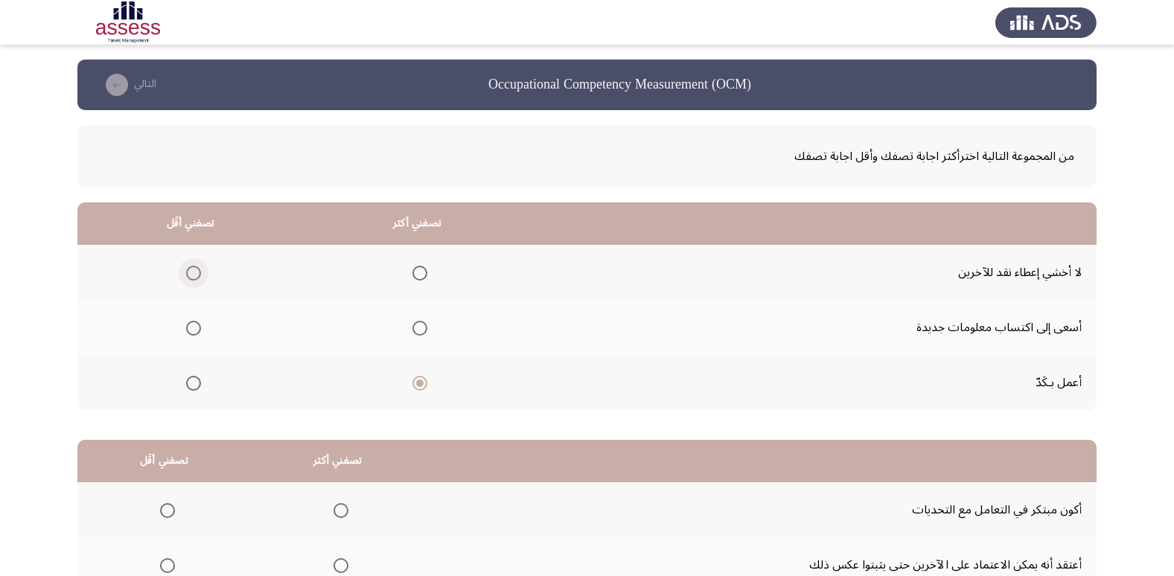
click at [196, 278] on input "Select an option" at bounding box center [193, 273] width 15 height 15
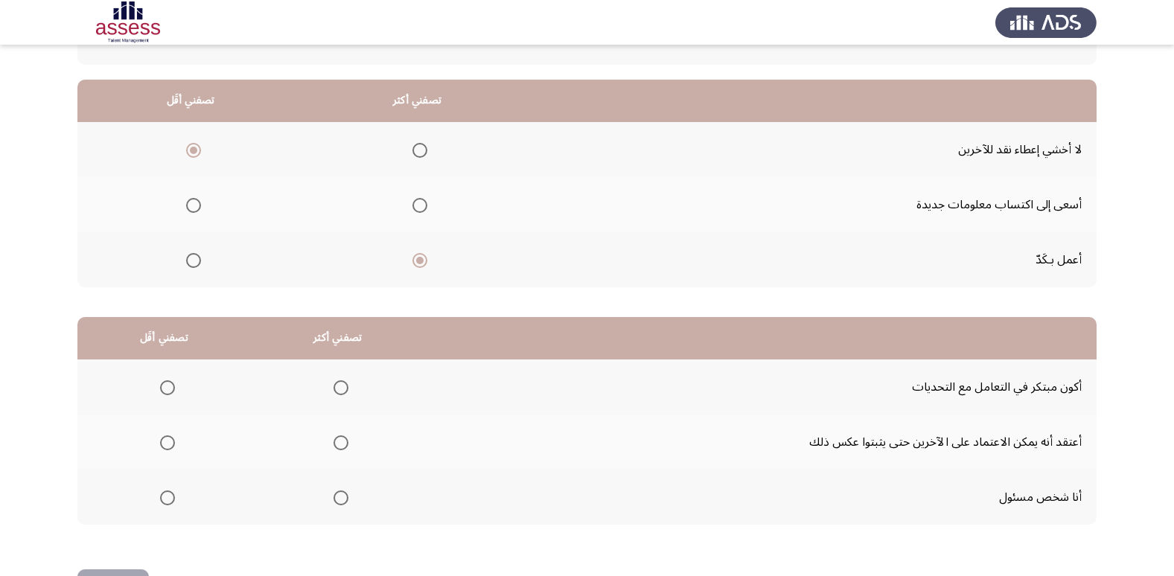
scroll to position [149, 0]
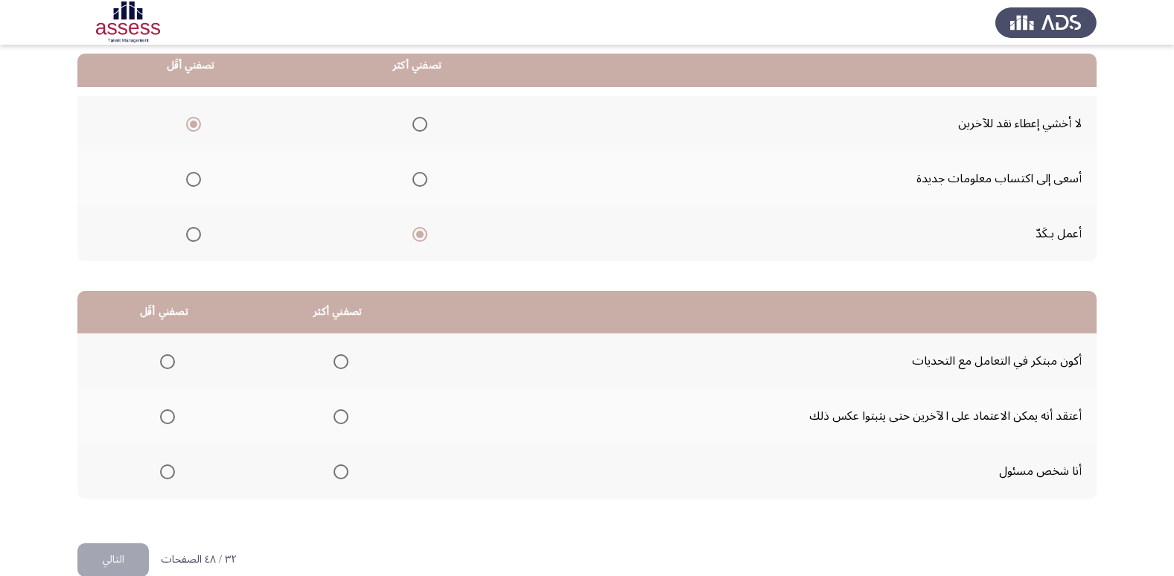
click at [421, 126] on span "Select an option" at bounding box center [420, 124] width 15 height 15
click at [421, 126] on input "Select an option" at bounding box center [420, 124] width 15 height 15
click at [424, 236] on span "Select an option" at bounding box center [420, 234] width 15 height 15
click at [424, 236] on input "Select an option" at bounding box center [420, 234] width 15 height 15
click at [417, 123] on span "Select an option" at bounding box center [420, 124] width 15 height 15
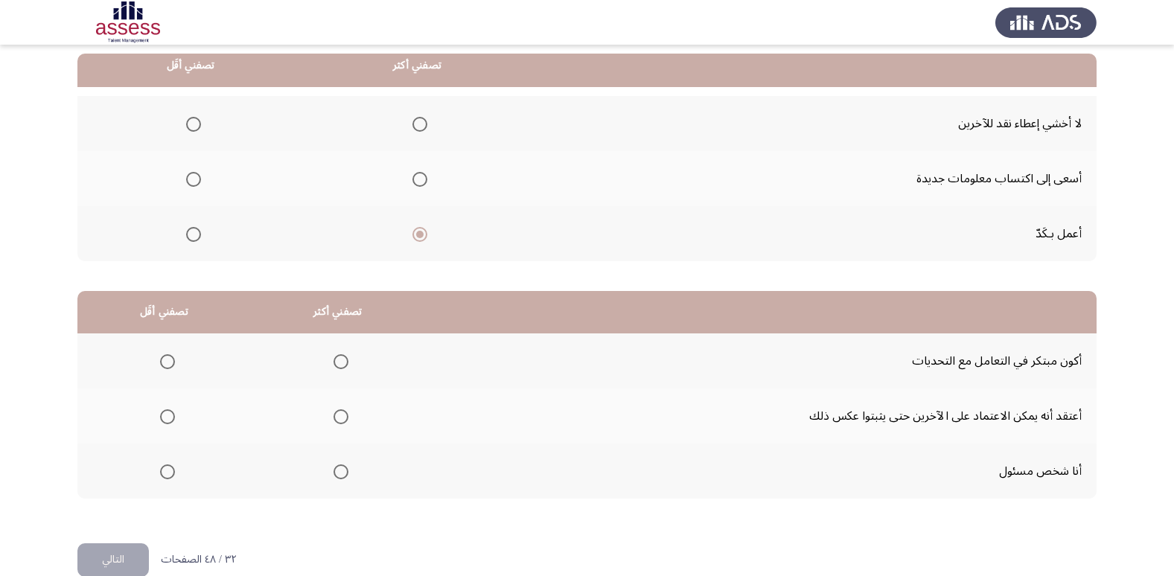
click at [417, 123] on input "Select an option" at bounding box center [420, 124] width 15 height 15
click at [415, 237] on span "Select an option" at bounding box center [420, 234] width 15 height 15
click at [415, 237] on input "Select an option" at bounding box center [420, 234] width 15 height 15
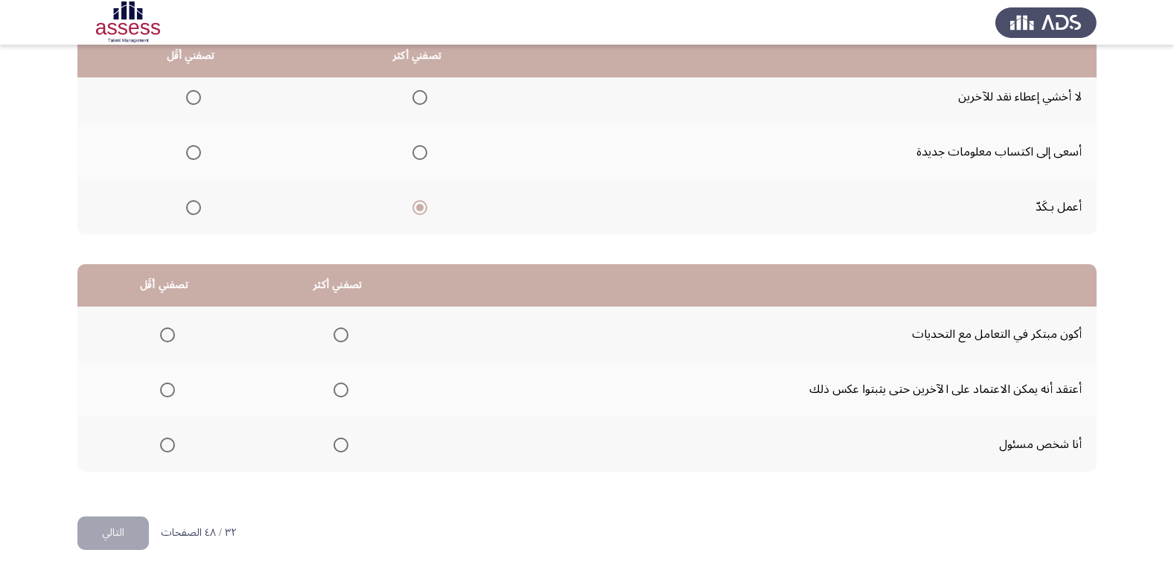
scroll to position [101, 0]
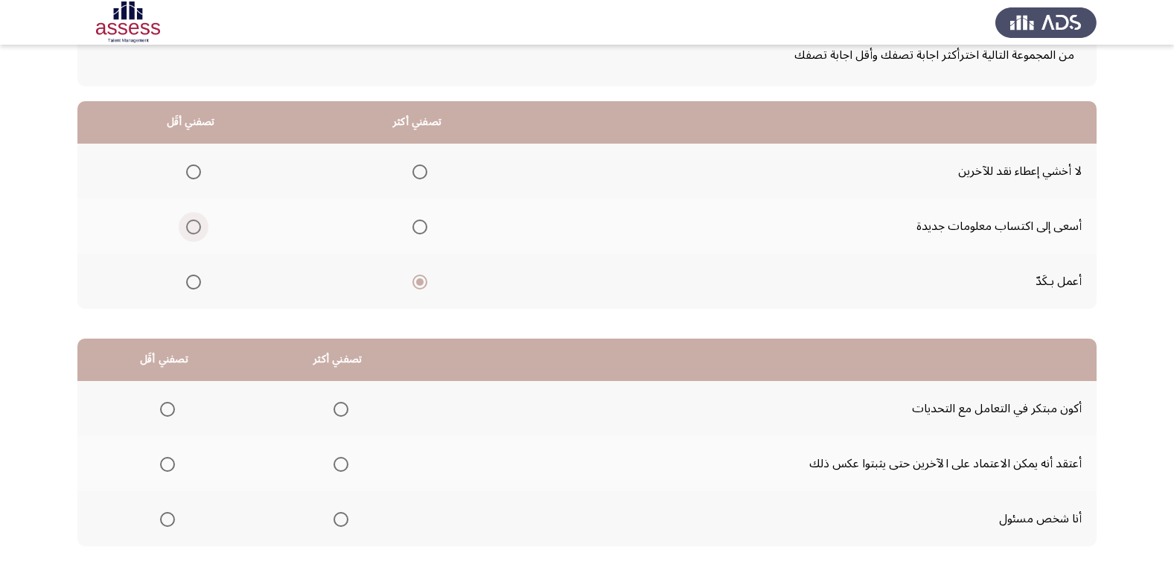
click at [197, 226] on span "Select an option" at bounding box center [193, 227] width 15 height 15
click at [197, 226] on input "Select an option" at bounding box center [193, 227] width 15 height 15
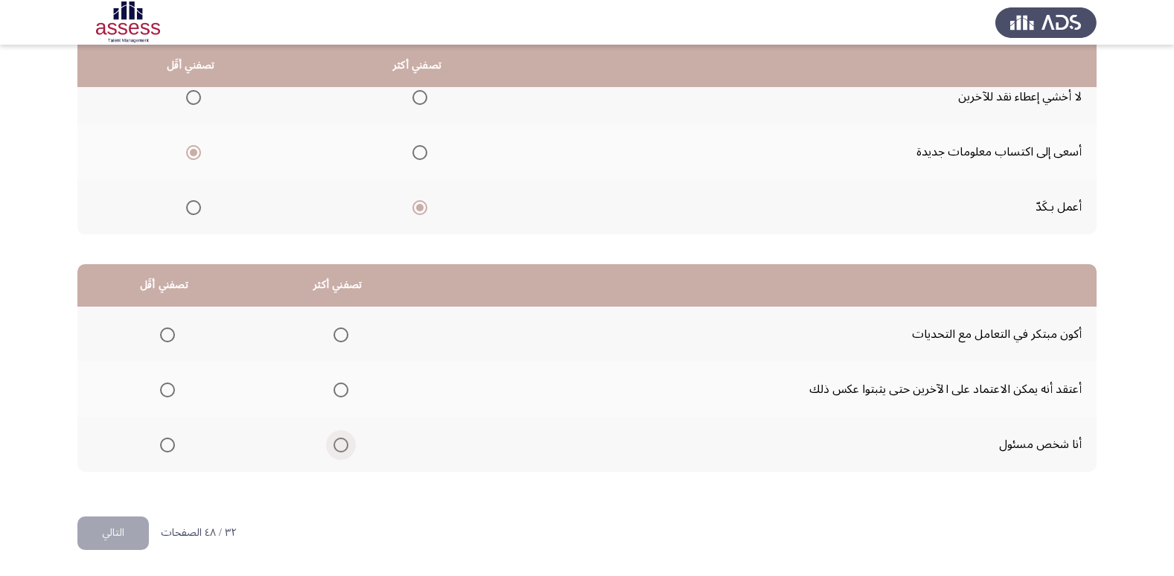
click at [337, 447] on span "Select an option" at bounding box center [341, 445] width 15 height 15
click at [337, 447] on input "Select an option" at bounding box center [341, 445] width 15 height 15
click at [164, 393] on span "Select an option" at bounding box center [167, 390] width 15 height 15
click at [164, 393] on input "Select an option" at bounding box center [167, 390] width 15 height 15
click at [115, 532] on button "التالي" at bounding box center [112, 534] width 71 height 34
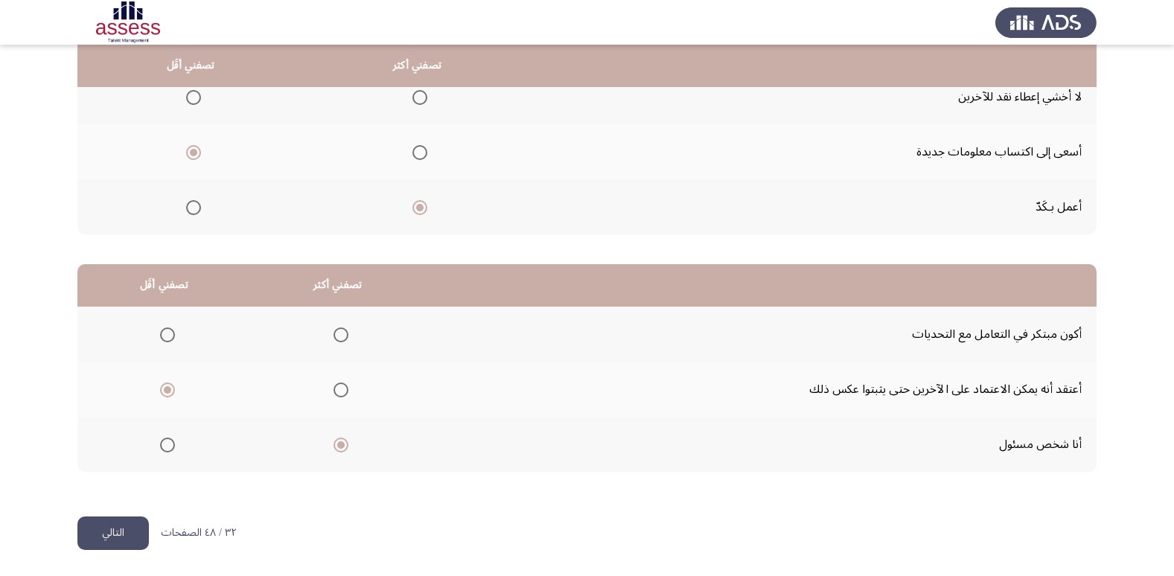
scroll to position [0, 0]
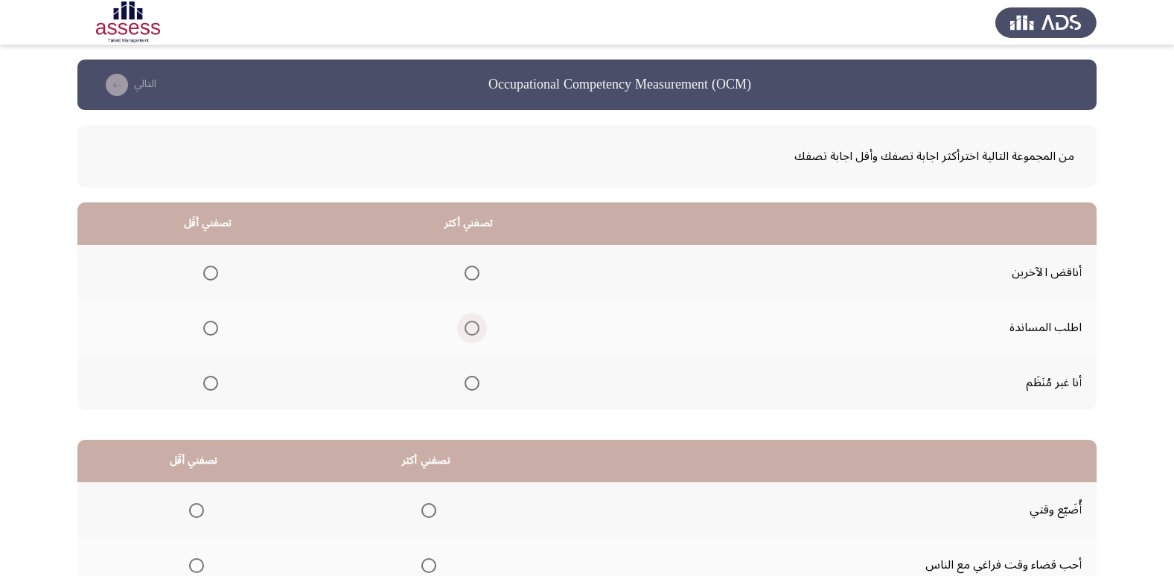
click at [468, 322] on span "Select an option" at bounding box center [472, 328] width 15 height 15
click at [468, 322] on input "Select an option" at bounding box center [472, 328] width 15 height 15
click at [211, 383] on span "Select an option" at bounding box center [210, 383] width 15 height 15
click at [211, 383] on input "Select an option" at bounding box center [210, 383] width 15 height 15
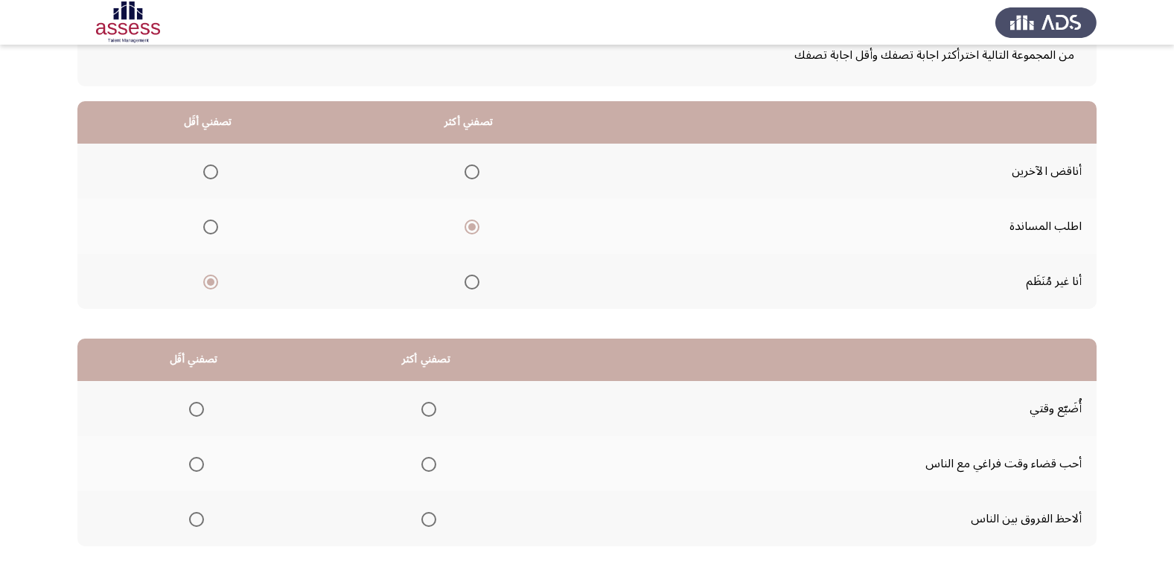
scroll to position [176, 0]
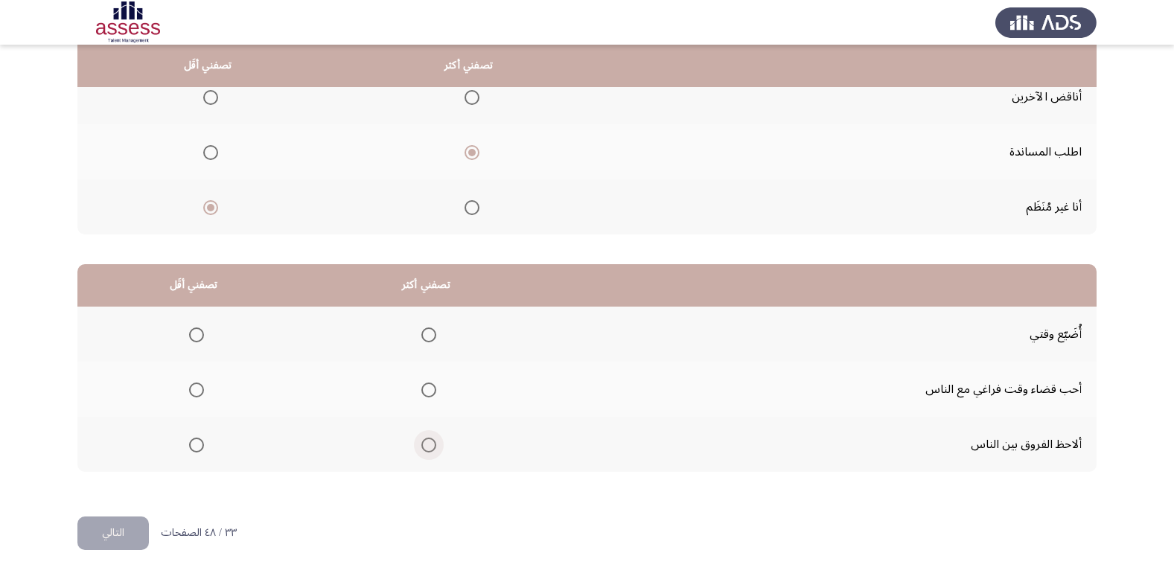
click at [430, 449] on span "Select an option" at bounding box center [428, 445] width 15 height 15
click at [430, 449] on input "Select an option" at bounding box center [428, 445] width 15 height 15
click at [194, 337] on span "Select an option" at bounding box center [196, 335] width 15 height 15
click at [194, 337] on input "Select an option" at bounding box center [196, 335] width 15 height 15
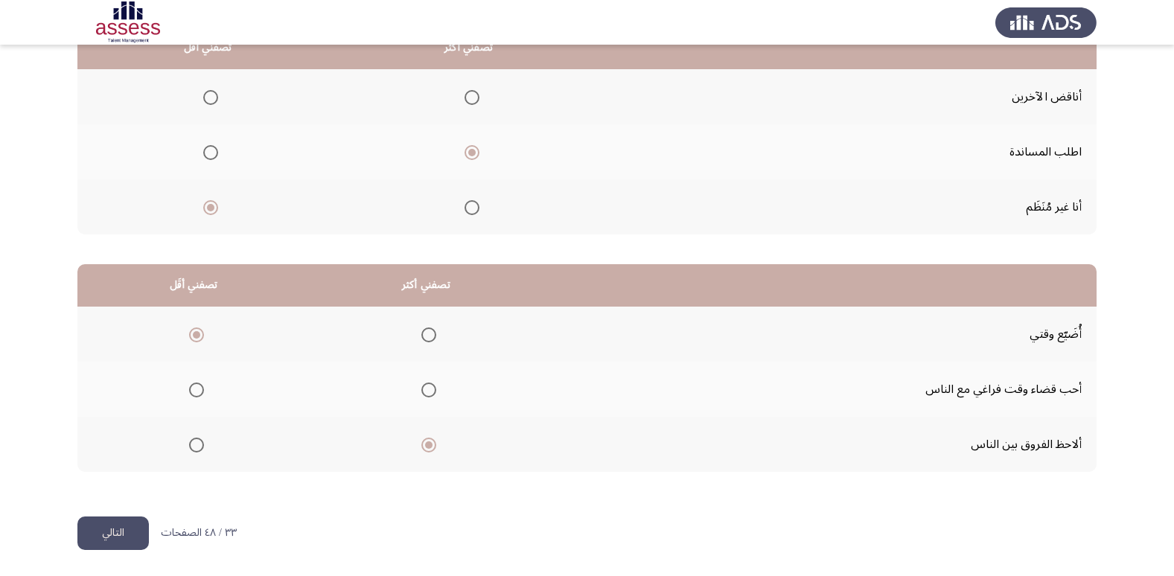
scroll to position [101, 0]
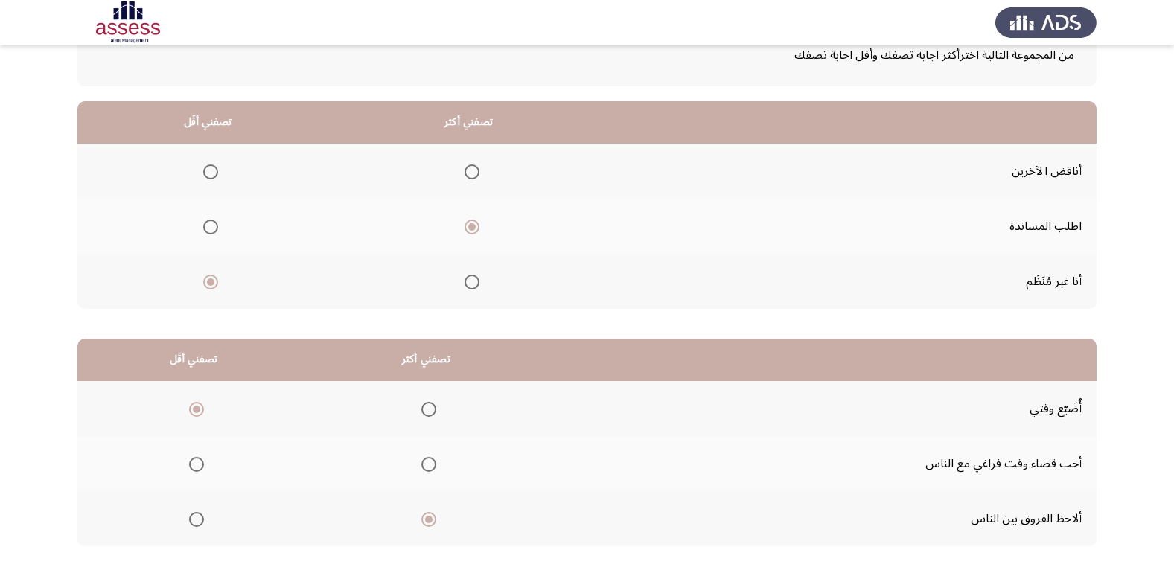
click at [468, 173] on span "Select an option" at bounding box center [472, 172] width 15 height 15
click at [468, 173] on input "Select an option" at bounding box center [472, 172] width 15 height 15
click at [474, 228] on span "Select an option" at bounding box center [472, 227] width 15 height 15
click at [474, 228] on input "Select an option" at bounding box center [472, 227] width 15 height 15
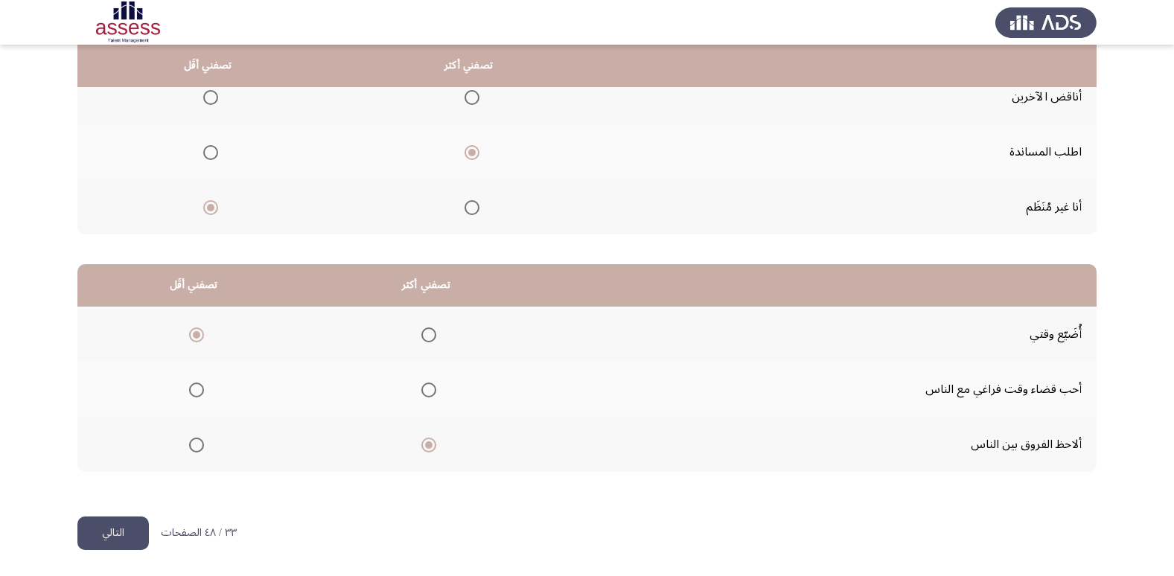
click at [114, 526] on button "التالي" at bounding box center [112, 534] width 71 height 34
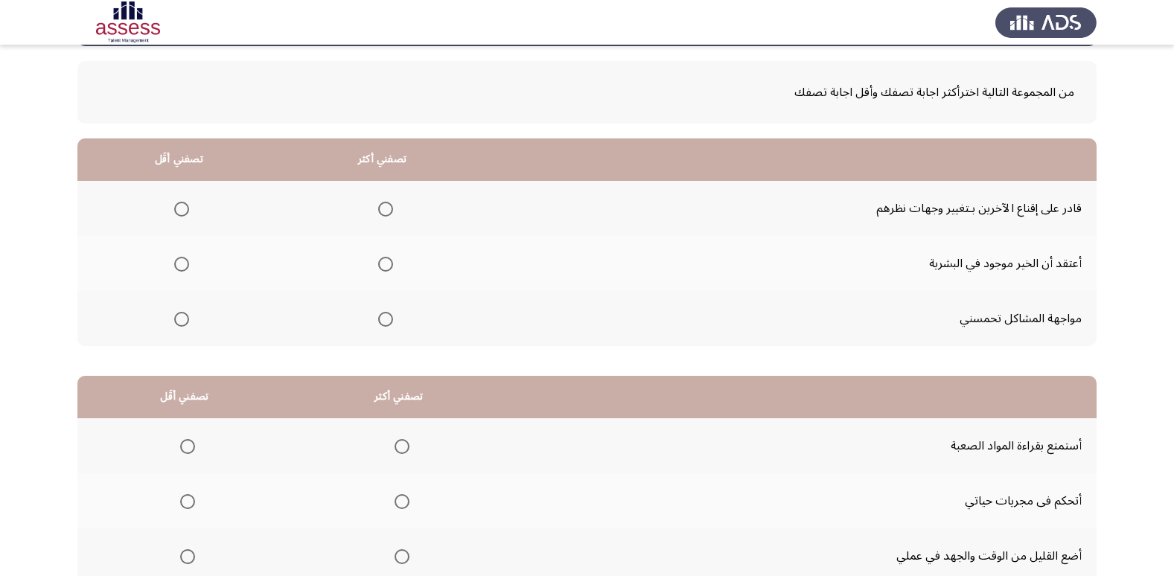
scroll to position [27, 0]
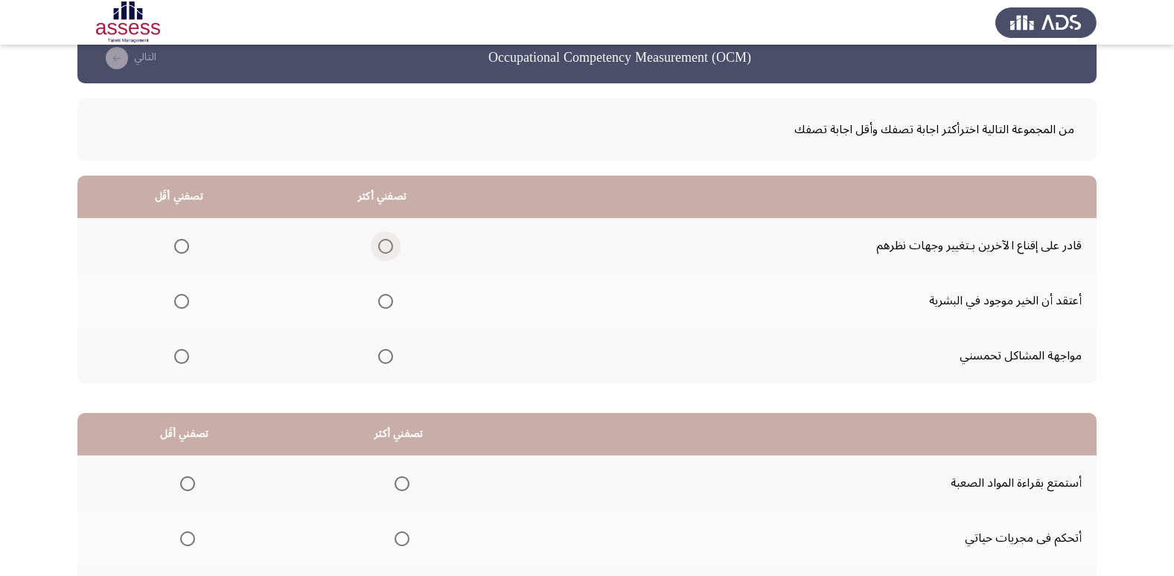
click at [382, 242] on span "Select an option" at bounding box center [385, 246] width 15 height 15
click at [382, 242] on input "Select an option" at bounding box center [385, 246] width 15 height 15
click at [182, 305] on span "Select an option" at bounding box center [181, 301] width 15 height 15
click at [182, 305] on input "Select an option" at bounding box center [181, 301] width 15 height 15
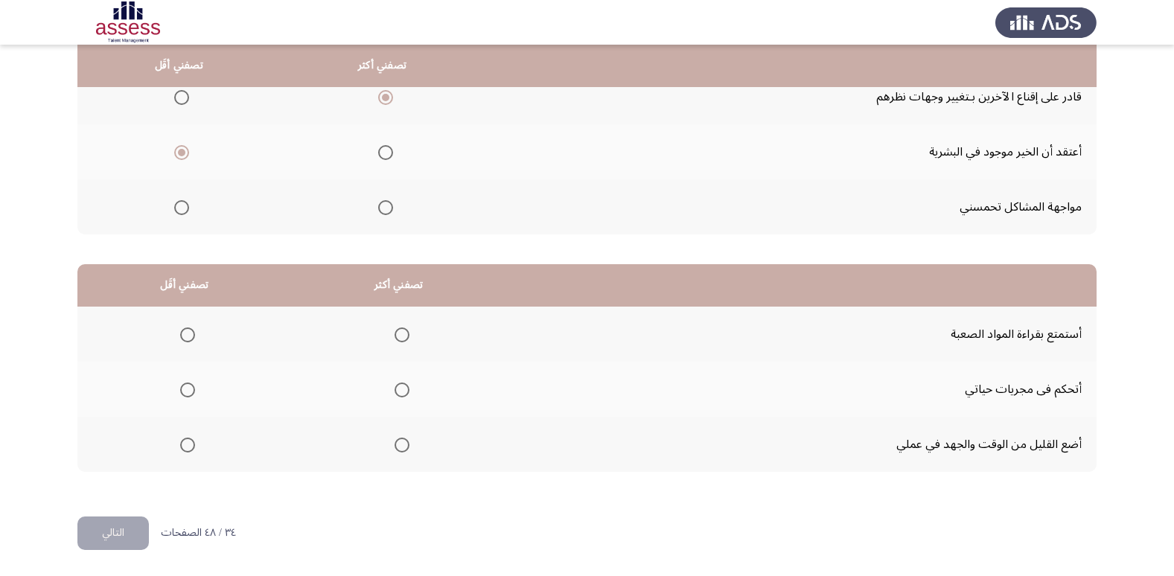
click at [401, 332] on span "Select an option" at bounding box center [402, 335] width 15 height 15
click at [401, 332] on input "Select an option" at bounding box center [402, 335] width 15 height 15
click at [186, 448] on span "Select an option" at bounding box center [187, 445] width 15 height 15
click at [186, 448] on input "Select an option" at bounding box center [187, 445] width 15 height 15
click at [113, 531] on button "التالي" at bounding box center [112, 534] width 71 height 34
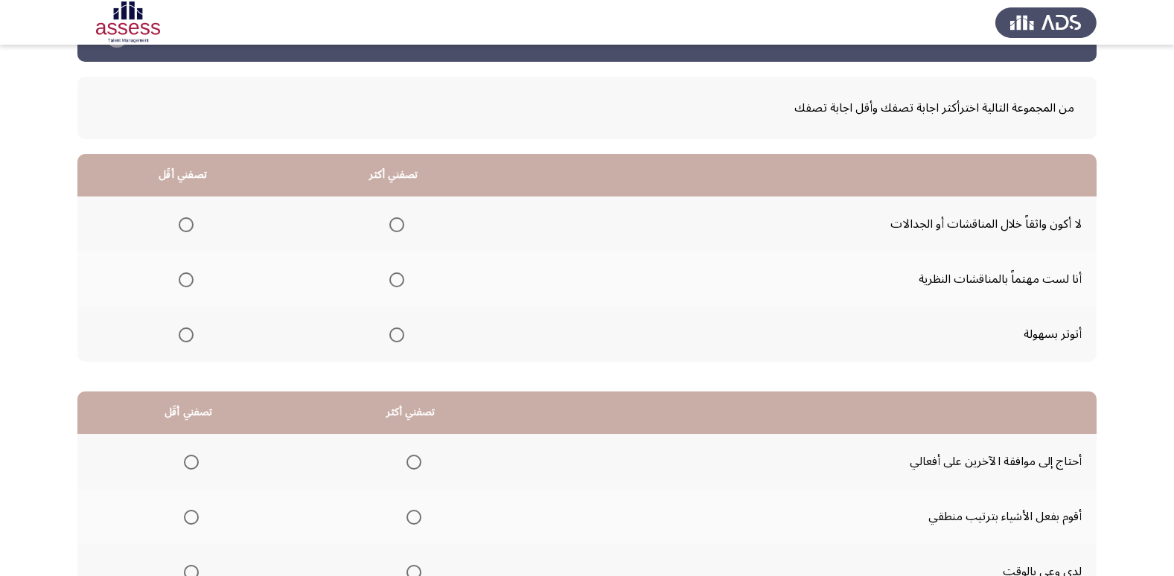
scroll to position [74, 0]
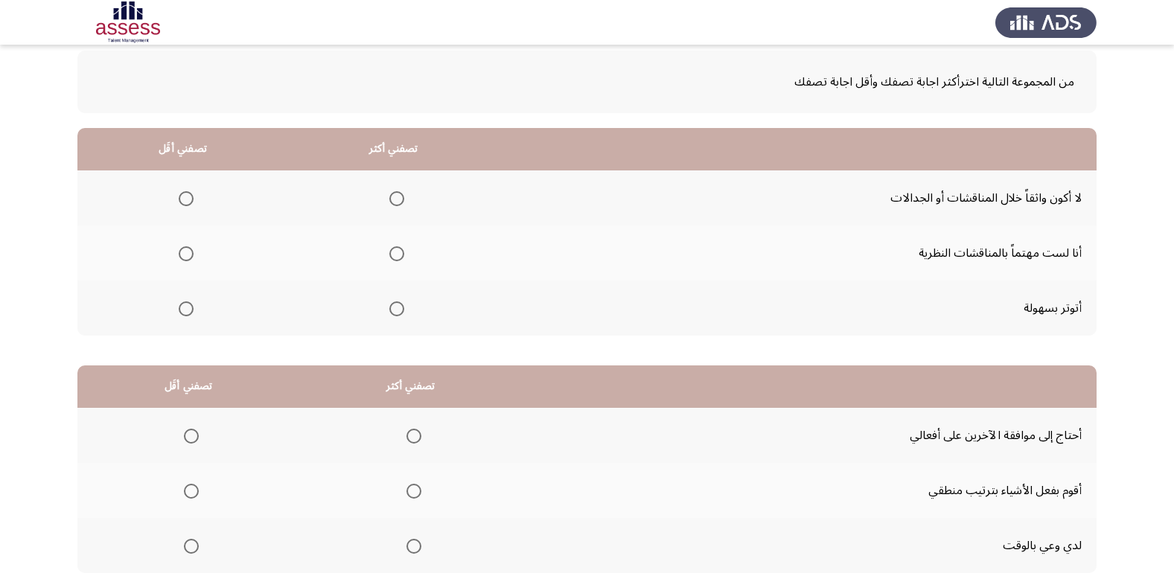
click at [391, 252] on span "Select an option" at bounding box center [396, 253] width 15 height 15
click at [391, 252] on input "Select an option" at bounding box center [396, 253] width 15 height 15
click at [182, 311] on span "Select an option" at bounding box center [186, 309] width 15 height 15
click at [182, 311] on input "Select an option" at bounding box center [186, 309] width 15 height 15
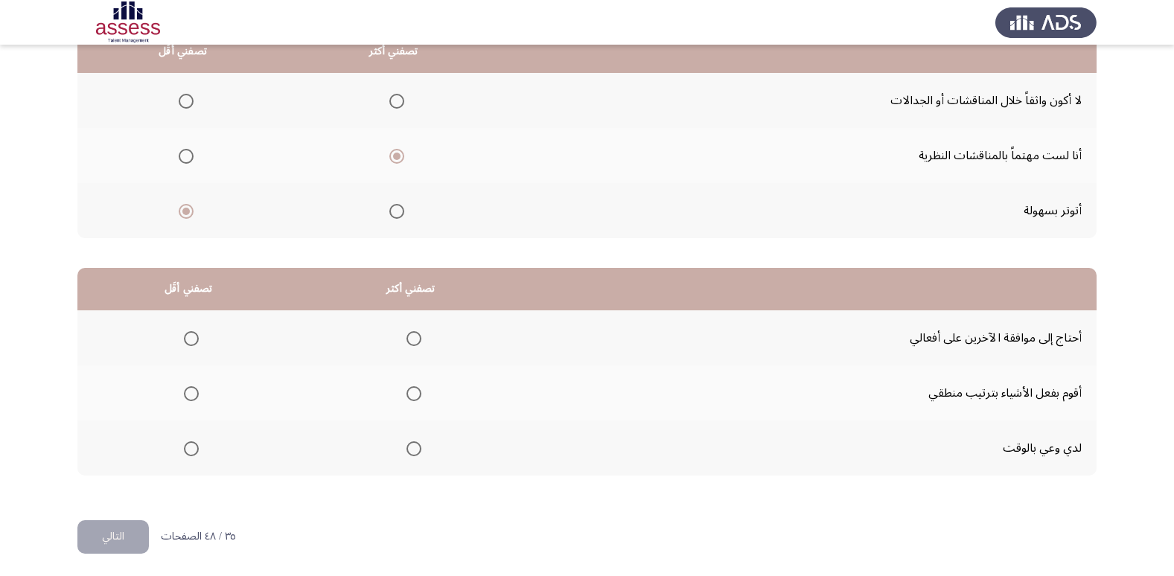
scroll to position [176, 0]
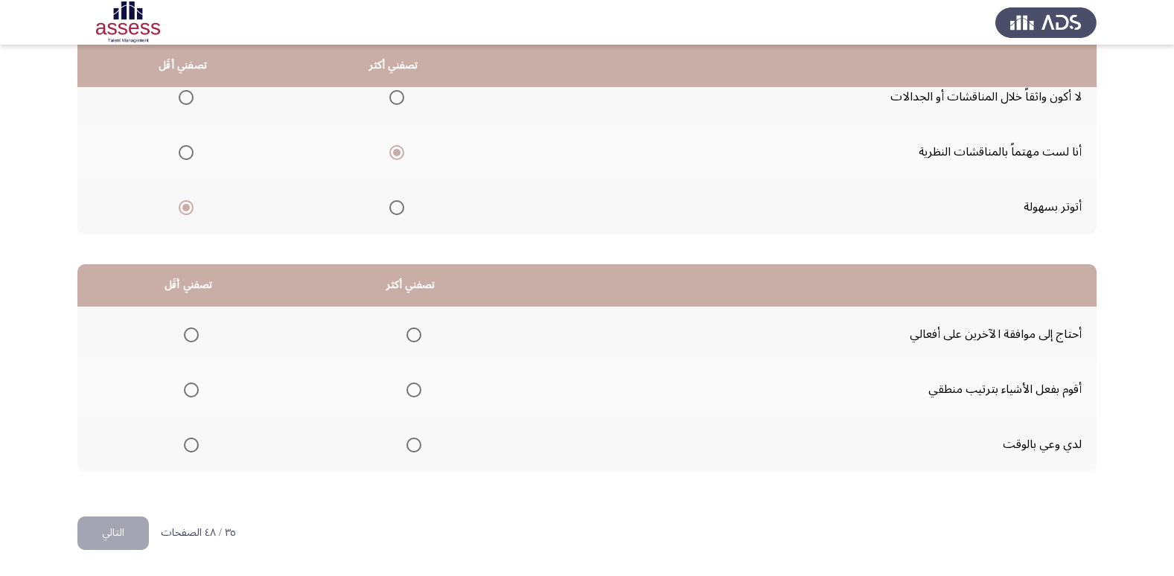
click at [413, 391] on span "Select an option" at bounding box center [414, 390] width 15 height 15
click at [413, 391] on input "Select an option" at bounding box center [414, 390] width 15 height 15
click at [194, 340] on span "Select an option" at bounding box center [191, 335] width 15 height 15
click at [194, 340] on input "Select an option" at bounding box center [191, 335] width 15 height 15
click at [126, 525] on button "التالي" at bounding box center [112, 534] width 71 height 34
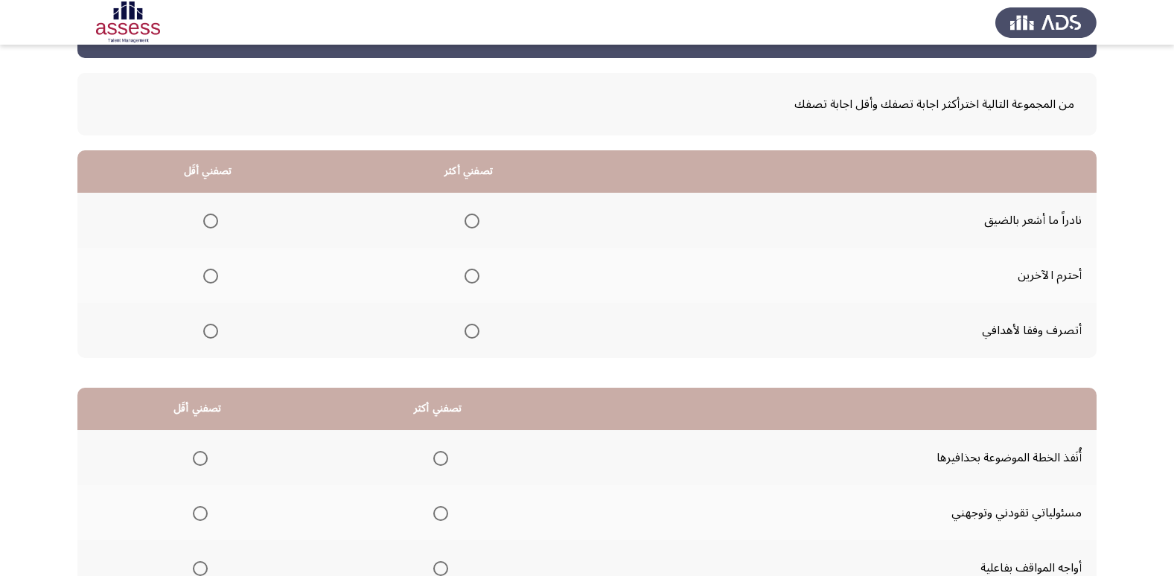
scroll to position [74, 0]
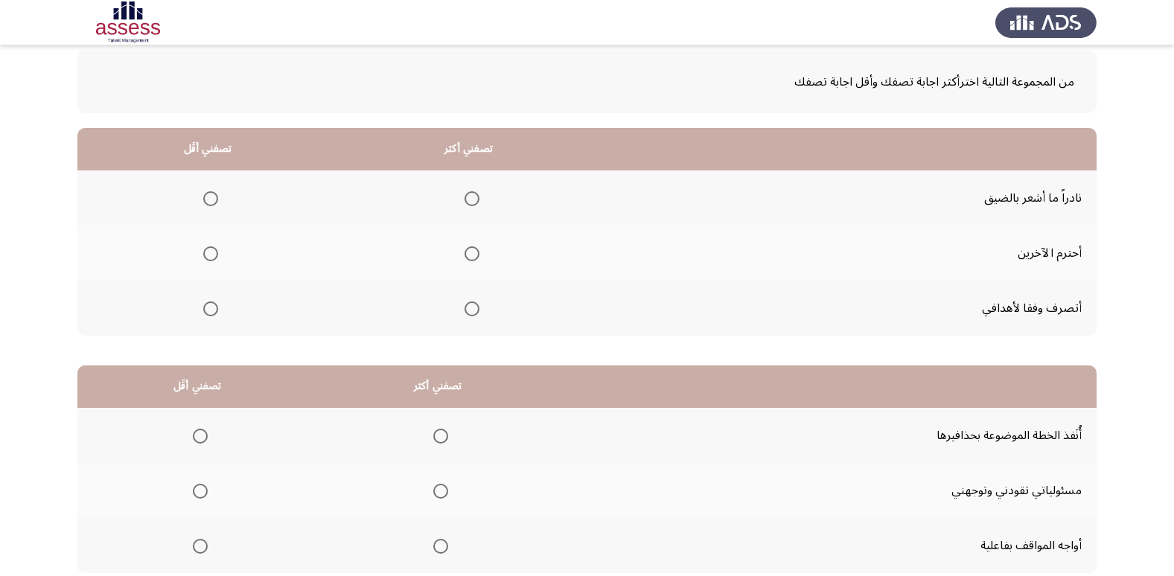
click at [472, 254] on span "Select an option" at bounding box center [472, 254] width 0 height 0
click at [468, 254] on input "Select an option" at bounding box center [472, 253] width 15 height 15
click at [206, 205] on span "Select an option" at bounding box center [210, 198] width 15 height 15
click at [206, 205] on input "Select an option" at bounding box center [210, 198] width 15 height 15
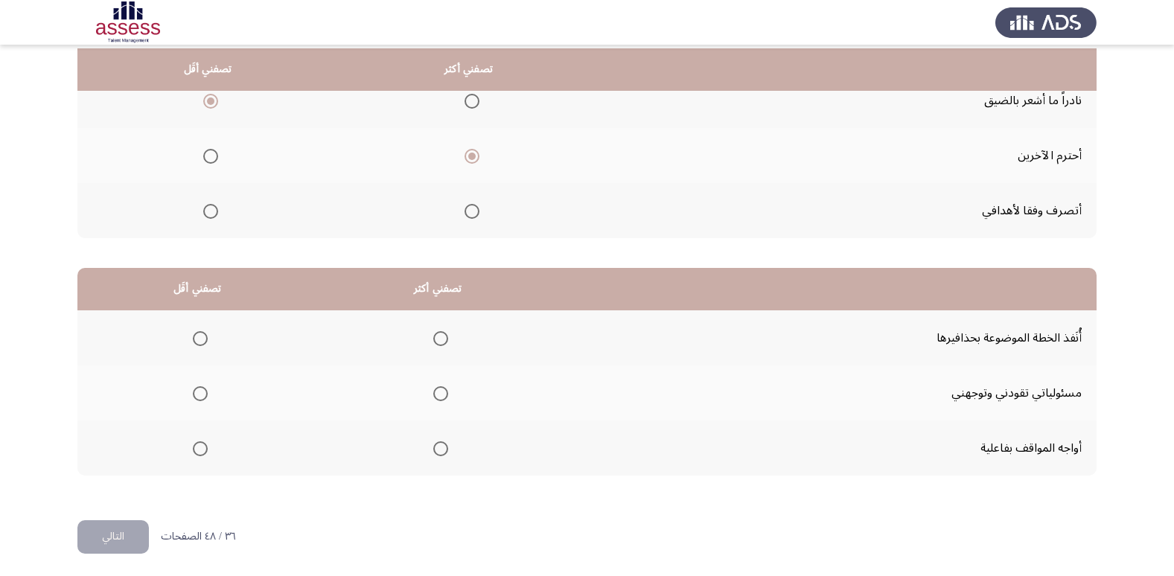
scroll to position [176, 0]
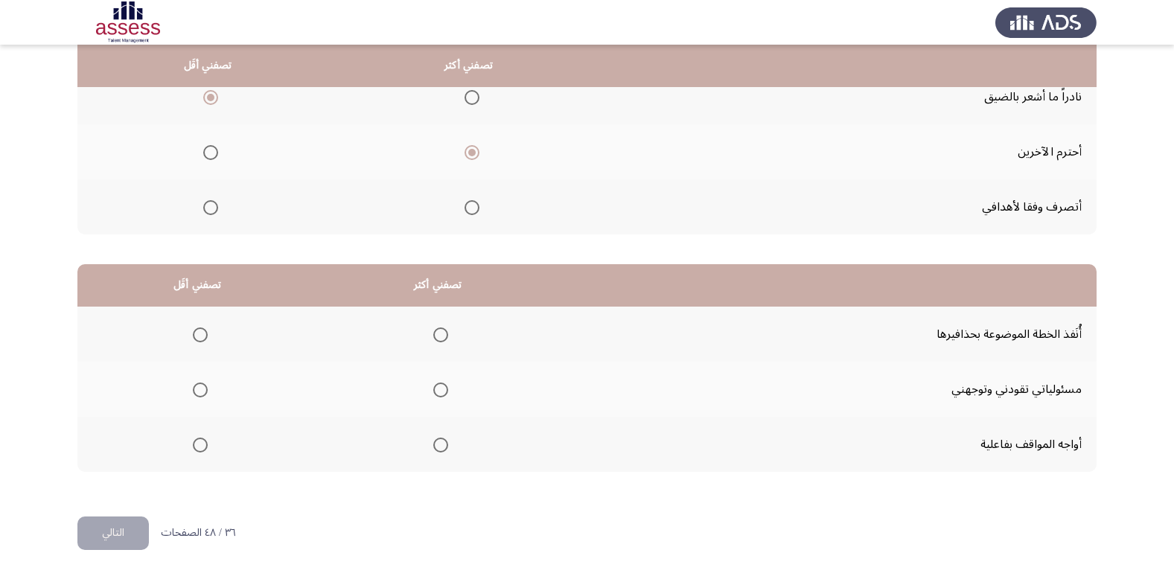
click at [433, 396] on span "Select an option" at bounding box center [440, 390] width 15 height 15
click at [433, 396] on input "Select an option" at bounding box center [440, 390] width 15 height 15
click at [201, 445] on span "Select an option" at bounding box center [200, 445] width 15 height 15
click at [201, 445] on input "Select an option" at bounding box center [200, 445] width 15 height 15
click at [437, 334] on span "Select an option" at bounding box center [440, 335] width 15 height 15
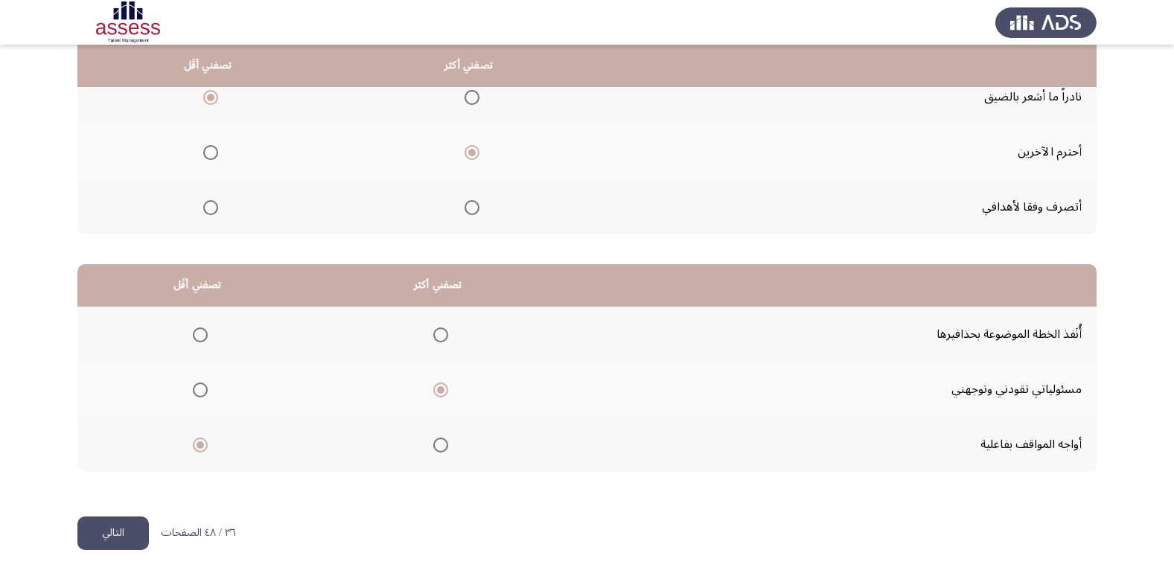
click at [437, 334] on input "Select an option" at bounding box center [440, 335] width 15 height 15
click at [198, 389] on span "Select an option" at bounding box center [200, 390] width 15 height 15
click at [198, 389] on input "Select an option" at bounding box center [200, 390] width 15 height 15
click at [115, 520] on button "التالي" at bounding box center [112, 534] width 71 height 34
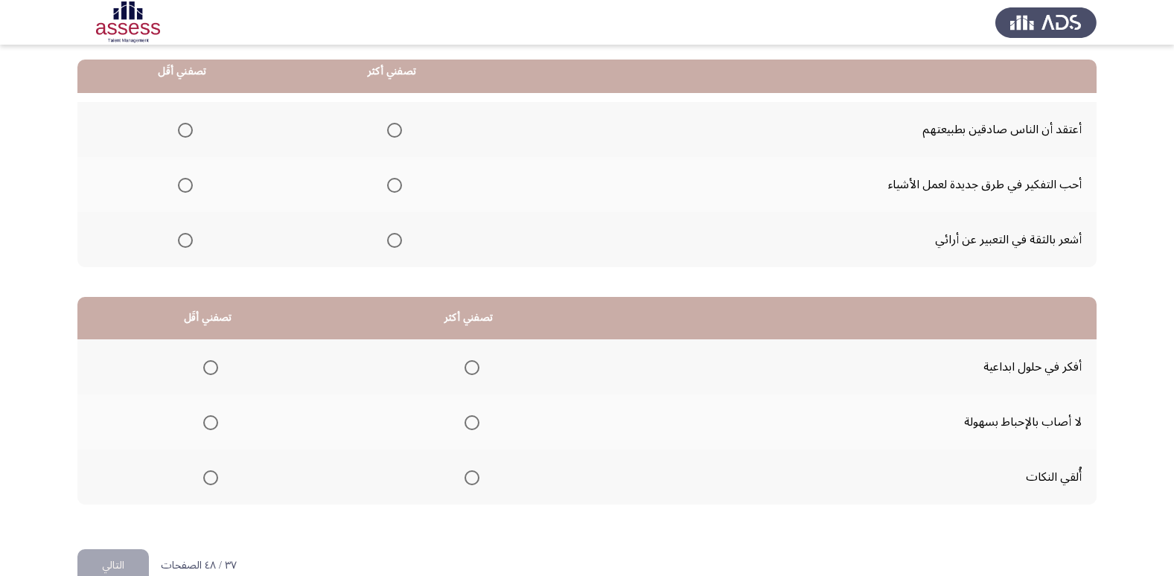
scroll to position [149, 0]
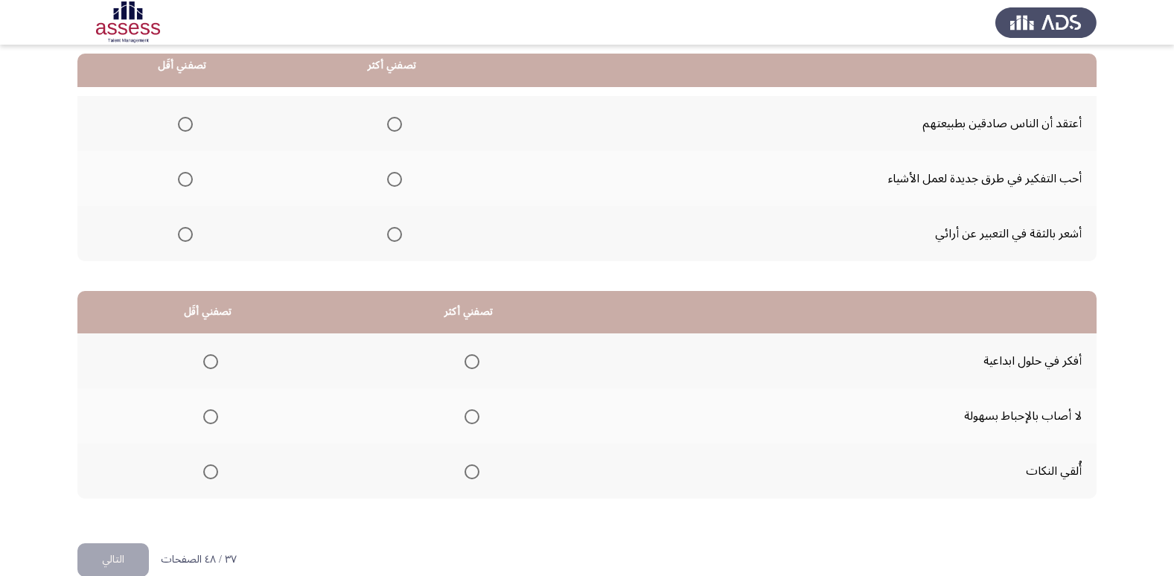
click at [389, 237] on span "Select an option" at bounding box center [394, 234] width 15 height 15
click at [389, 237] on input "Select an option" at bounding box center [394, 234] width 15 height 15
click at [185, 125] on span "Select an option" at bounding box center [185, 124] width 15 height 15
click at [185, 125] on input "Select an option" at bounding box center [185, 124] width 15 height 15
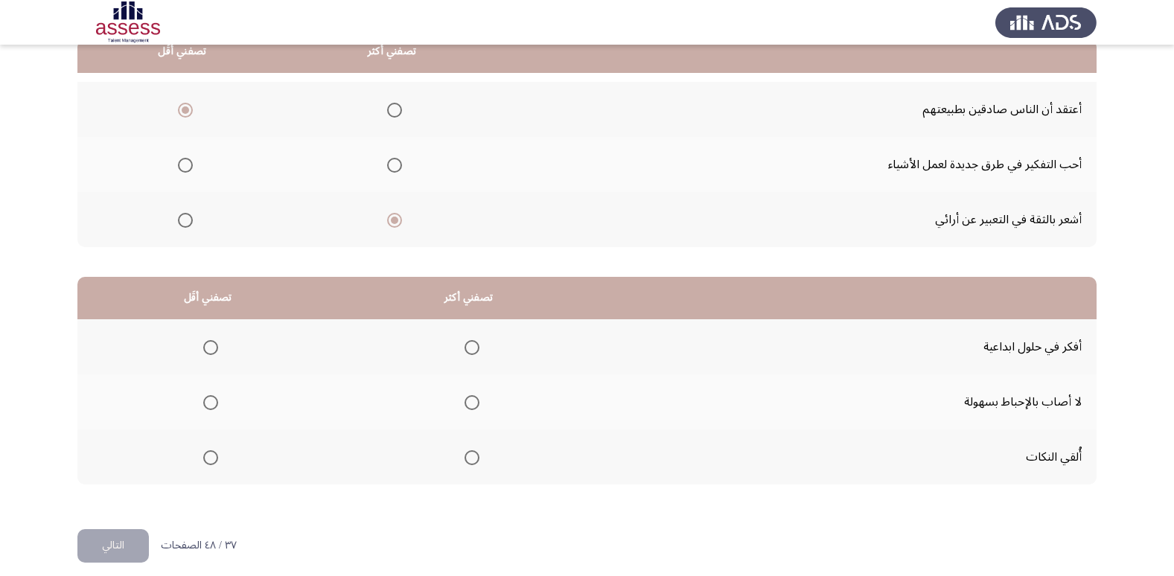
scroll to position [176, 0]
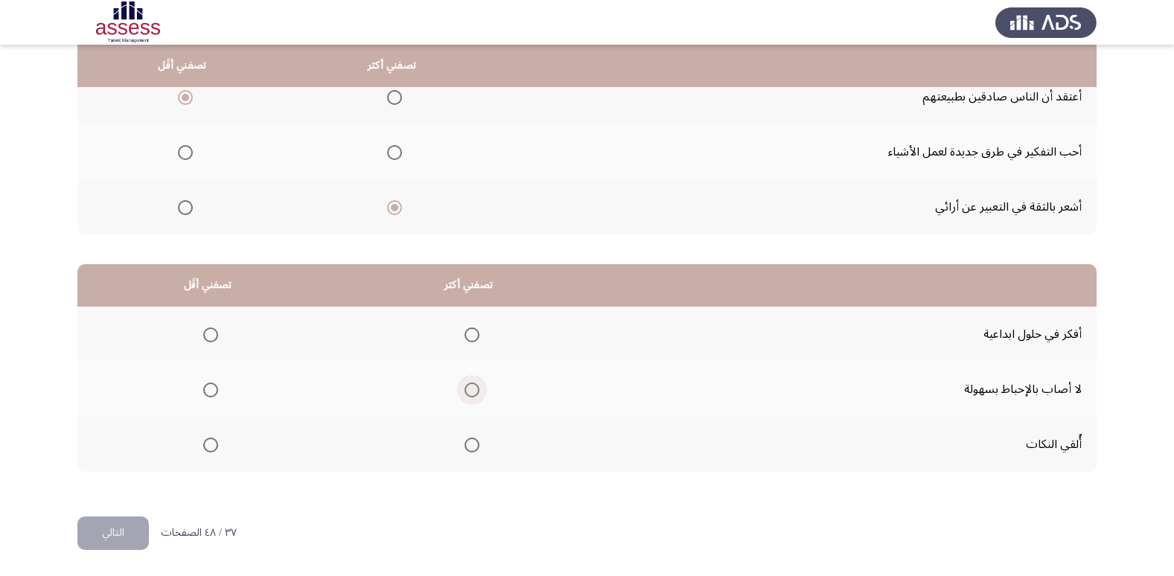
click at [467, 391] on span "Select an option" at bounding box center [472, 390] width 15 height 15
click at [467, 391] on input "Select an option" at bounding box center [472, 390] width 15 height 15
click at [208, 444] on span "Select an option" at bounding box center [210, 445] width 15 height 15
click at [208, 444] on input "Select an option" at bounding box center [210, 445] width 15 height 15
click at [468, 335] on span "Select an option" at bounding box center [472, 335] width 15 height 15
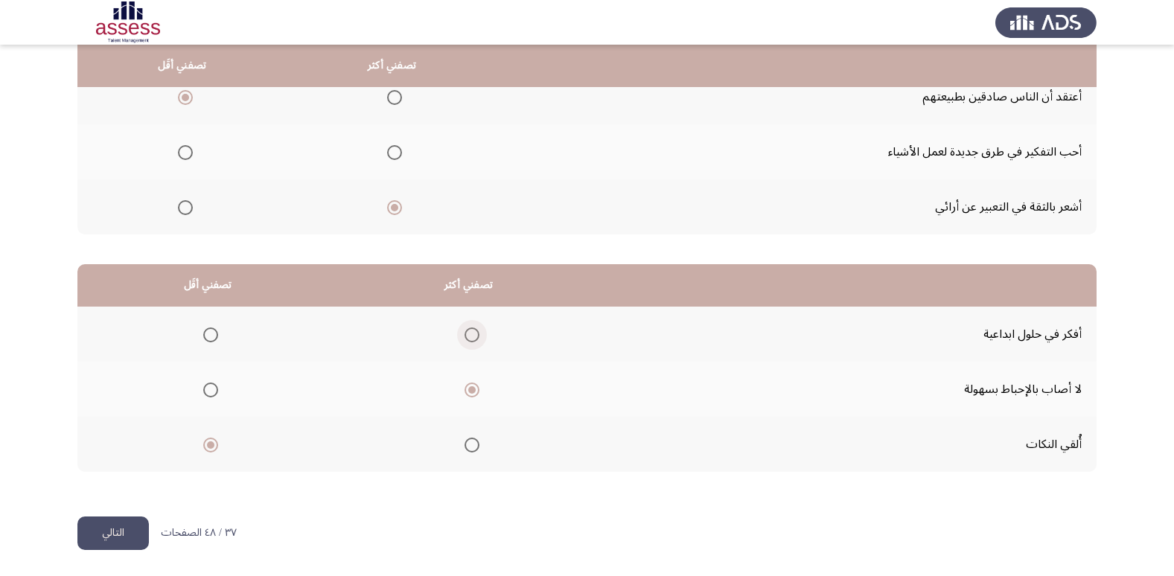
click at [468, 335] on input "Select an option" at bounding box center [472, 335] width 15 height 15
click at [127, 538] on button "التالي" at bounding box center [112, 534] width 71 height 34
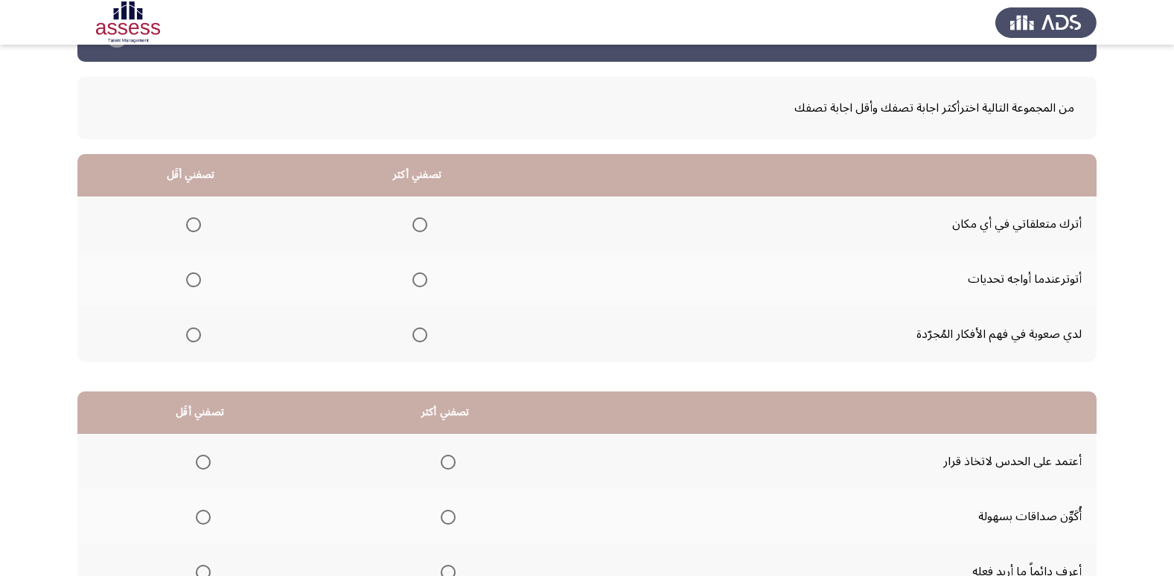
scroll to position [74, 0]
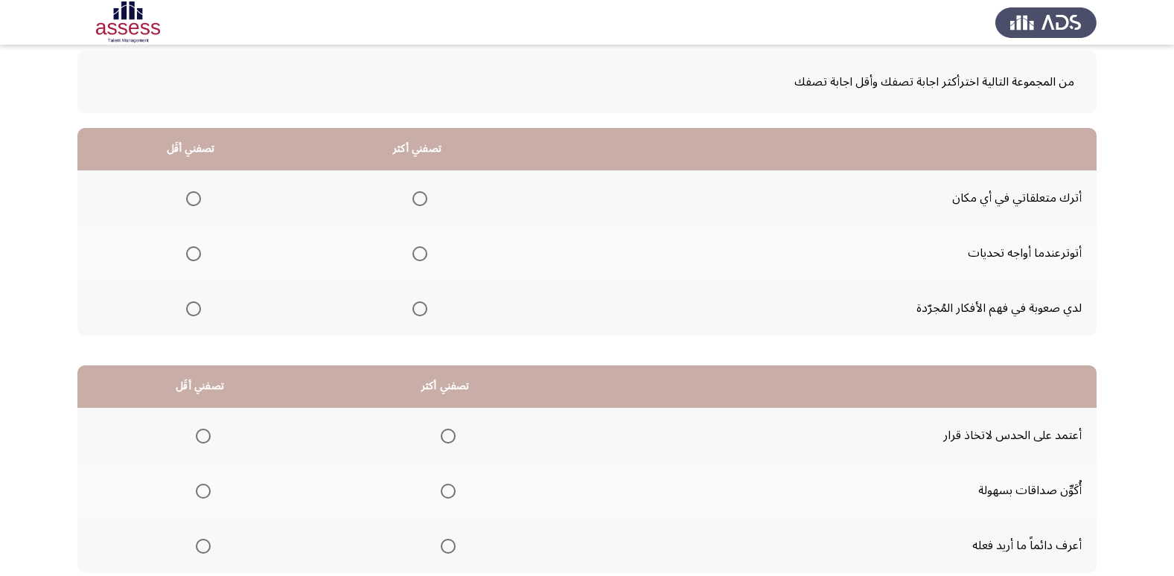
click at [191, 205] on span "Select an option" at bounding box center [193, 198] width 15 height 15
click at [191, 205] on input "Select an option" at bounding box center [193, 198] width 15 height 15
click at [201, 251] on th at bounding box center [190, 253] width 226 height 55
click at [194, 253] on span "Select an option" at bounding box center [193, 253] width 15 height 15
click at [194, 253] on input "Select an option" at bounding box center [193, 253] width 15 height 15
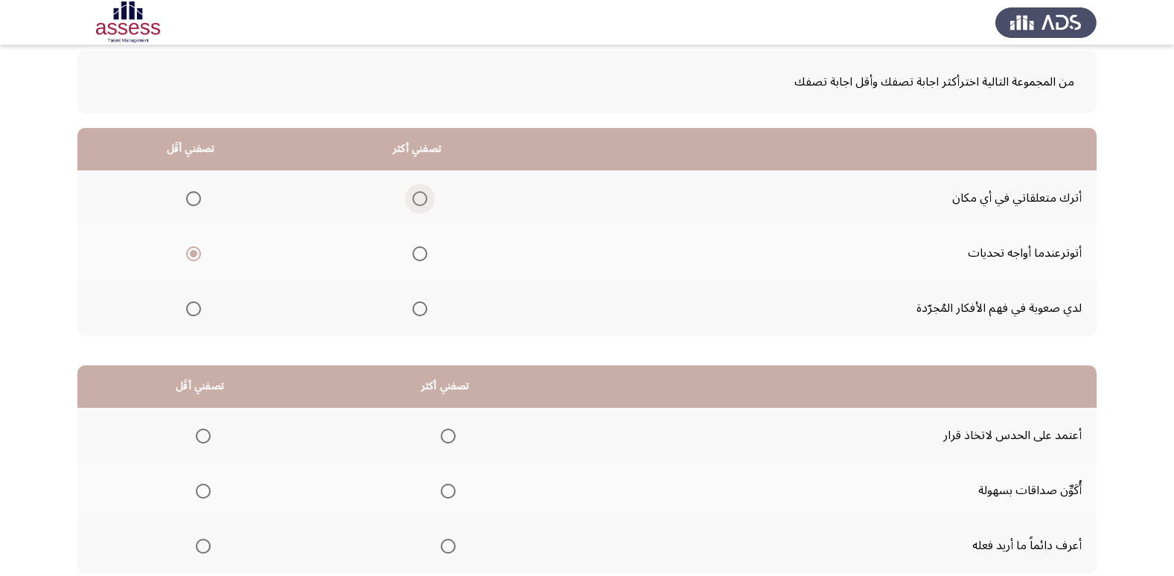
click at [417, 203] on span "Select an option" at bounding box center [420, 198] width 15 height 15
click at [417, 203] on input "Select an option" at bounding box center [420, 198] width 15 height 15
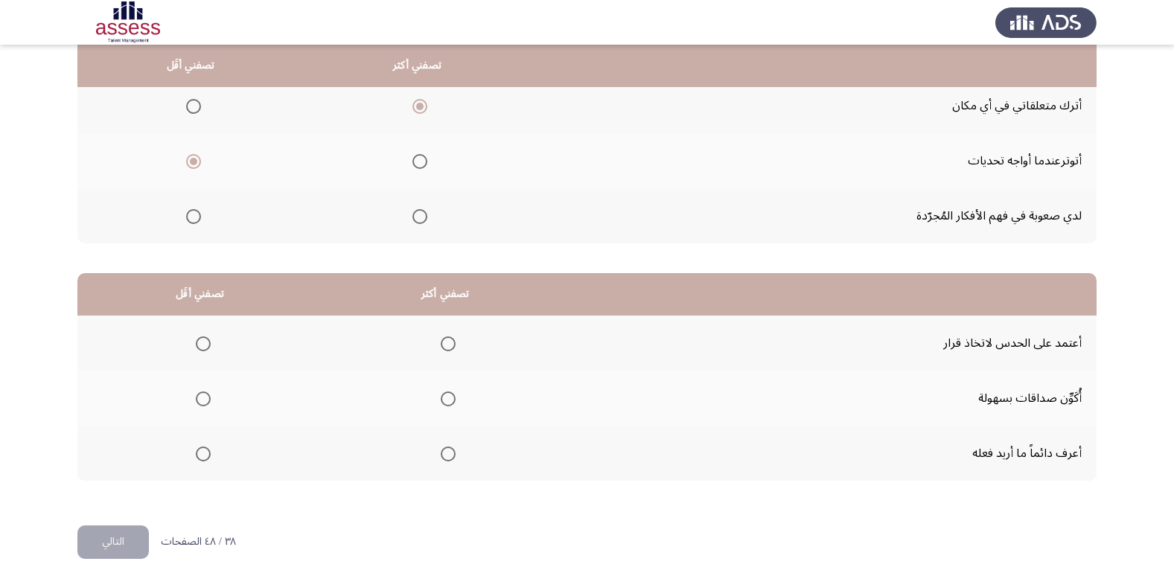
scroll to position [176, 0]
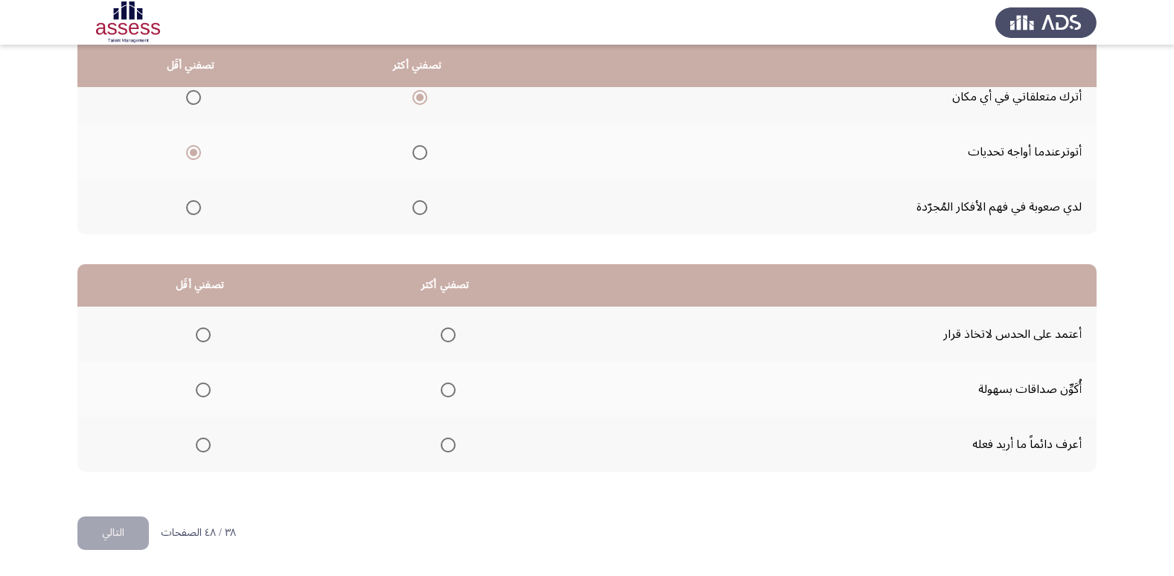
click at [445, 447] on span "Select an option" at bounding box center [448, 445] width 15 height 15
click at [445, 447] on input "Select an option" at bounding box center [448, 445] width 15 height 15
click at [208, 337] on span "Select an option" at bounding box center [203, 335] width 15 height 15
click at [208, 337] on input "Select an option" at bounding box center [203, 335] width 15 height 15
click at [204, 388] on span "Select an option" at bounding box center [203, 390] width 15 height 15
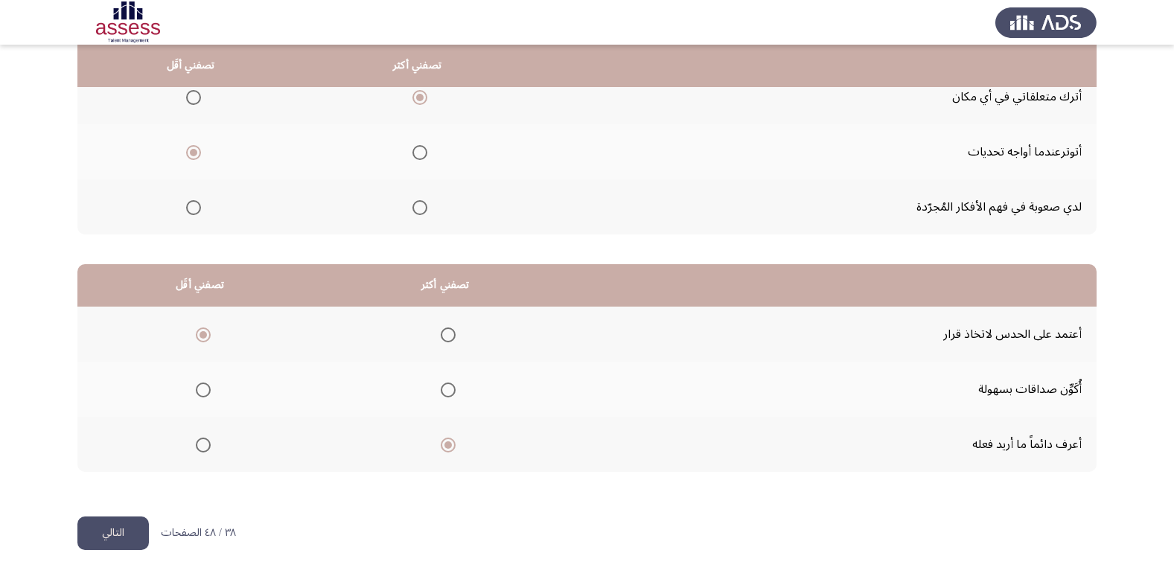
click at [204, 388] on input "Select an option" at bounding box center [203, 390] width 15 height 15
click at [116, 540] on button "التالي" at bounding box center [112, 534] width 71 height 34
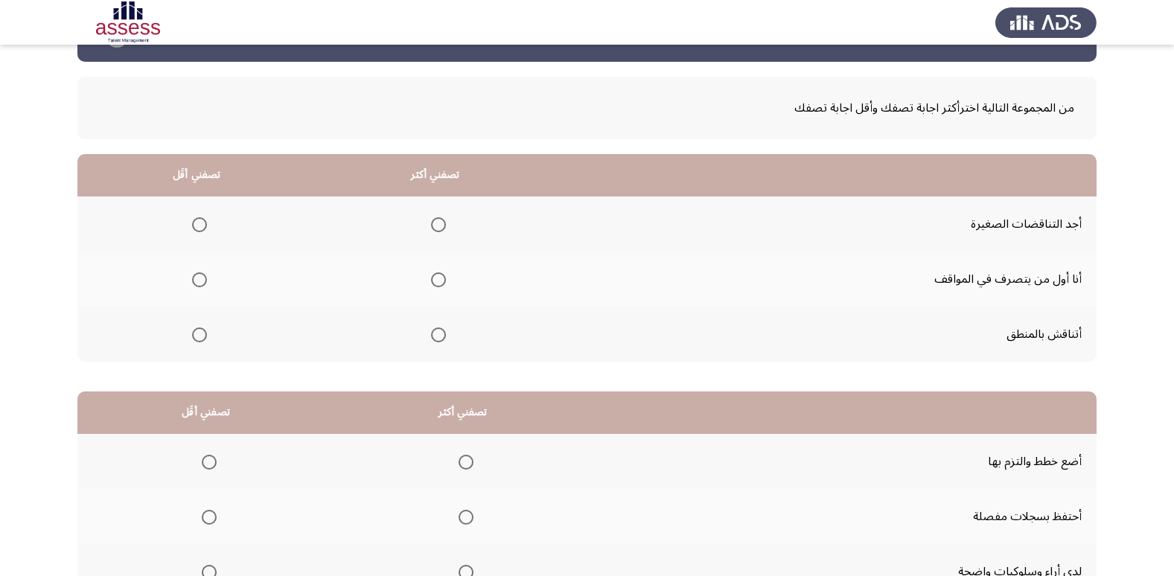
scroll to position [74, 0]
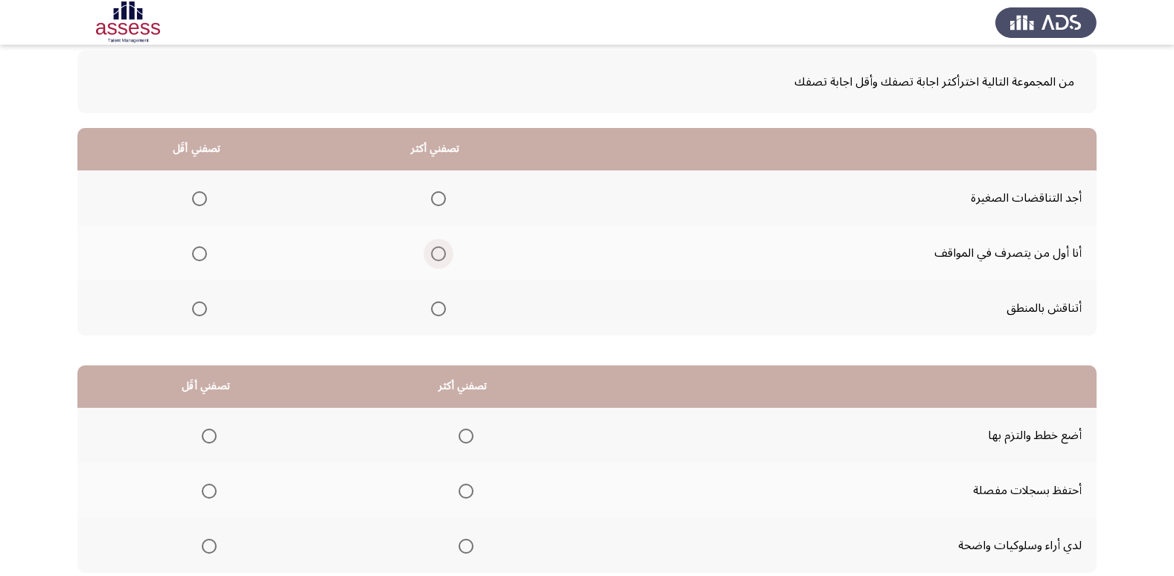
click at [433, 261] on span "Select an option" at bounding box center [438, 253] width 15 height 15
click at [433, 261] on input "Select an option" at bounding box center [438, 253] width 15 height 15
click at [196, 313] on span "Select an option" at bounding box center [199, 309] width 15 height 15
click at [196, 313] on input "Select an option" at bounding box center [199, 309] width 15 height 15
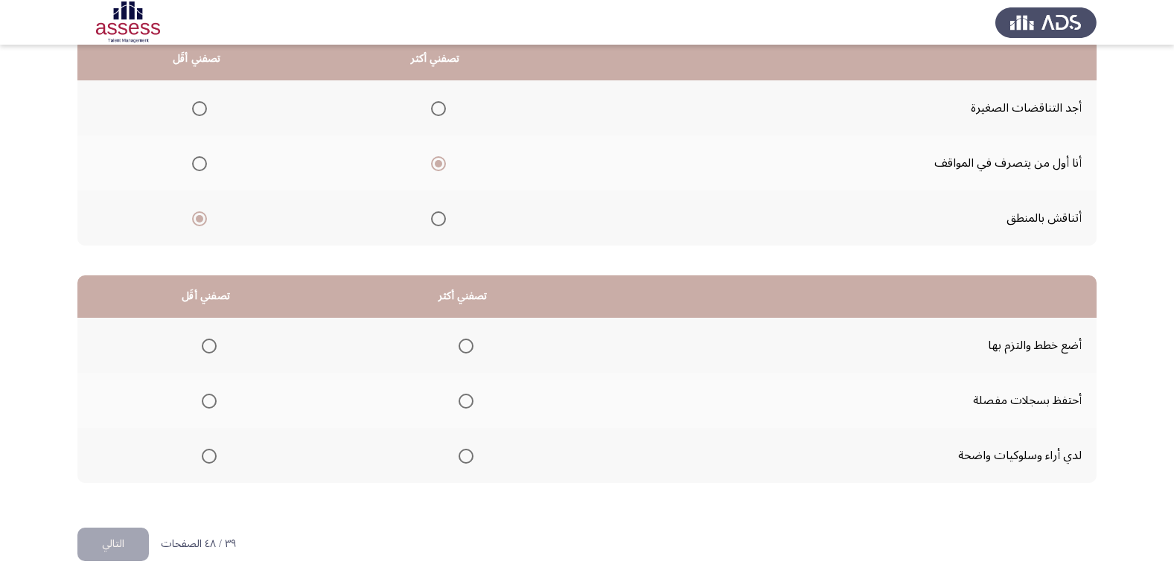
scroll to position [176, 0]
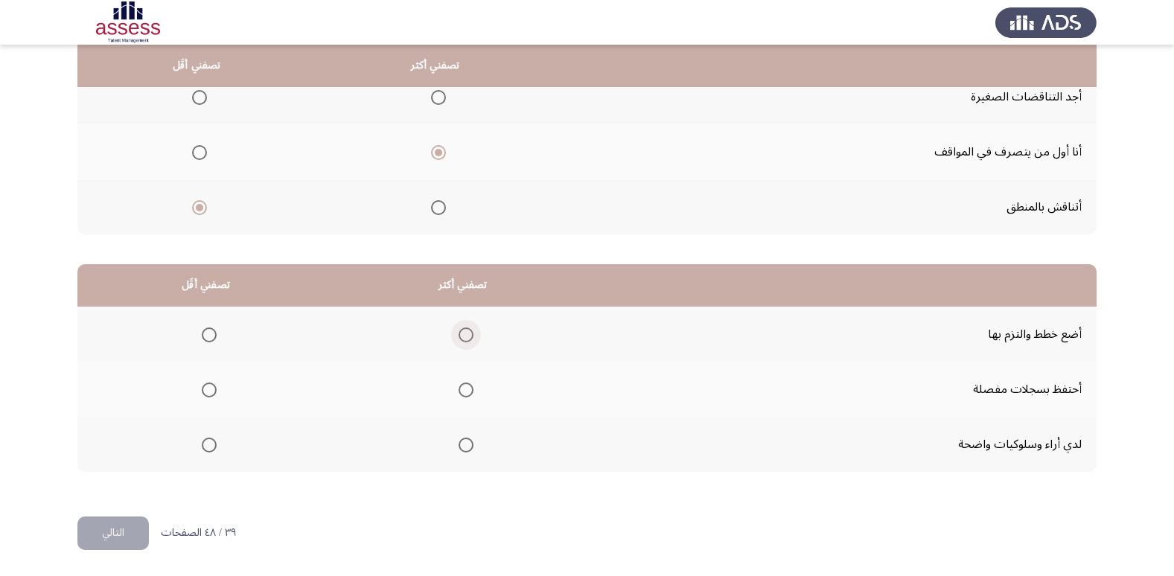
click at [459, 338] on span "Select an option" at bounding box center [466, 335] width 15 height 15
click at [459, 338] on input "Select an option" at bounding box center [466, 335] width 15 height 15
click at [209, 390] on span "Select an option" at bounding box center [209, 390] width 15 height 15
click at [209, 390] on input "Select an option" at bounding box center [209, 390] width 15 height 15
click at [121, 533] on button "التالي" at bounding box center [112, 534] width 71 height 34
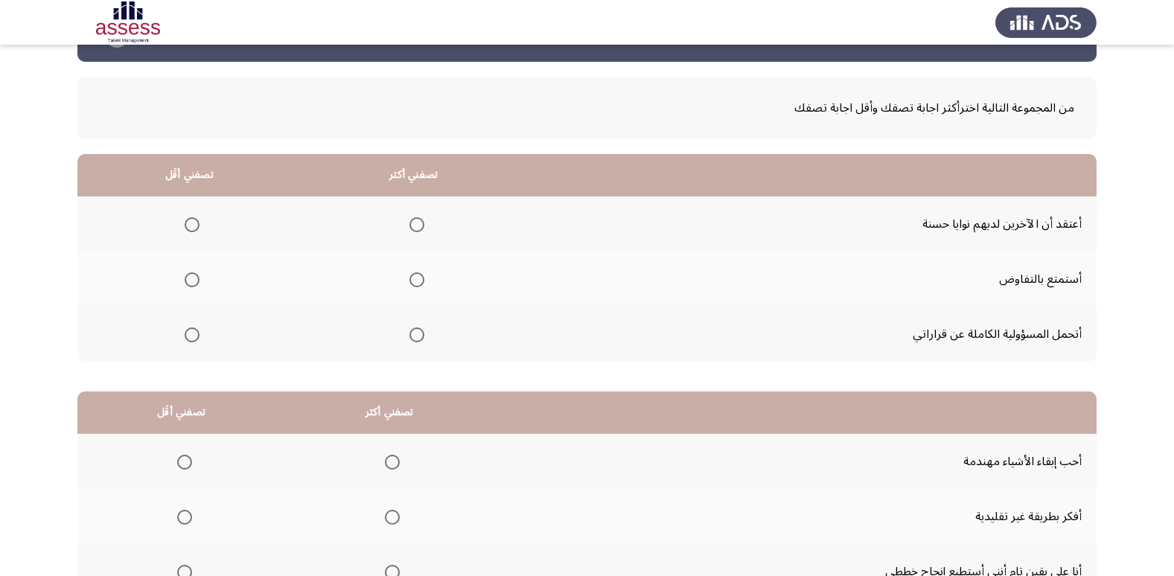
scroll to position [74, 0]
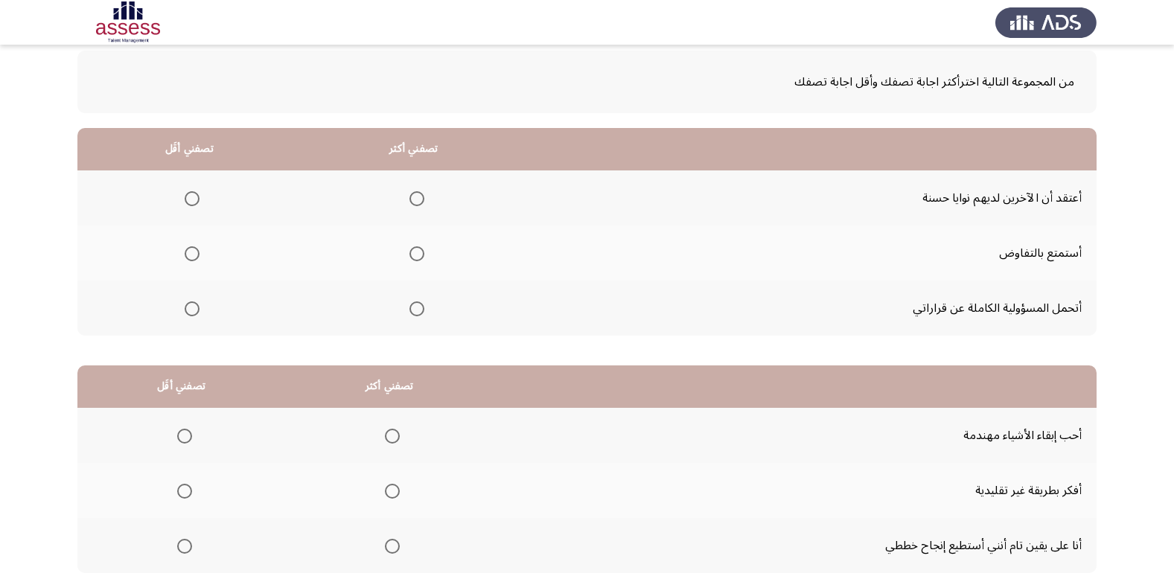
click at [189, 189] on mat-radio-group "Select an option" at bounding box center [189, 197] width 21 height 25
click at [188, 200] on span "Select an option" at bounding box center [192, 198] width 15 height 15
click at [188, 200] on input "Select an option" at bounding box center [192, 198] width 15 height 15
click at [410, 308] on span "Select an option" at bounding box center [417, 309] width 15 height 15
click at [410, 308] on input "Select an option" at bounding box center [417, 309] width 15 height 15
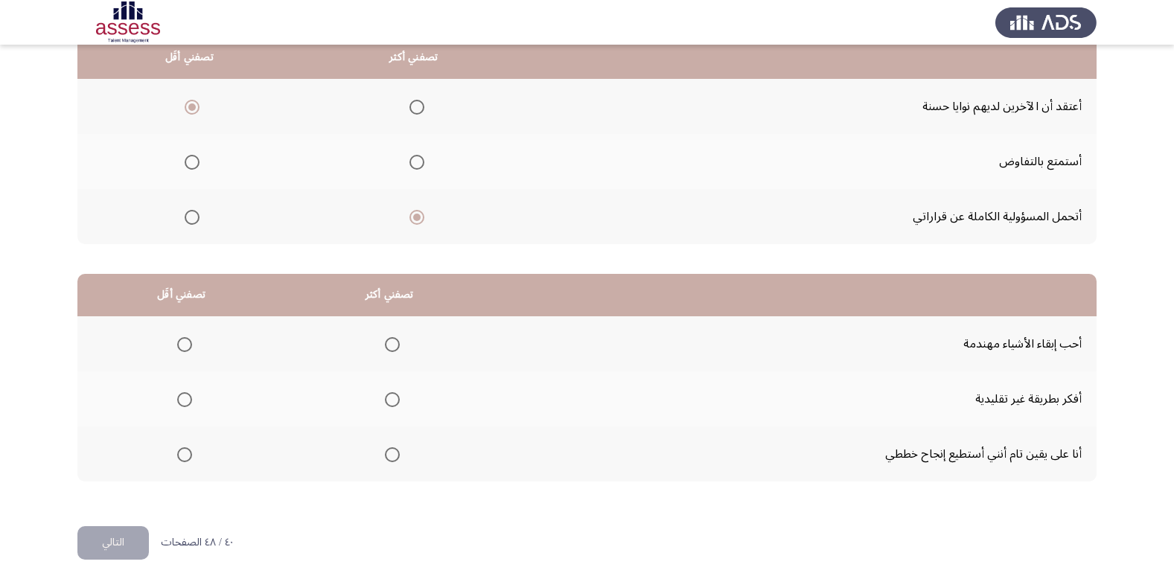
scroll to position [176, 0]
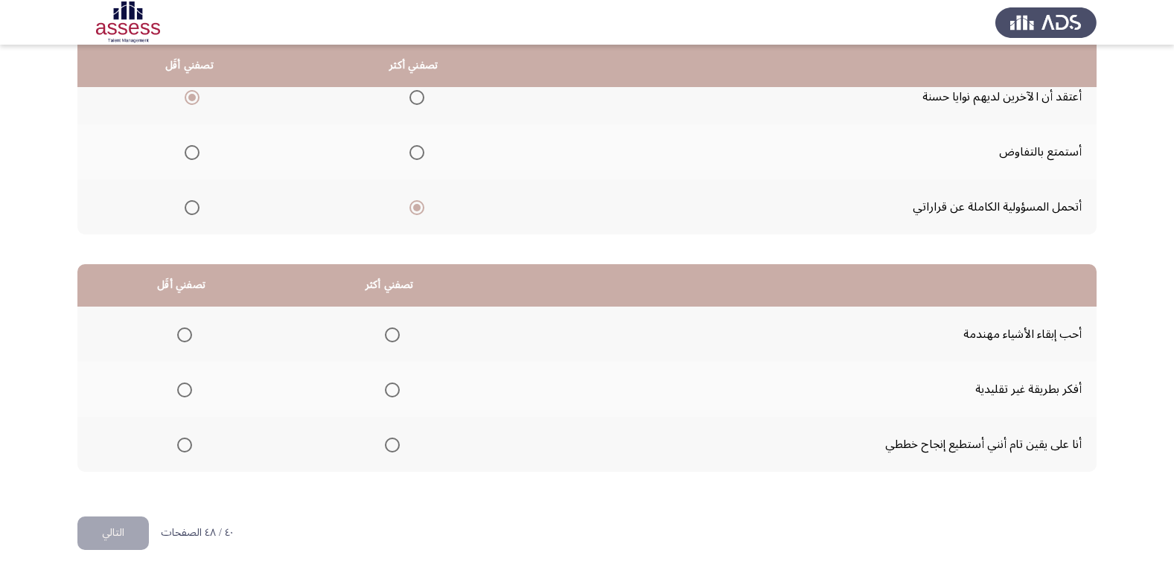
click at [181, 333] on span "Select an option" at bounding box center [184, 335] width 15 height 15
click at [181, 333] on input "Select an option" at bounding box center [184, 335] width 15 height 15
click at [386, 445] on span "Select an option" at bounding box center [392, 445] width 15 height 15
click at [386, 445] on input "Select an option" at bounding box center [392, 445] width 15 height 15
click at [113, 538] on button "التالي" at bounding box center [112, 534] width 71 height 34
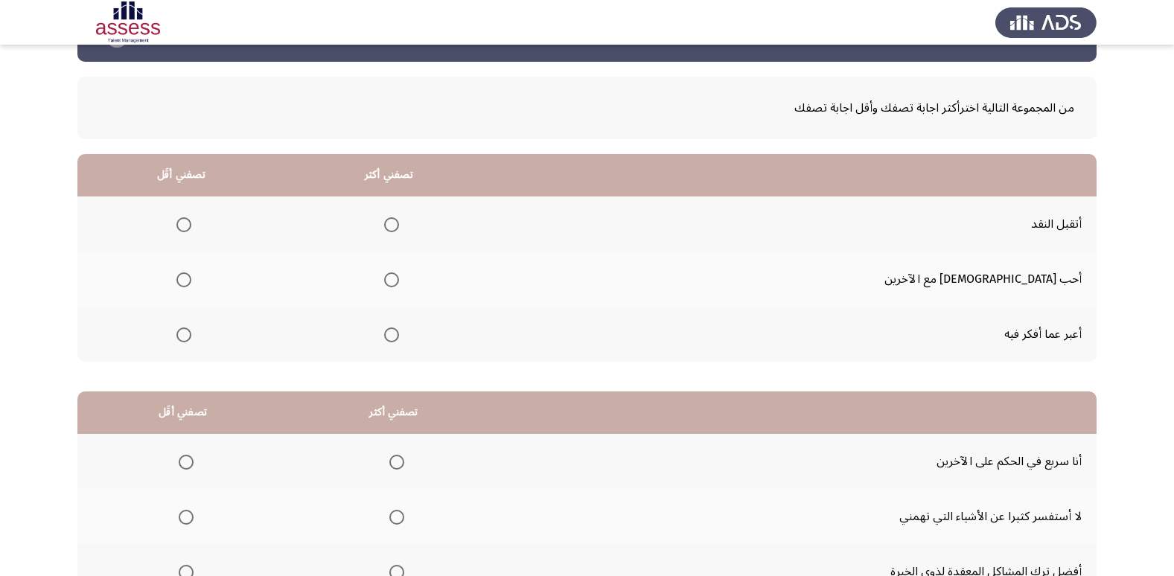
scroll to position [74, 0]
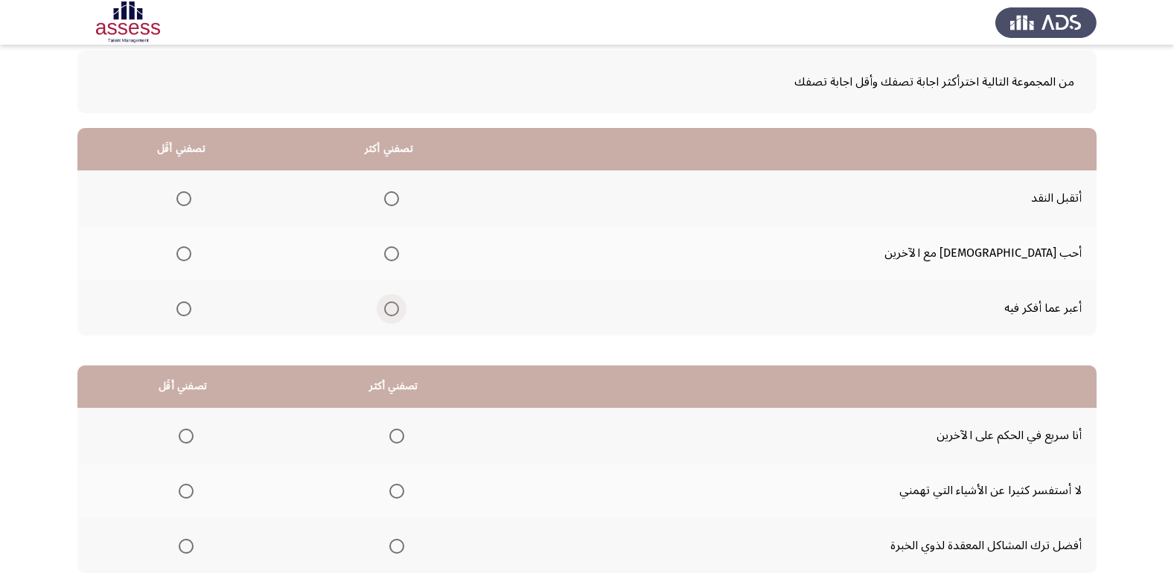
click at [399, 313] on span "Select an option" at bounding box center [391, 309] width 15 height 15
click at [399, 313] on input "Select an option" at bounding box center [391, 309] width 15 height 15
click at [191, 252] on span "Select an option" at bounding box center [183, 253] width 15 height 15
click at [191, 252] on input "Select an option" at bounding box center [183, 253] width 15 height 15
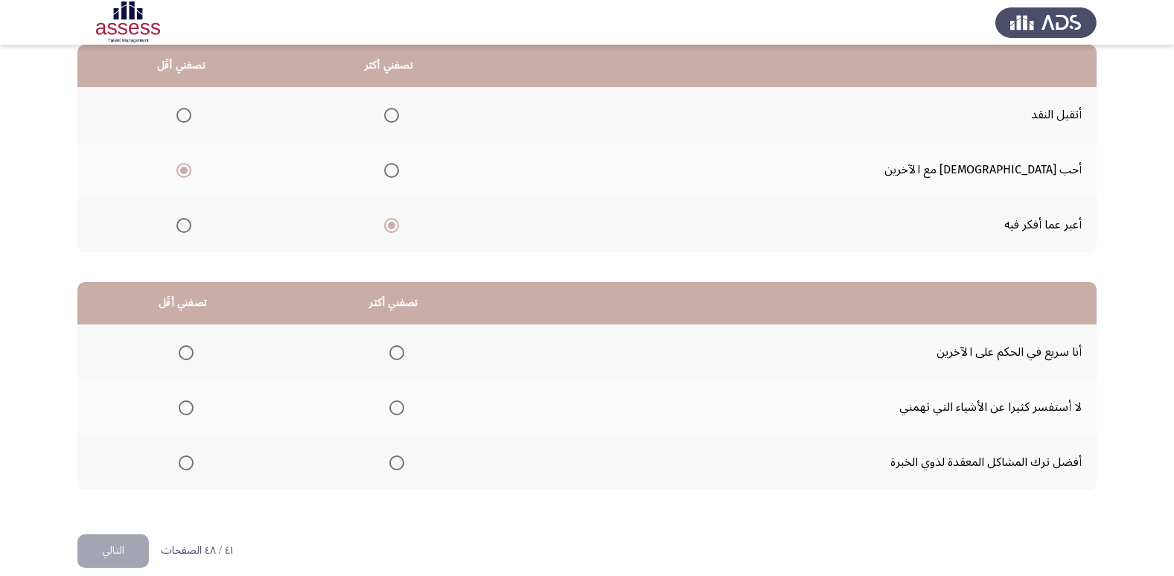
scroll to position [176, 0]
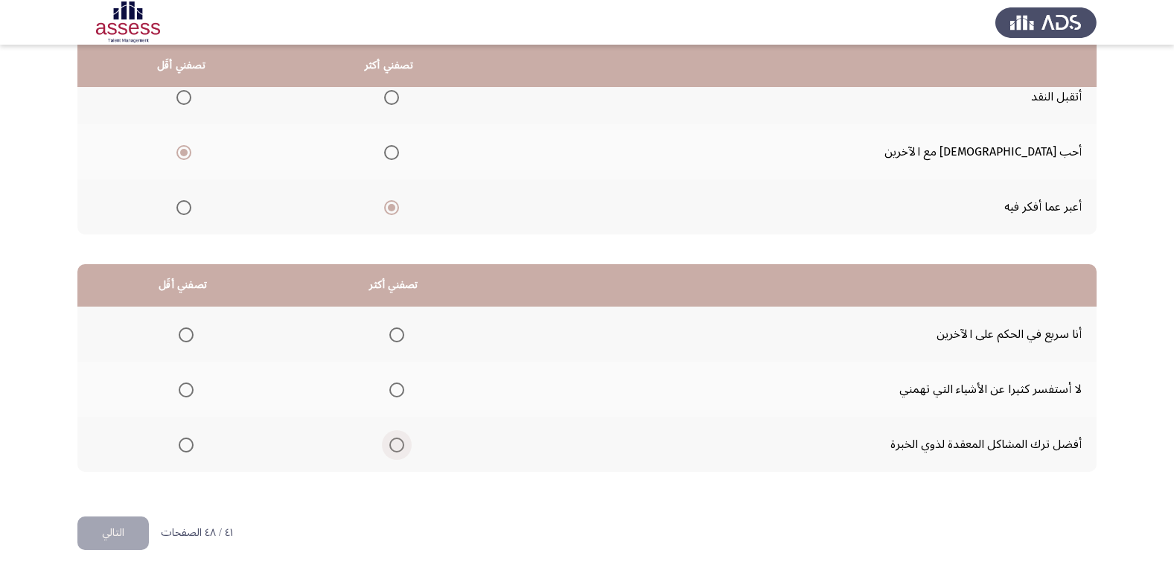
click at [401, 446] on span "Select an option" at bounding box center [396, 445] width 15 height 15
click at [401, 446] on input "Select an option" at bounding box center [396, 445] width 15 height 15
click at [183, 337] on span "Select an option" at bounding box center [186, 335] width 15 height 15
click at [183, 337] on input "Select an option" at bounding box center [186, 335] width 15 height 15
click at [124, 527] on button "التالي" at bounding box center [112, 534] width 71 height 34
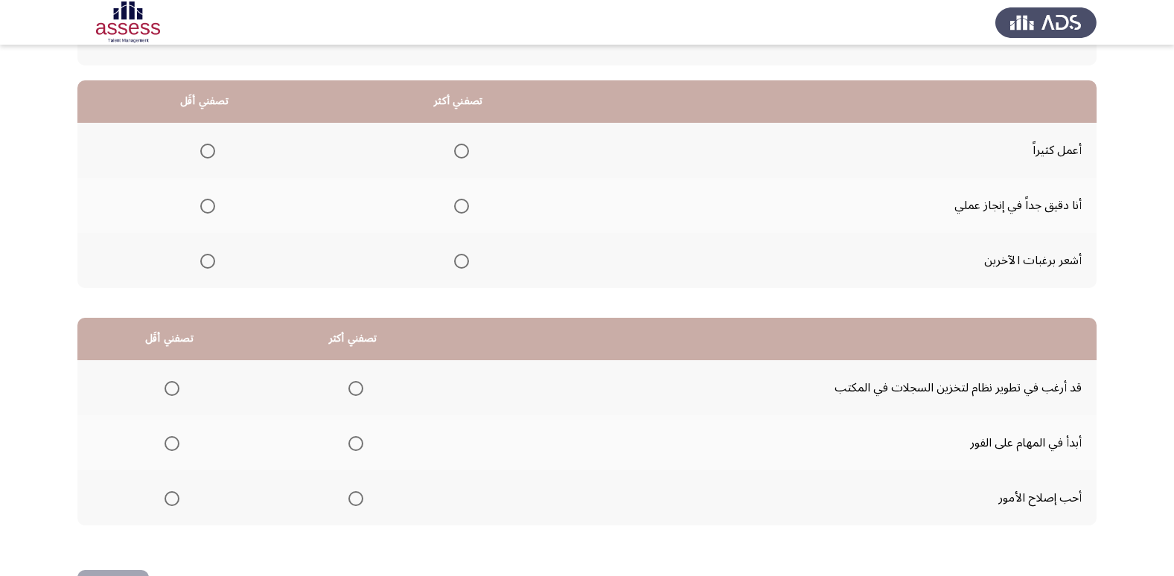
scroll to position [149, 0]
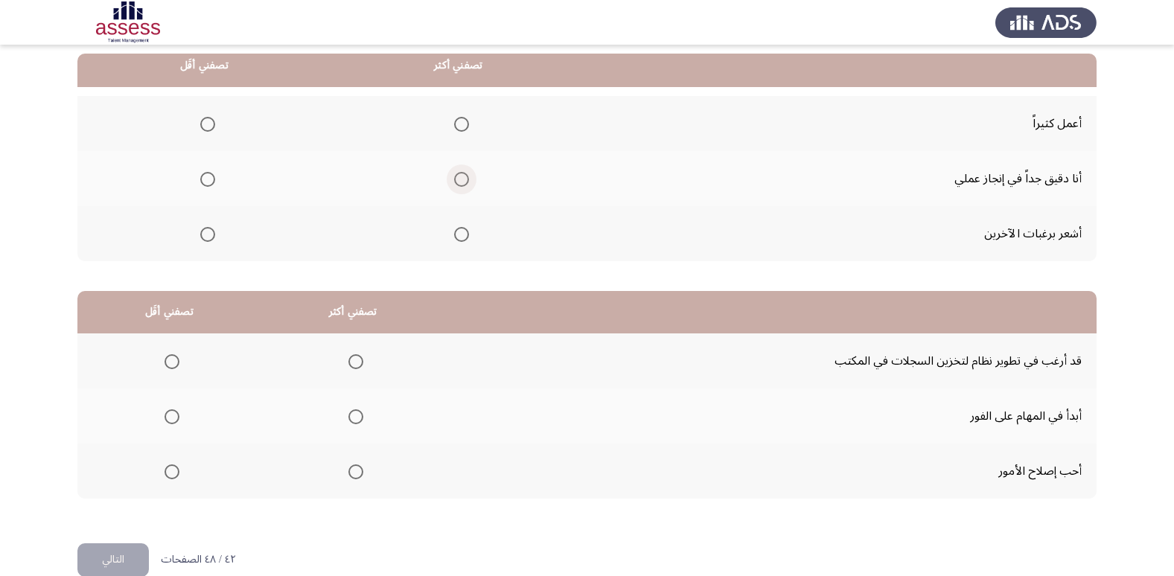
click at [461, 173] on span "Select an option" at bounding box center [461, 179] width 15 height 15
click at [461, 173] on input "Select an option" at bounding box center [461, 179] width 15 height 15
click at [208, 231] on span "Select an option" at bounding box center [207, 234] width 15 height 15
click at [208, 231] on input "Select an option" at bounding box center [207, 234] width 15 height 15
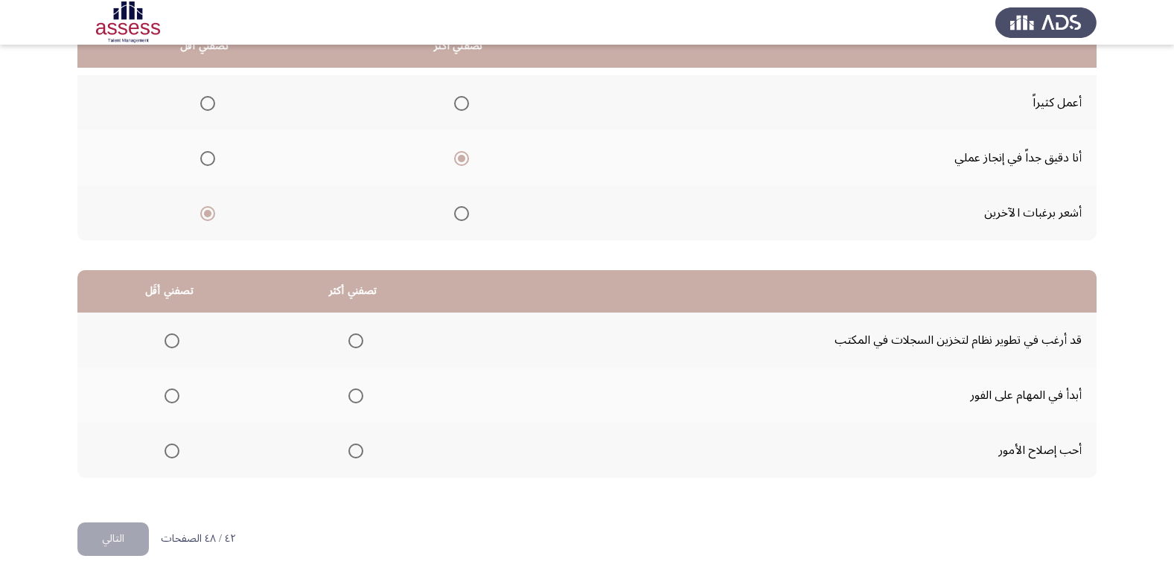
scroll to position [176, 0]
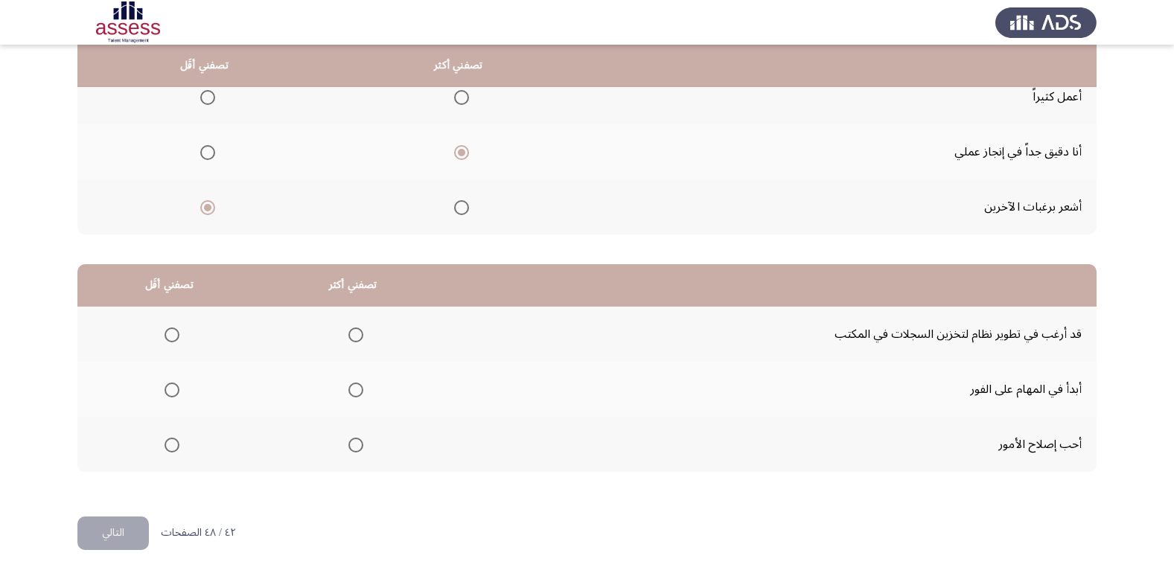
click at [351, 390] on span "Select an option" at bounding box center [355, 390] width 15 height 15
click at [351, 390] on input "Select an option" at bounding box center [355, 390] width 15 height 15
click at [171, 440] on span "Select an option" at bounding box center [172, 445] width 15 height 15
click at [171, 440] on input "Select an option" at bounding box center [172, 445] width 15 height 15
click at [144, 526] on button "التالي" at bounding box center [112, 534] width 71 height 34
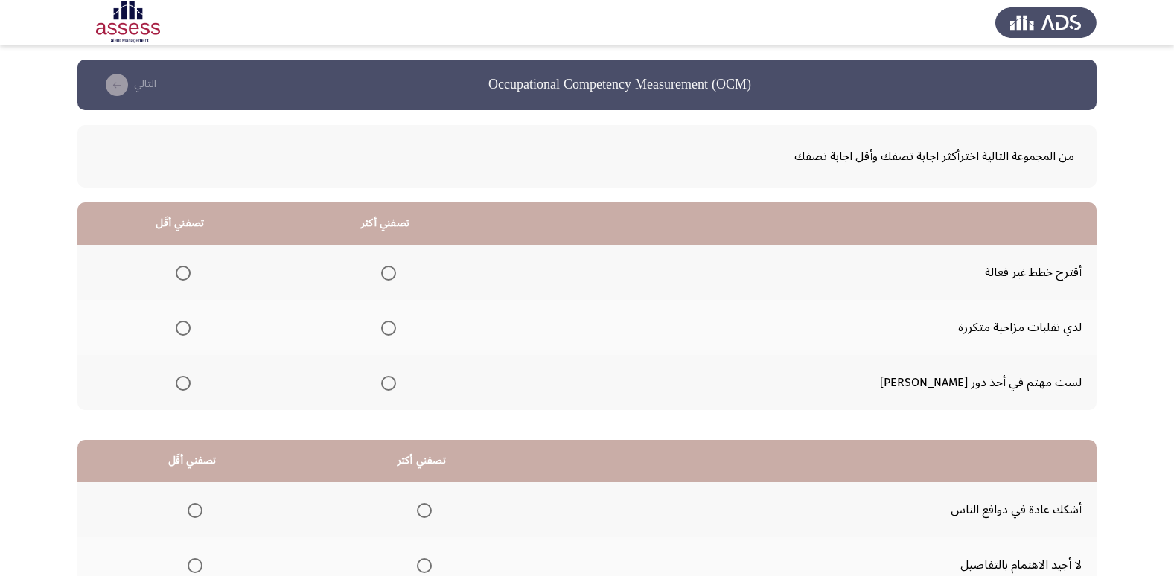
scroll to position [74, 0]
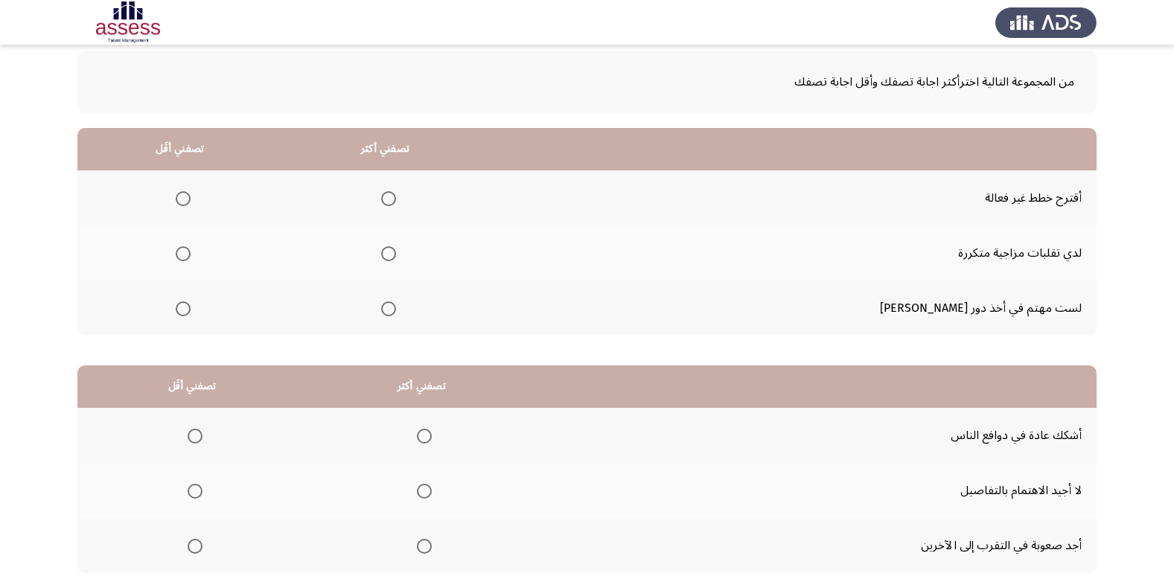
click at [191, 305] on span "Select an option" at bounding box center [183, 309] width 15 height 15
click at [191, 305] on input "Select an option" at bounding box center [183, 309] width 15 height 15
click at [396, 313] on span "Select an option" at bounding box center [388, 309] width 15 height 15
click at [396, 313] on input "Select an option" at bounding box center [388, 309] width 15 height 15
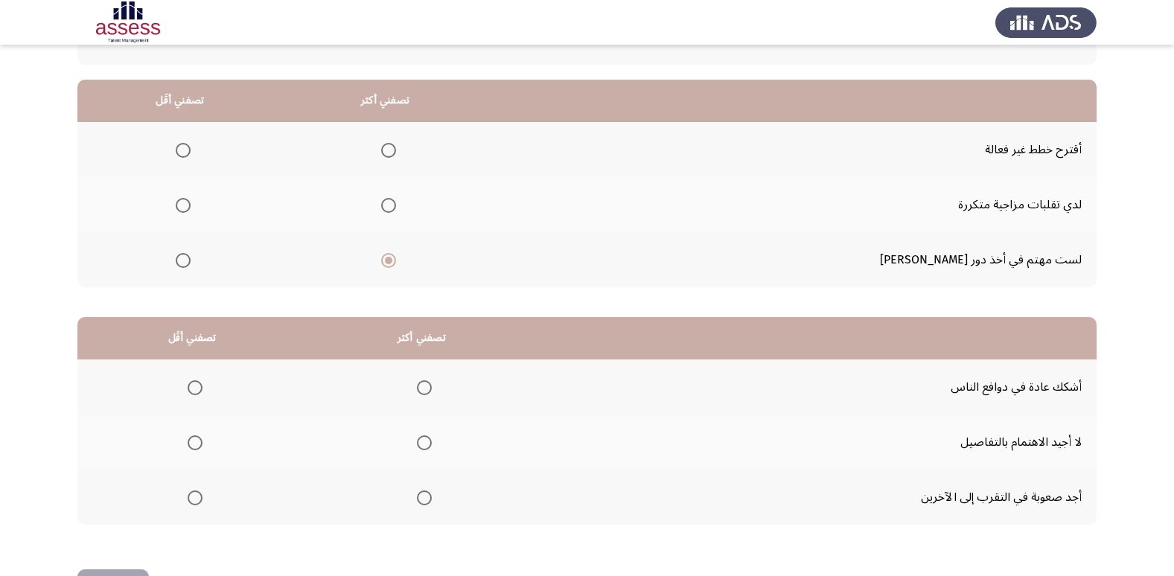
scroll to position [149, 0]
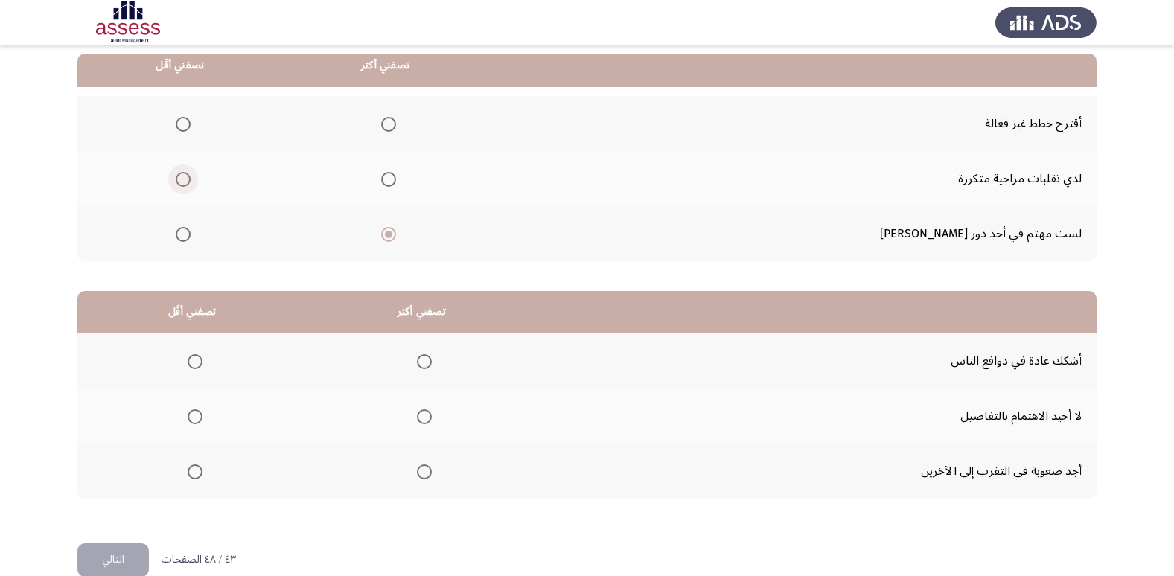
click at [191, 172] on span "Select an option" at bounding box center [183, 179] width 15 height 15
click at [191, 172] on input "Select an option" at bounding box center [183, 179] width 15 height 15
click at [396, 127] on span "Select an option" at bounding box center [388, 124] width 15 height 15
click at [396, 127] on input "Select an option" at bounding box center [388, 124] width 15 height 15
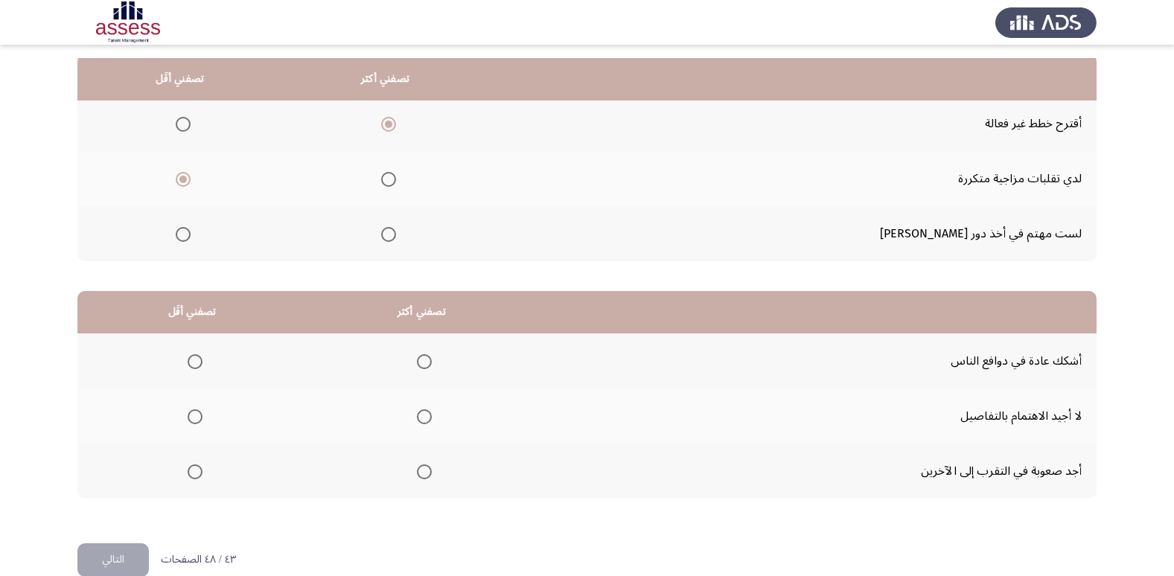
scroll to position [176, 0]
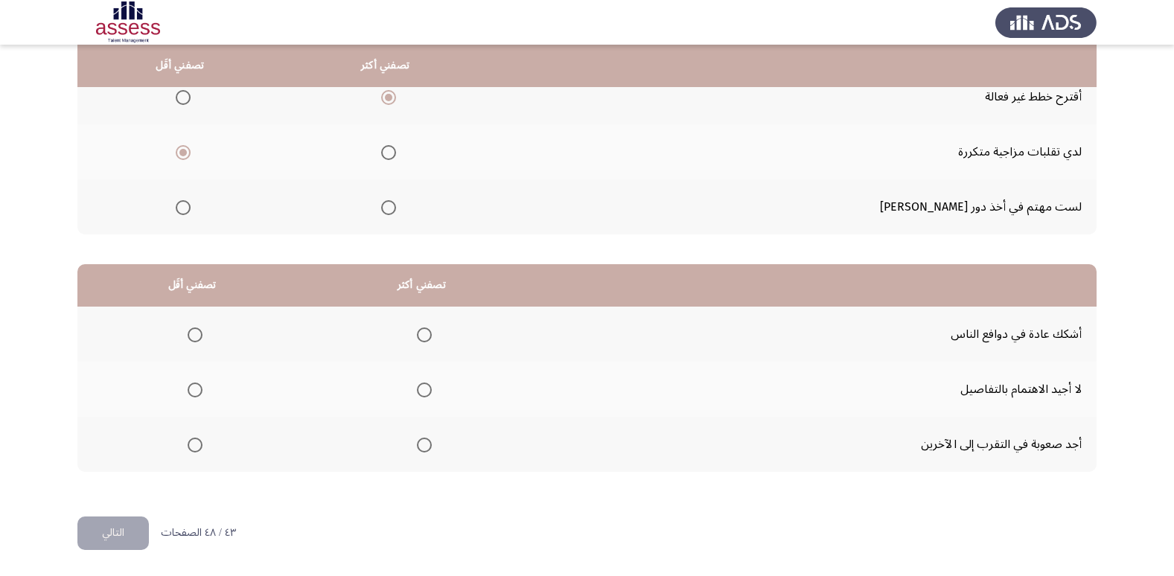
click at [200, 336] on span "Select an option" at bounding box center [195, 335] width 15 height 15
click at [200, 336] on input "Select an option" at bounding box center [195, 335] width 15 height 15
click at [194, 447] on span "Select an option" at bounding box center [195, 445] width 15 height 15
click at [194, 447] on input "Select an option" at bounding box center [195, 445] width 15 height 15
click at [424, 392] on span "Select an option" at bounding box center [424, 390] width 15 height 15
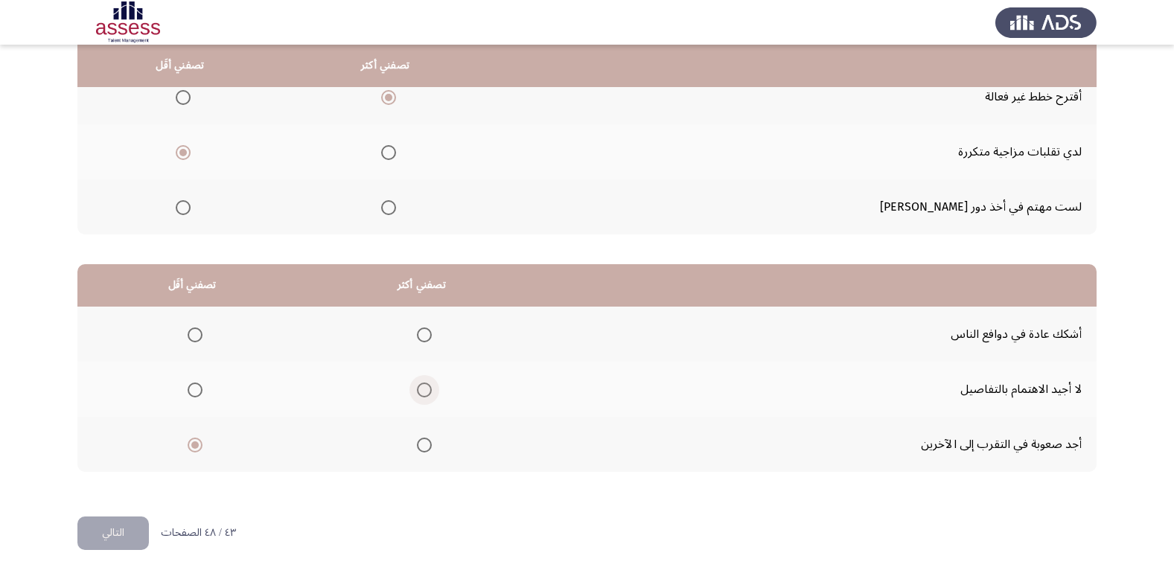
click at [424, 392] on input "Select an option" at bounding box center [424, 390] width 15 height 15
click at [124, 535] on button "التالي" at bounding box center [112, 534] width 71 height 34
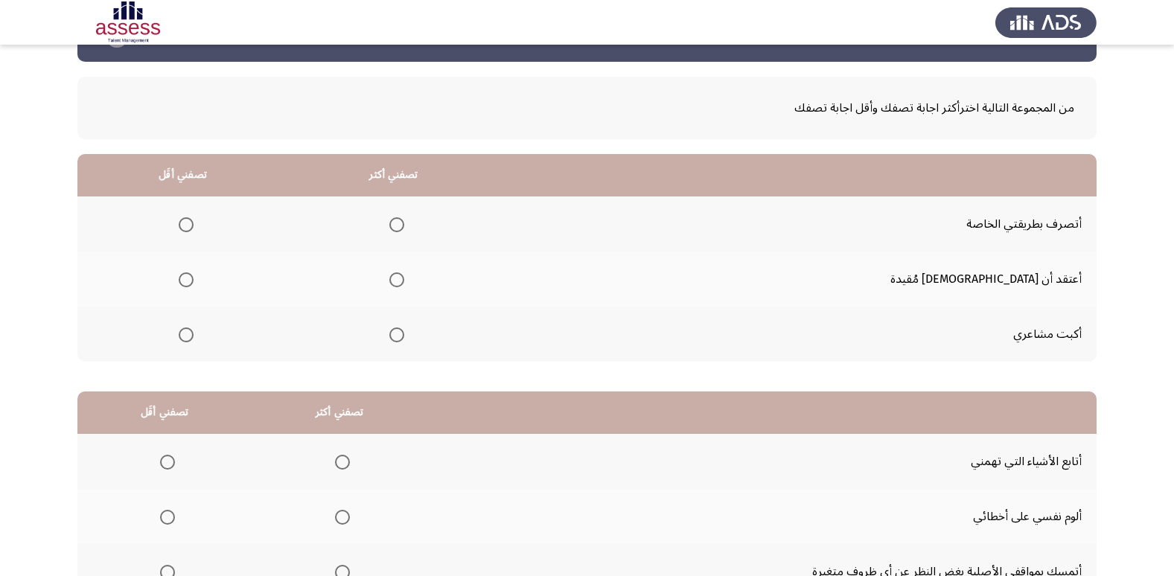
scroll to position [74, 0]
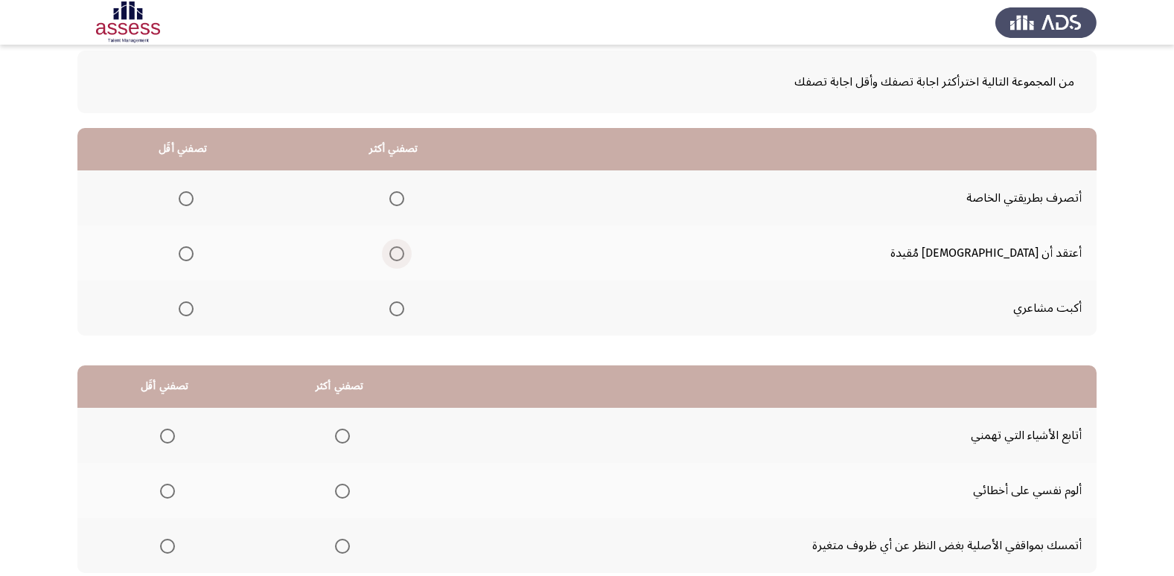
click at [404, 254] on span "Select an option" at bounding box center [396, 253] width 15 height 15
click at [404, 254] on input "Select an option" at bounding box center [396, 253] width 15 height 15
click at [194, 305] on span "Select an option" at bounding box center [186, 309] width 15 height 15
click at [194, 305] on input "Select an option" at bounding box center [186, 309] width 15 height 15
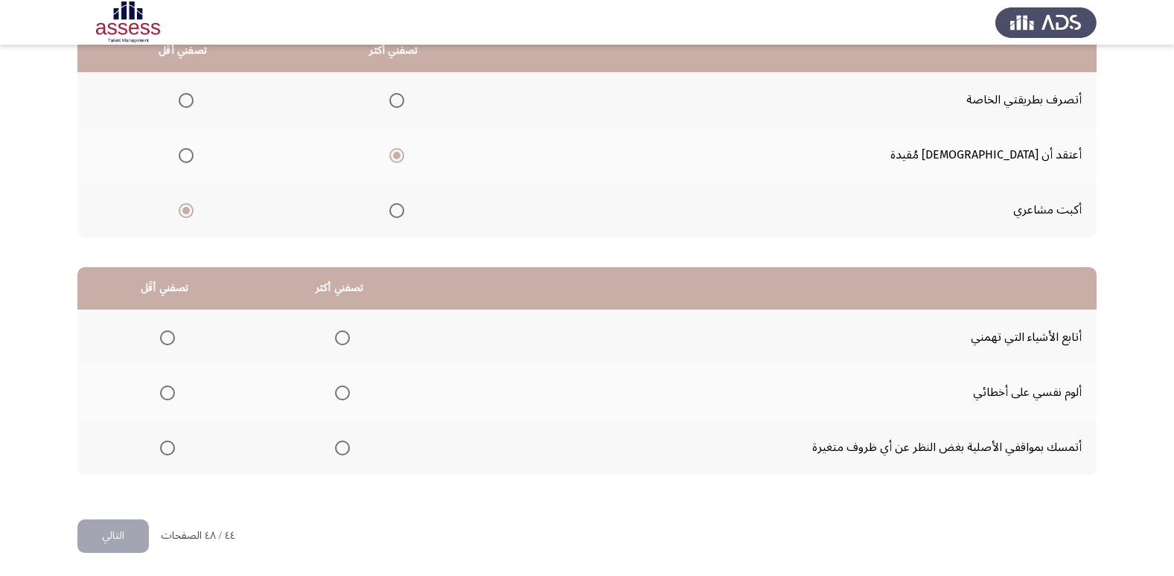
scroll to position [176, 0]
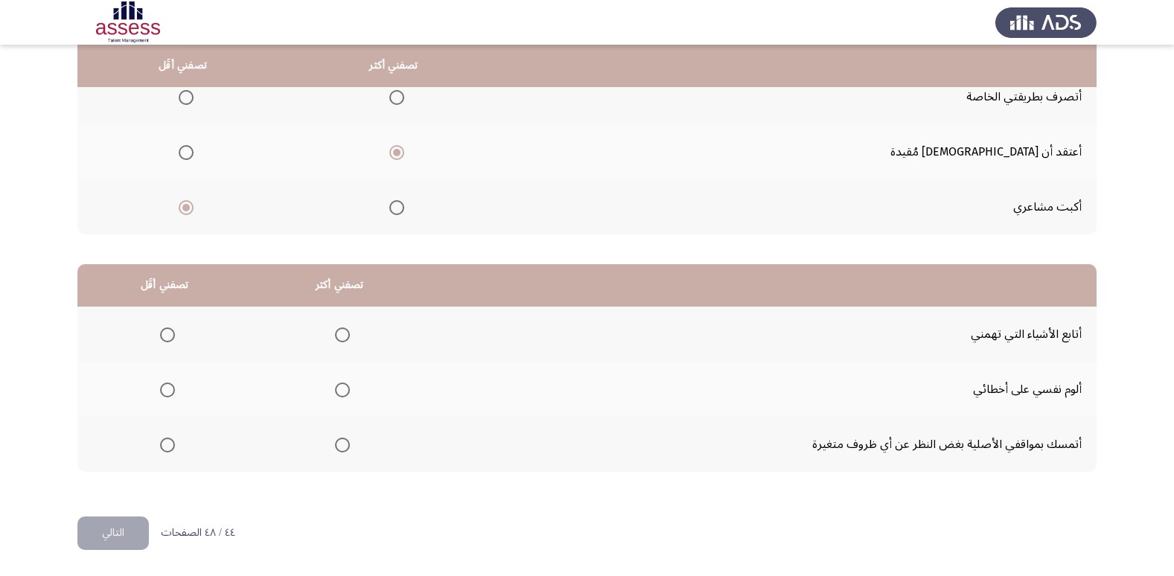
click at [340, 449] on span "Select an option" at bounding box center [342, 445] width 15 height 15
click at [340, 449] on input "Select an option" at bounding box center [342, 445] width 15 height 15
click at [169, 389] on span "Select an option" at bounding box center [167, 390] width 15 height 15
click at [169, 389] on input "Select an option" at bounding box center [167, 390] width 15 height 15
click at [109, 527] on button "التالي" at bounding box center [112, 534] width 71 height 34
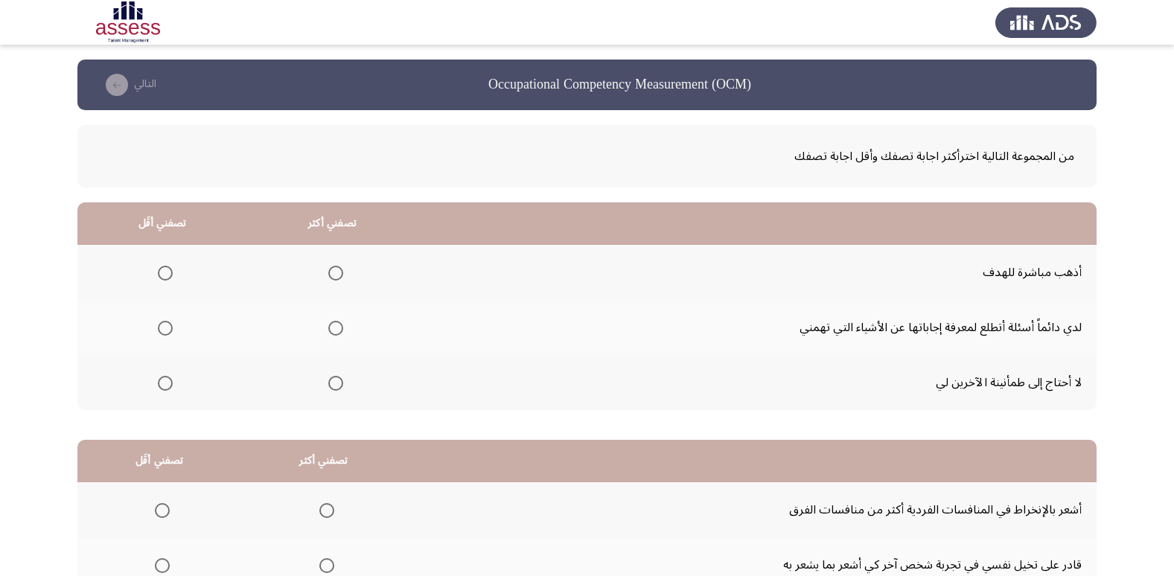
scroll to position [74, 0]
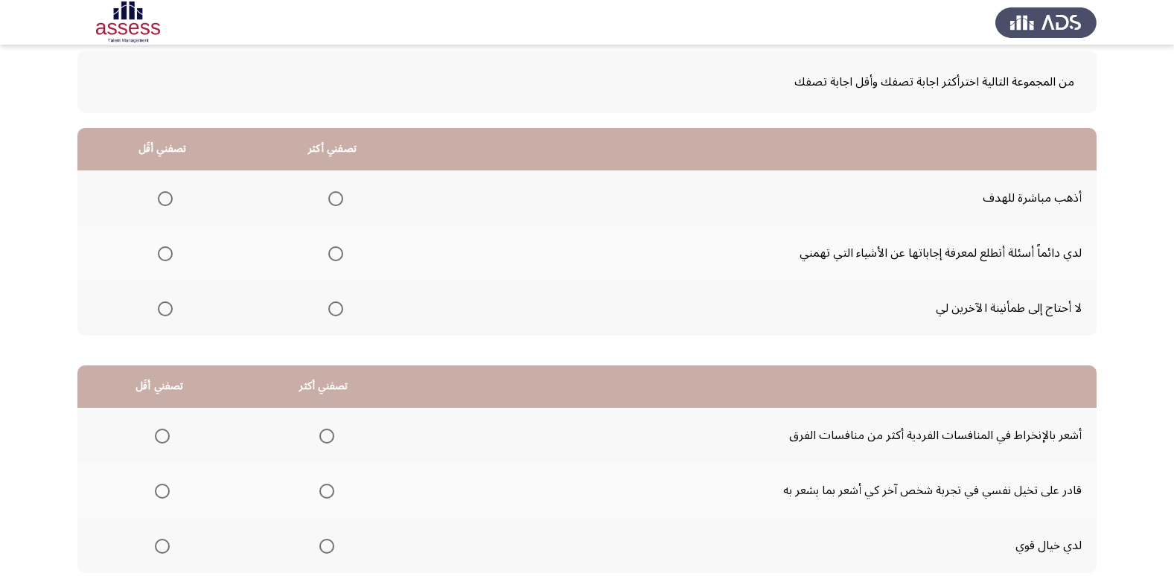
click at [331, 204] on span "Select an option" at bounding box center [335, 198] width 15 height 15
click at [331, 204] on input "Select an option" at bounding box center [335, 198] width 15 height 15
click at [163, 311] on span "Select an option" at bounding box center [165, 309] width 15 height 15
click at [163, 311] on input "Select an option" at bounding box center [165, 309] width 15 height 15
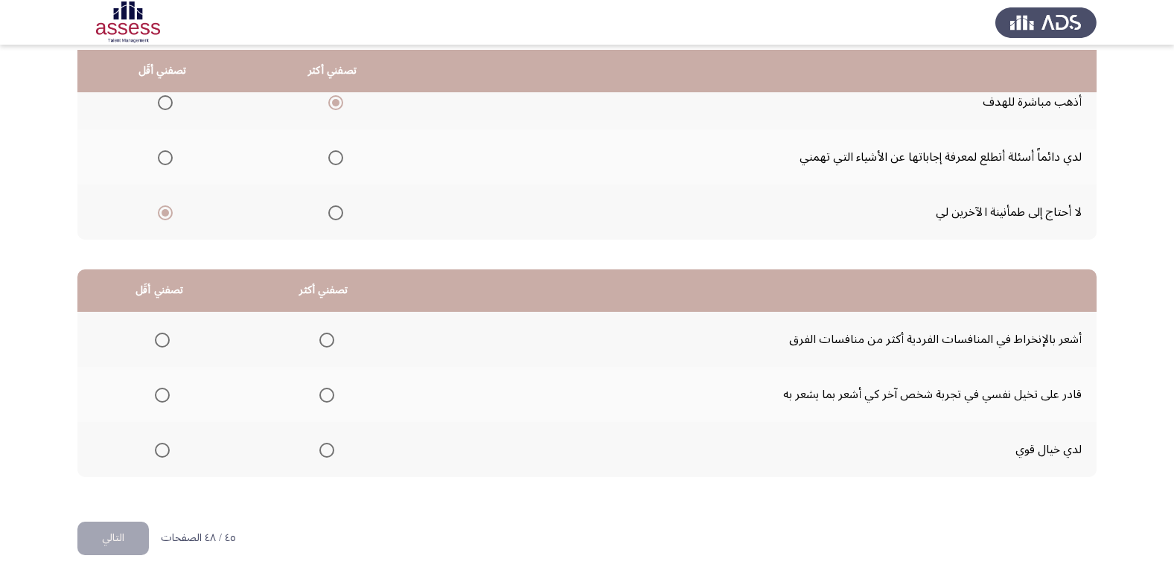
scroll to position [176, 0]
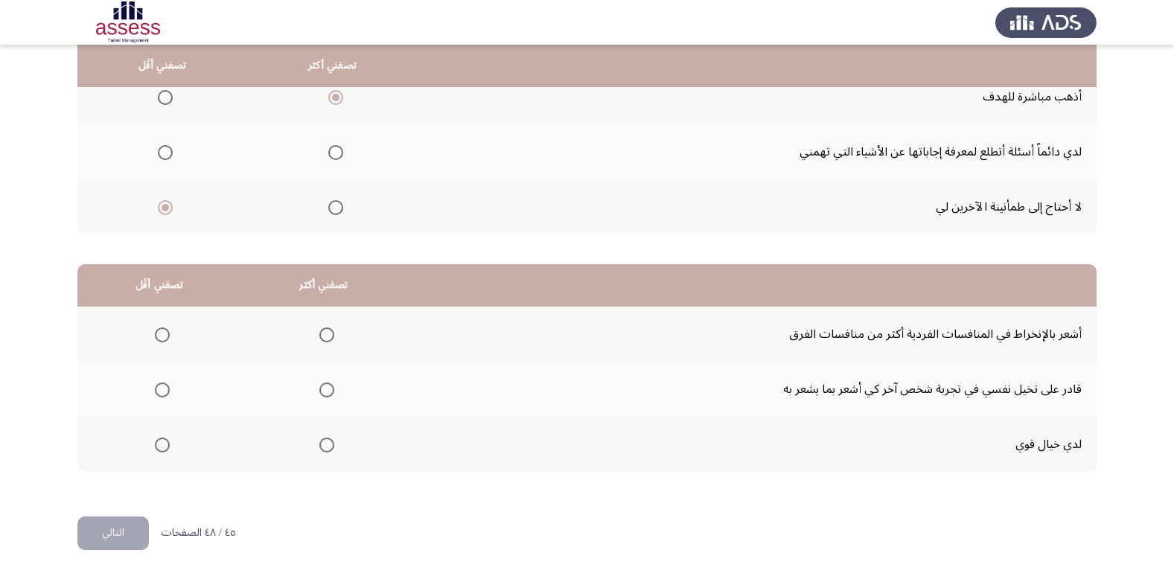
click at [159, 395] on span "Select an option" at bounding box center [162, 390] width 15 height 15
click at [159, 395] on input "Select an option" at bounding box center [162, 390] width 15 height 15
click at [331, 334] on span "Select an option" at bounding box center [326, 335] width 15 height 15
click at [331, 334] on input "Select an option" at bounding box center [326, 335] width 15 height 15
click at [162, 445] on span "Select an option" at bounding box center [162, 445] width 0 height 0
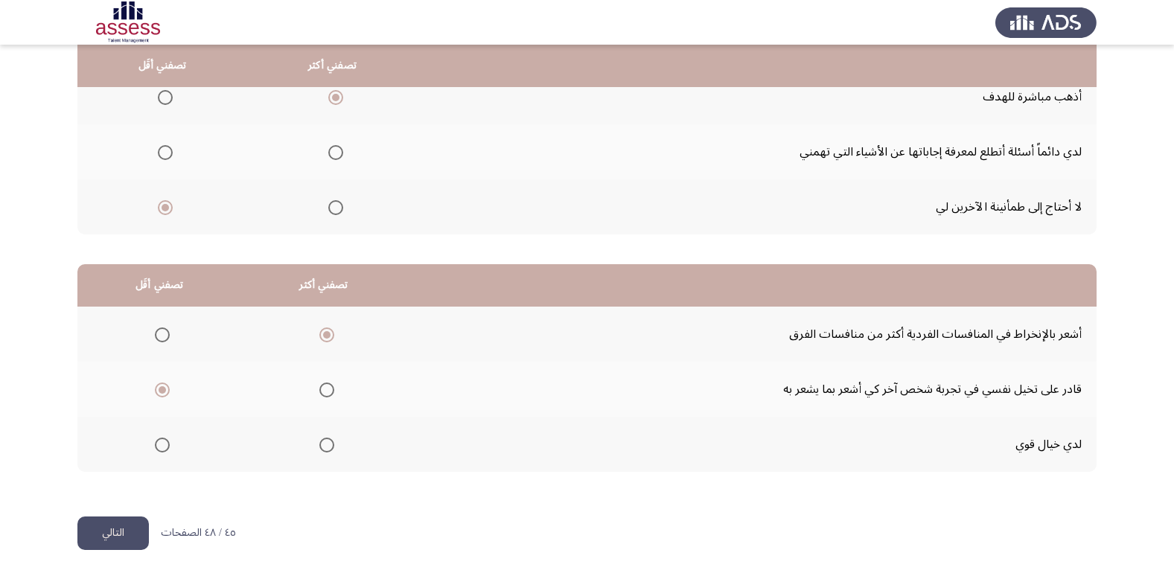
click at [161, 445] on input "Select an option" at bounding box center [162, 445] width 15 height 15
click at [117, 538] on button "التالي" at bounding box center [112, 534] width 71 height 34
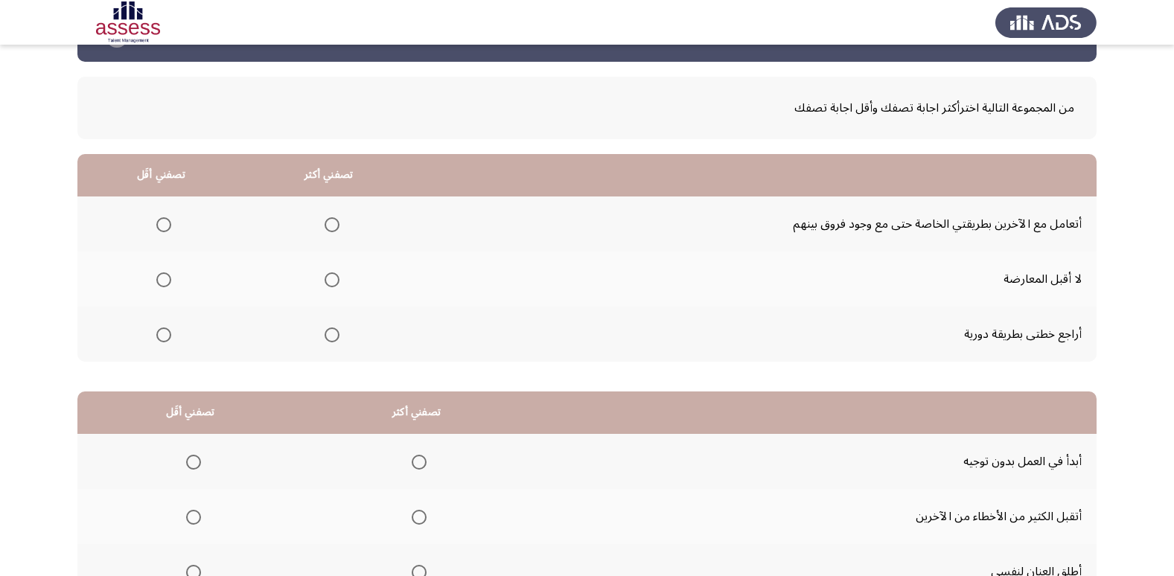
scroll to position [74, 0]
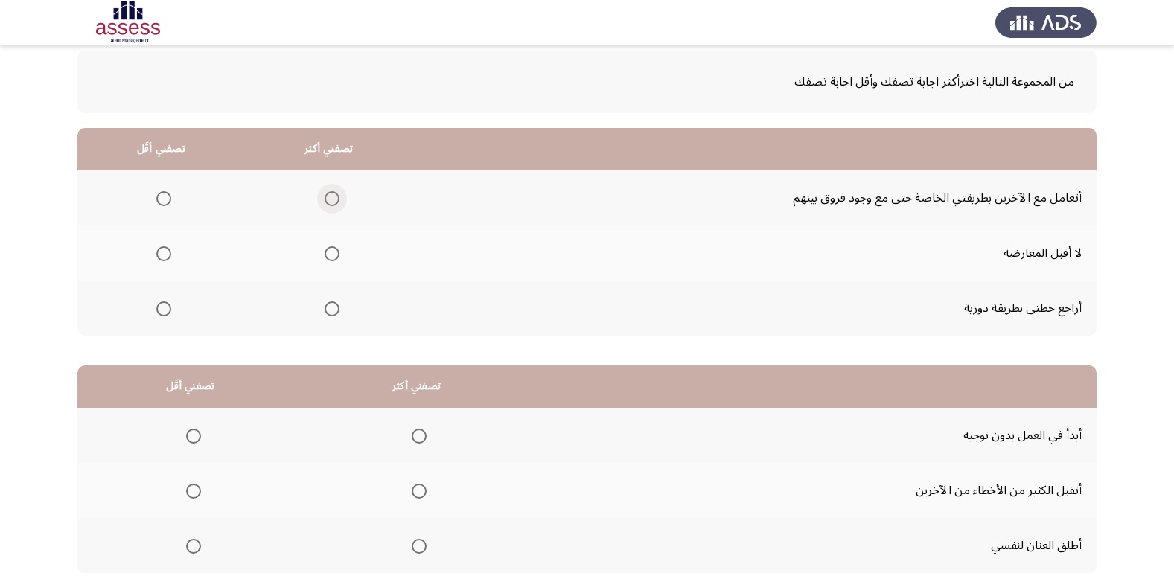
click at [332, 198] on span "Select an option" at bounding box center [332, 198] width 15 height 15
click at [332, 198] on input "Select an option" at bounding box center [332, 198] width 15 height 15
click at [329, 310] on span "Select an option" at bounding box center [332, 309] width 15 height 15
click at [329, 310] on input "Select an option" at bounding box center [332, 309] width 15 height 15
click at [165, 252] on span "Select an option" at bounding box center [163, 253] width 15 height 15
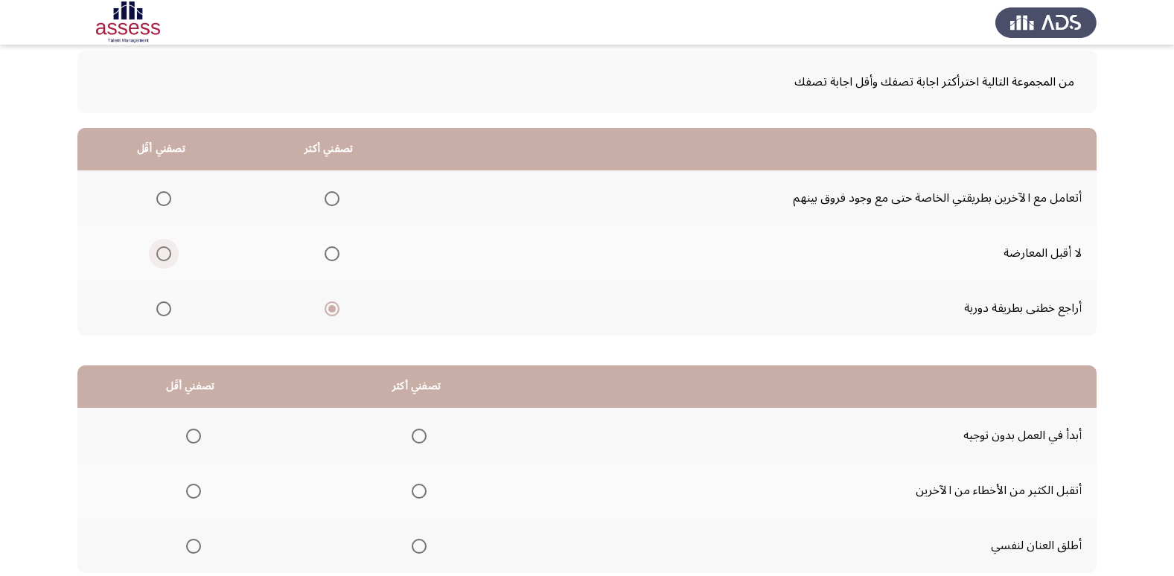
click at [165, 252] on input "Select an option" at bounding box center [163, 253] width 15 height 15
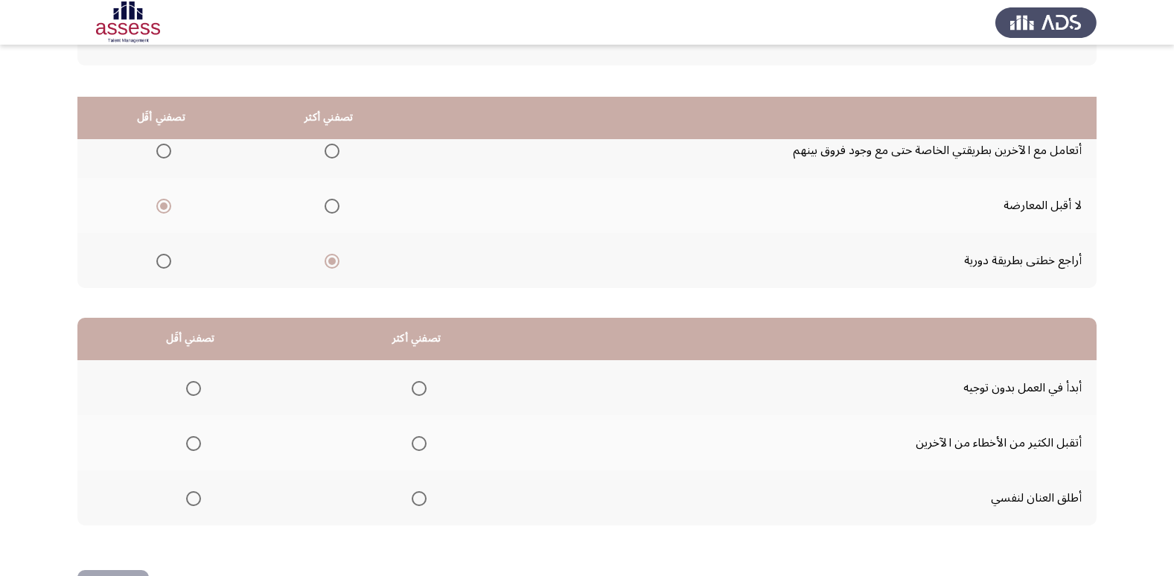
scroll to position [176, 0]
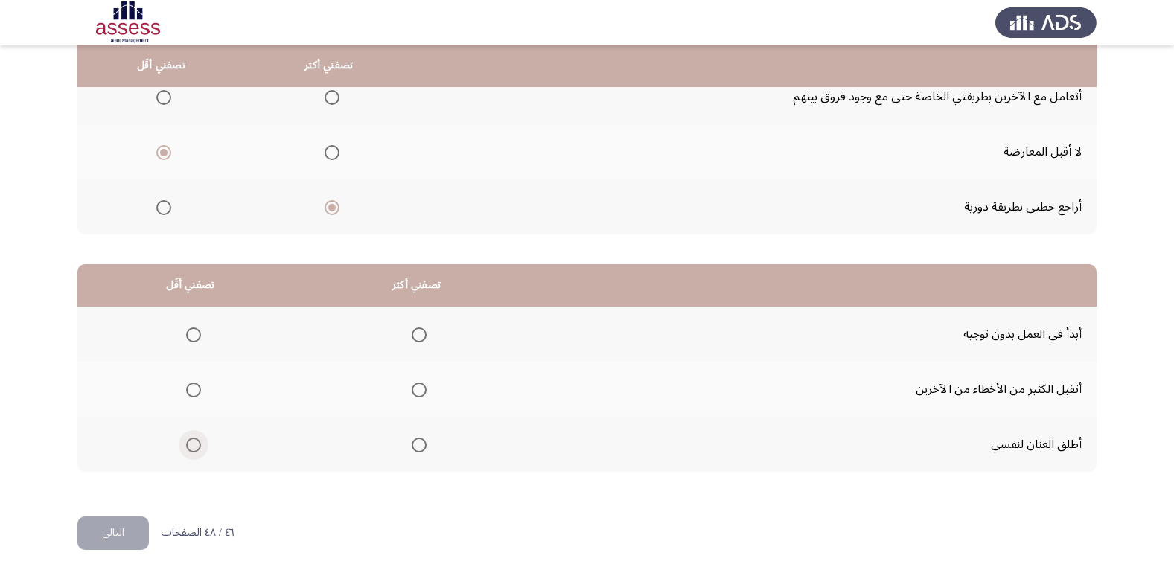
click at [194, 449] on span "Select an option" at bounding box center [193, 445] width 15 height 15
click at [194, 449] on input "Select an option" at bounding box center [193, 445] width 15 height 15
click at [422, 333] on span "Select an option" at bounding box center [419, 335] width 15 height 15
click at [422, 333] on input "Select an option" at bounding box center [419, 335] width 15 height 15
click at [115, 524] on button "التالي" at bounding box center [112, 534] width 71 height 34
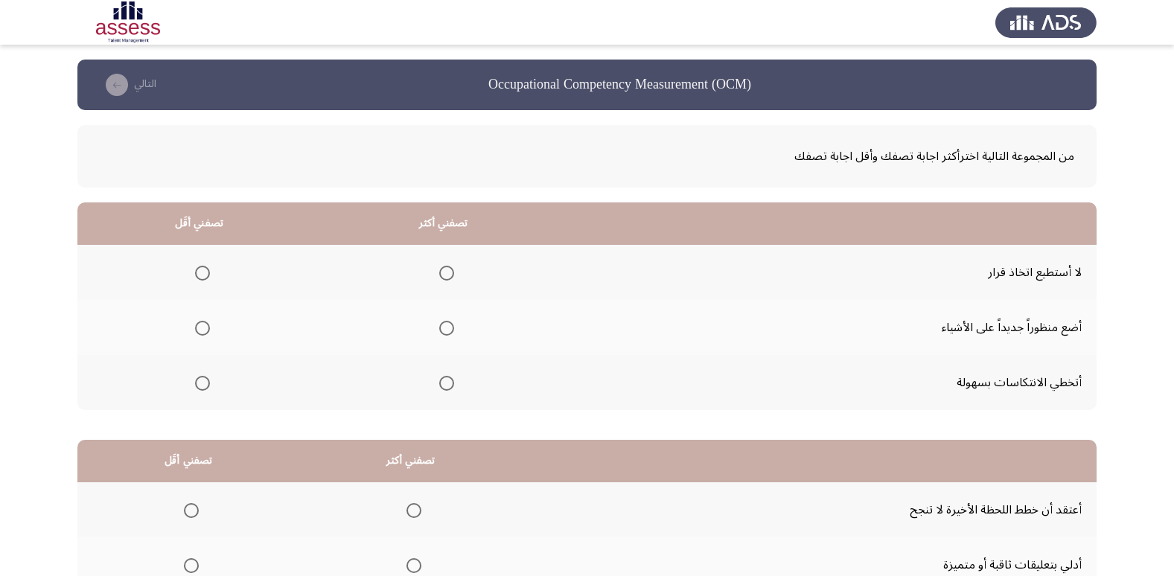
scroll to position [74, 0]
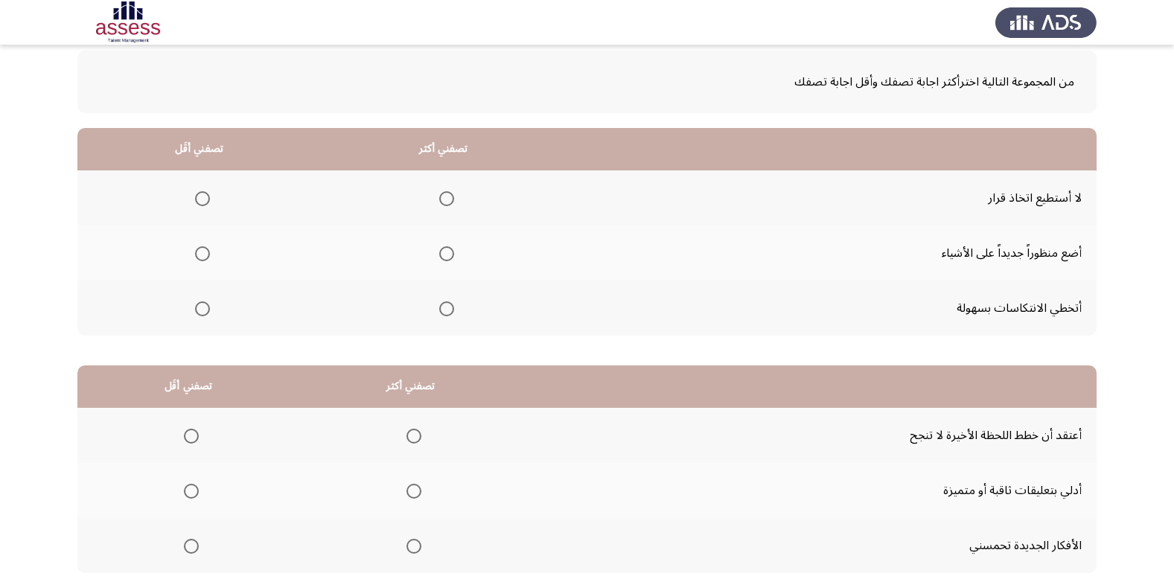
click at [445, 251] on span "Select an option" at bounding box center [446, 253] width 15 height 15
click at [445, 251] on input "Select an option" at bounding box center [446, 253] width 15 height 15
click at [204, 197] on span "Select an option" at bounding box center [202, 198] width 15 height 15
click at [204, 197] on input "Select an option" at bounding box center [202, 198] width 15 height 15
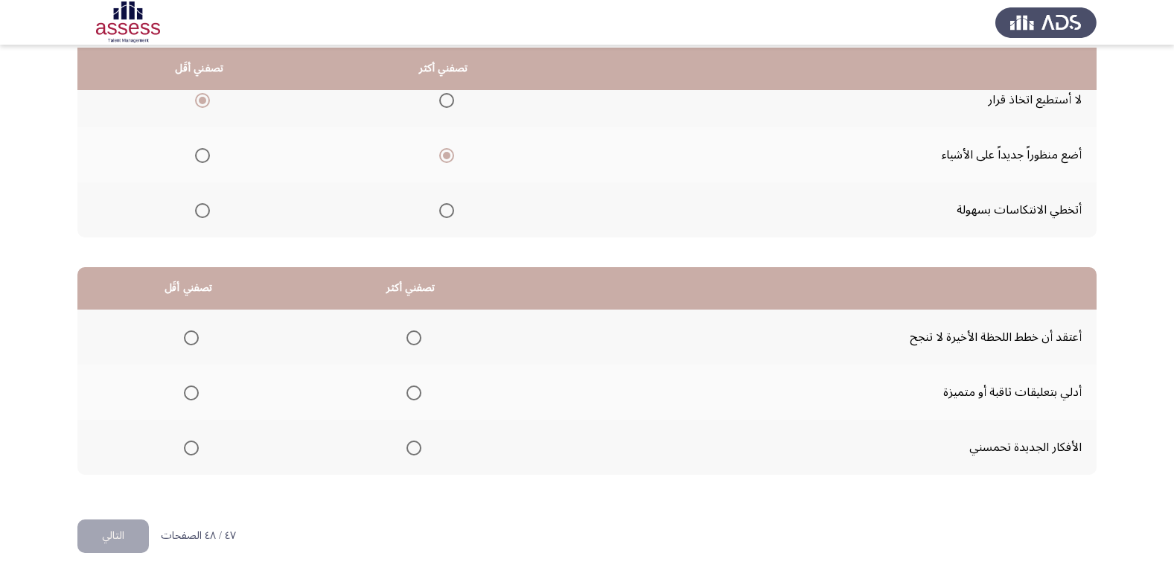
scroll to position [176, 0]
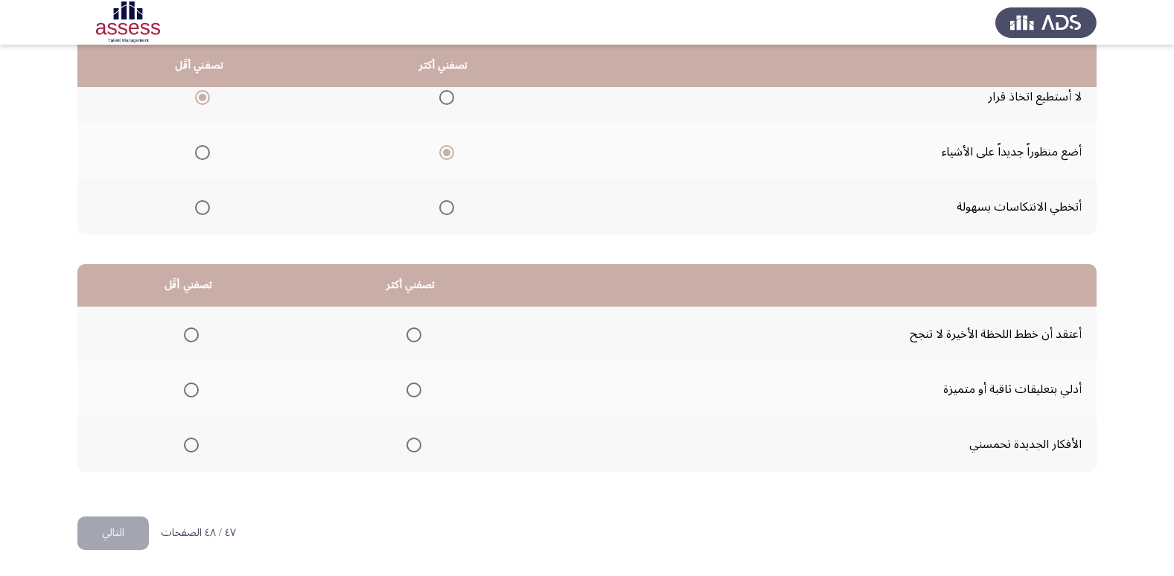
click at [414, 386] on span "Select an option" at bounding box center [414, 390] width 15 height 15
click at [414, 386] on input "Select an option" at bounding box center [414, 390] width 15 height 15
click at [187, 329] on span "Select an option" at bounding box center [191, 335] width 15 height 15
click at [187, 329] on input "Select an option" at bounding box center [191, 335] width 15 height 15
click at [121, 541] on button "التالي" at bounding box center [112, 534] width 71 height 34
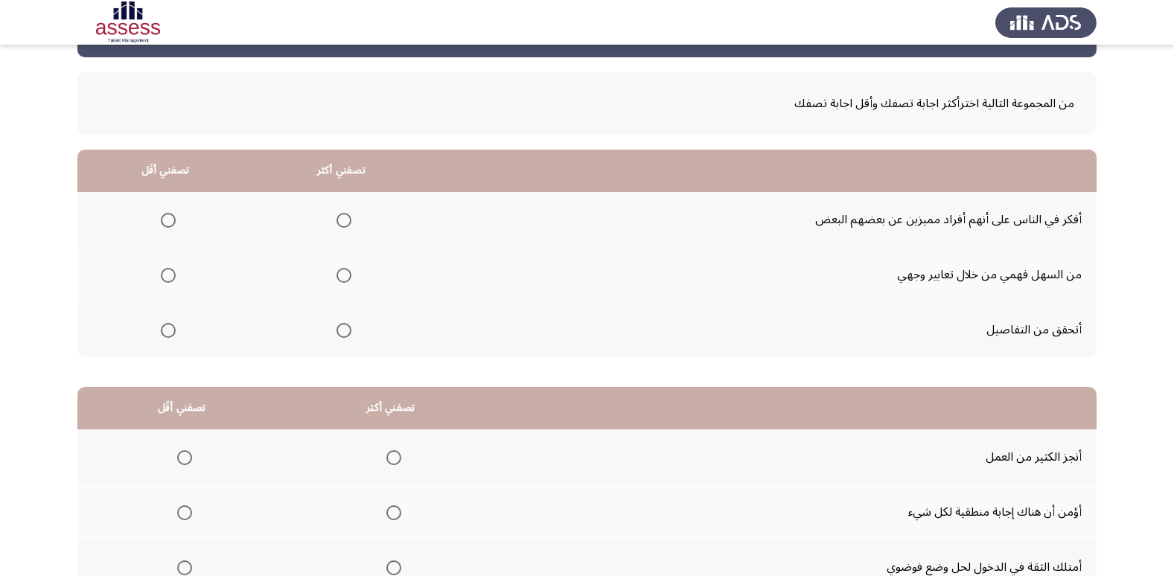
scroll to position [74, 0]
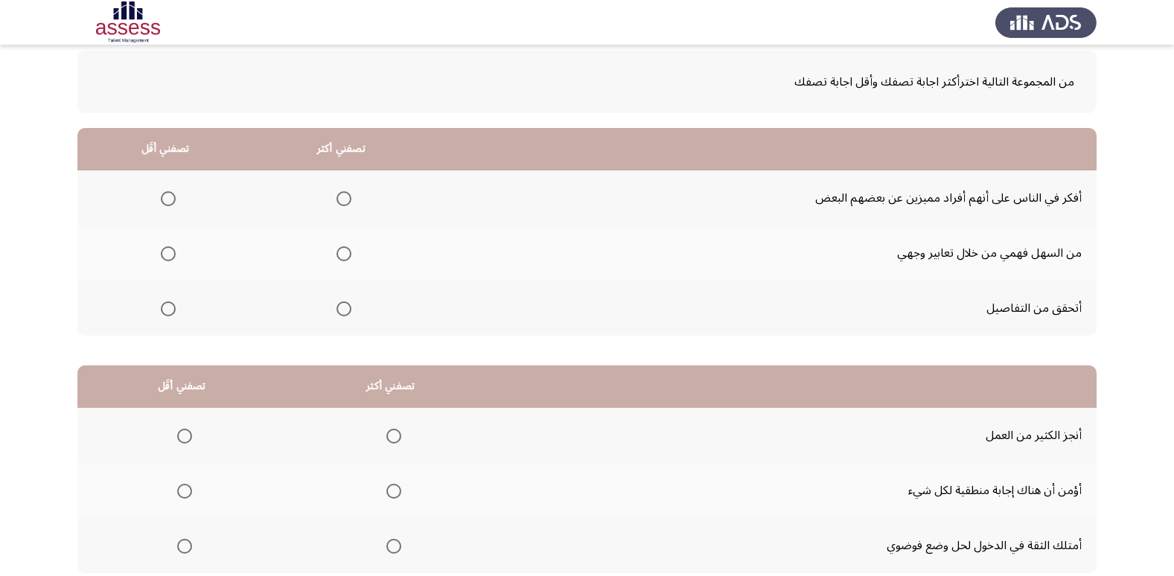
click at [347, 315] on span "Select an option" at bounding box center [344, 309] width 15 height 15
click at [347, 315] on input "Select an option" at bounding box center [344, 309] width 15 height 15
click at [171, 250] on span "Select an option" at bounding box center [168, 253] width 15 height 15
click at [171, 250] on input "Select an option" at bounding box center [168, 253] width 15 height 15
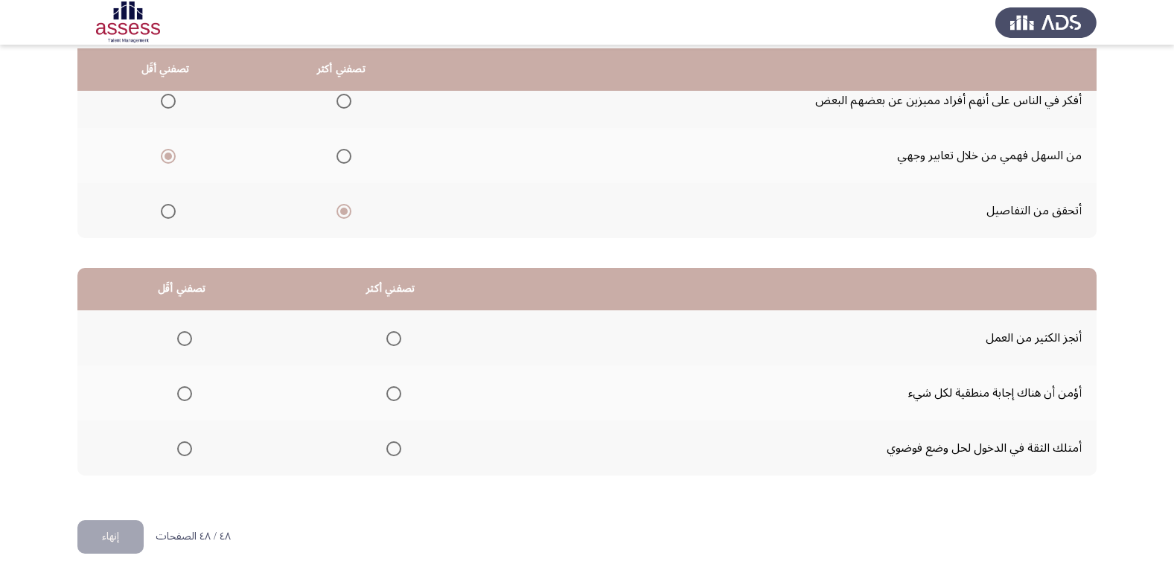
scroll to position [176, 0]
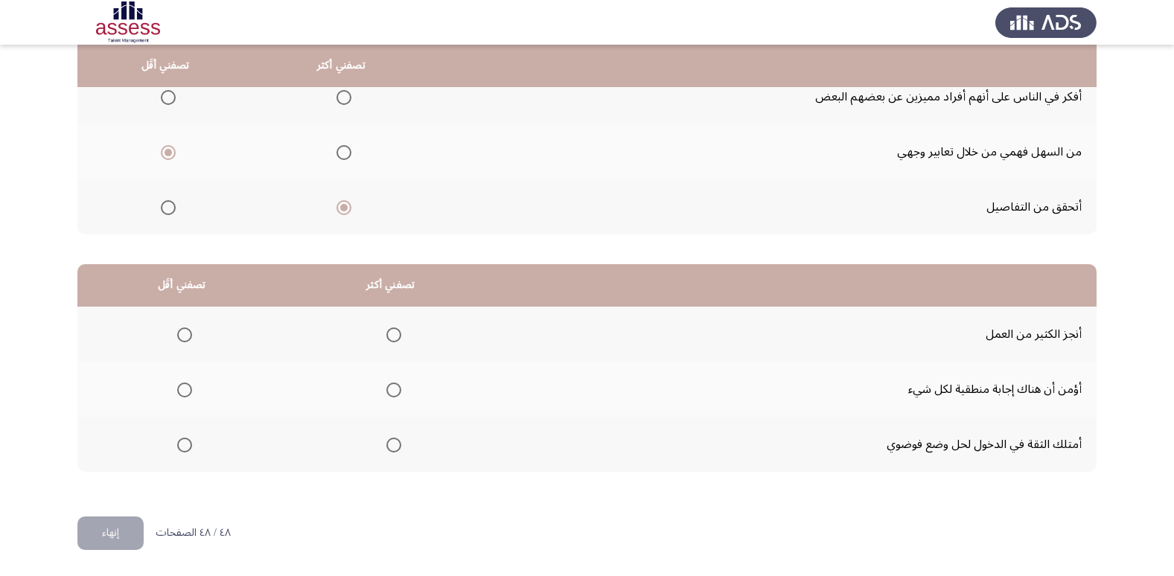
click at [392, 445] on span "Select an option" at bounding box center [393, 445] width 15 height 15
click at [392, 445] on input "Select an option" at bounding box center [393, 445] width 15 height 15
click at [182, 395] on span "Select an option" at bounding box center [184, 390] width 15 height 15
click at [182, 395] on input "Select an option" at bounding box center [184, 390] width 15 height 15
click at [123, 535] on button "إنهاء" at bounding box center [110, 534] width 66 height 34
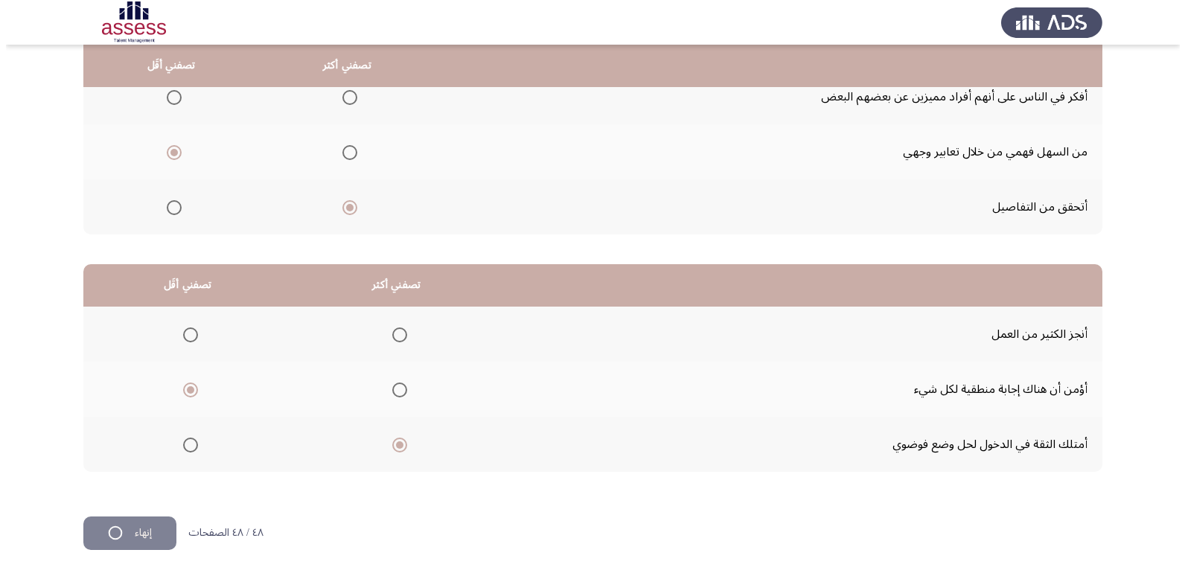
scroll to position [0, 0]
